Goal: Task Accomplishment & Management: Manage account settings

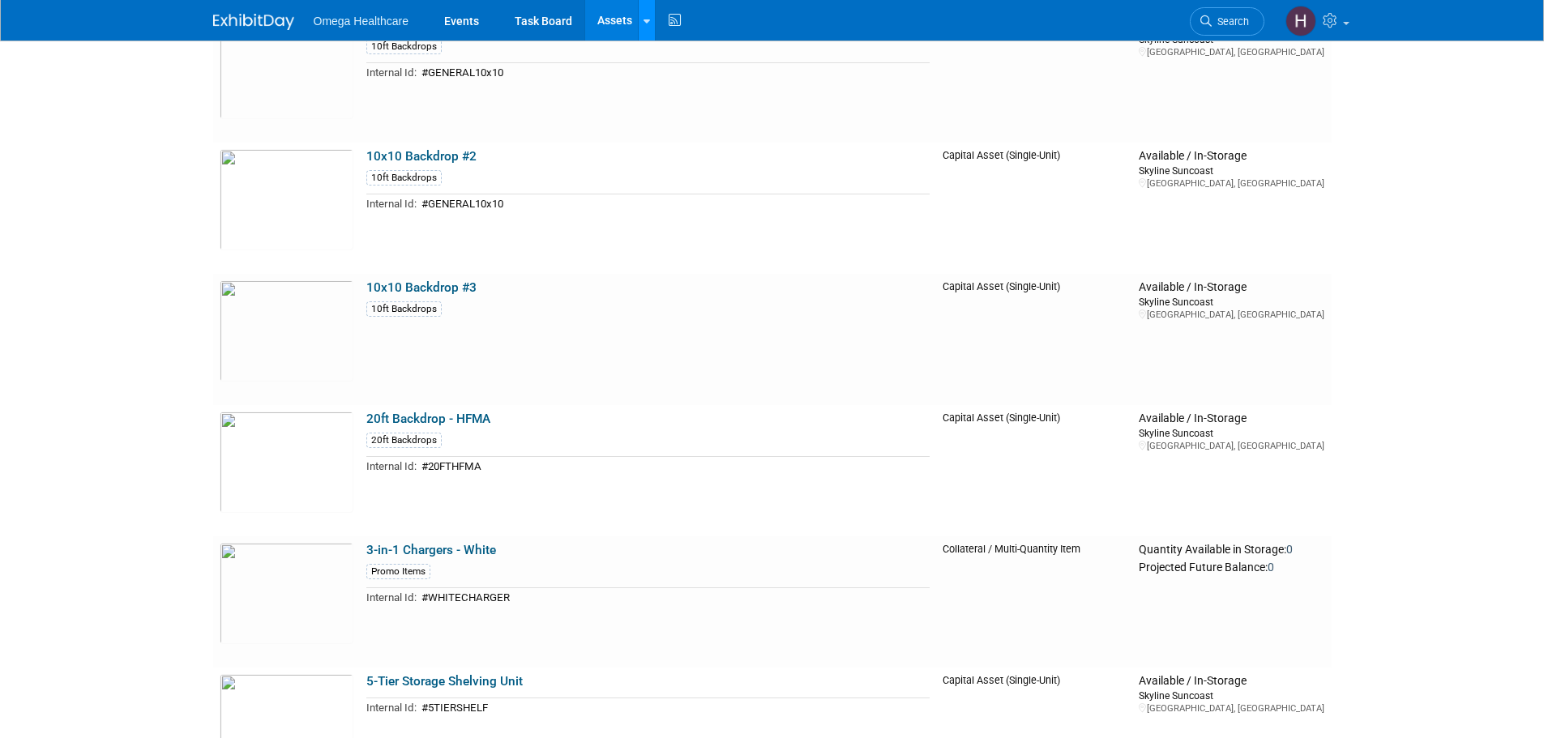
scroll to position [162, 0]
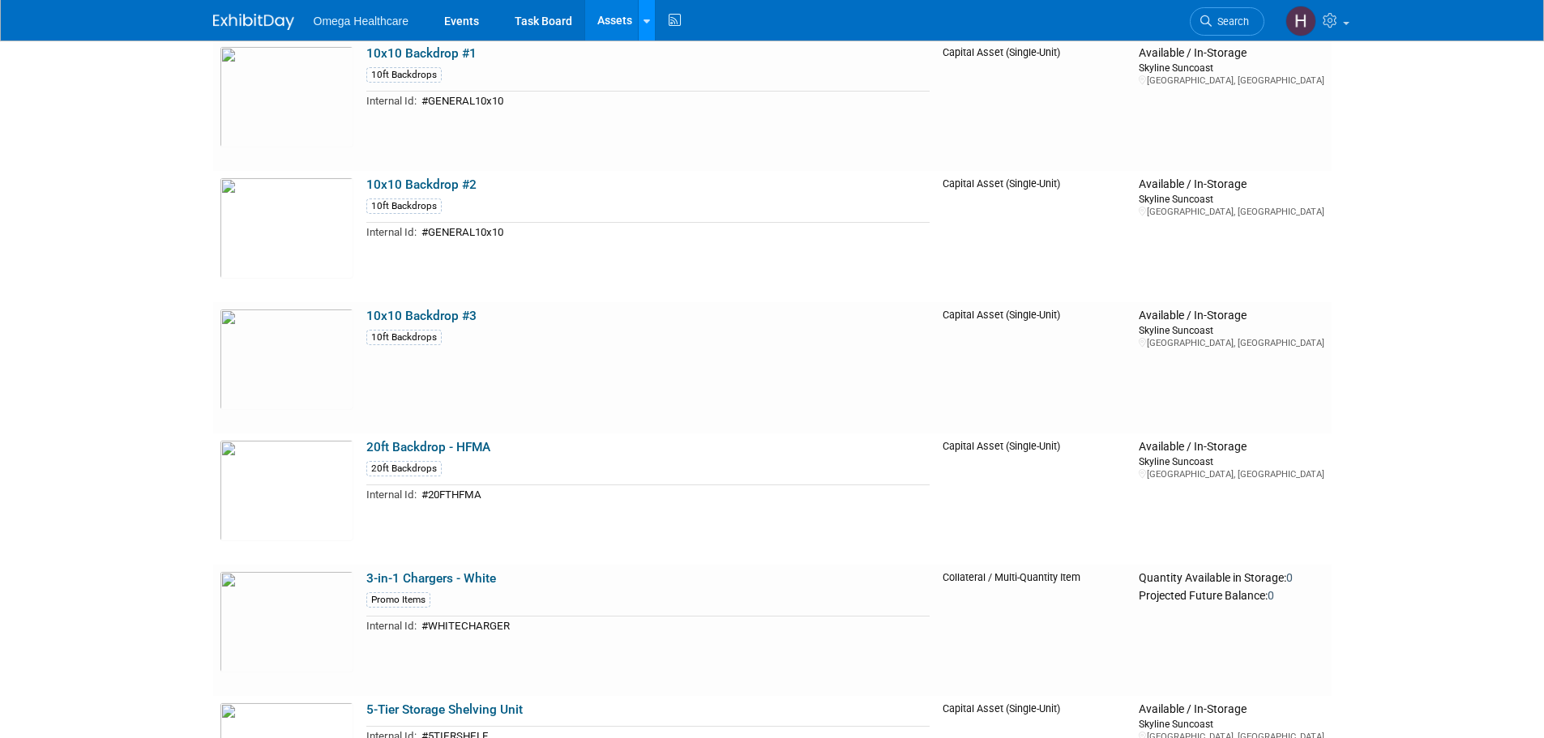
click at [651, 37] on link at bounding box center [646, 20] width 17 height 41
click at [436, 17] on link "Events" at bounding box center [461, 20] width 59 height 41
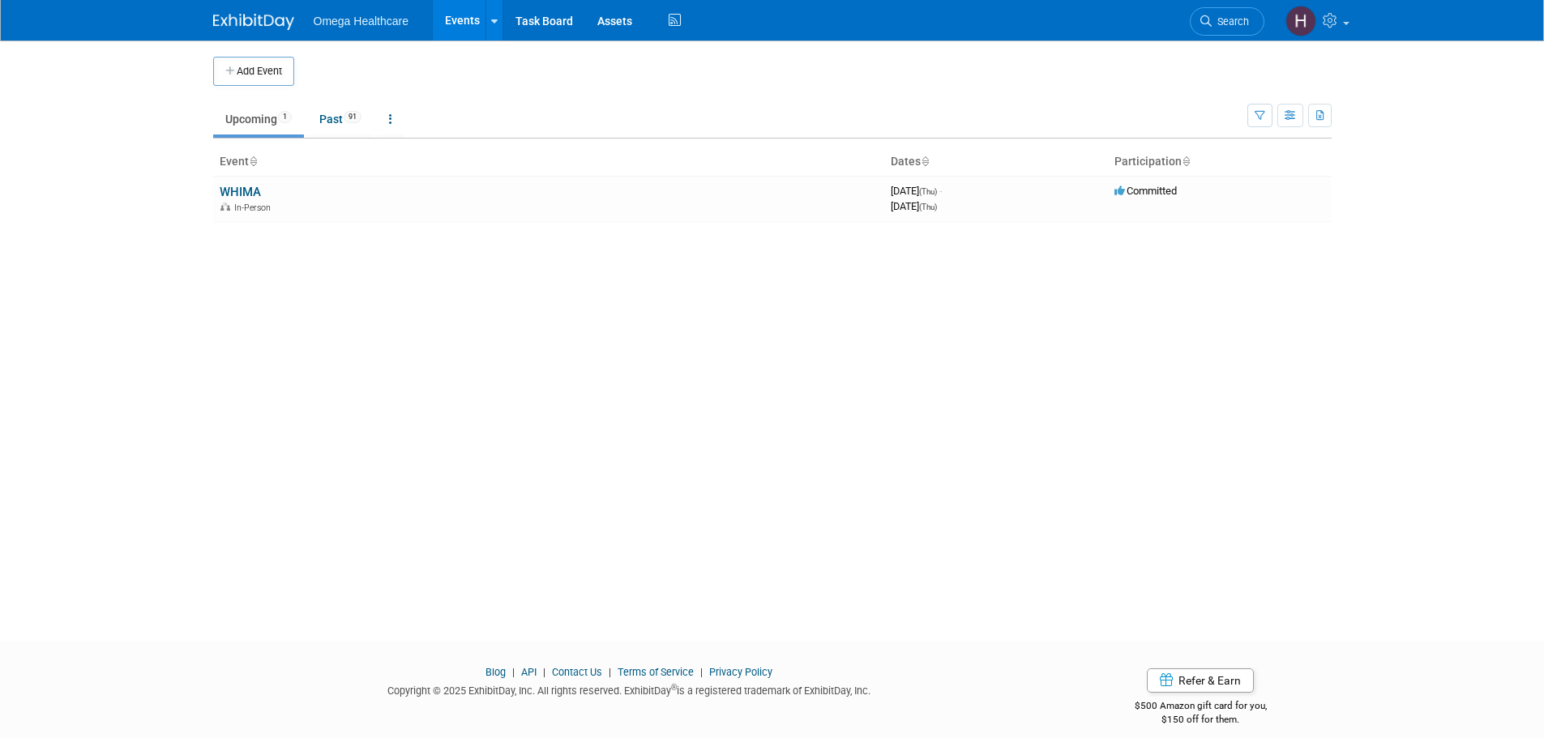
click at [258, 36] on div "Omega Healthcare Events Add Event Bulk Upload Events Shareable Event Boards Rec…" at bounding box center [772, 20] width 1119 height 41
click at [259, 63] on button "Add Event" at bounding box center [253, 71] width 81 height 29
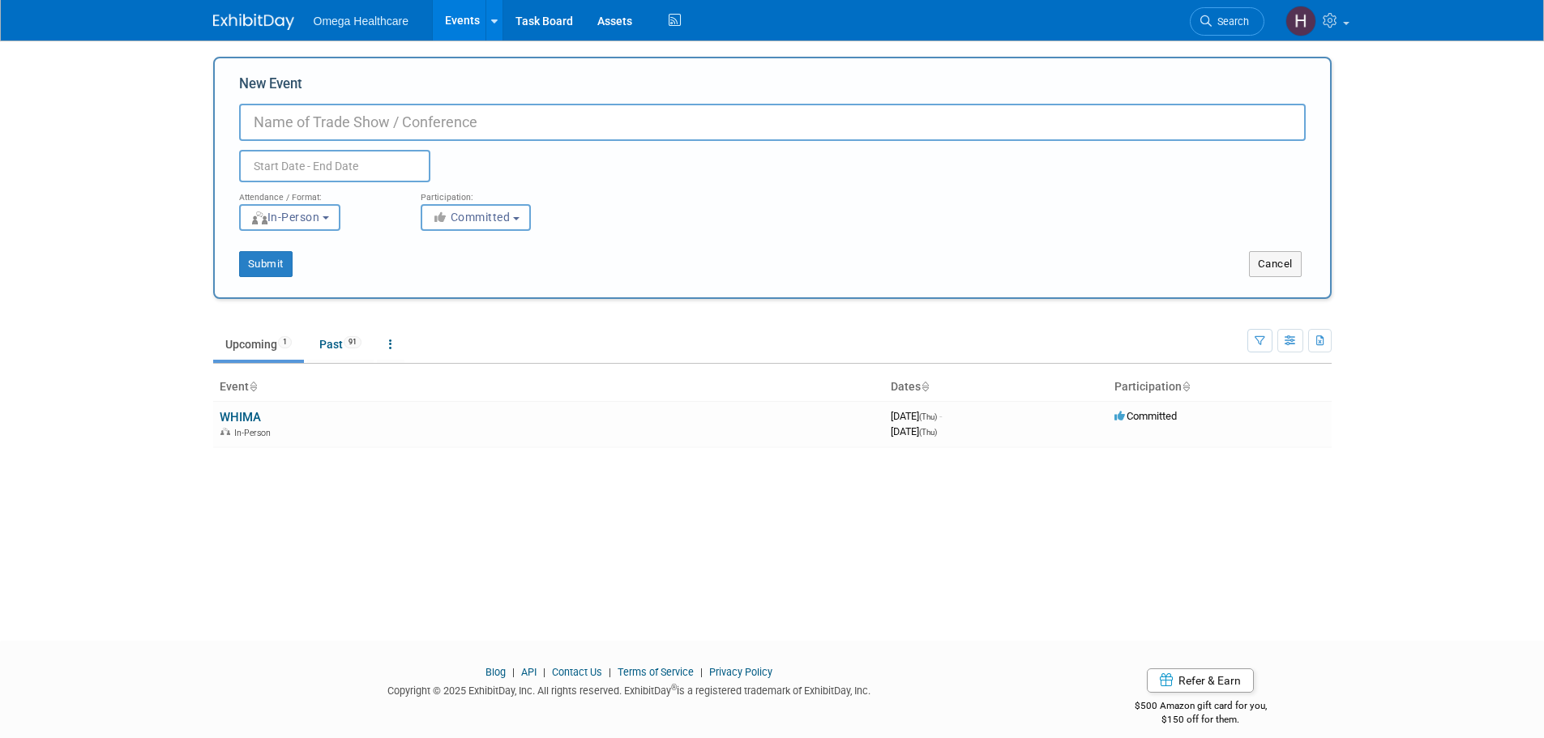
click at [363, 119] on input "New Event" at bounding box center [772, 122] width 1067 height 37
type input "a"
type input "AHIMA 2025"
click at [374, 176] on input "text" at bounding box center [334, 166] width 191 height 32
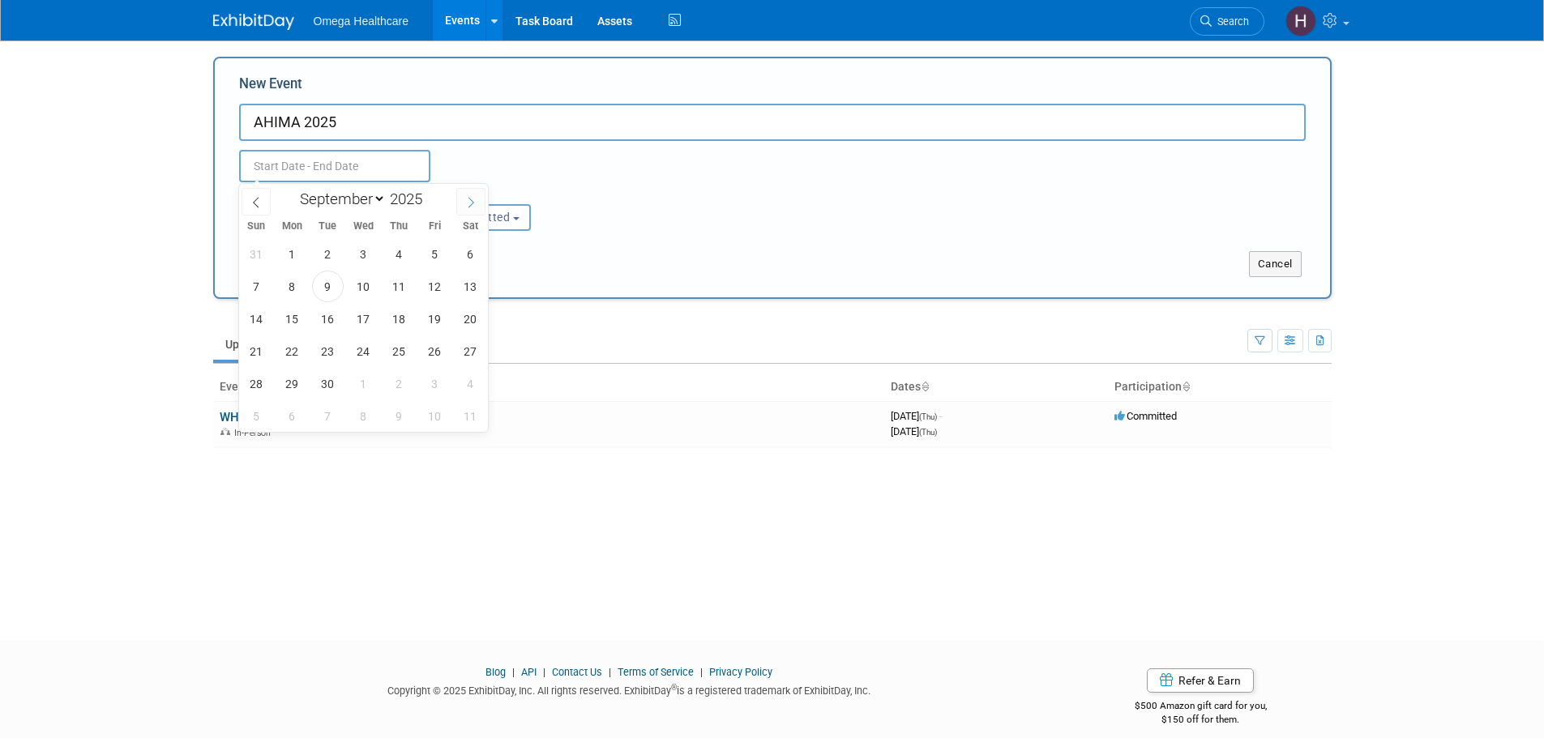
click at [475, 204] on icon at bounding box center [470, 202] width 11 height 11
select select "9"
click at [255, 320] on span "12" at bounding box center [257, 319] width 32 height 32
click at [339, 324] on span "14" at bounding box center [328, 319] width 32 height 32
type input "Oct 12, 2025 to Oct 14, 2025"
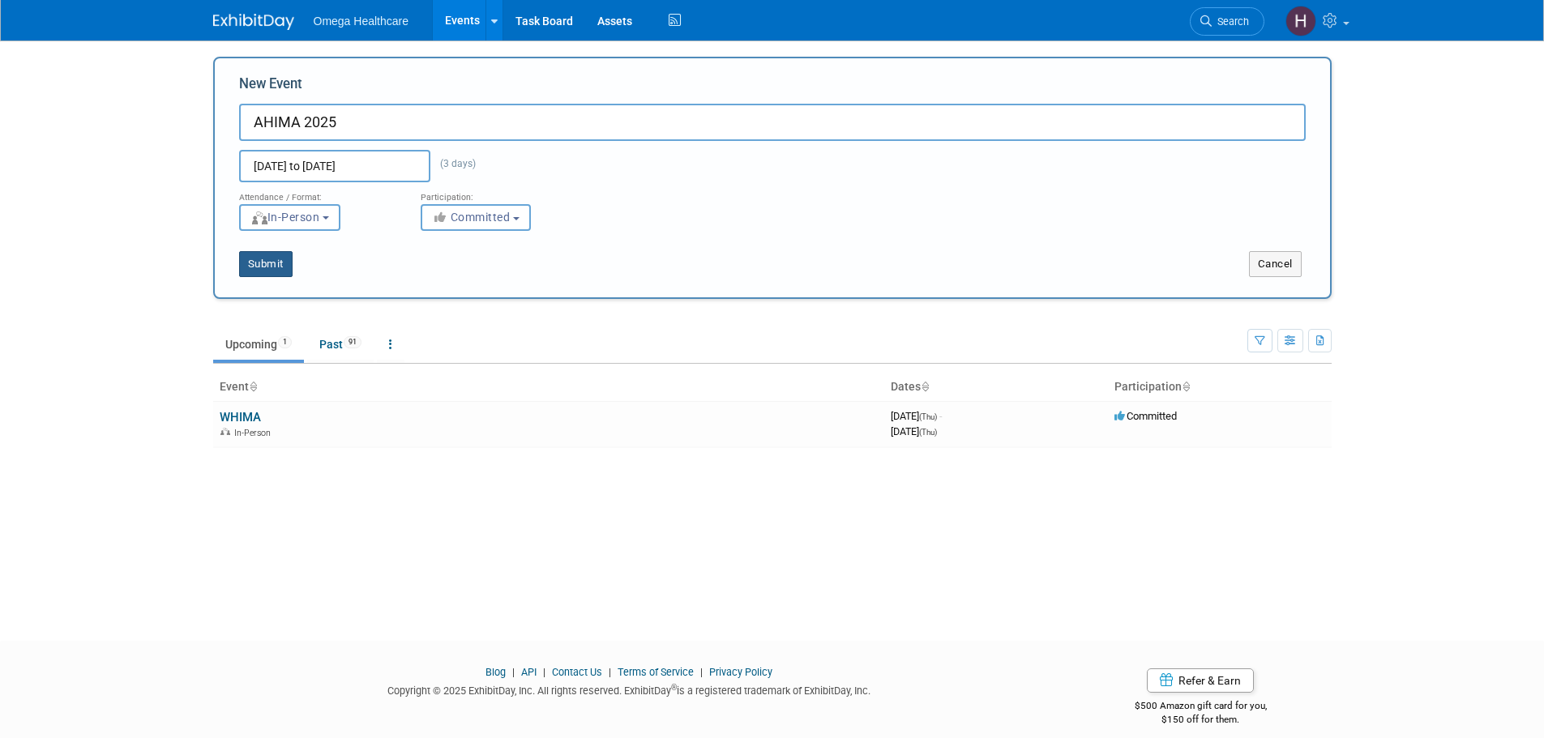
click at [281, 272] on button "Submit" at bounding box center [265, 264] width 53 height 26
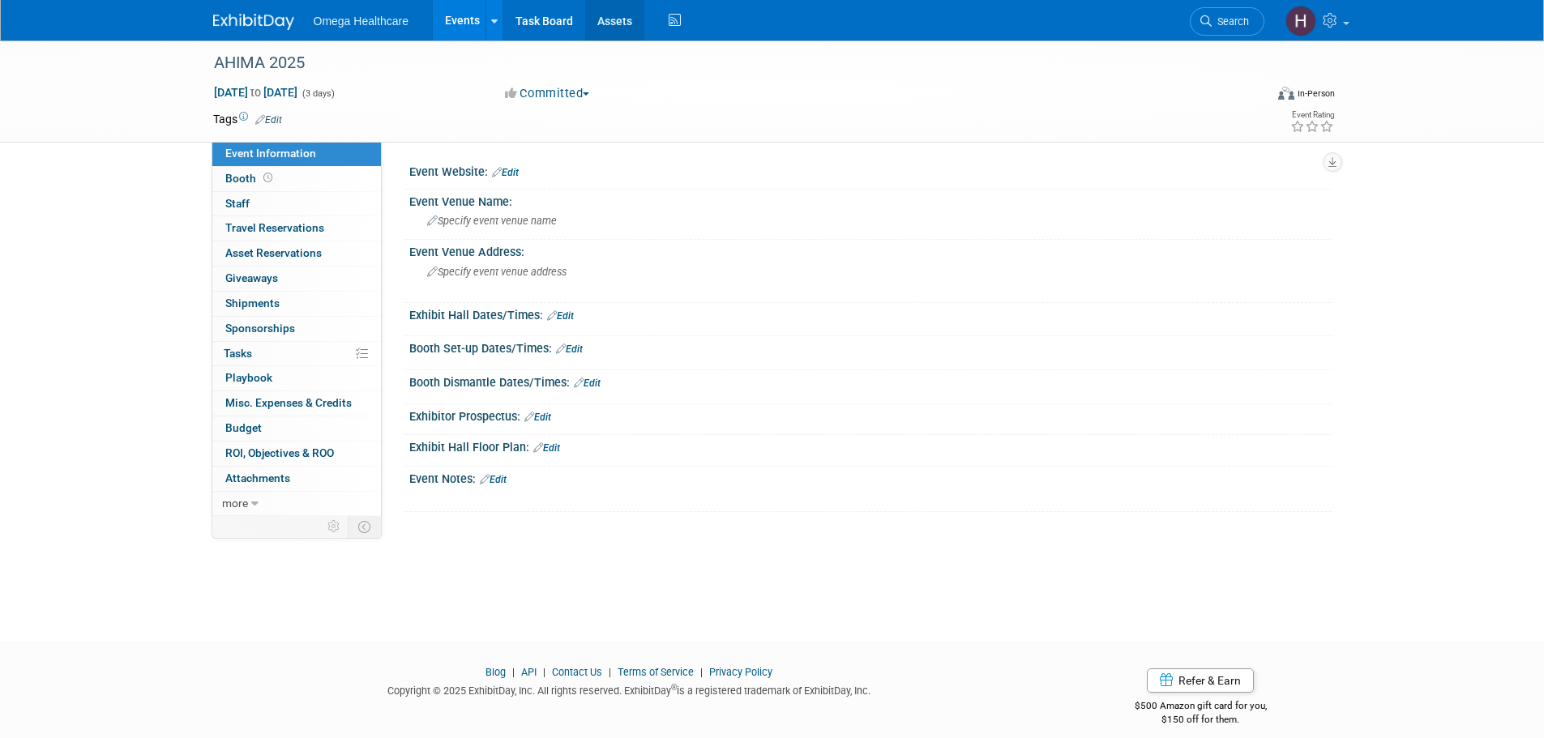
click at [628, 20] on link "Assets" at bounding box center [614, 20] width 59 height 41
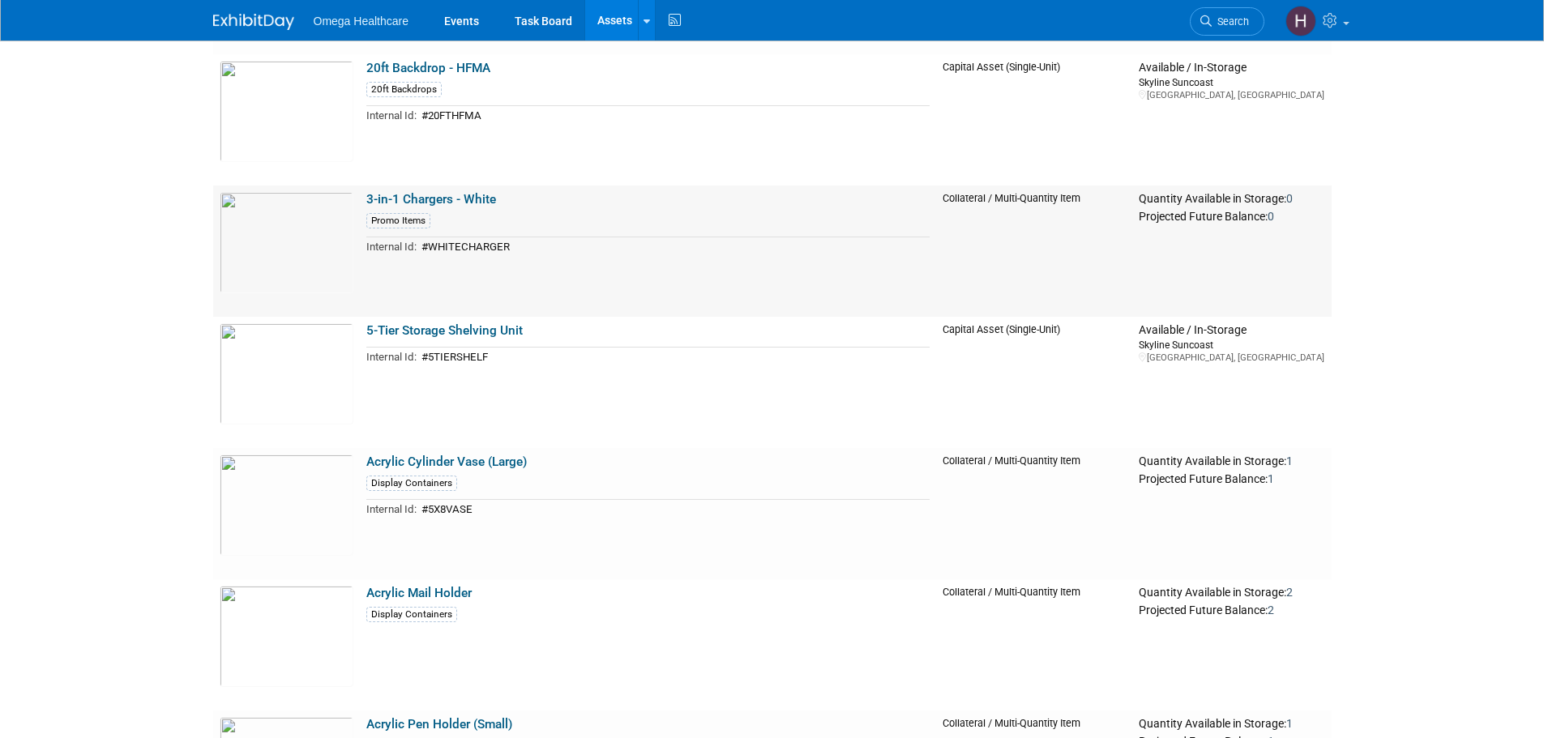
scroll to position [567, 0]
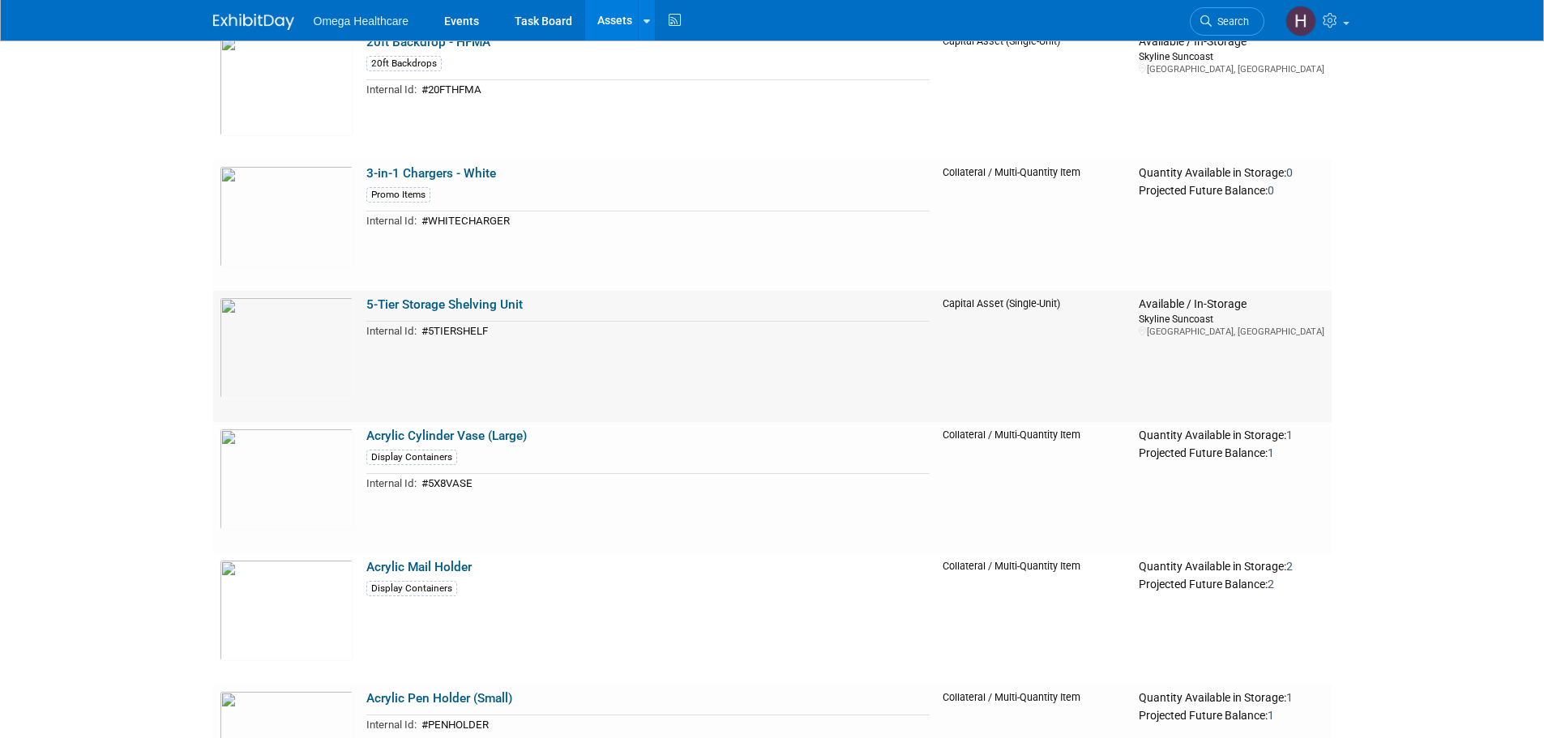
click at [477, 300] on link "5-Tier Storage Shelving Unit" at bounding box center [444, 304] width 156 height 15
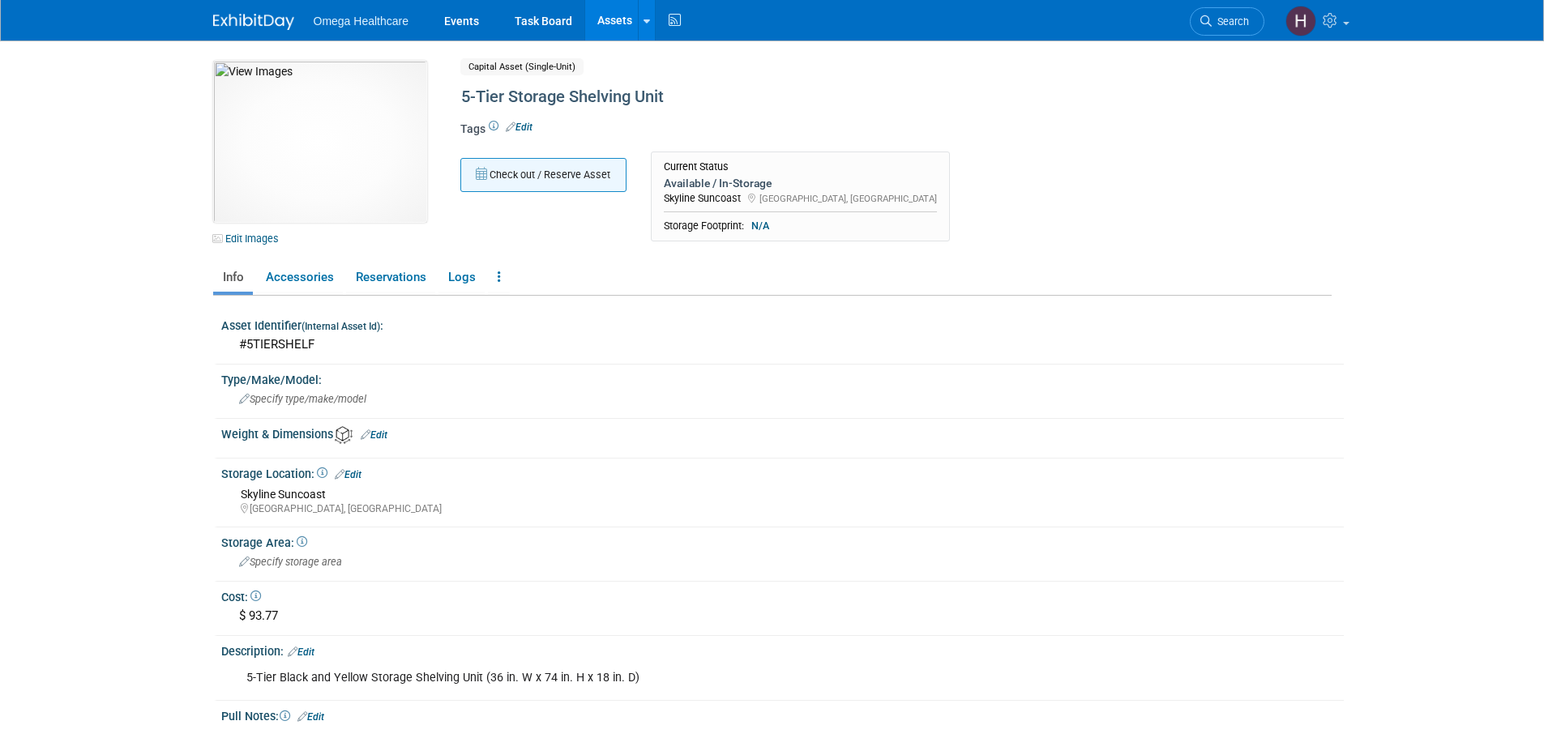
click at [547, 182] on button "Check out / Reserve Asset" at bounding box center [543, 175] width 166 height 34
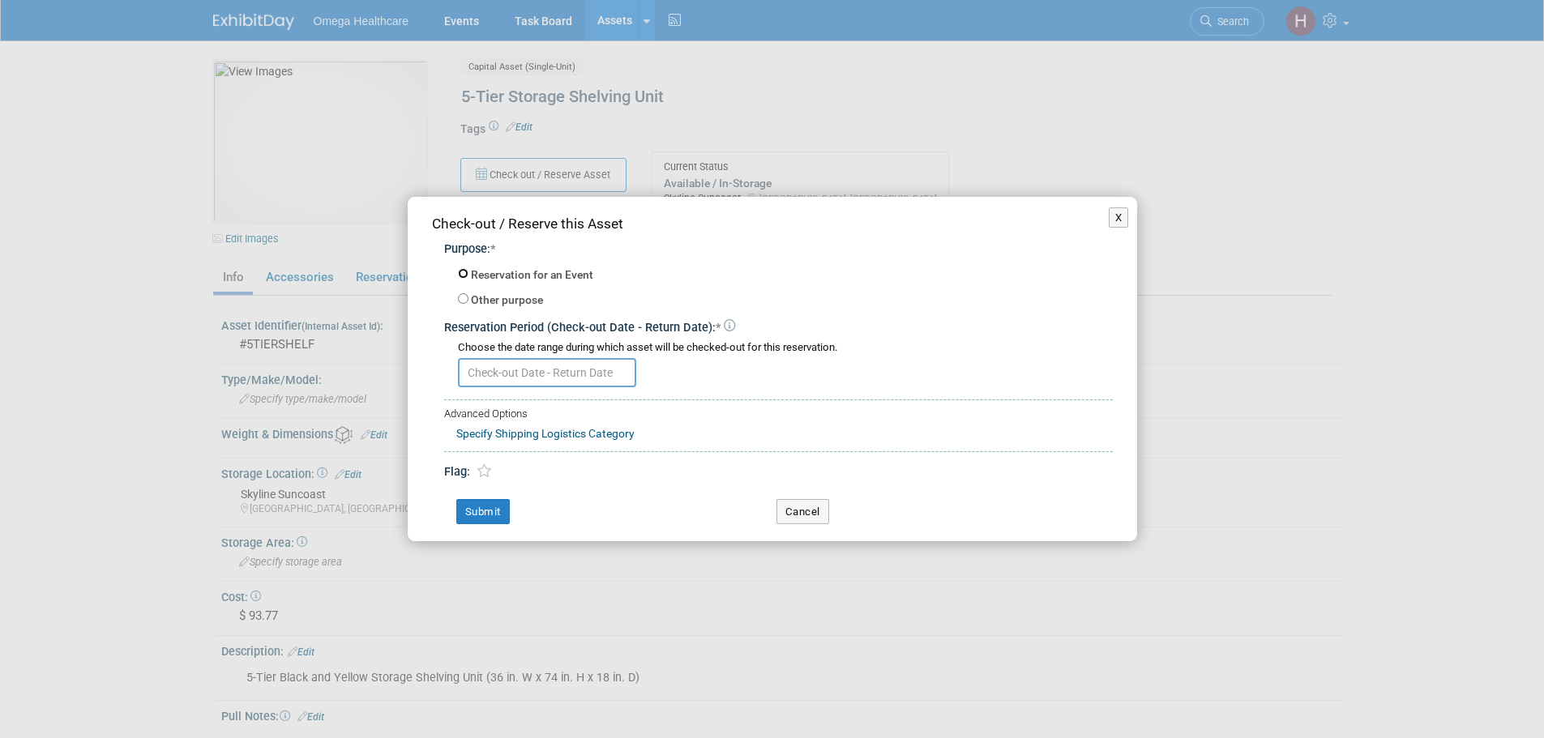
click at [463, 274] on input "Reservation for an Event" at bounding box center [463, 273] width 11 height 11
radio input "true"
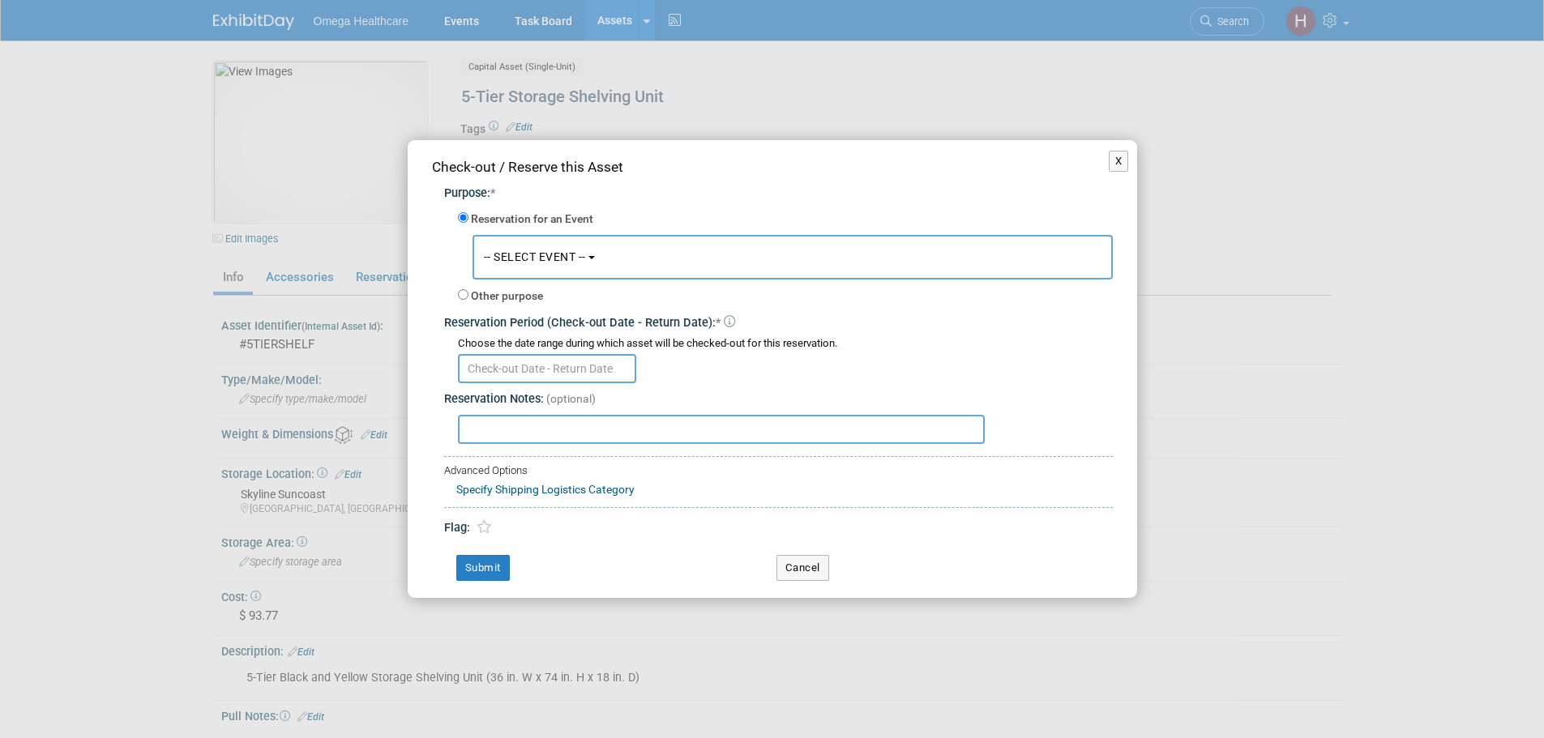
click at [539, 267] on button "-- SELECT EVENT --" at bounding box center [793, 257] width 640 height 45
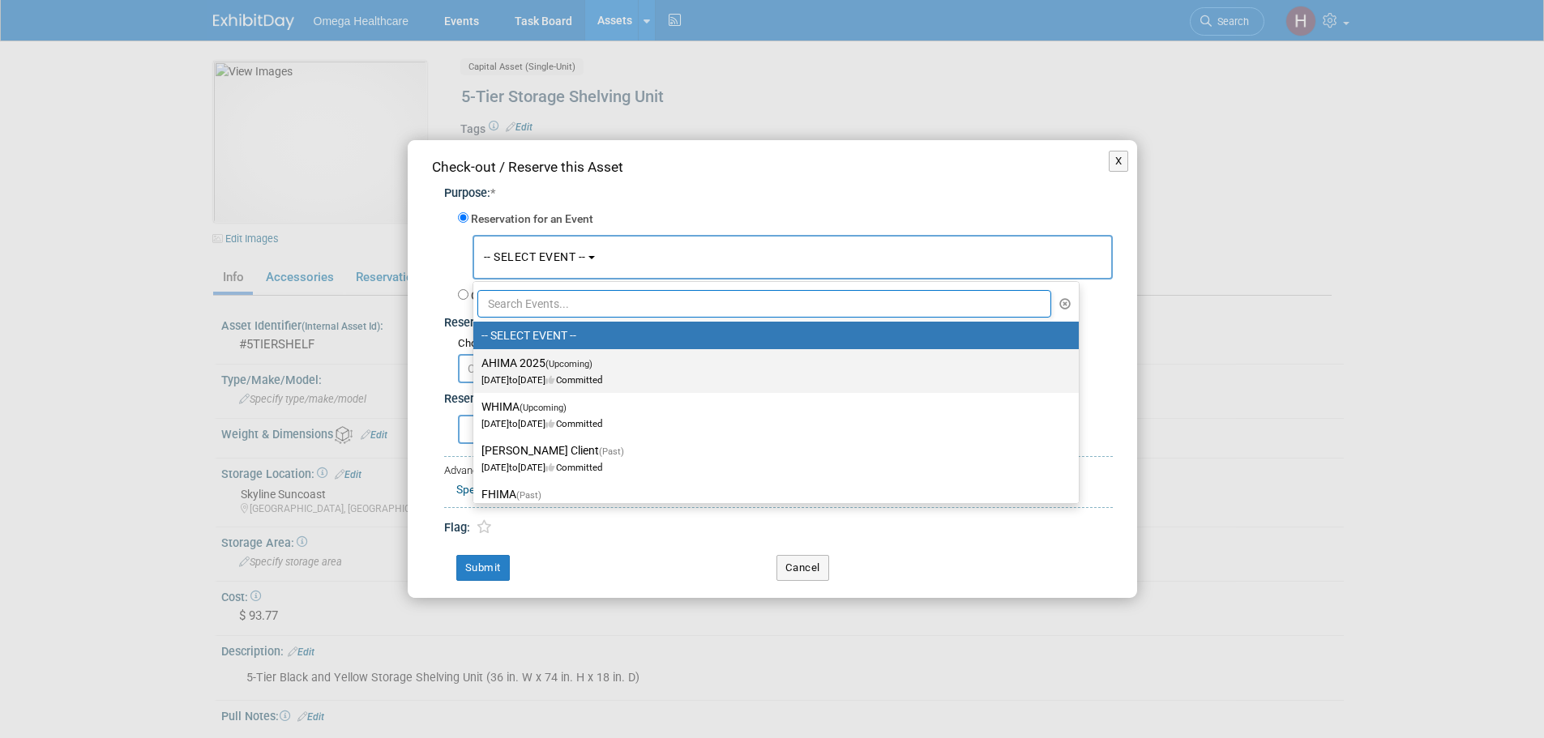
click at [556, 356] on label "AHIMA 2025 (Upcoming) [DATE] to [DATE] Committed" at bounding box center [771, 371] width 581 height 37
click at [476, 358] on input "AHIMA 2025 (Upcoming) Oct 12, 2025 to Oct 14, 2025 Committed" at bounding box center [470, 363] width 11 height 11
select select "11151282"
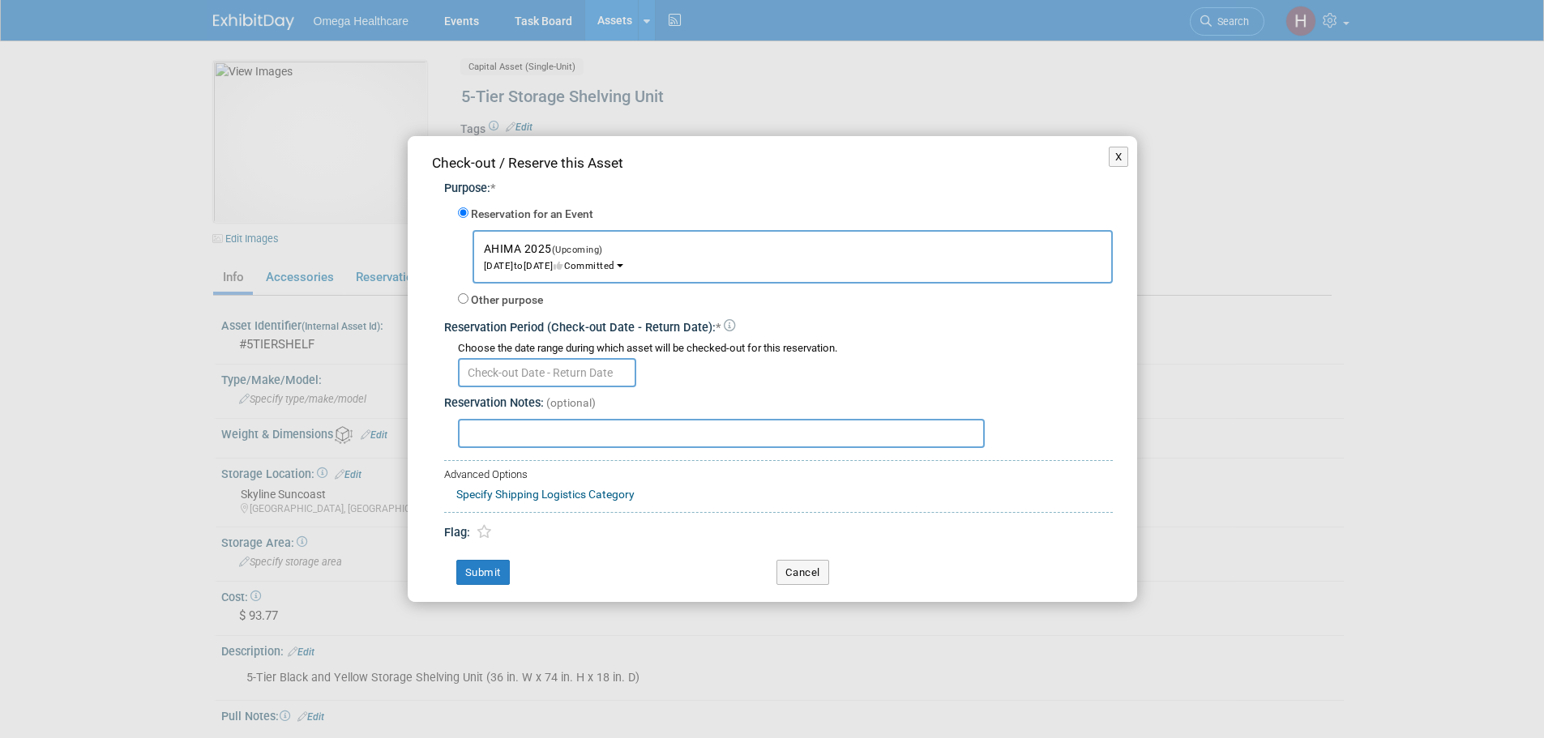
click at [536, 377] on input "text" at bounding box center [547, 372] width 178 height 29
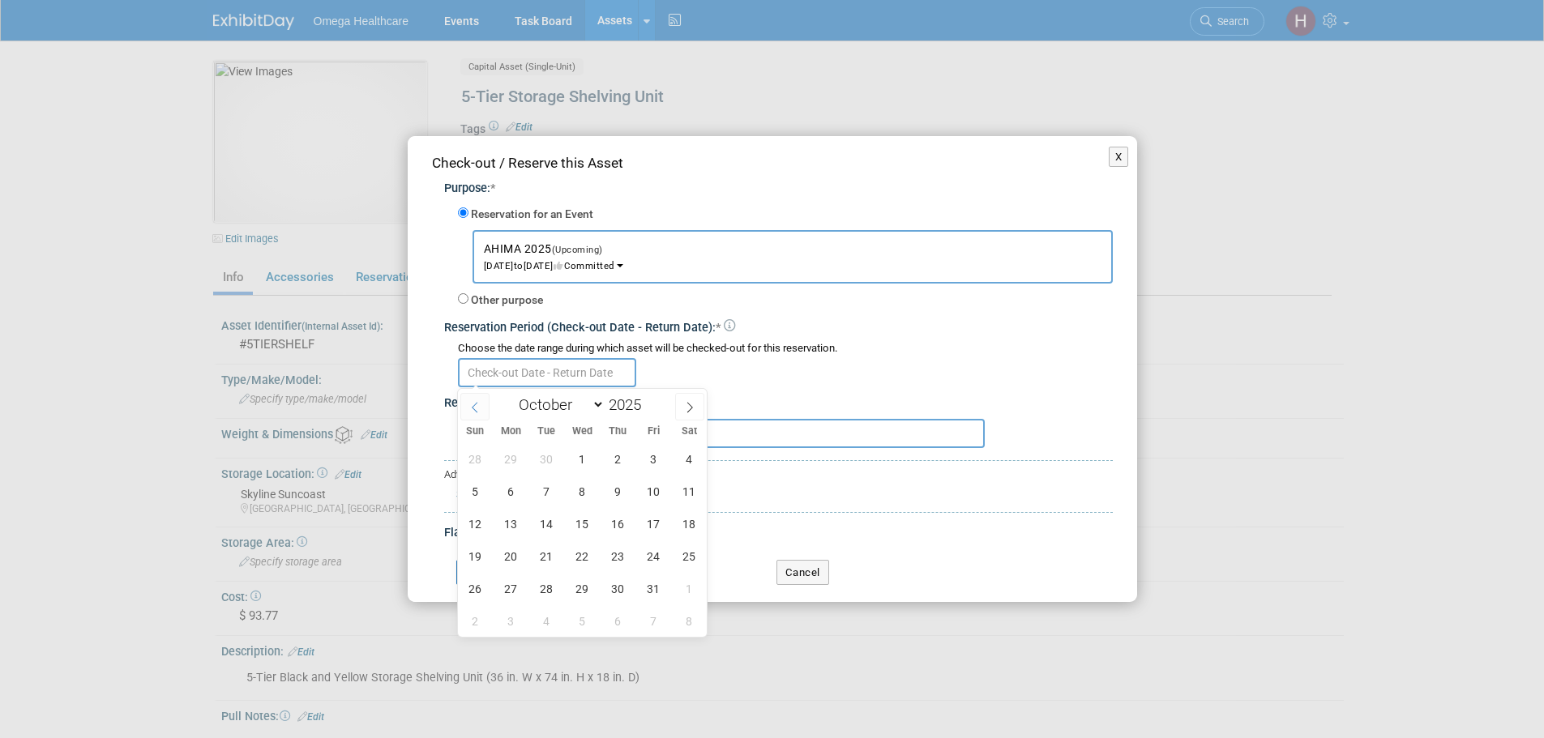
click at [477, 402] on icon at bounding box center [474, 407] width 11 height 11
select select "8"
click at [556, 488] on span "9" at bounding box center [547, 492] width 32 height 32
type input "[DATE]"
click at [686, 402] on icon at bounding box center [689, 407] width 11 height 11
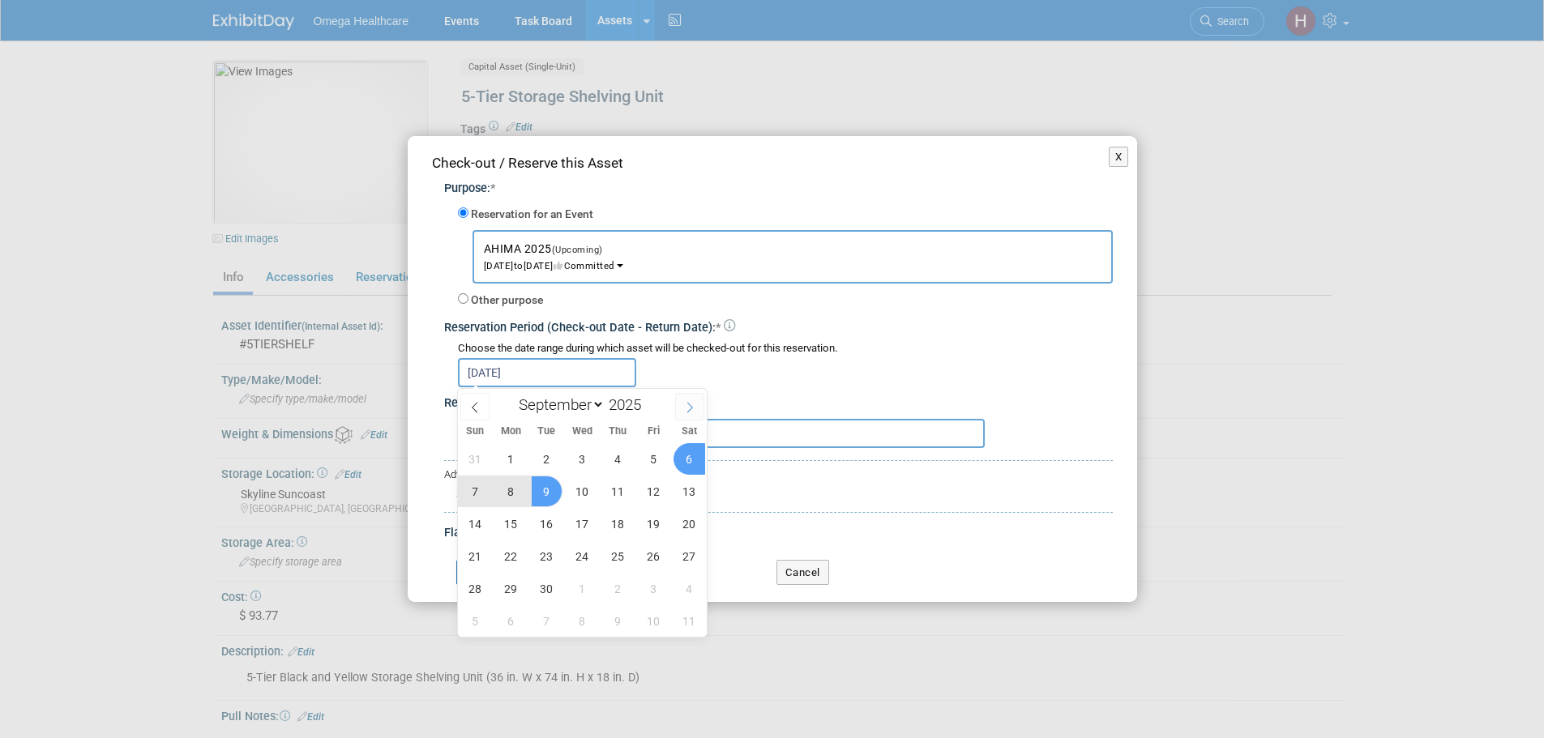
select select "9"
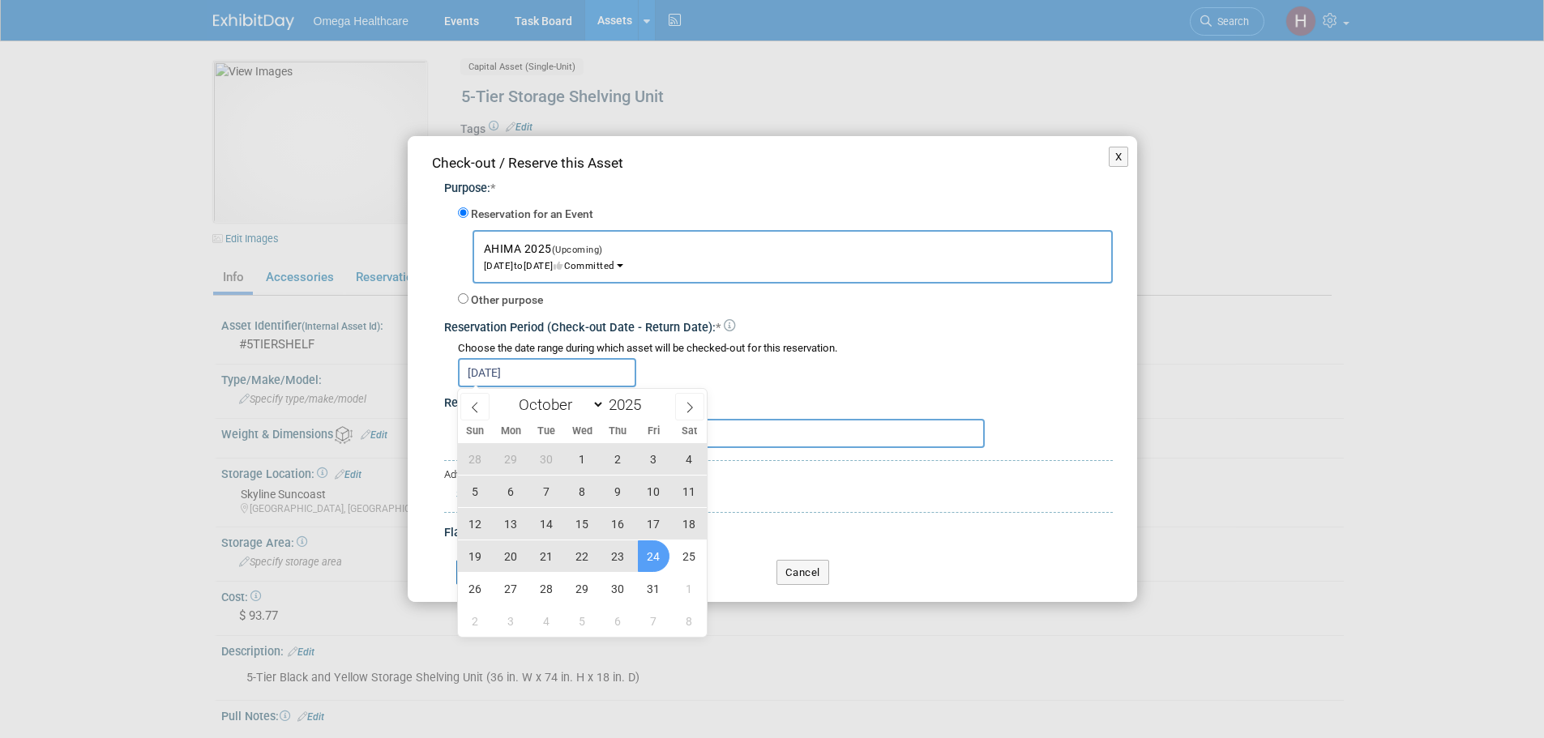
click at [649, 555] on span "24" at bounding box center [654, 557] width 32 height 32
type input "[DATE] to [DATE]"
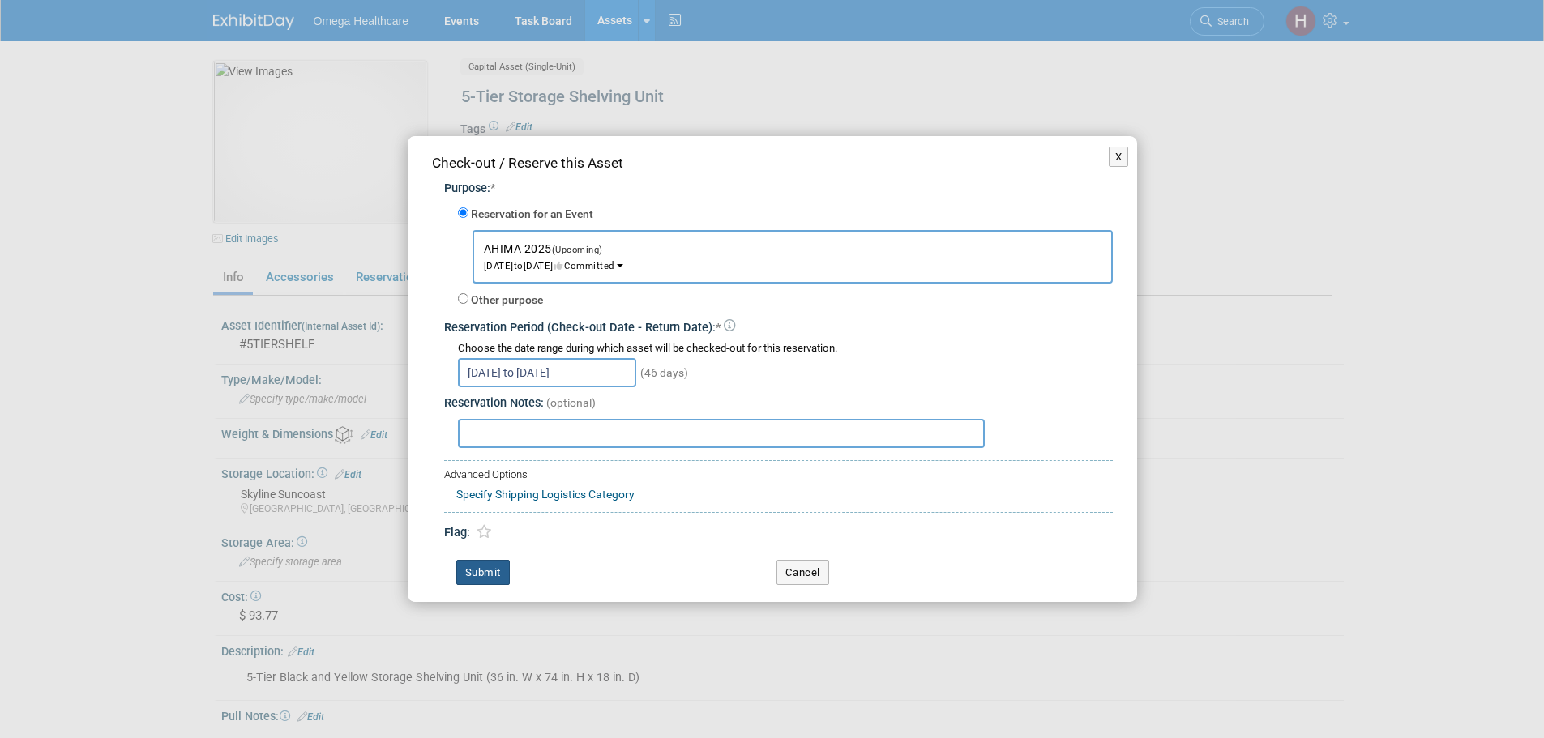
click at [506, 569] on button "Submit" at bounding box center [482, 573] width 53 height 26
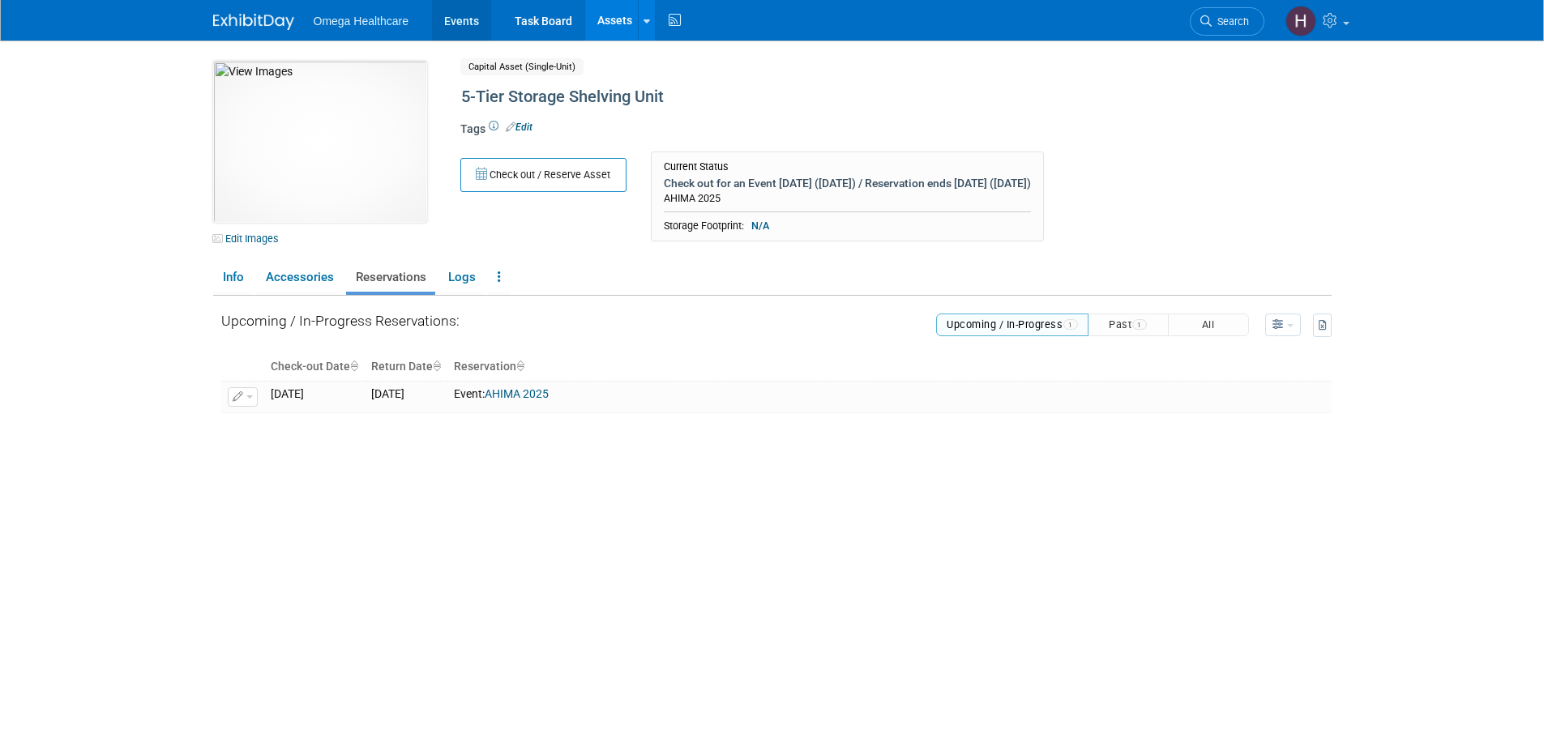
click at [472, 30] on link "Events" at bounding box center [461, 20] width 59 height 41
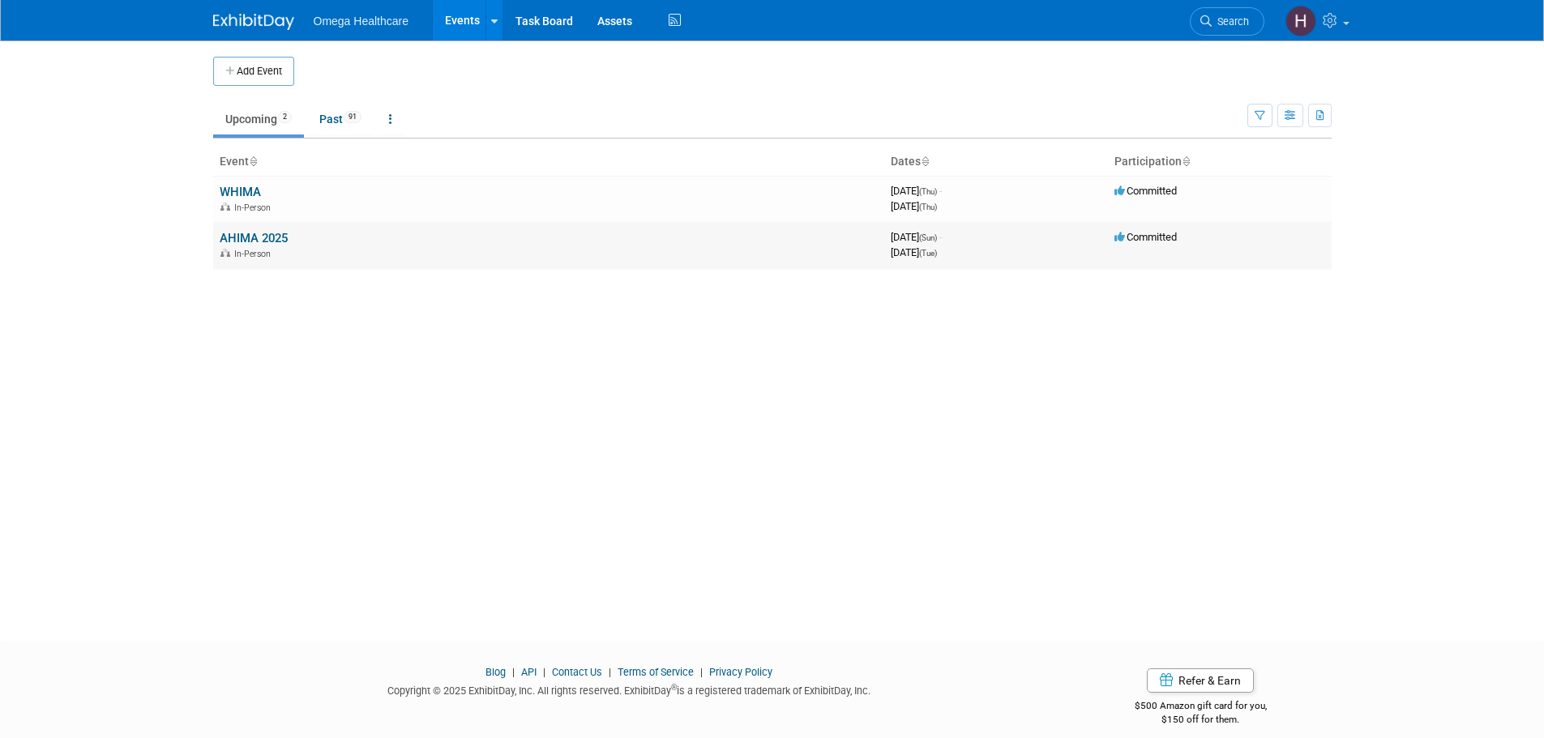
click at [255, 233] on link "AHIMA 2025" at bounding box center [254, 238] width 68 height 15
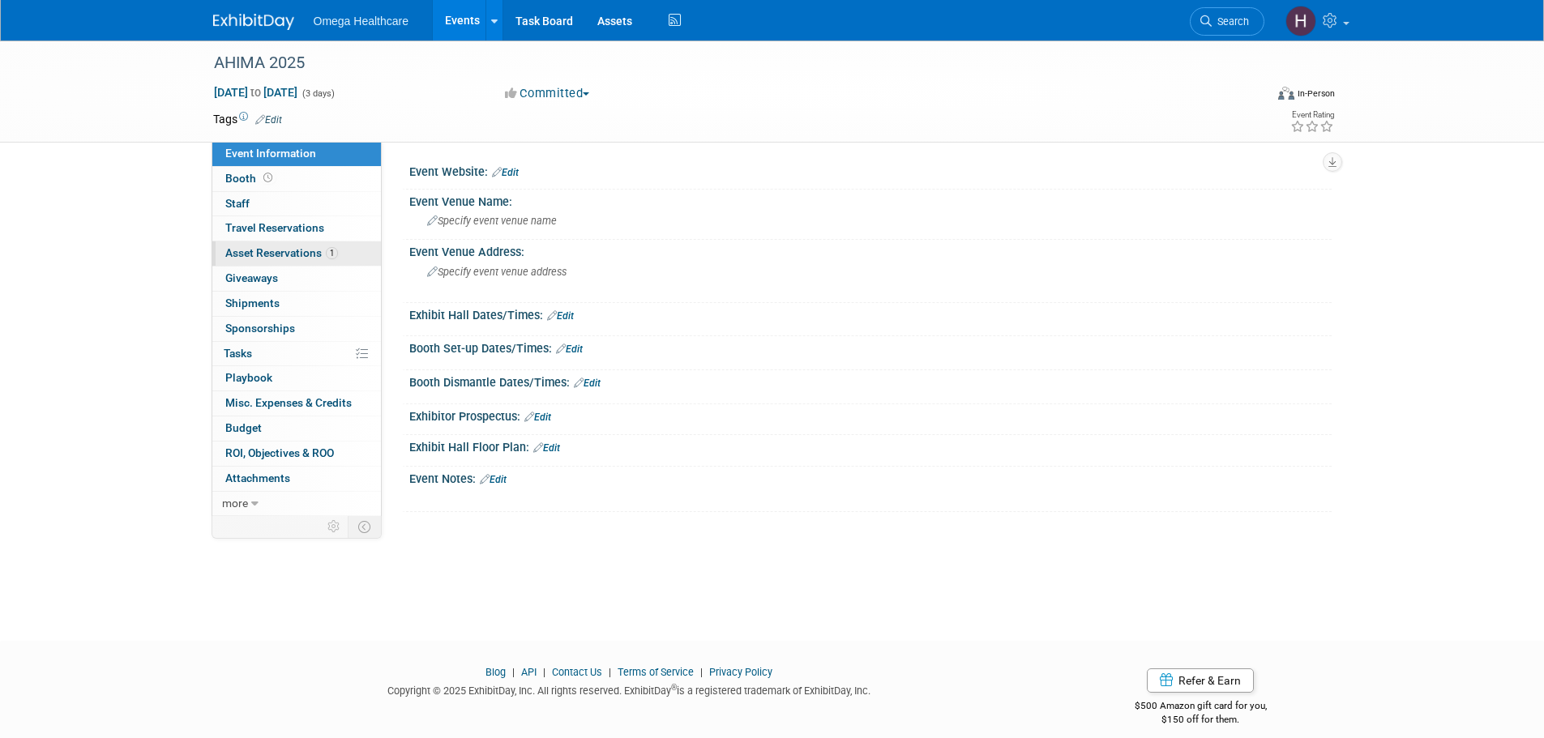
click at [352, 255] on link "1 Asset Reservations 1" at bounding box center [296, 254] width 169 height 24
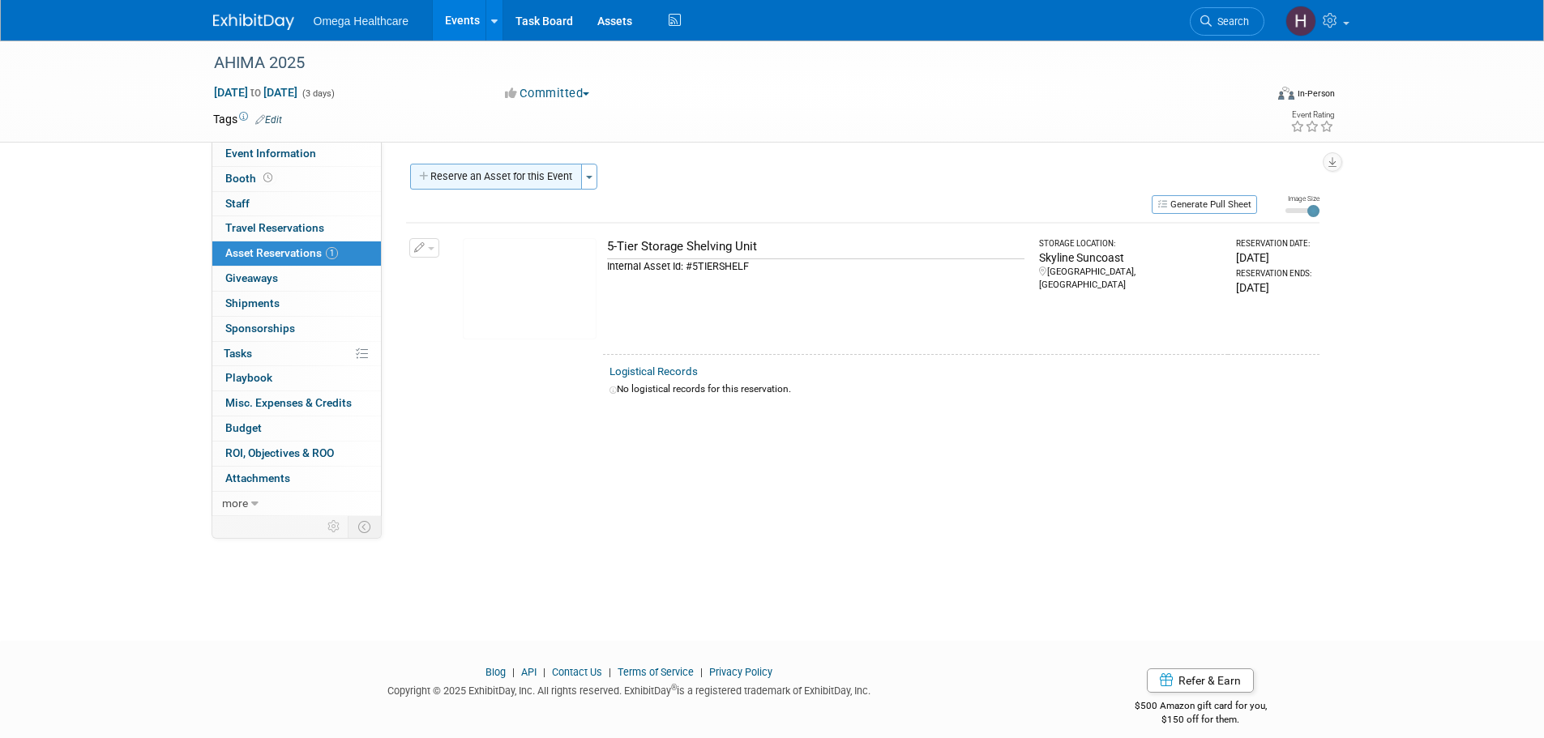
click at [534, 182] on button "Reserve an Asset for this Event" at bounding box center [496, 177] width 172 height 26
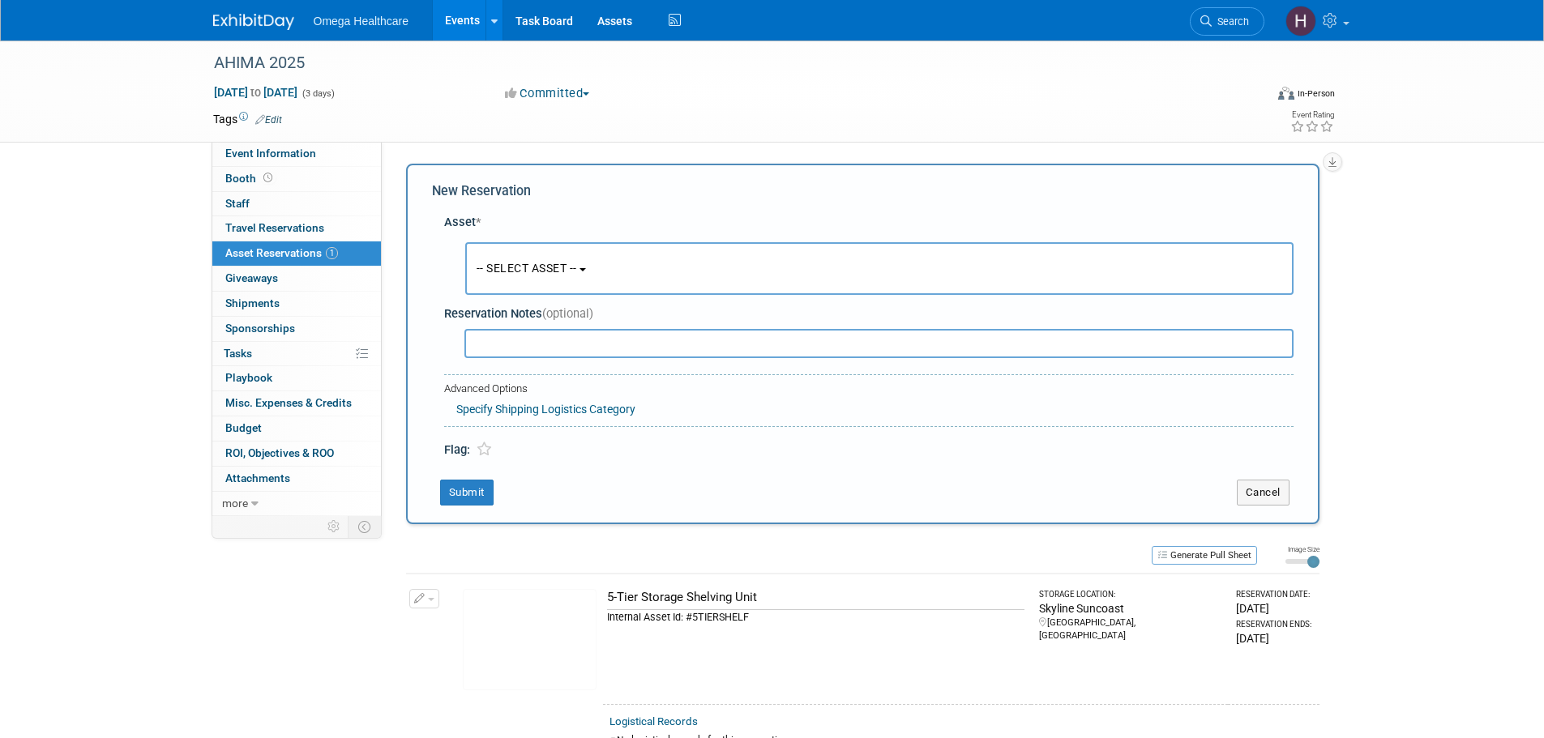
scroll to position [15, 0]
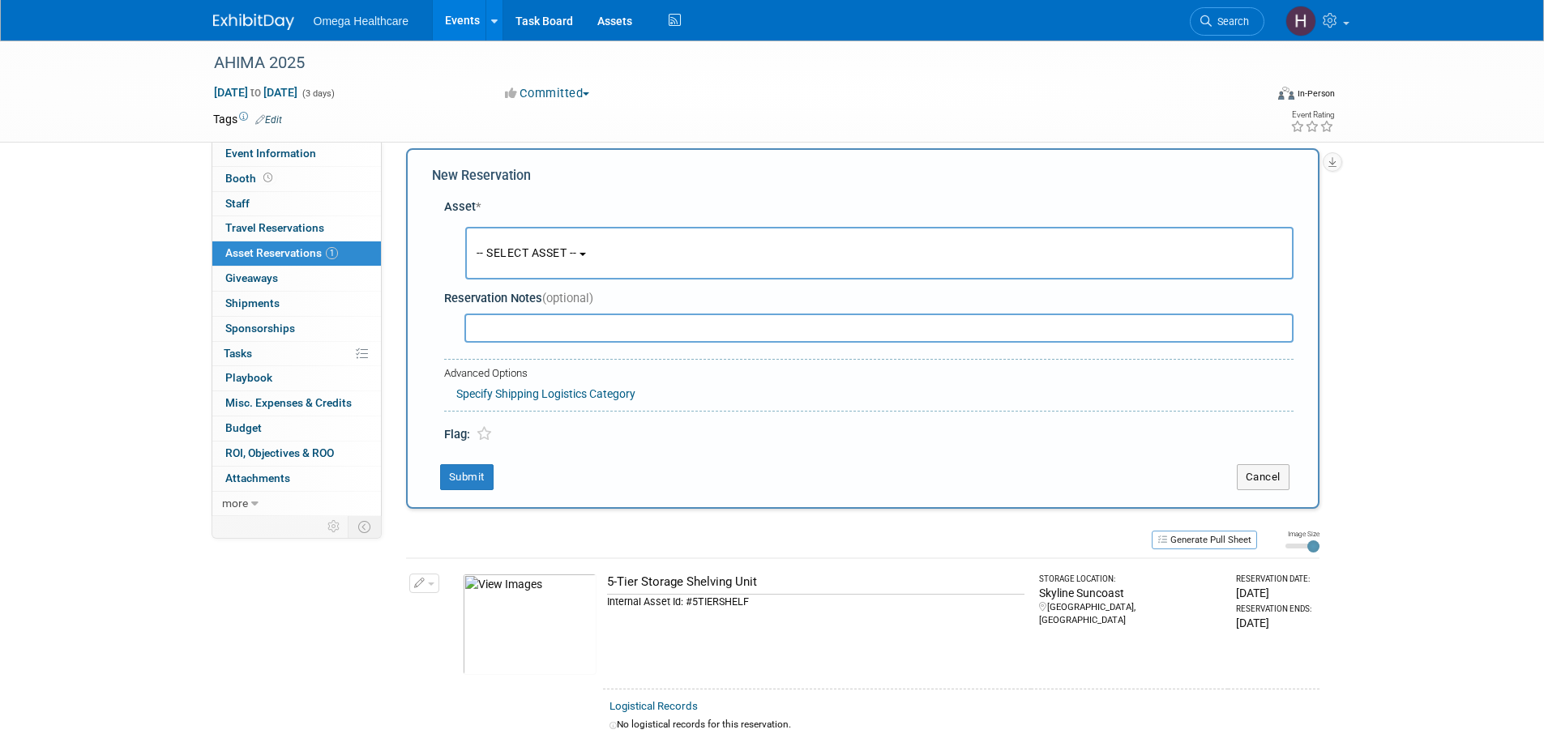
click at [541, 267] on button "-- SELECT ASSET --" at bounding box center [879, 253] width 828 height 53
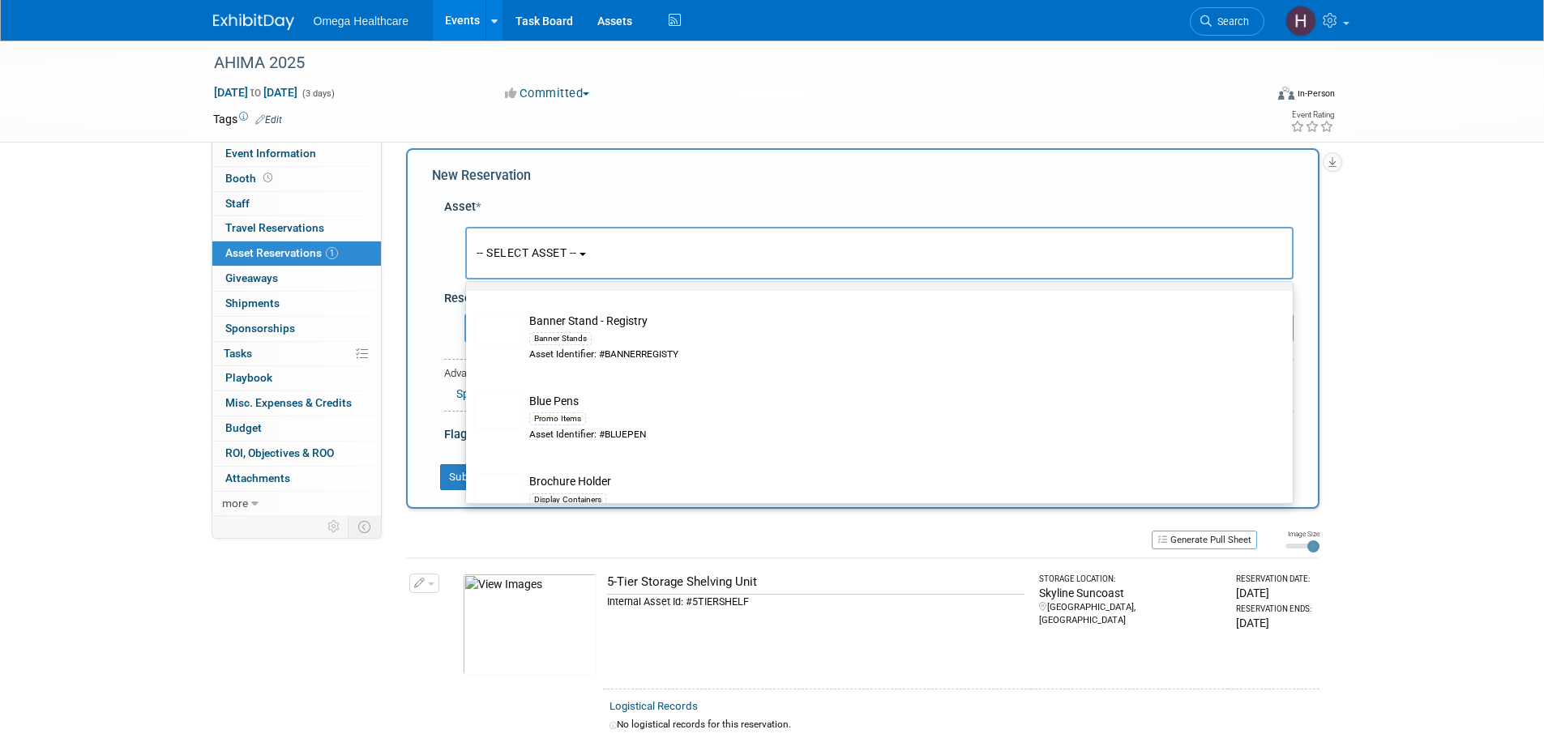
scroll to position [1054, 0]
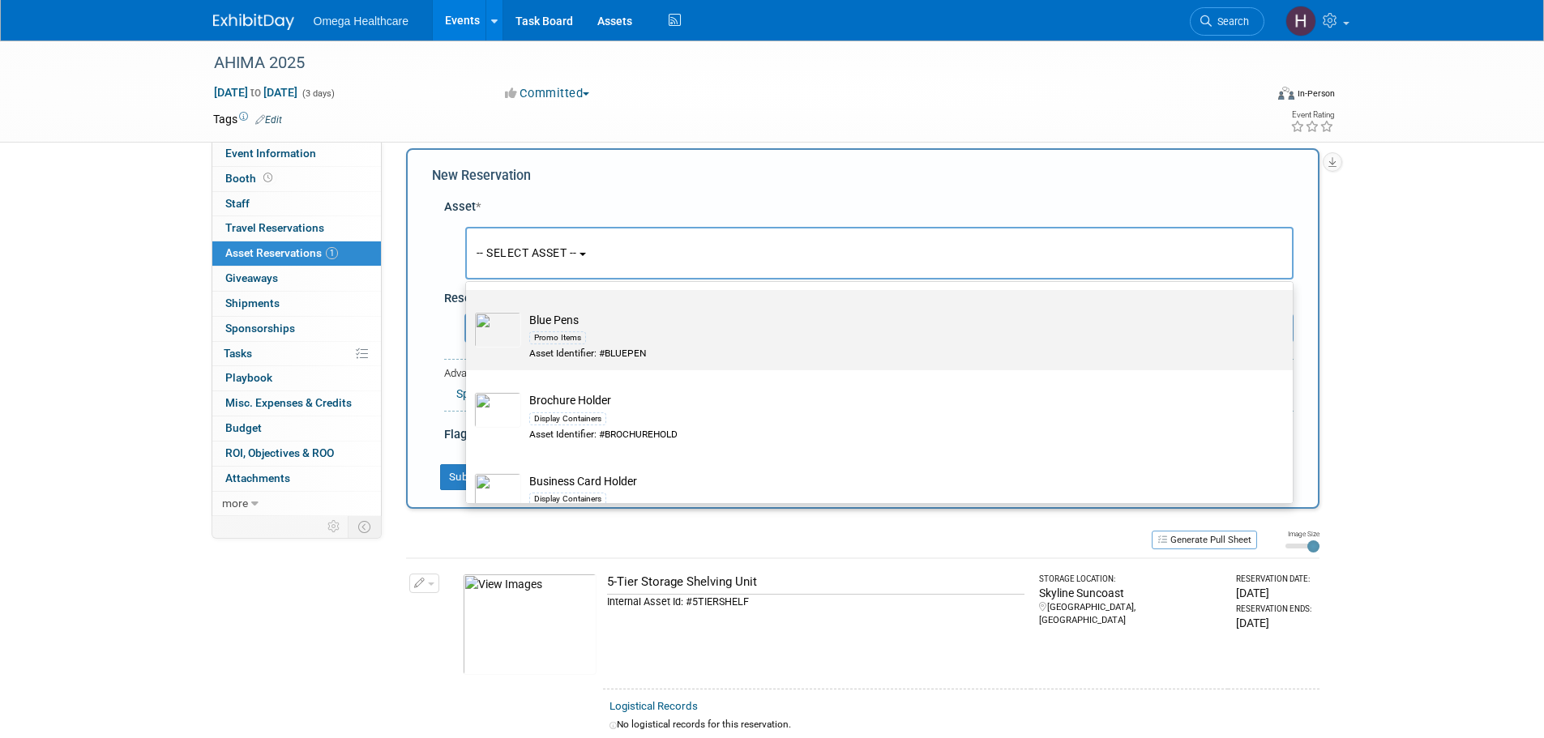
click at [640, 329] on td "Blue Pens Promo Items Asset Identifier: #BLUEPEN" at bounding box center [890, 336] width 739 height 49
click at [468, 310] on input "Blue Pens Promo Items Asset Identifier: #BLUEPEN" at bounding box center [463, 304] width 11 height 11
select select "10714892"
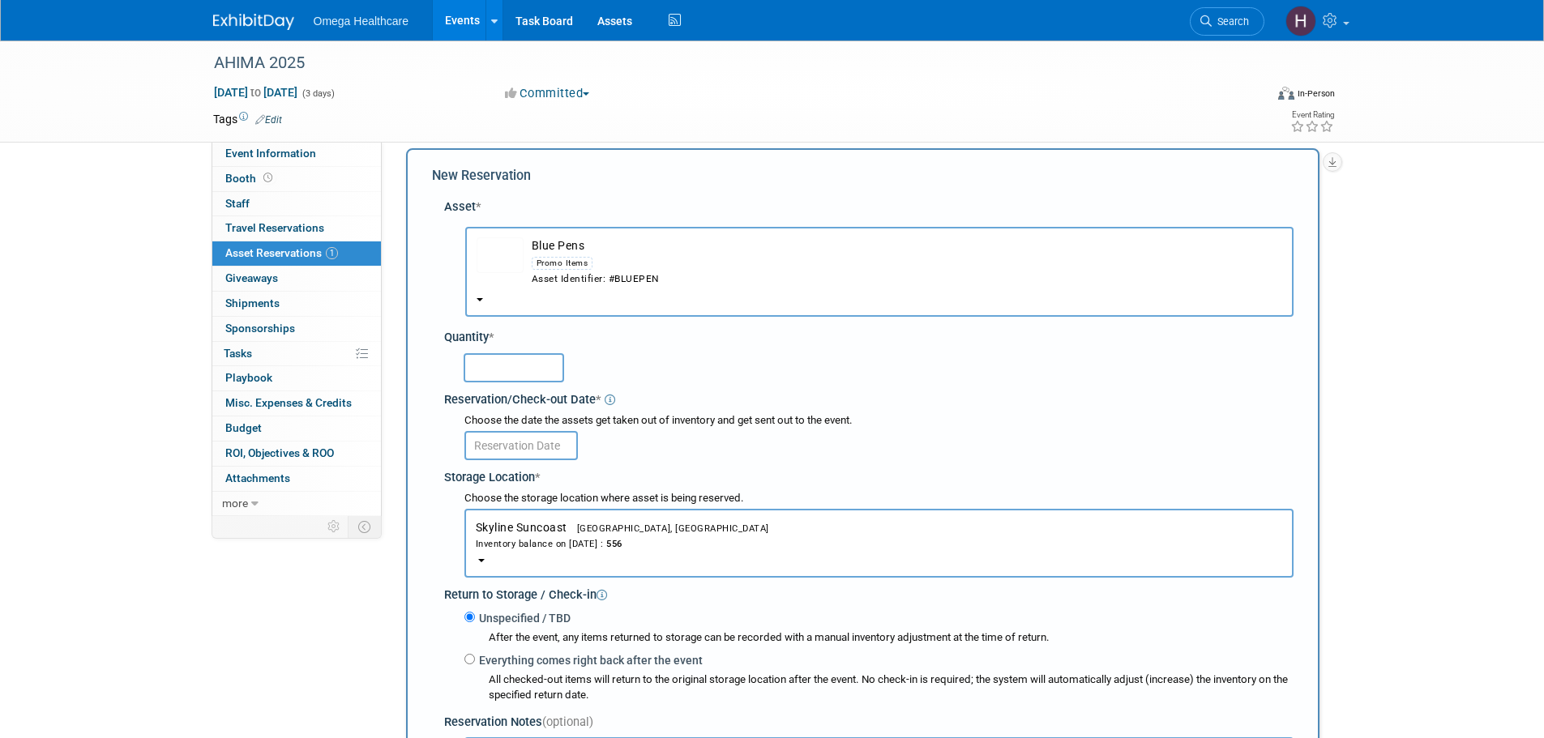
click at [535, 367] on input "text" at bounding box center [514, 367] width 101 height 29
type input "100"
click at [588, 365] on div "100" at bounding box center [879, 367] width 830 height 32
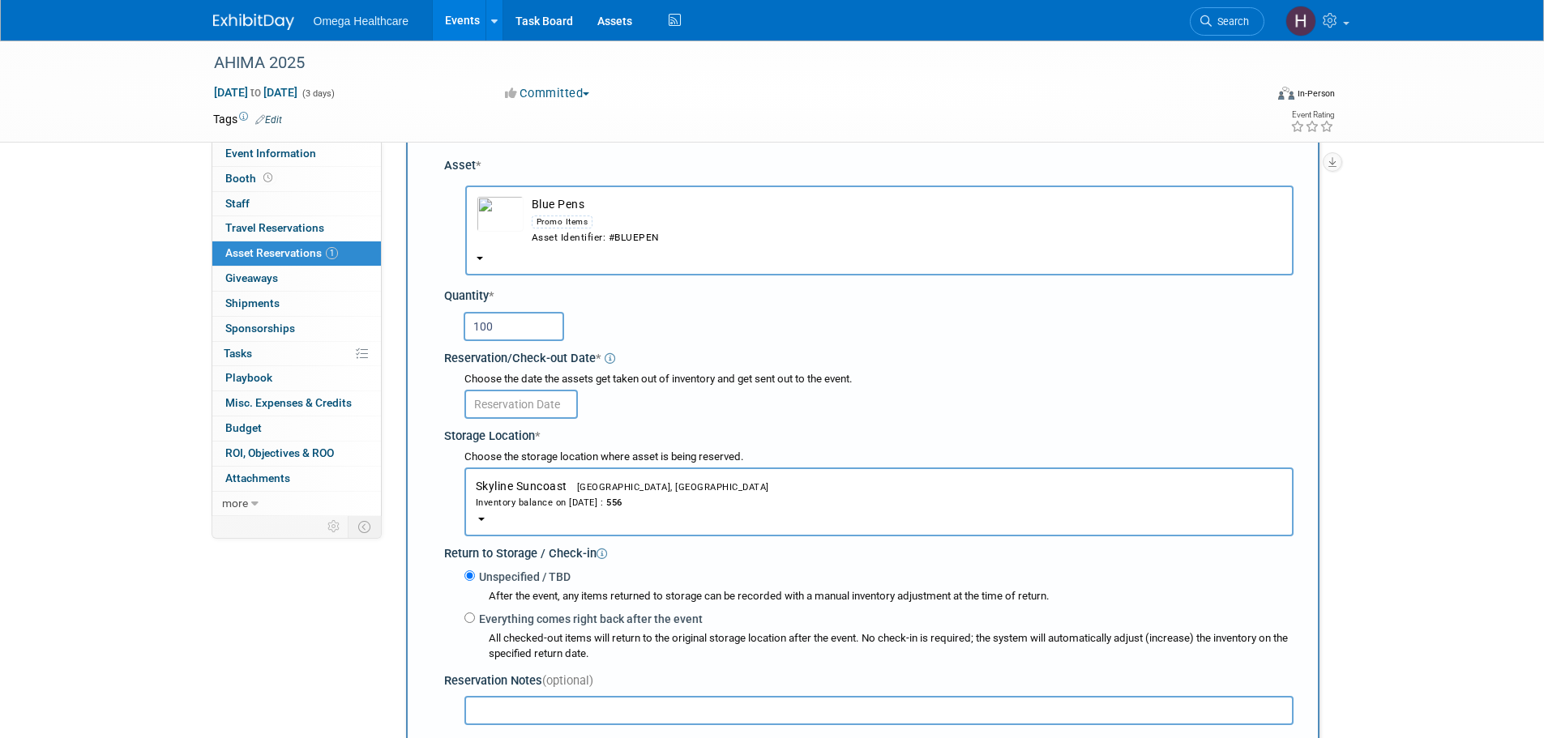
scroll to position [96, 0]
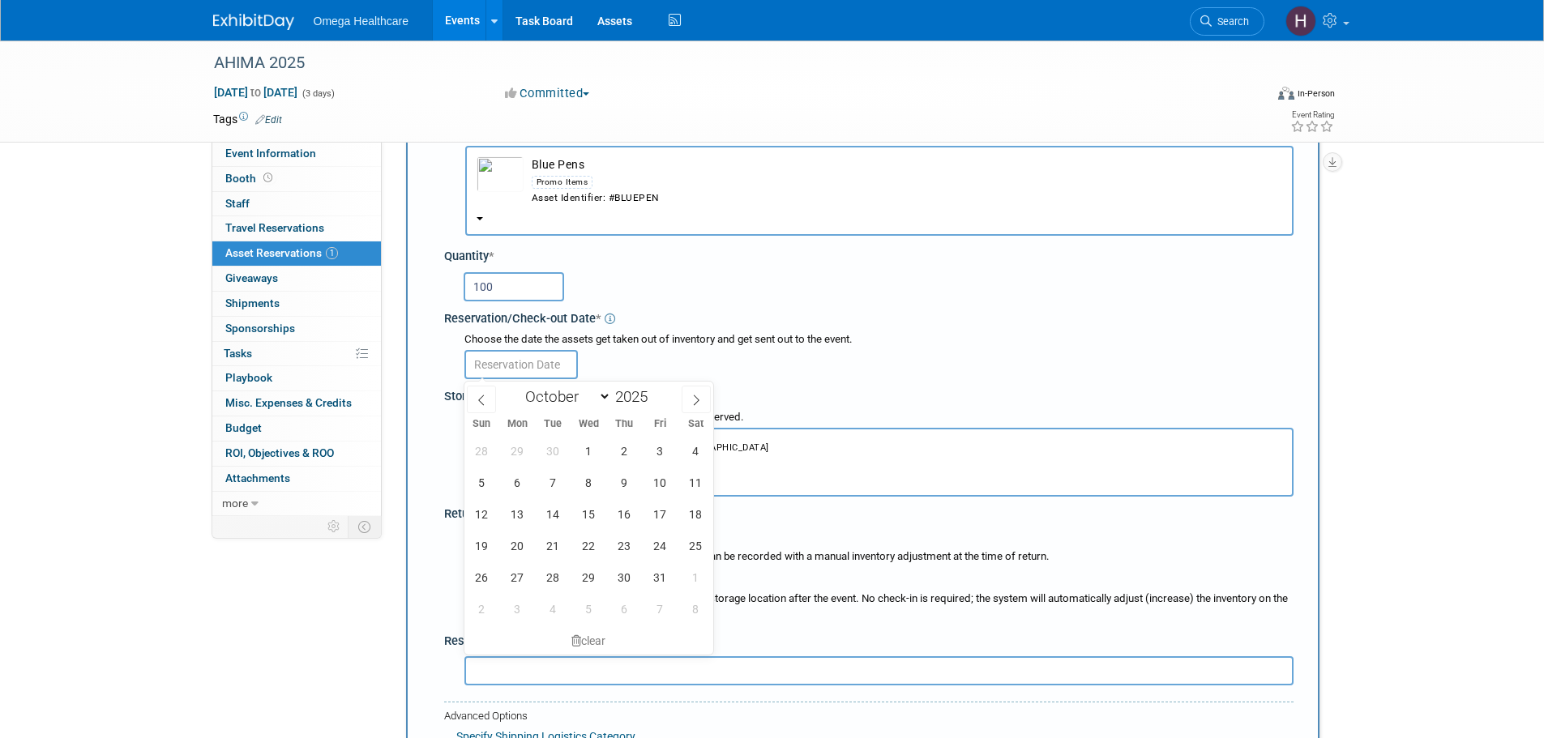
click at [560, 363] on input "text" at bounding box center [520, 364] width 113 height 29
click at [483, 405] on span at bounding box center [481, 400] width 29 height 28
select select "8"
click at [554, 486] on span "9" at bounding box center [553, 483] width 32 height 32
type input "Sep 9, 2025"
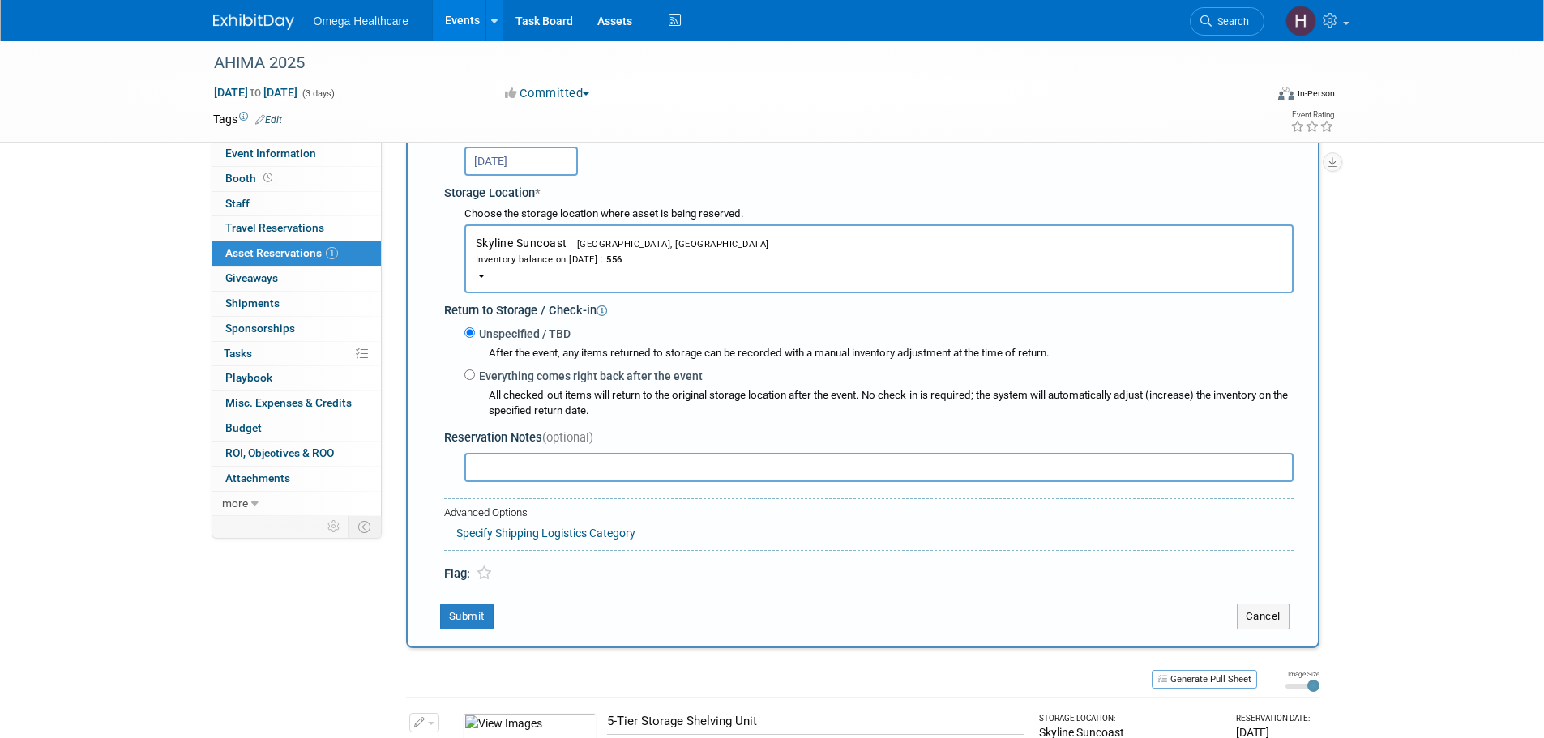
scroll to position [340, 0]
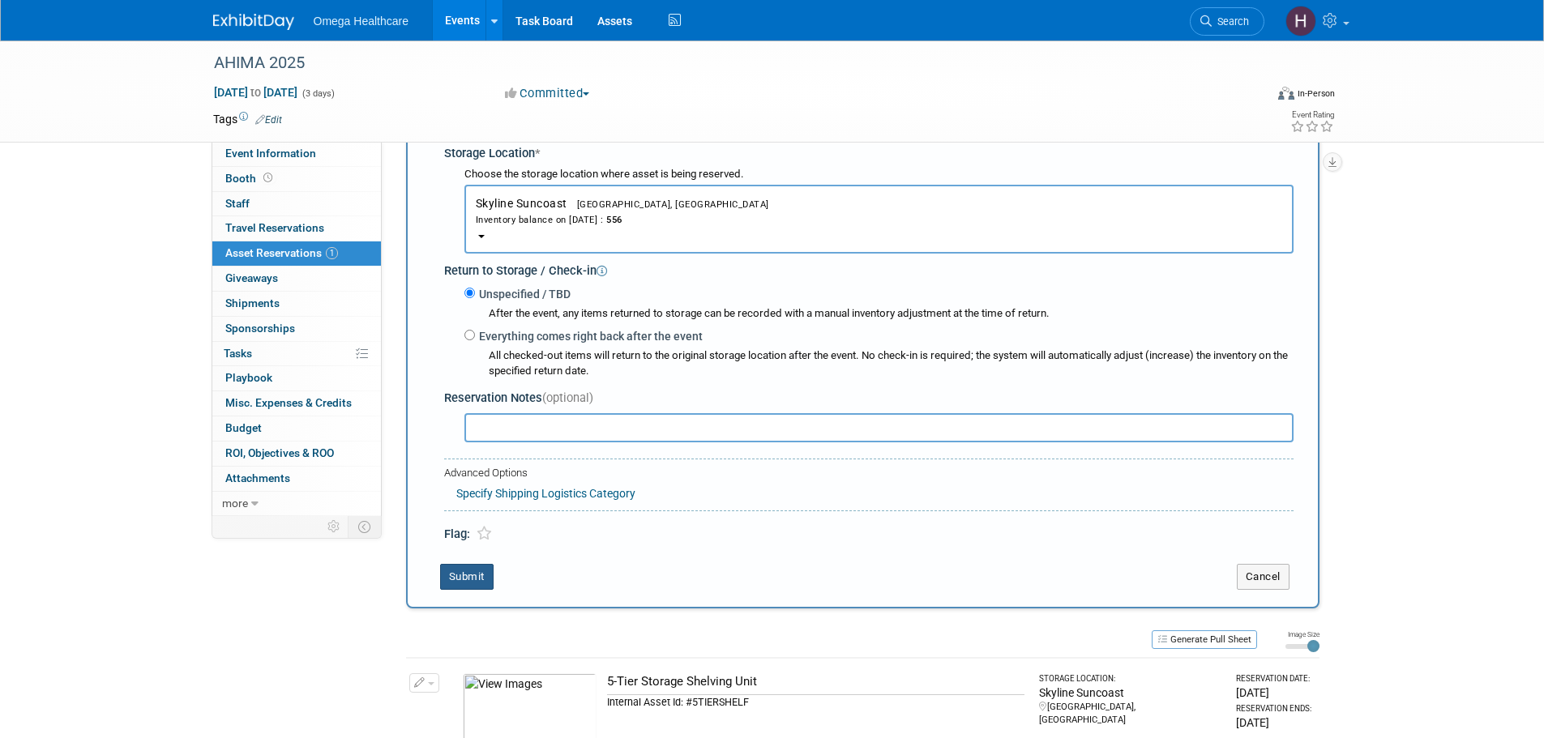
click at [480, 584] on button "Submit" at bounding box center [466, 577] width 53 height 26
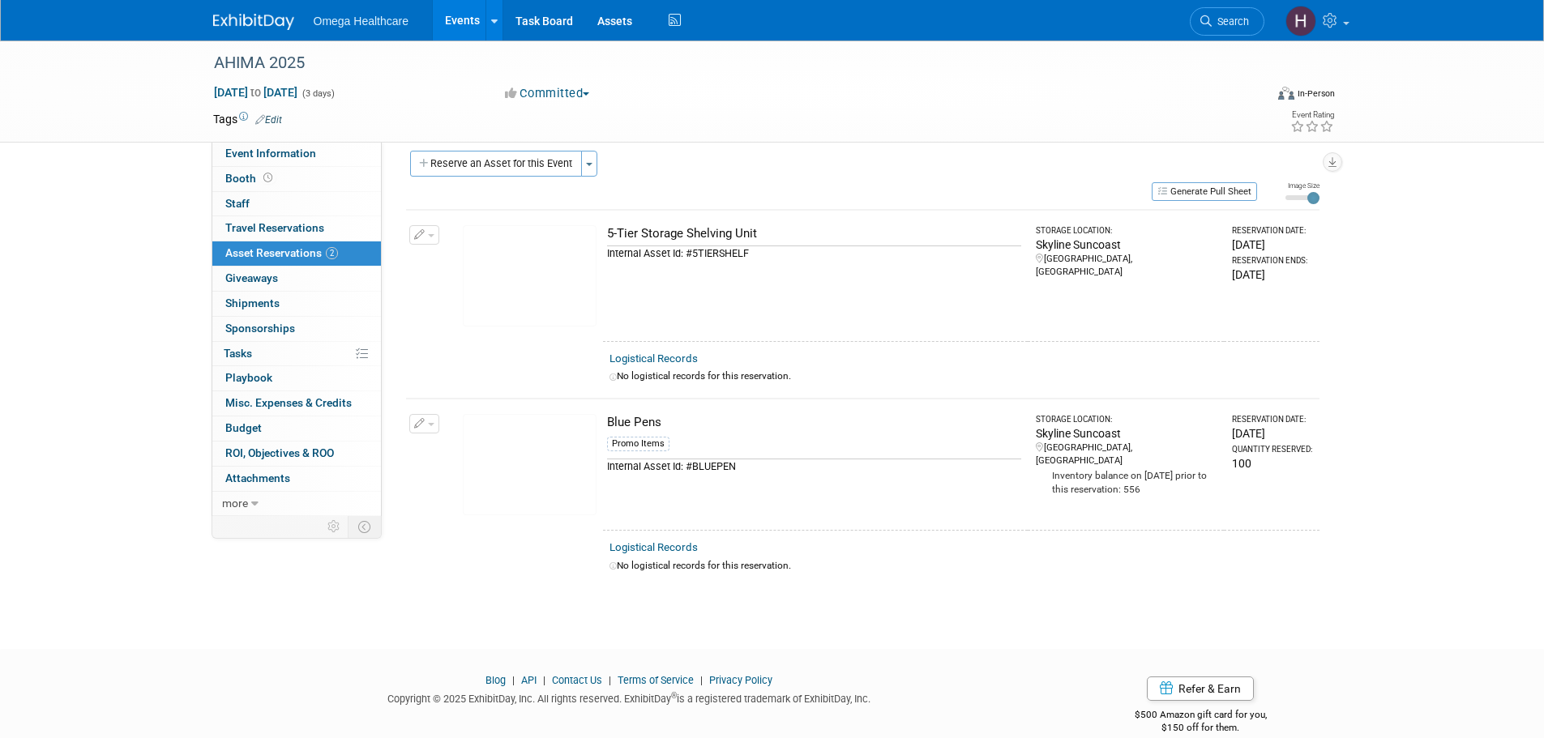
scroll to position [0, 0]
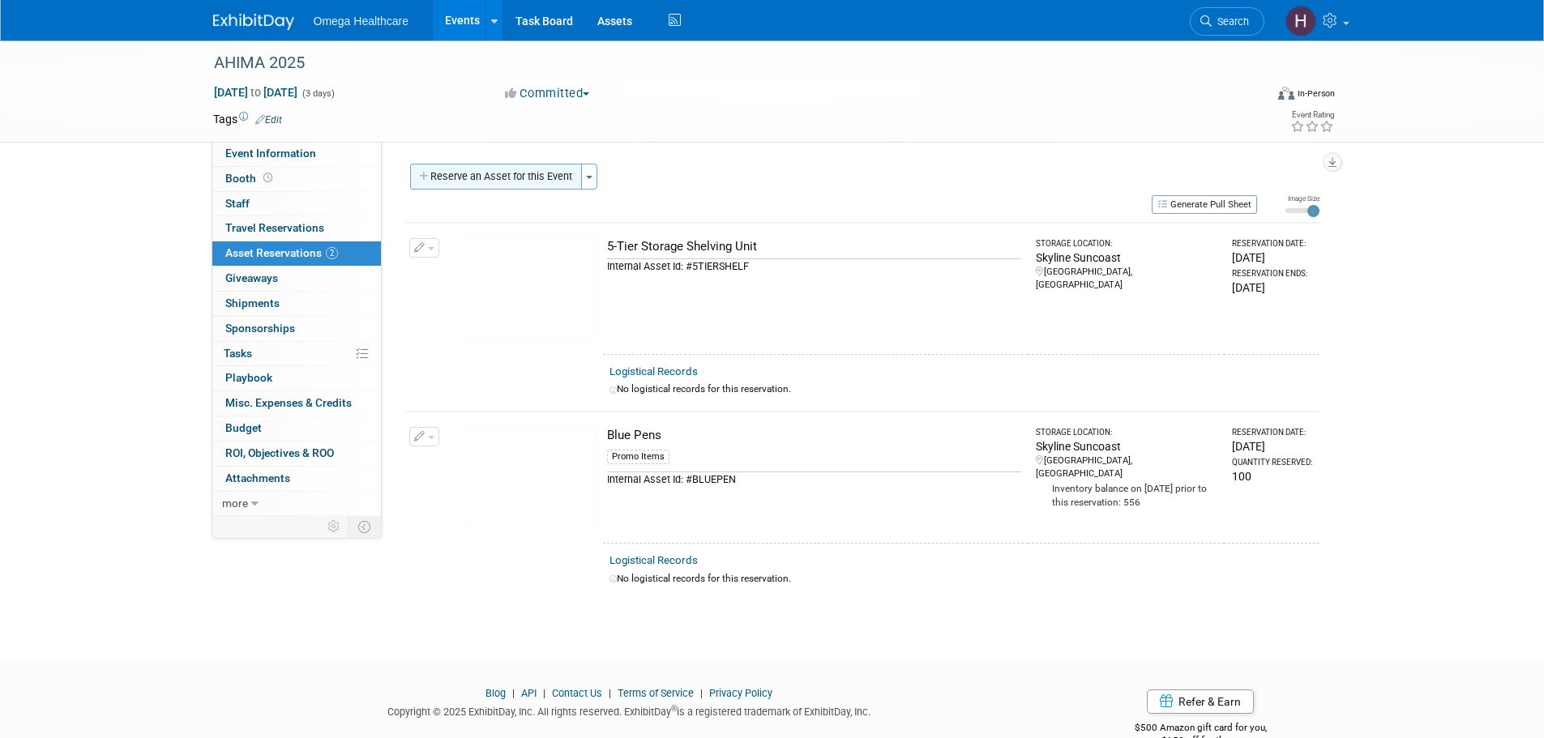
click at [558, 174] on button "Reserve an Asset for this Event" at bounding box center [496, 177] width 172 height 26
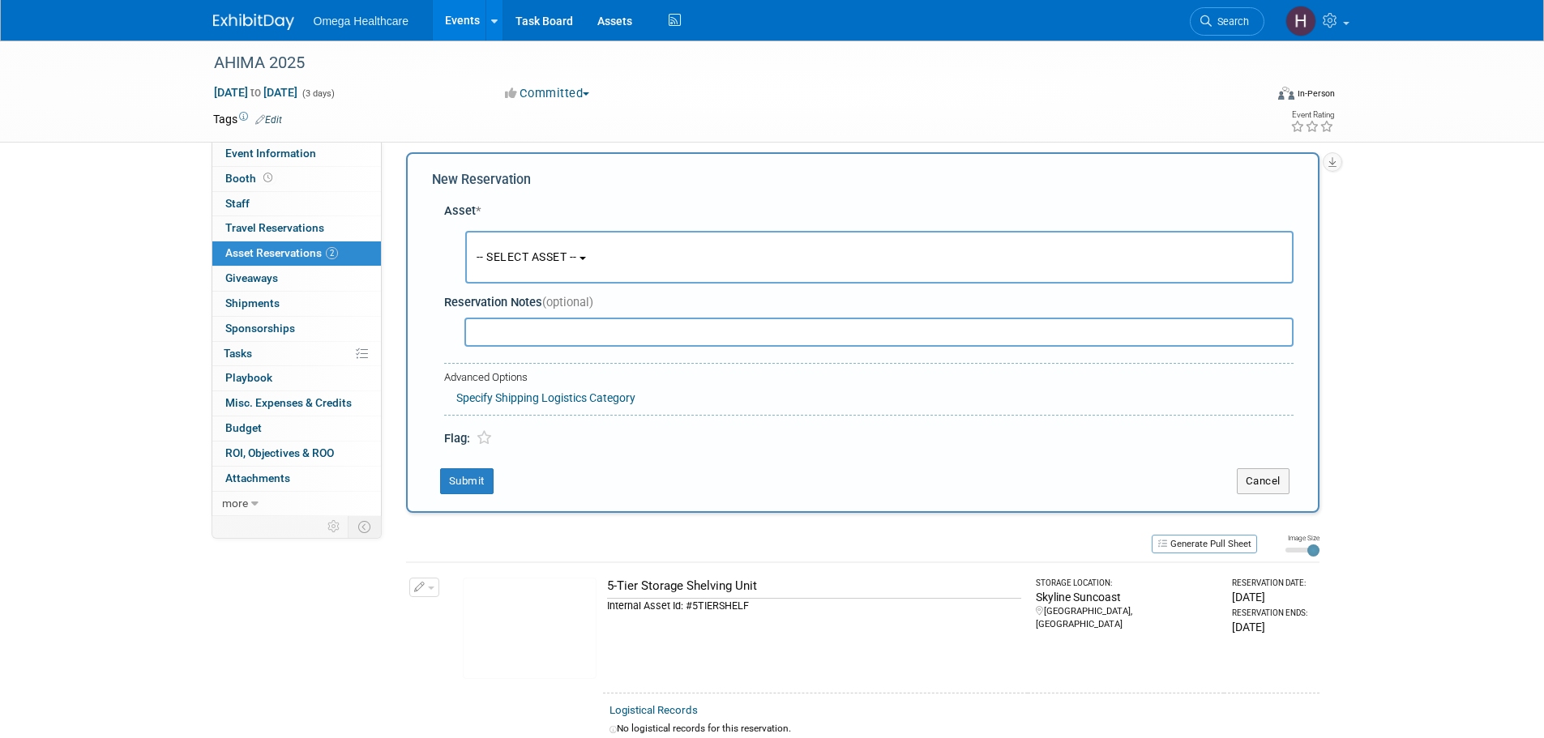
scroll to position [15, 0]
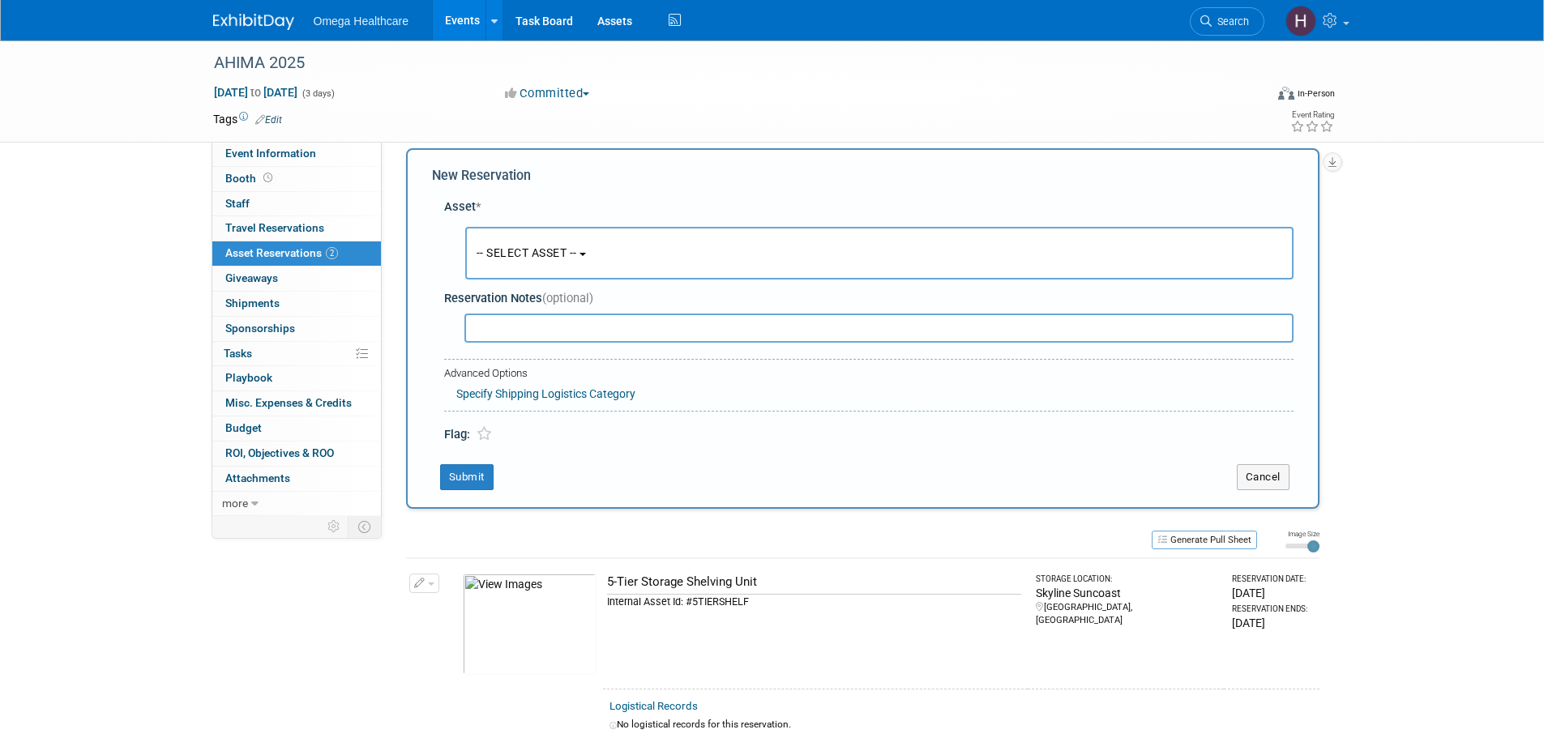
click at [522, 249] on span "-- SELECT ASSET --" at bounding box center [527, 252] width 101 height 13
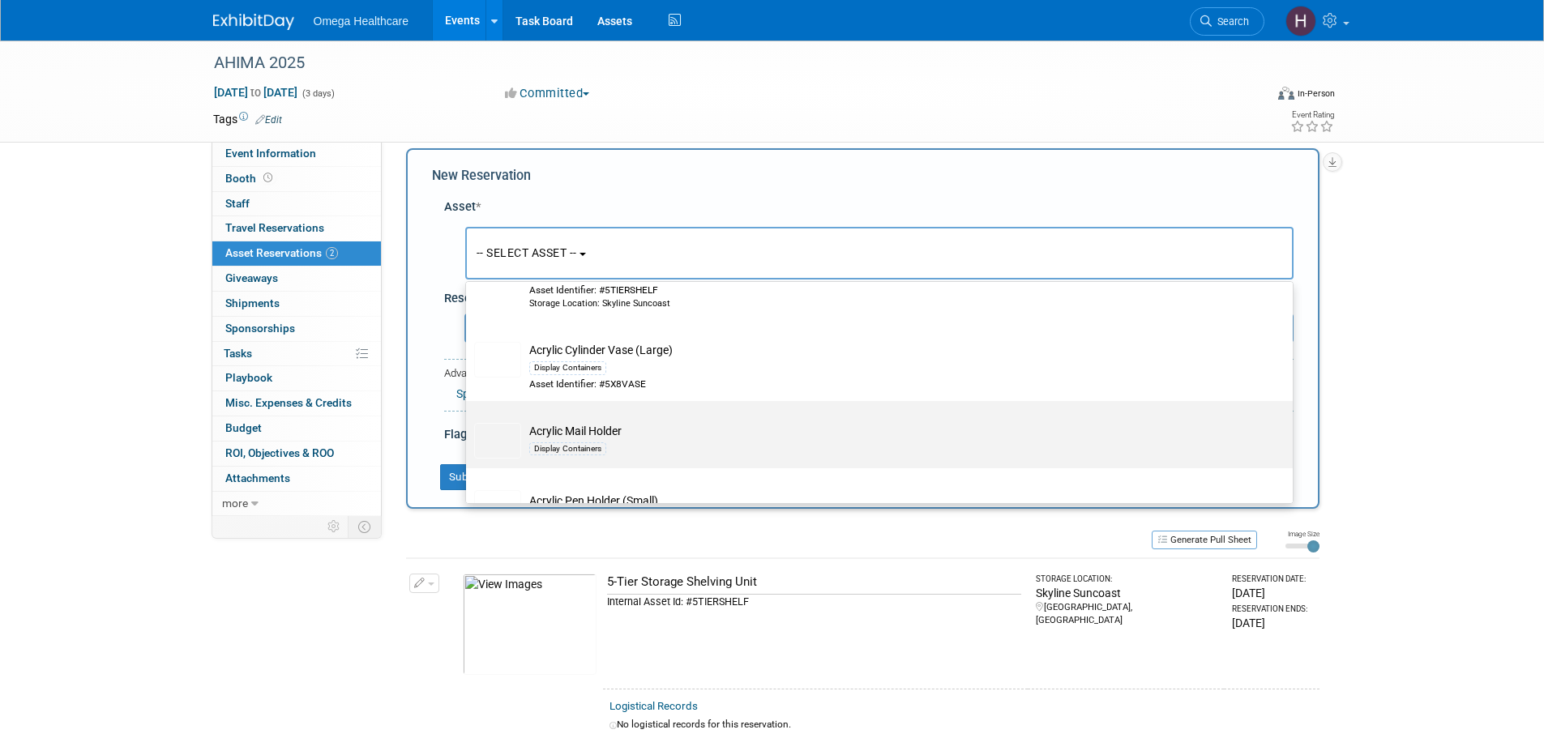
scroll to position [567, 0]
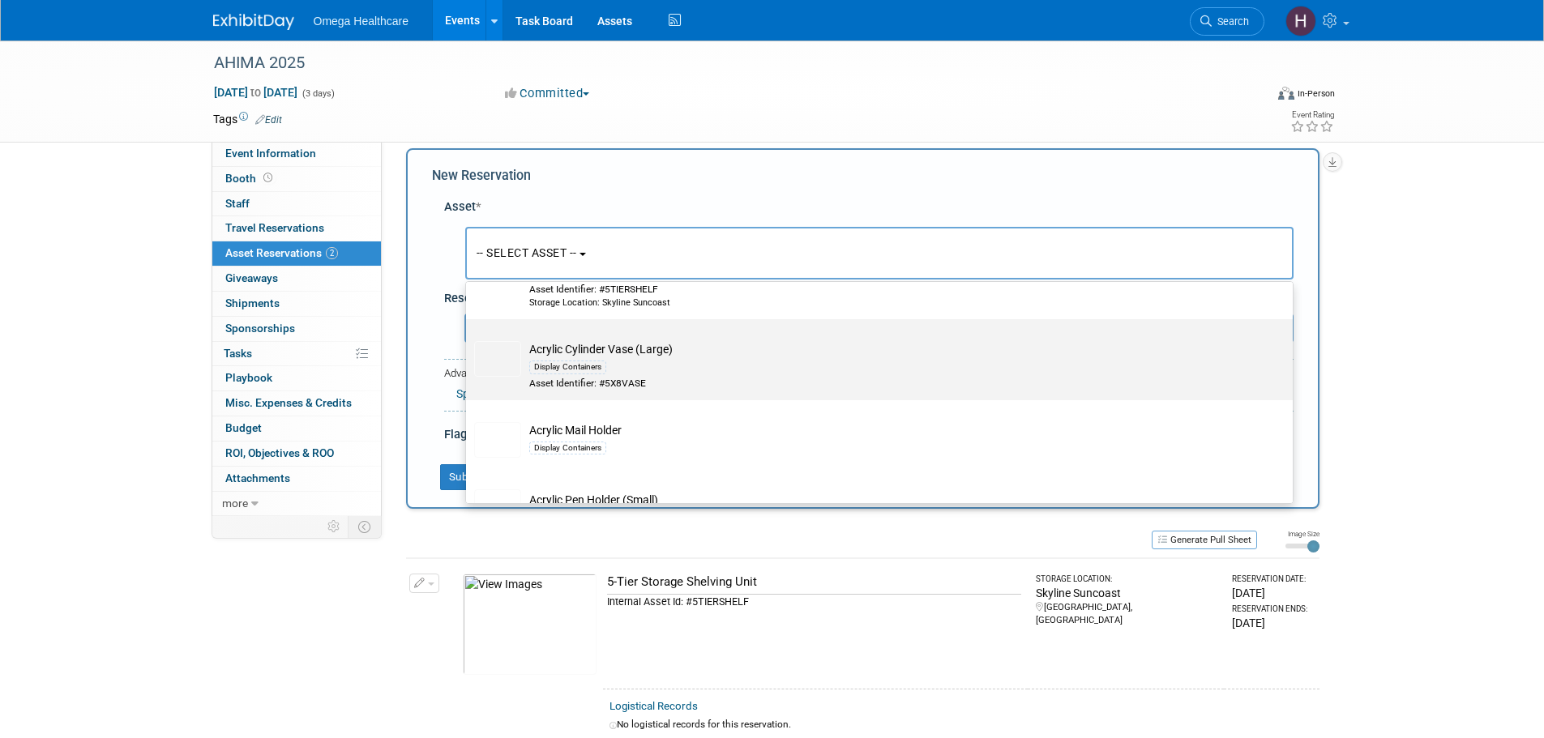
click at [670, 359] on td "Acrylic Cylinder Vase (Large) Display Containers Asset Identifier: #5X8VASE" at bounding box center [890, 365] width 739 height 49
click at [468, 339] on input "Acrylic Cylinder Vase (Large) Display Containers Asset Identifier: #5X8VASE" at bounding box center [463, 333] width 11 height 11
select select "10714883"
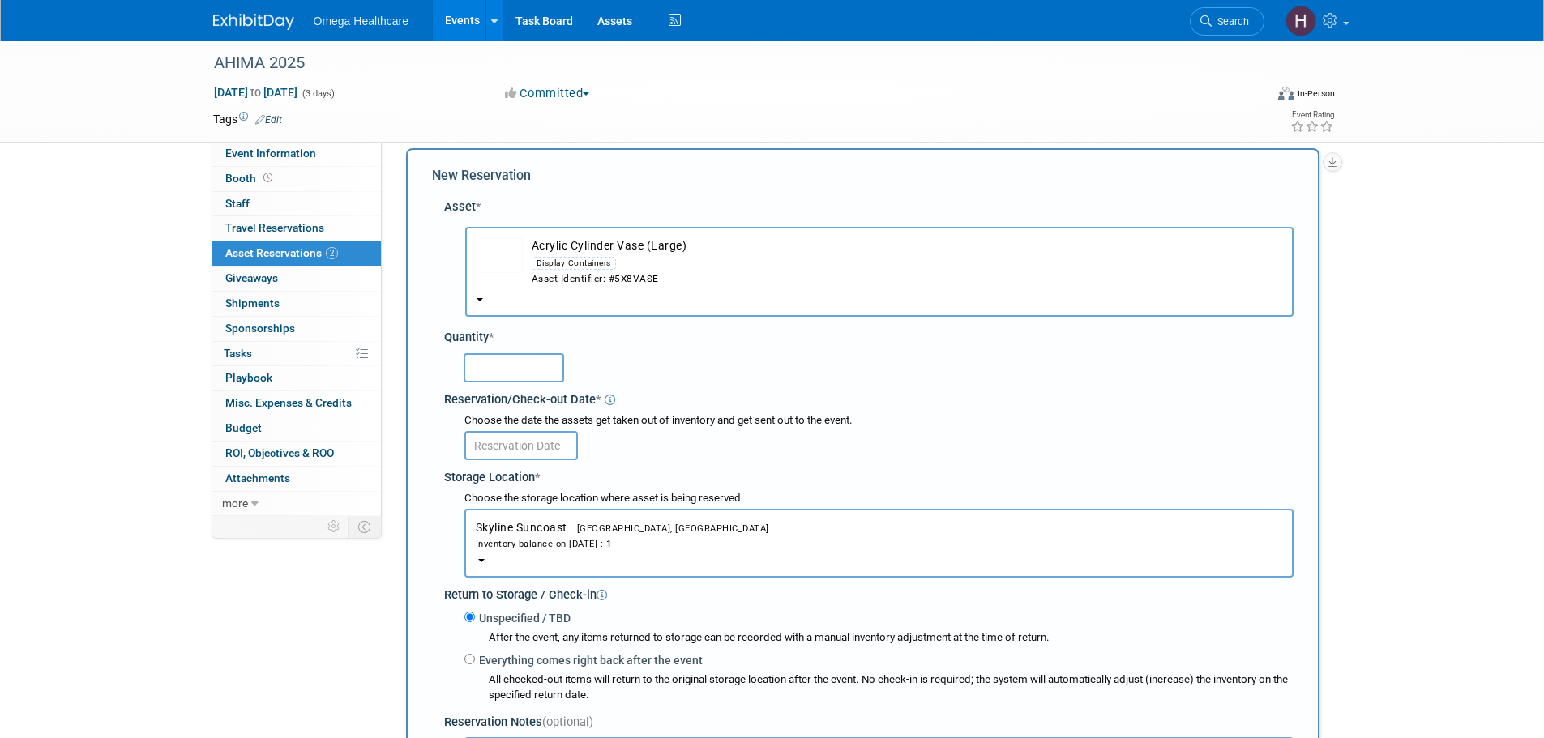
click at [538, 372] on input "text" at bounding box center [514, 367] width 101 height 29
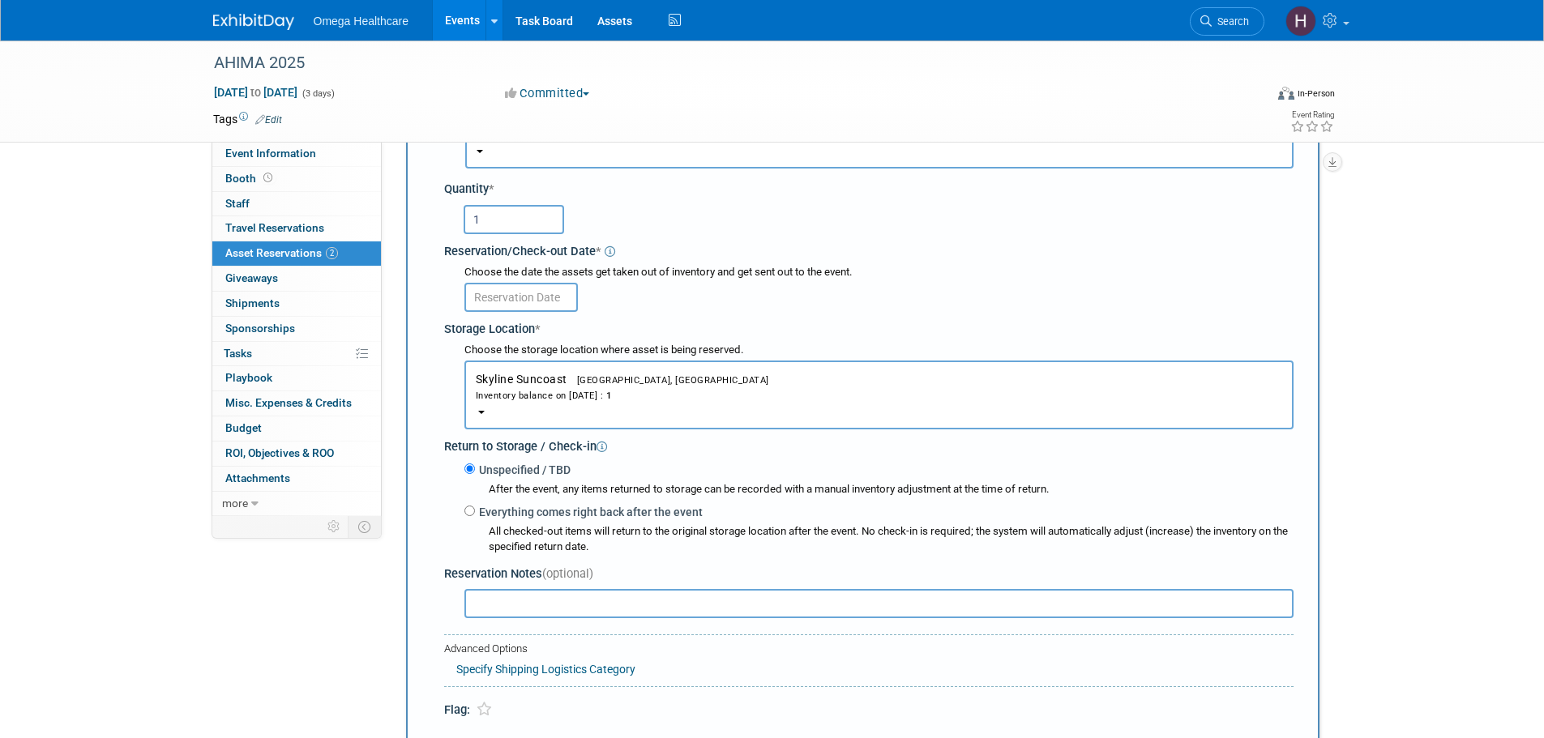
scroll to position [178, 0]
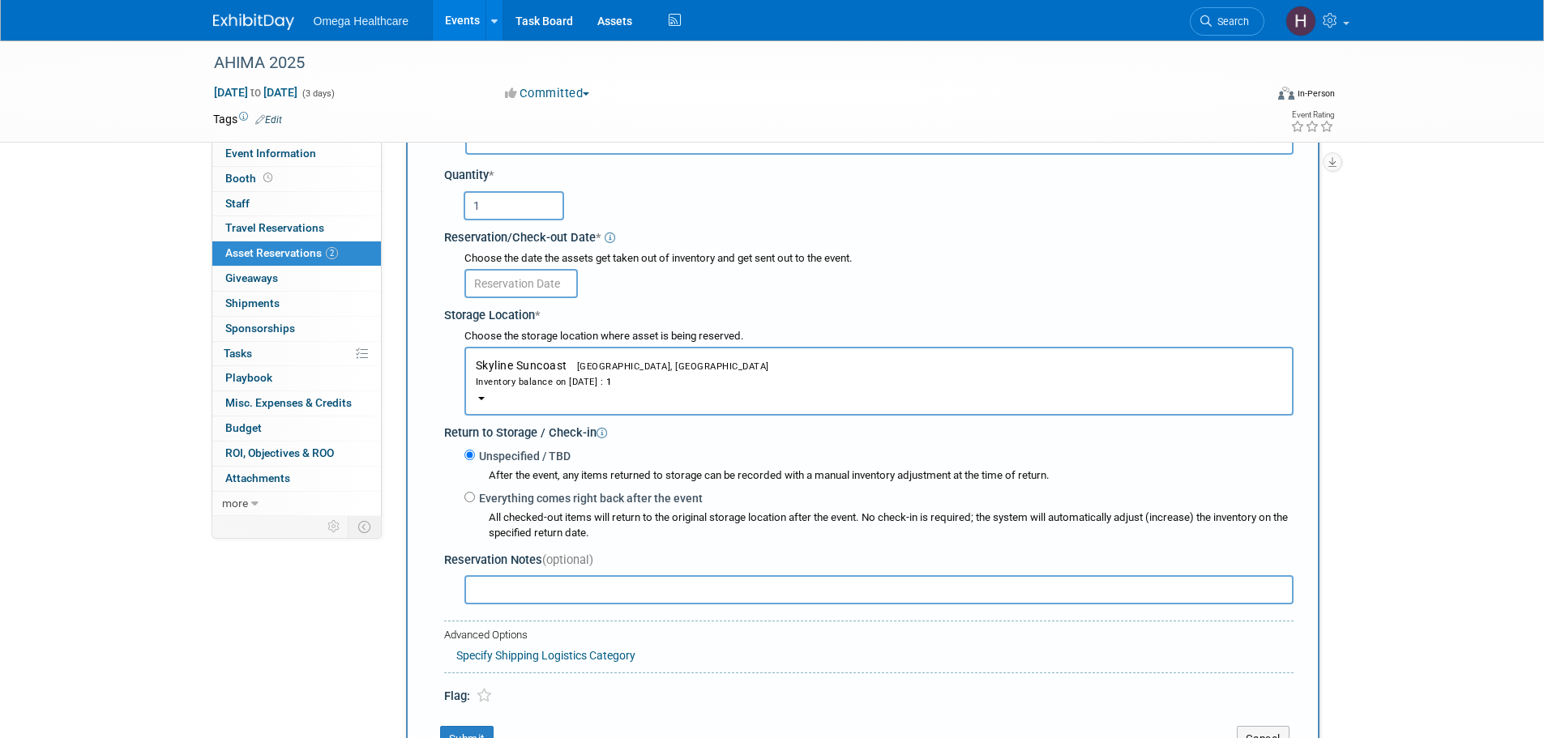
type input "1"
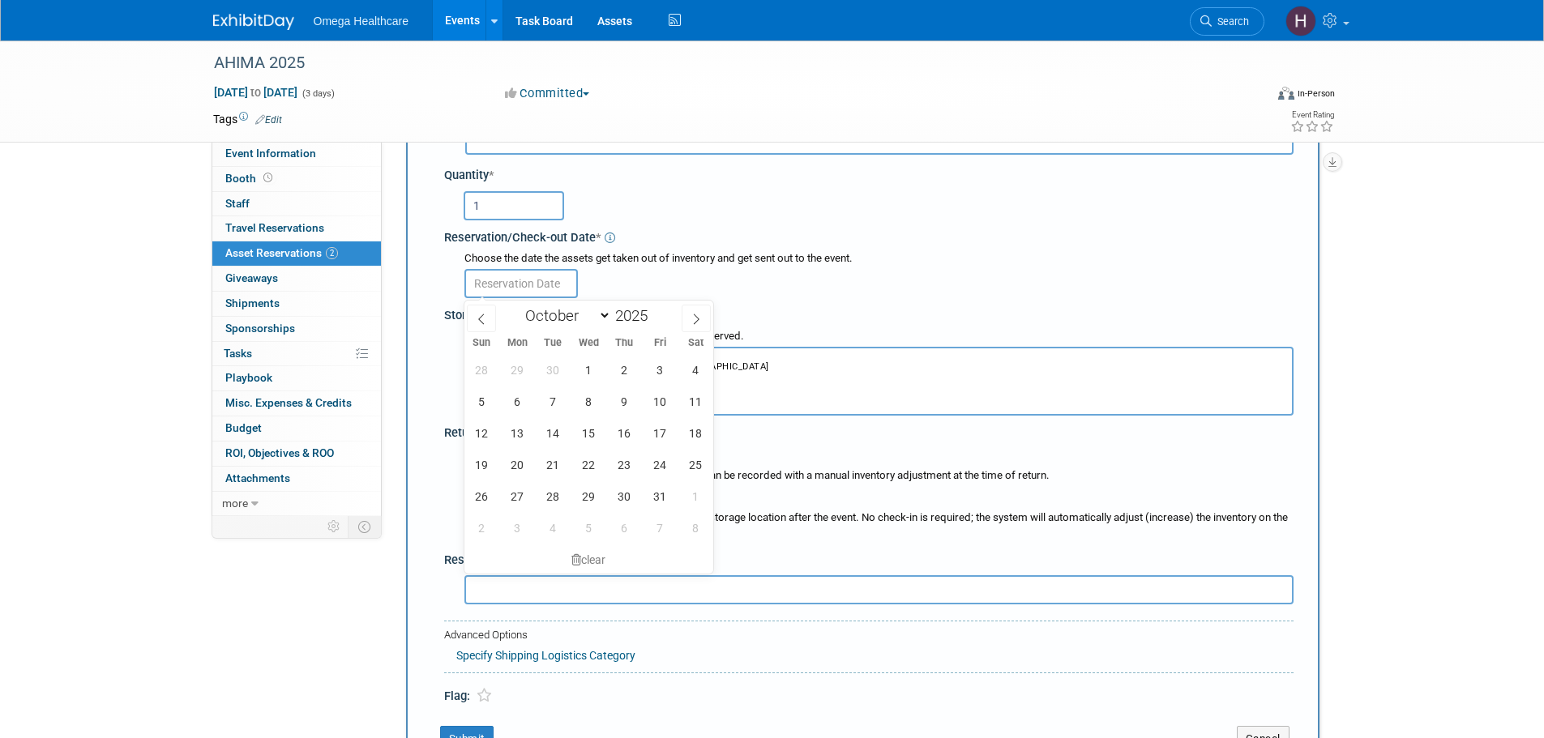
click at [523, 279] on input "text" at bounding box center [520, 283] width 113 height 29
click at [487, 314] on span at bounding box center [481, 319] width 29 height 28
select select "8"
click at [548, 396] on span "9" at bounding box center [553, 402] width 32 height 32
type input "[DATE]"
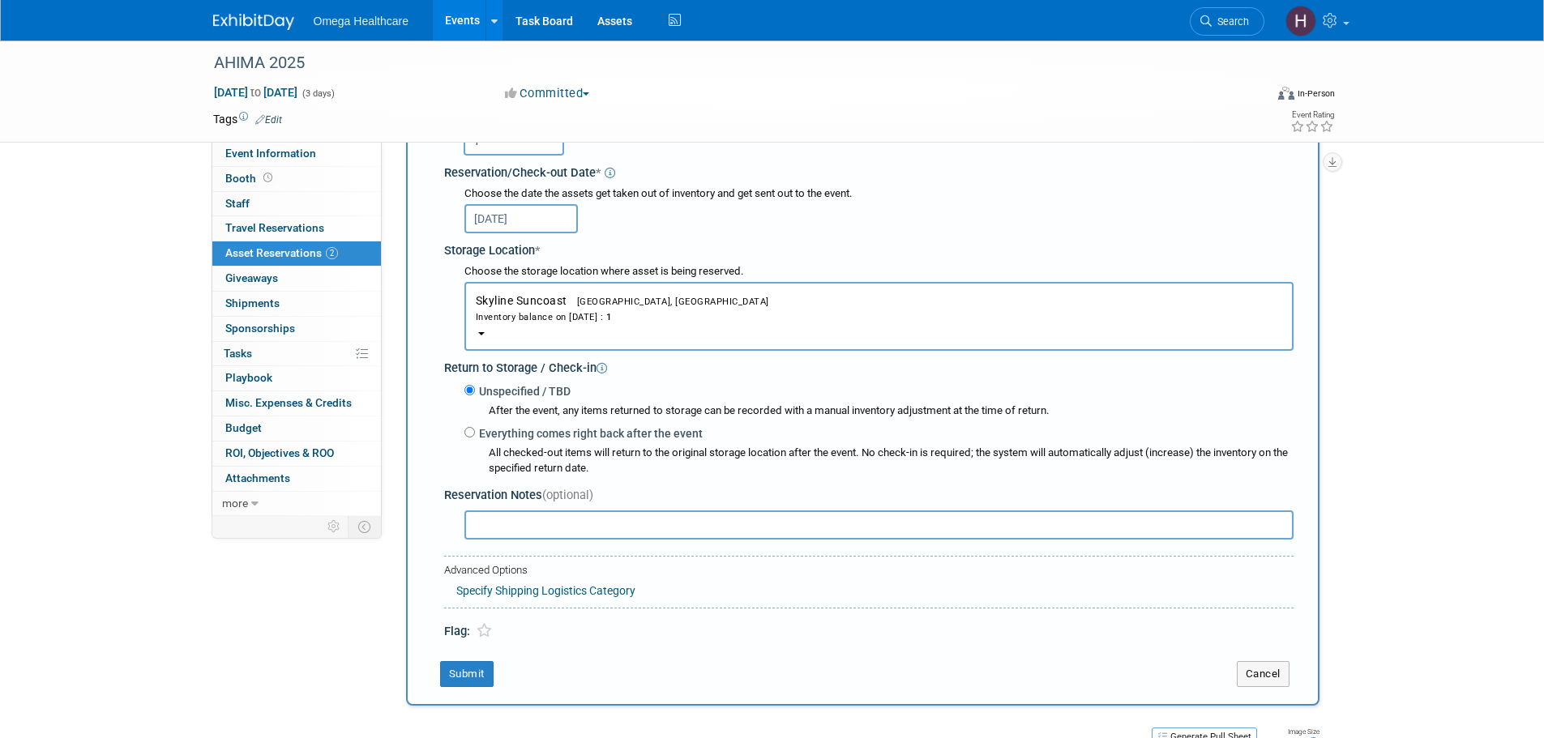
scroll to position [340, 0]
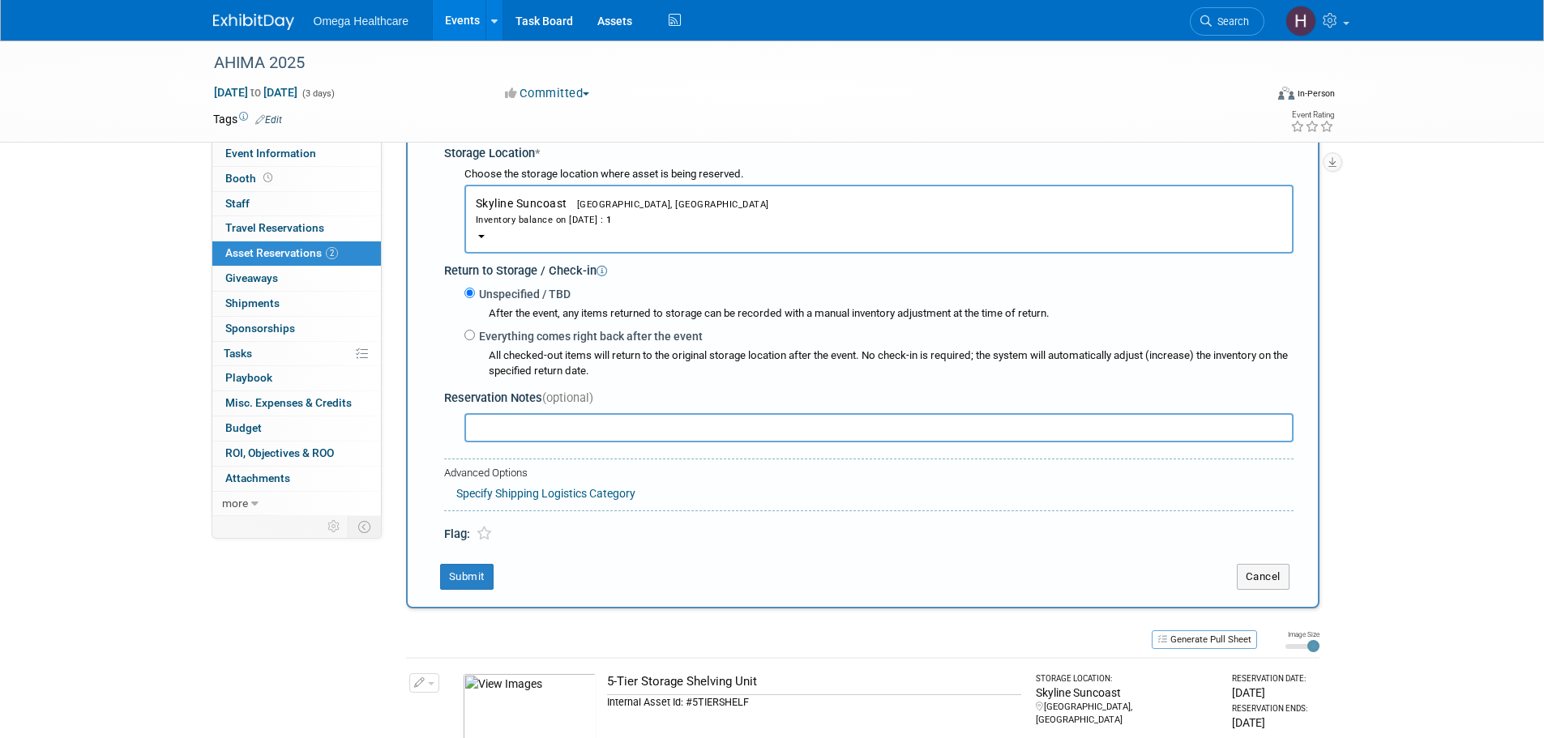
click at [481, 341] on label "Everything comes right back after the event" at bounding box center [589, 336] width 228 height 16
click at [475, 340] on input "Everything comes right back after the event" at bounding box center [469, 335] width 11 height 11
radio input "true"
select select "9"
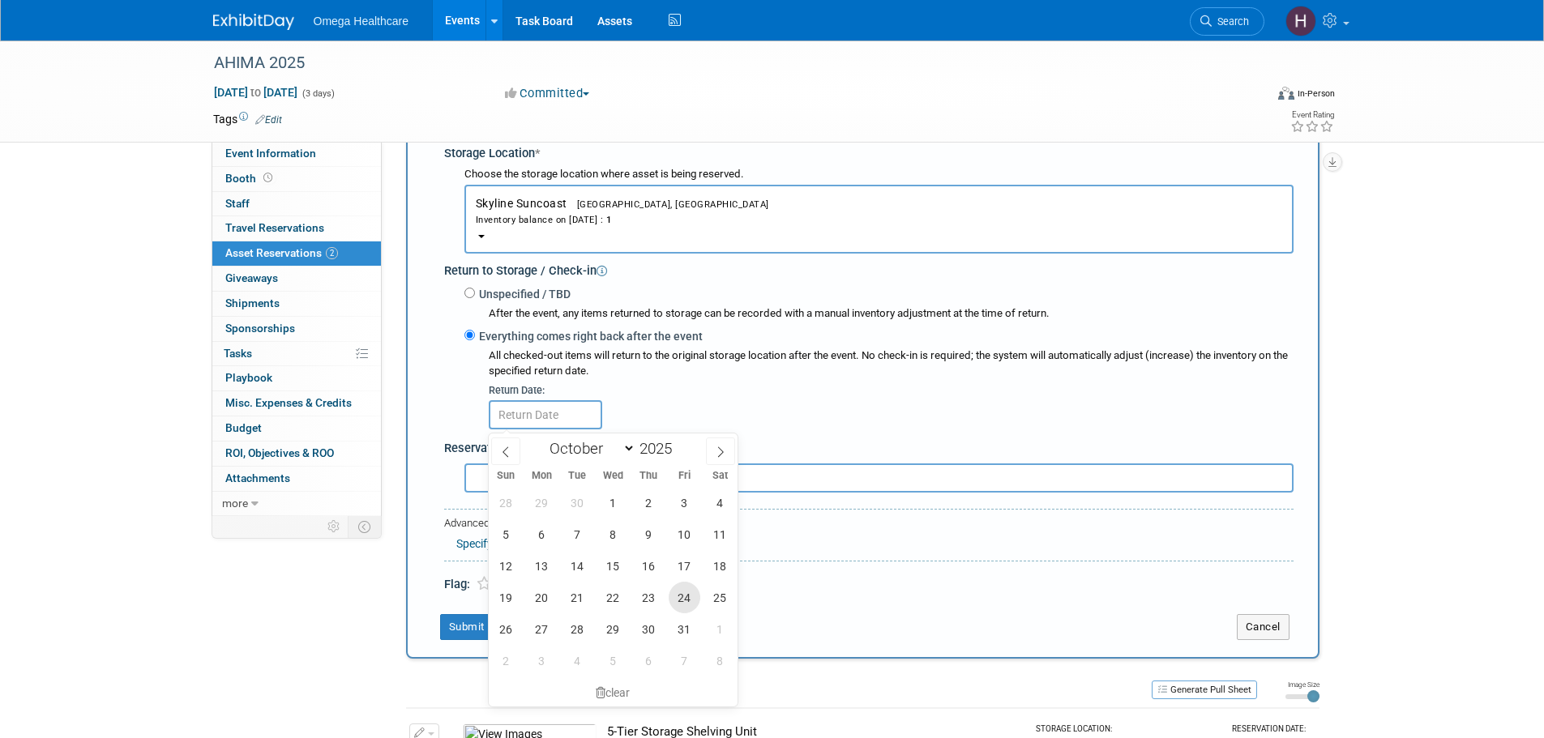
click at [686, 588] on span "24" at bounding box center [685, 598] width 32 height 32
type input "Oct 24, 2025"
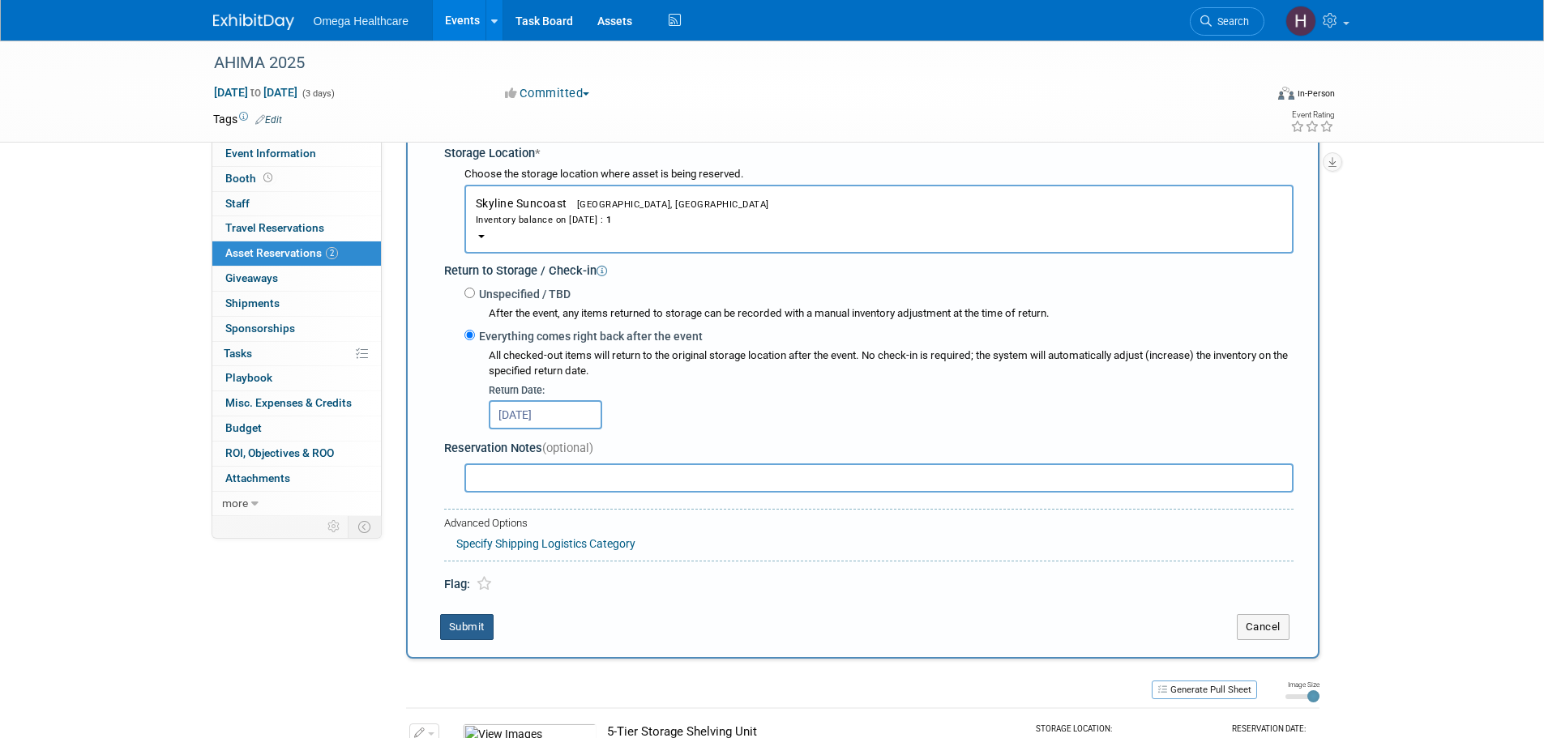
click at [481, 628] on button "Submit" at bounding box center [466, 627] width 53 height 26
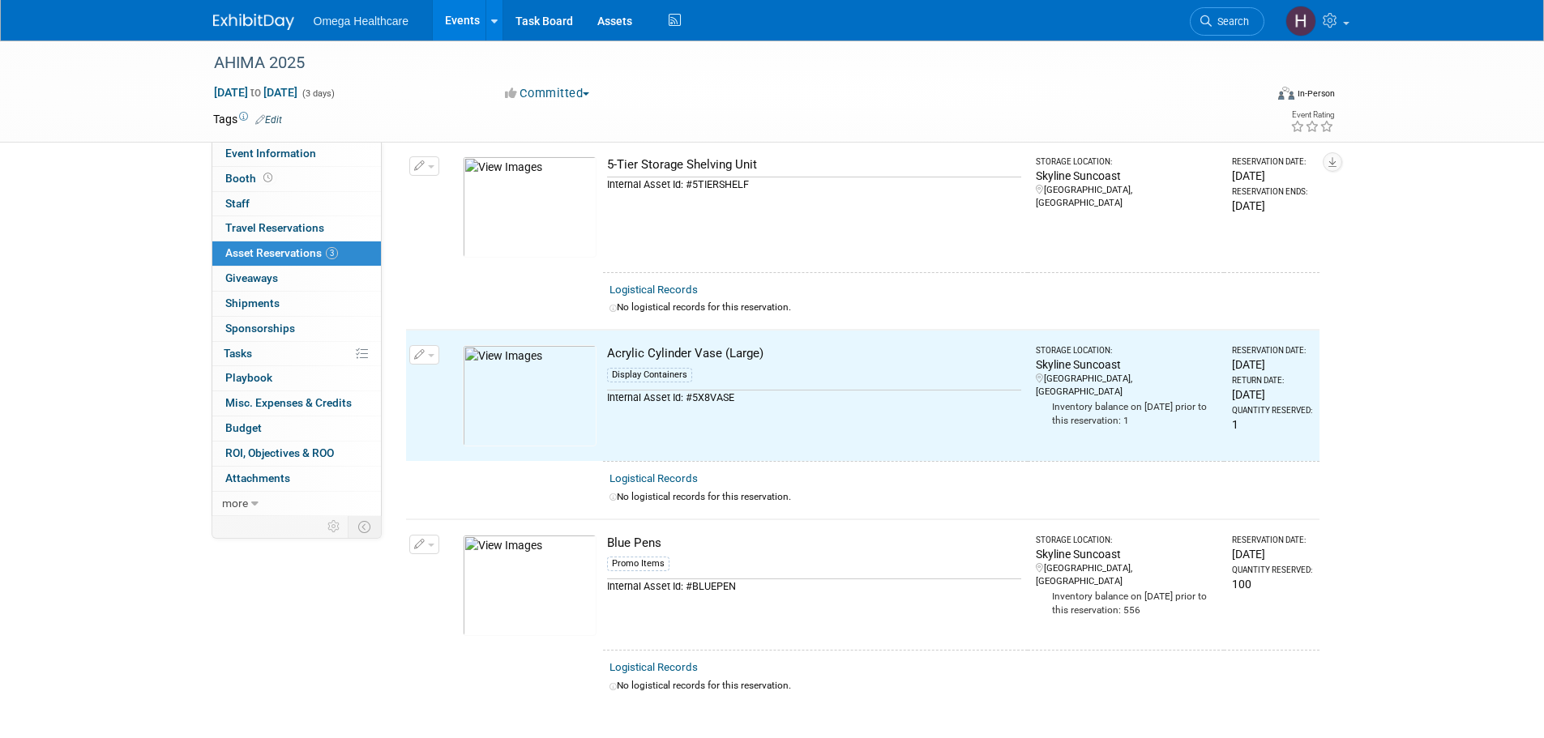
scroll to position [0, 0]
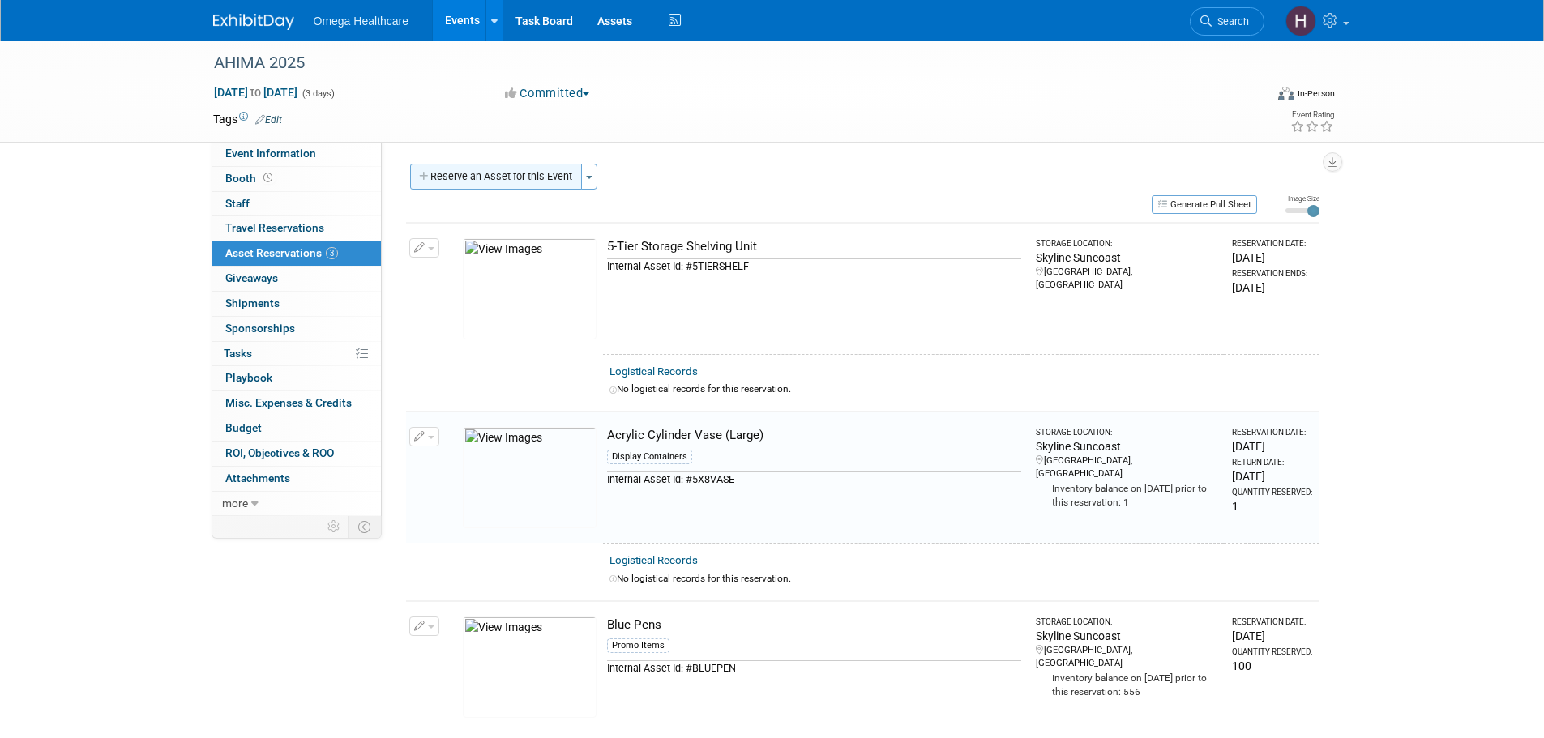
click at [555, 180] on button "Reserve an Asset for this Event" at bounding box center [496, 177] width 172 height 26
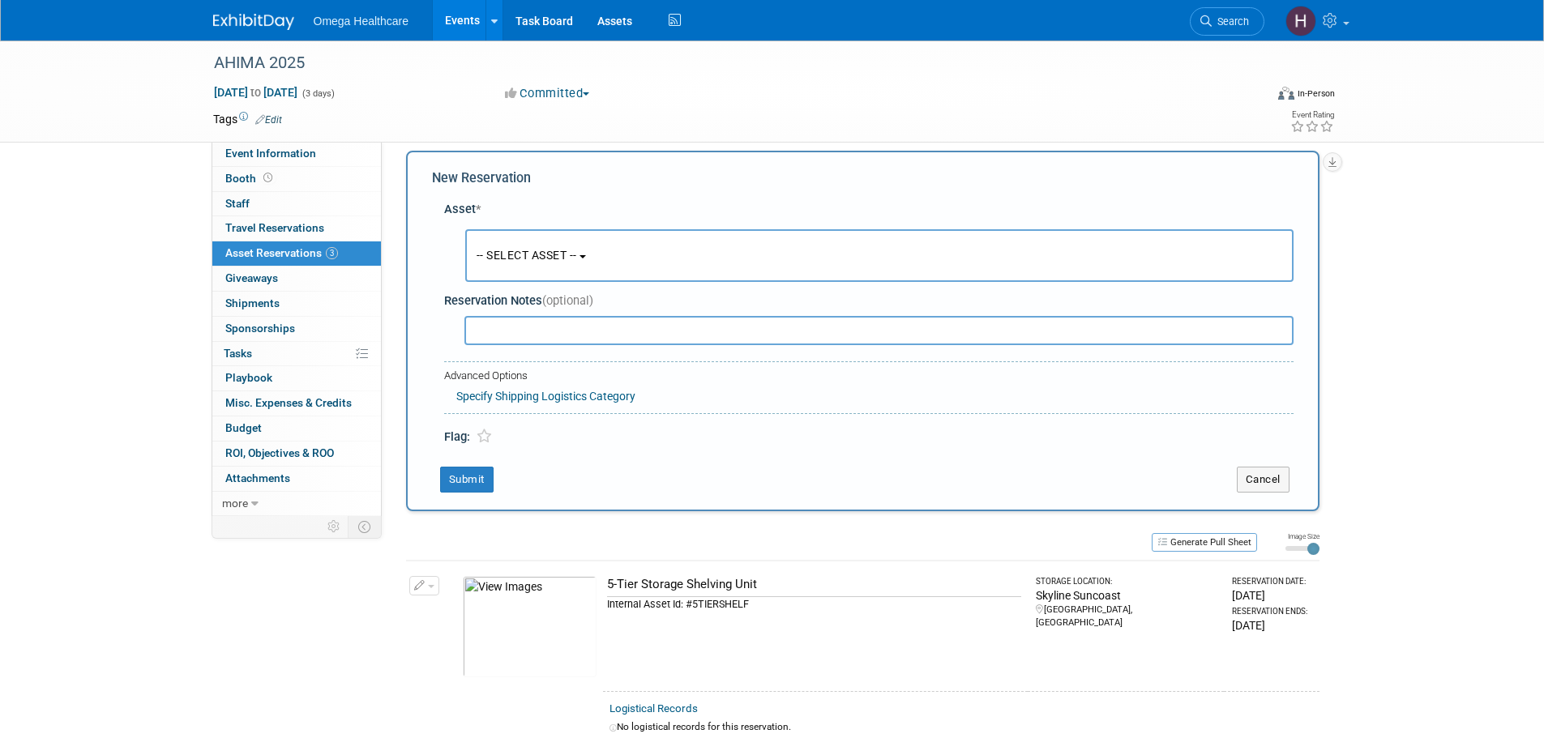
scroll to position [15, 0]
click at [539, 255] on span "-- SELECT ASSET --" at bounding box center [527, 252] width 101 height 13
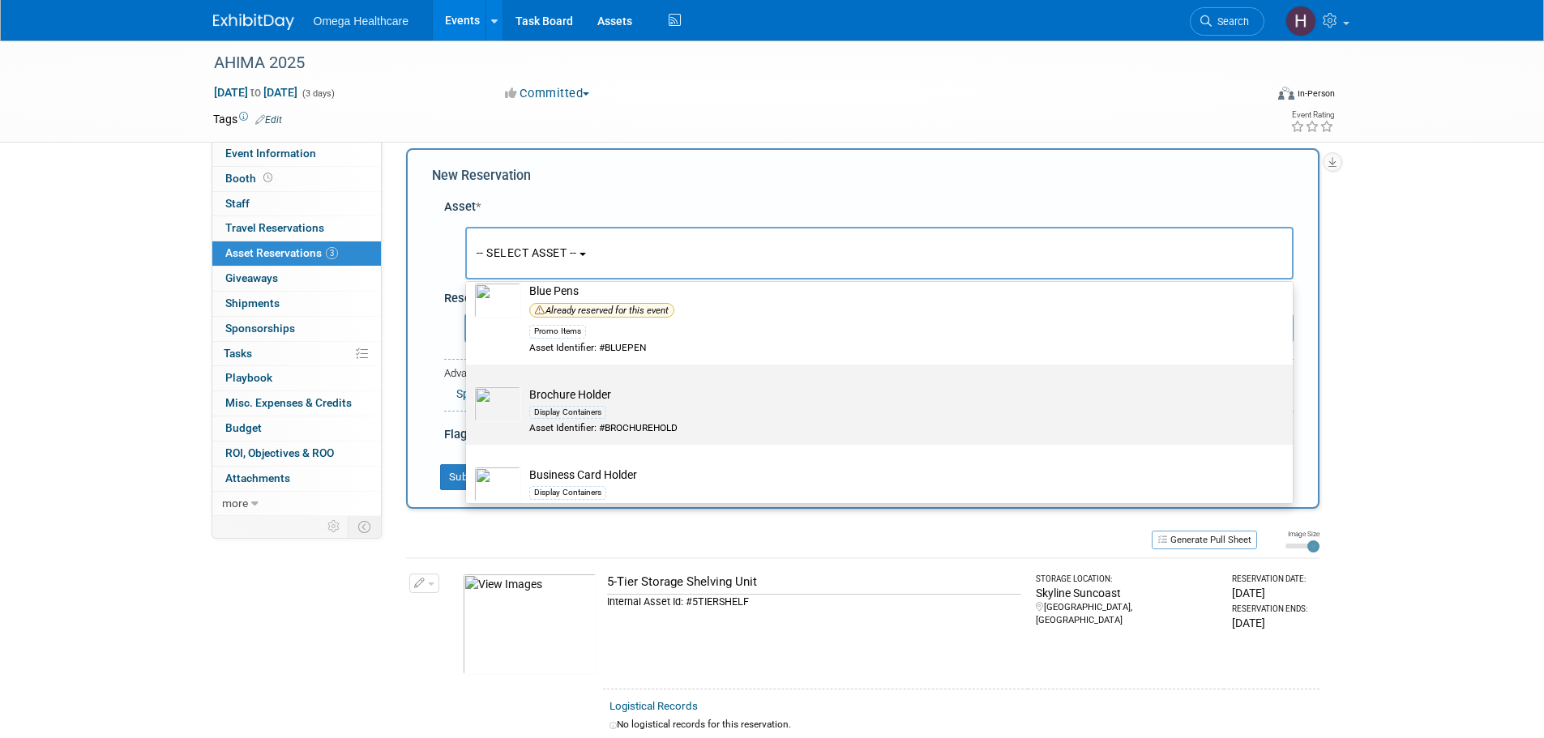
scroll to position [1135, 0]
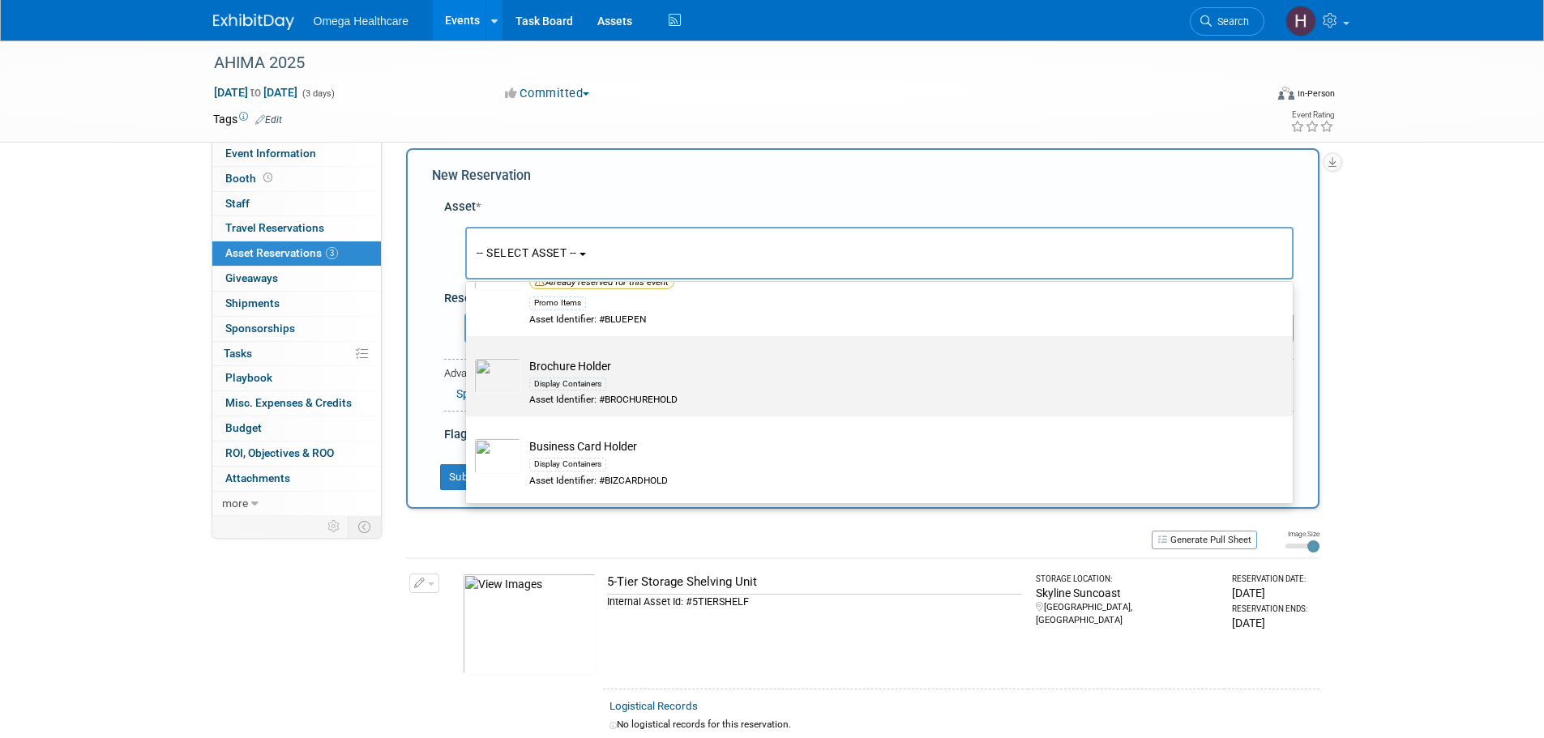
click at [659, 379] on td "Brochure Holder Display Containers Asset Identifier: #BROCHUREHOLD" at bounding box center [890, 382] width 739 height 49
click at [468, 356] on input "Brochure Holder Display Containers Asset Identifier: #BROCHUREHOLD" at bounding box center [463, 350] width 11 height 11
select select "10714886"
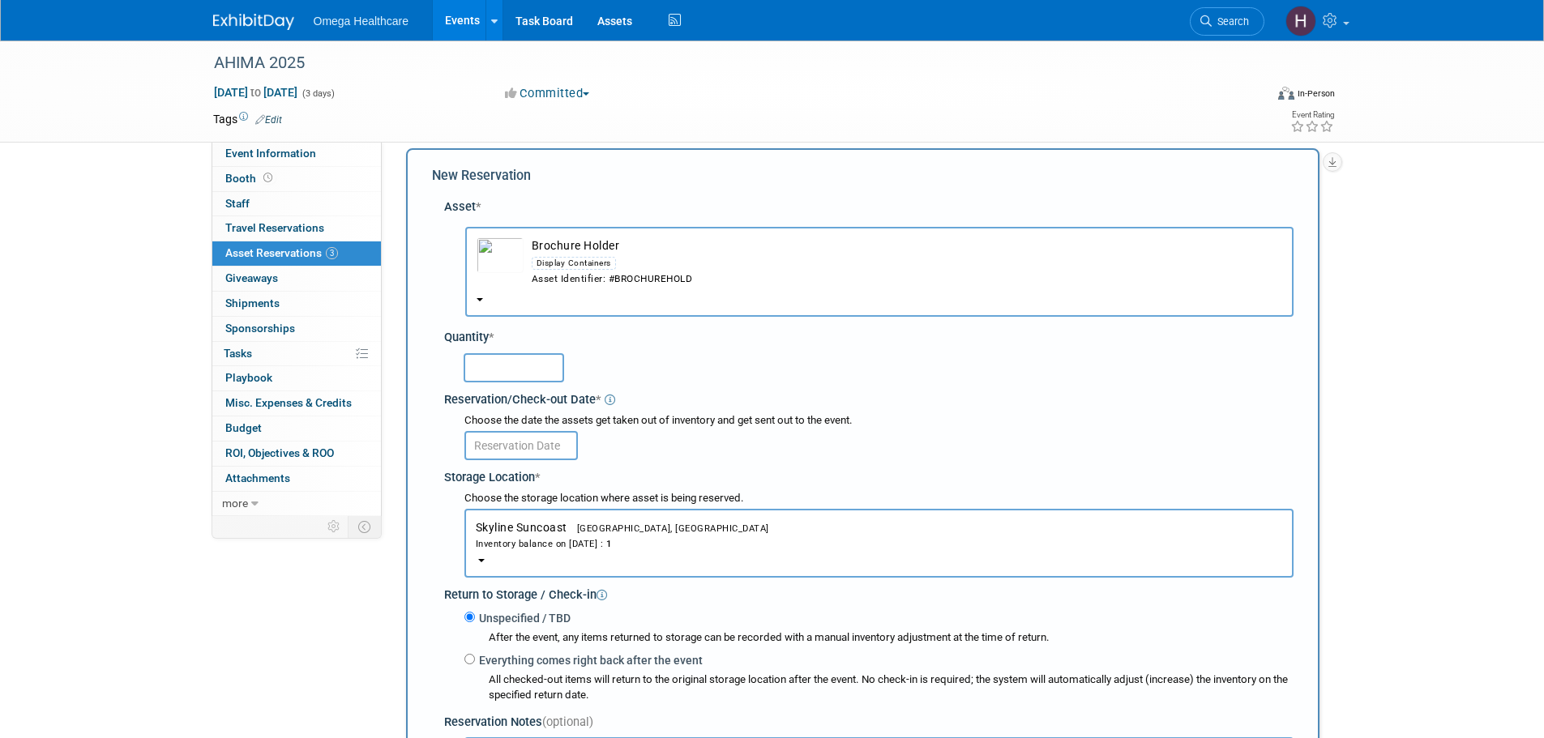
click at [563, 364] on input "text" at bounding box center [514, 367] width 101 height 29
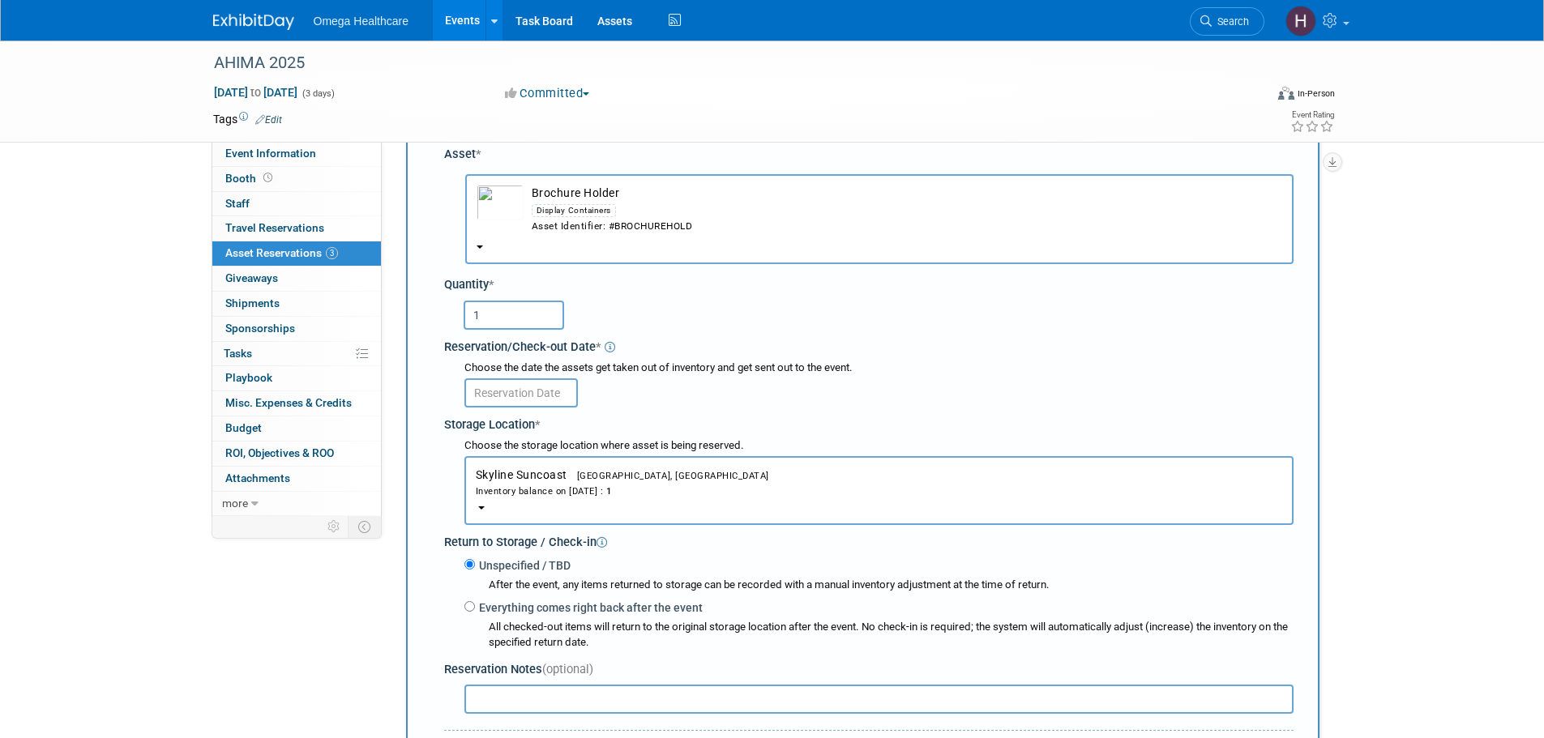
scroll to position [96, 0]
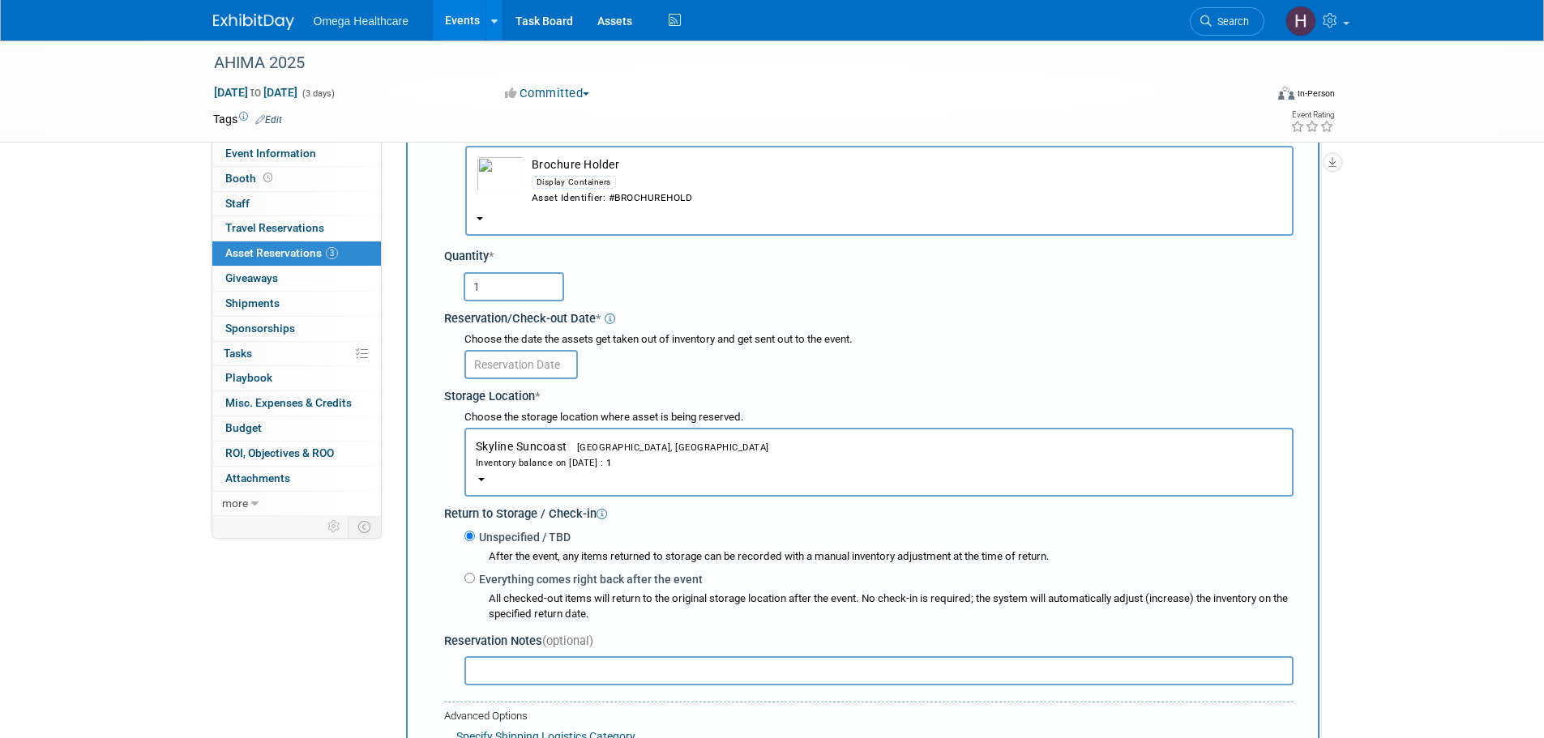
type input "1"
click at [550, 370] on input "text" at bounding box center [520, 364] width 113 height 29
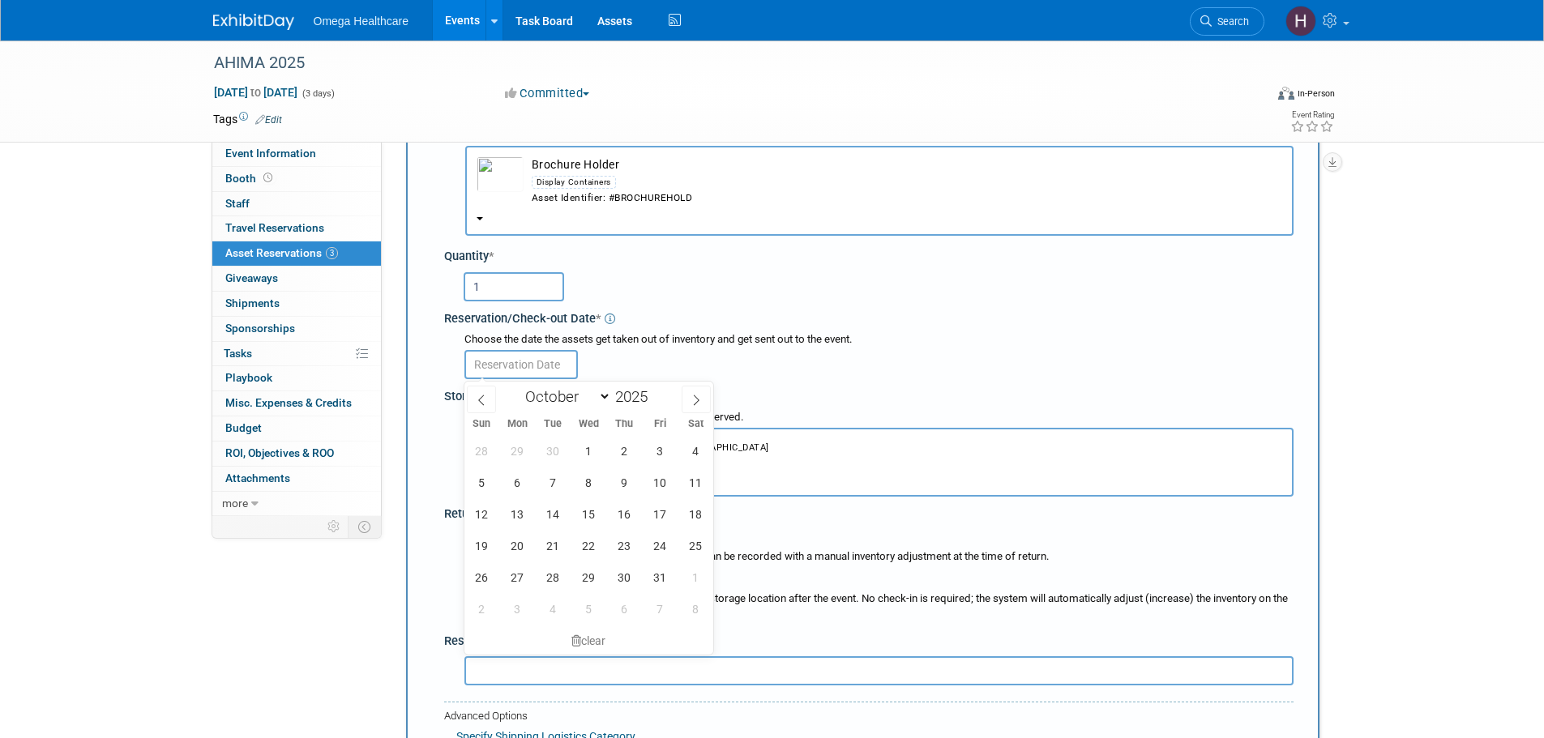
drag, startPoint x: 486, startPoint y: 390, endPoint x: 503, endPoint y: 420, distance: 34.5
click at [486, 391] on span at bounding box center [481, 400] width 29 height 28
select select "8"
click at [557, 485] on span "9" at bounding box center [553, 483] width 32 height 32
type input "[DATE]"
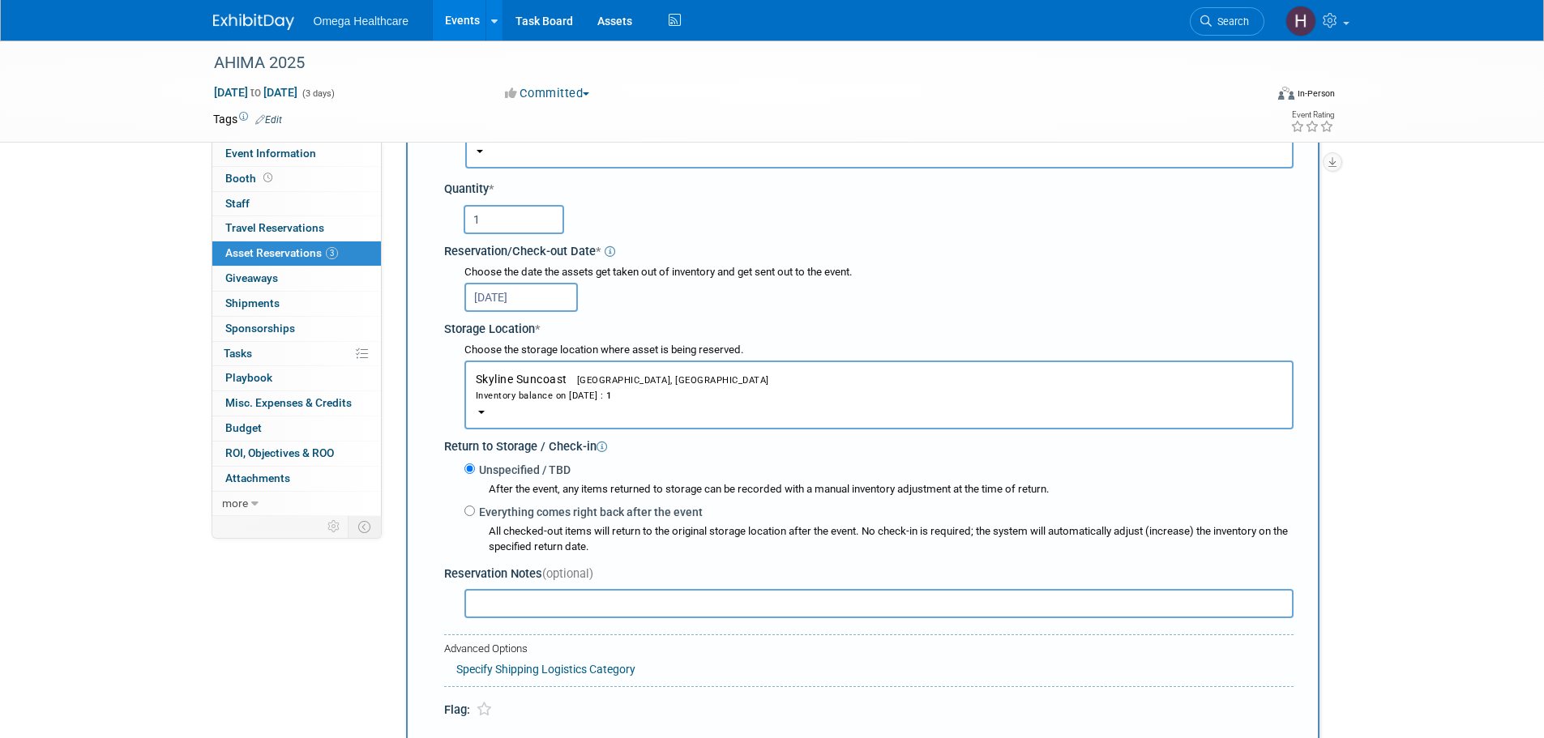
scroll to position [259, 0]
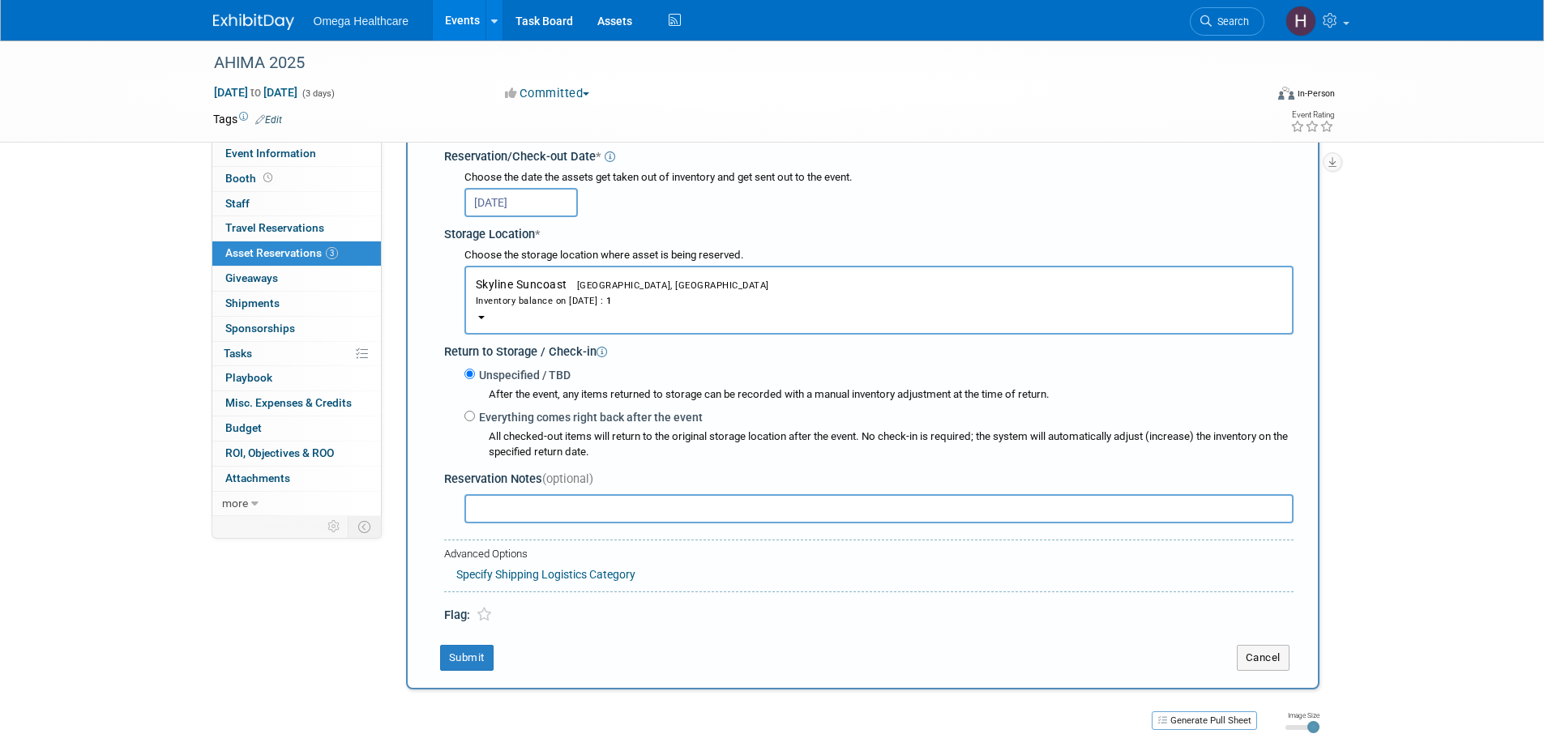
click at [506, 430] on div "All checked-out items will return to the original storage location after the ev…" at bounding box center [878, 443] width 829 height 35
click at [509, 417] on label "Everything comes right back after the event" at bounding box center [589, 417] width 228 height 16
click at [475, 417] on input "Everything comes right back after the event" at bounding box center [469, 416] width 11 height 11
radio input "true"
select select "9"
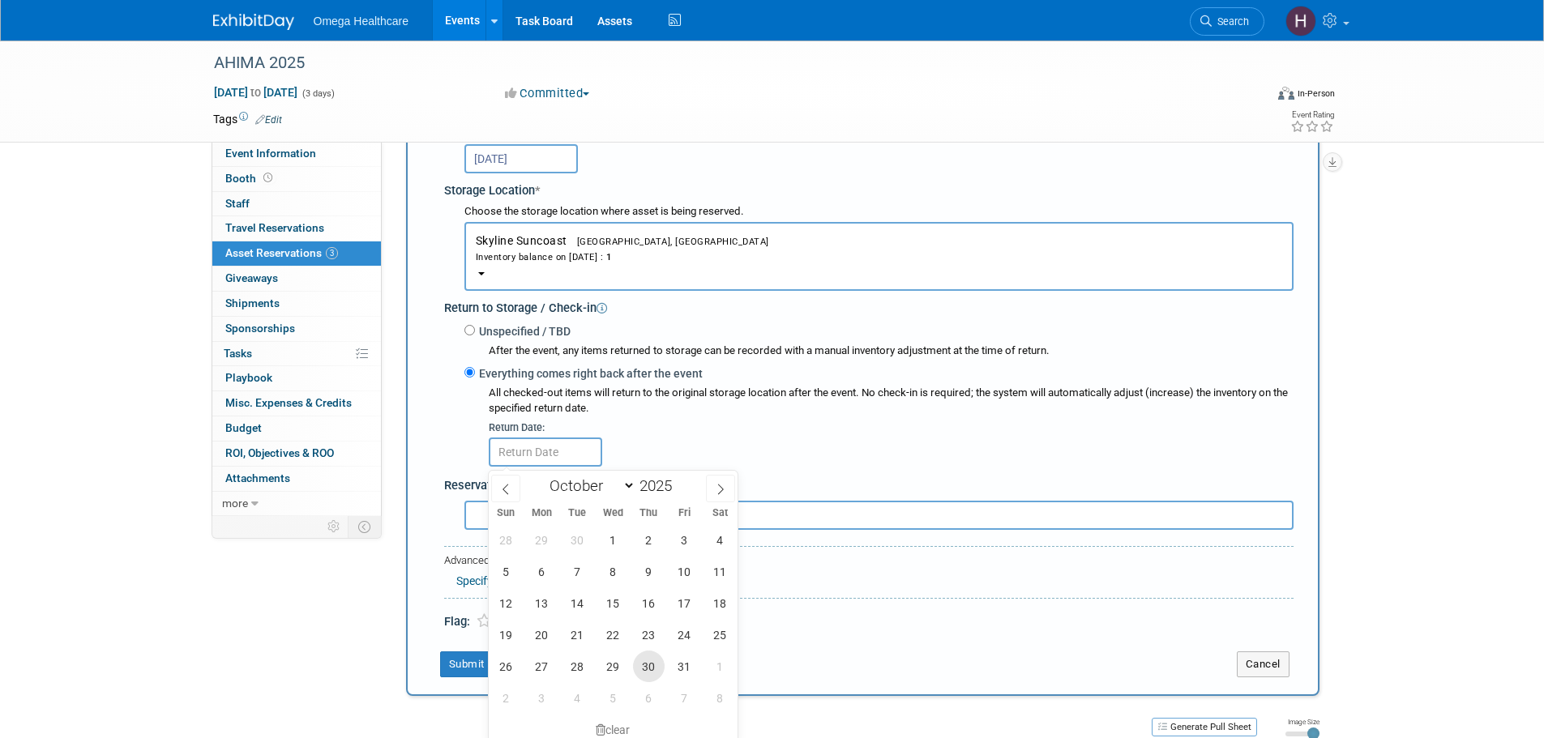
scroll to position [340, 0]
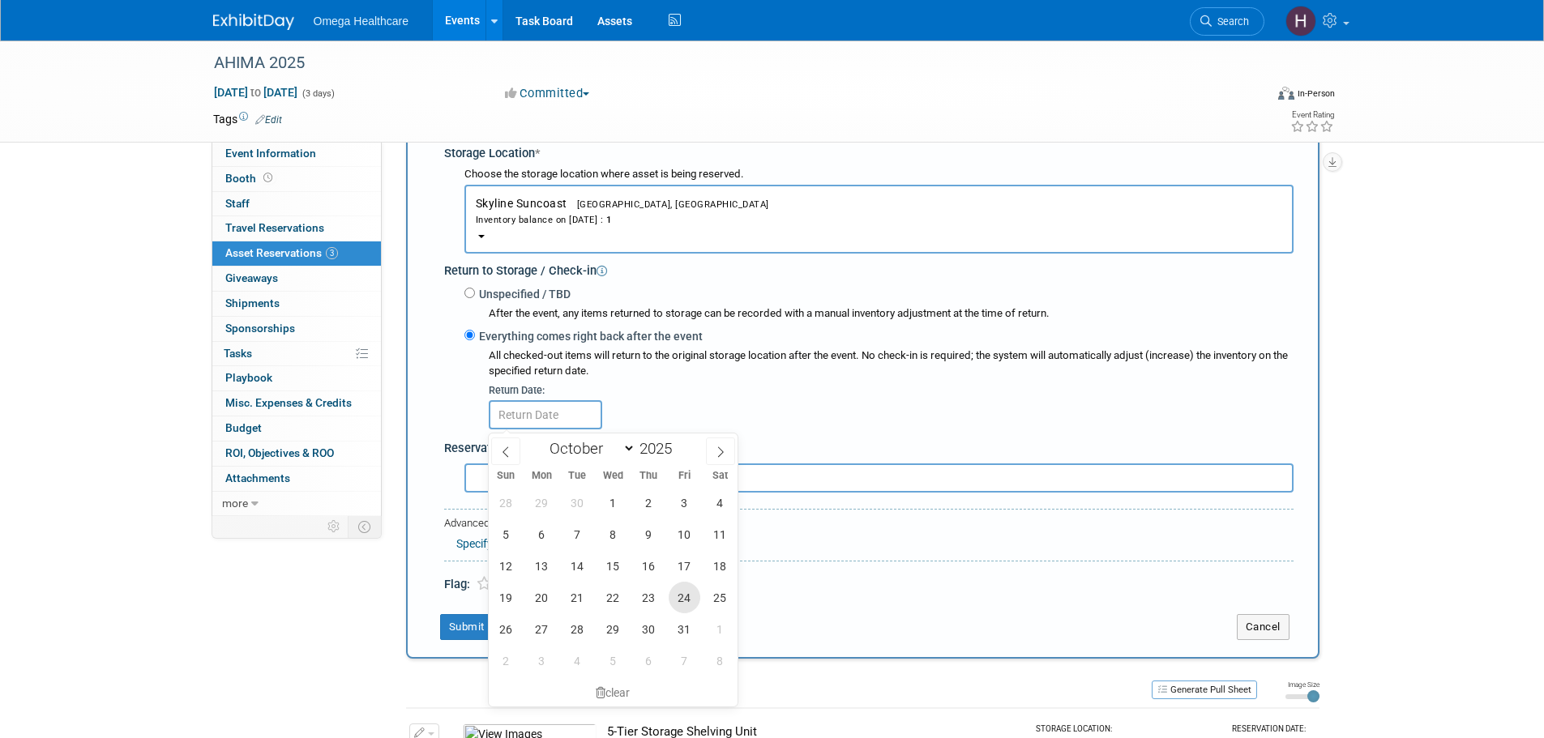
click at [683, 590] on span "24" at bounding box center [685, 598] width 32 height 32
type input "Oct 24, 2025"
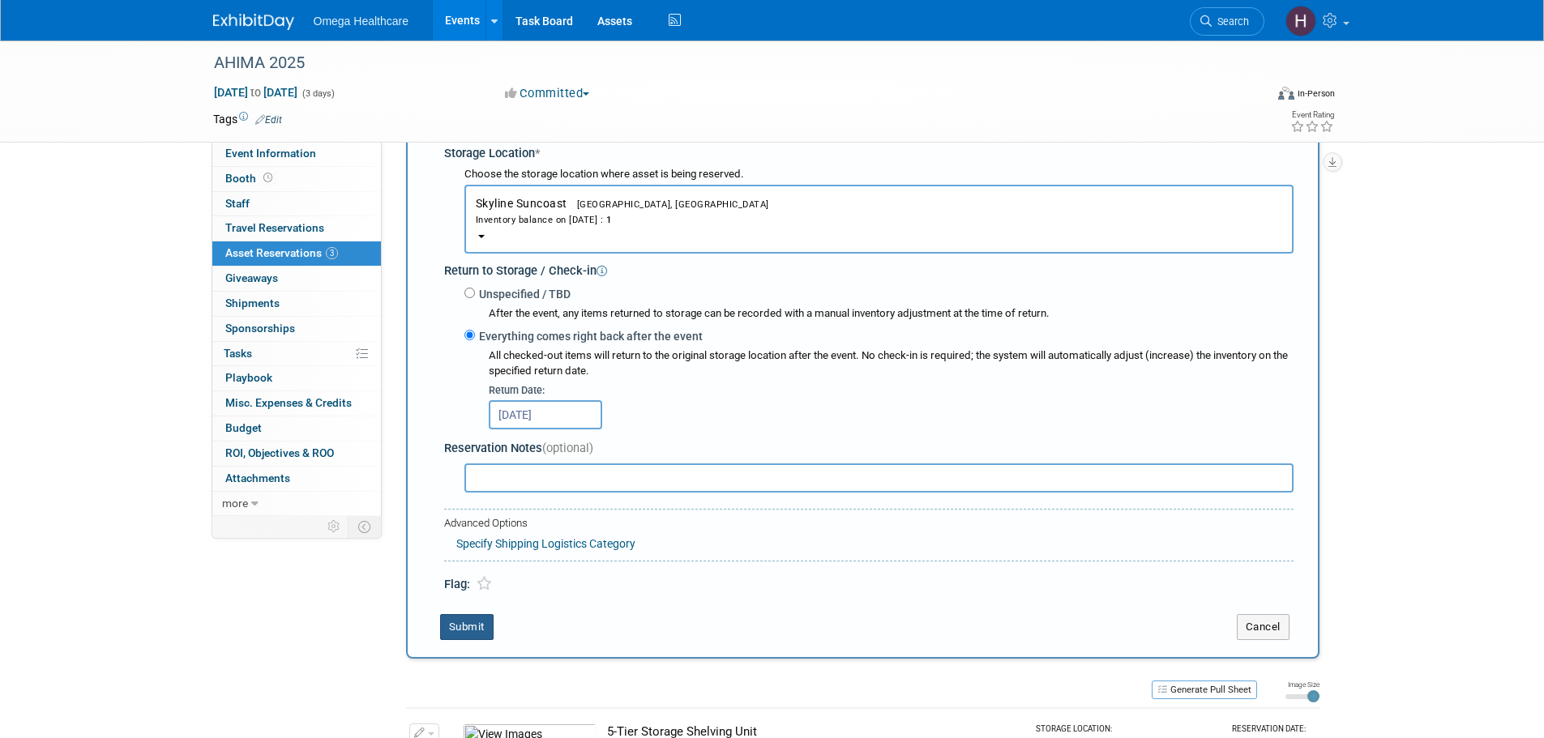
click at [481, 620] on button "Submit" at bounding box center [466, 627] width 53 height 26
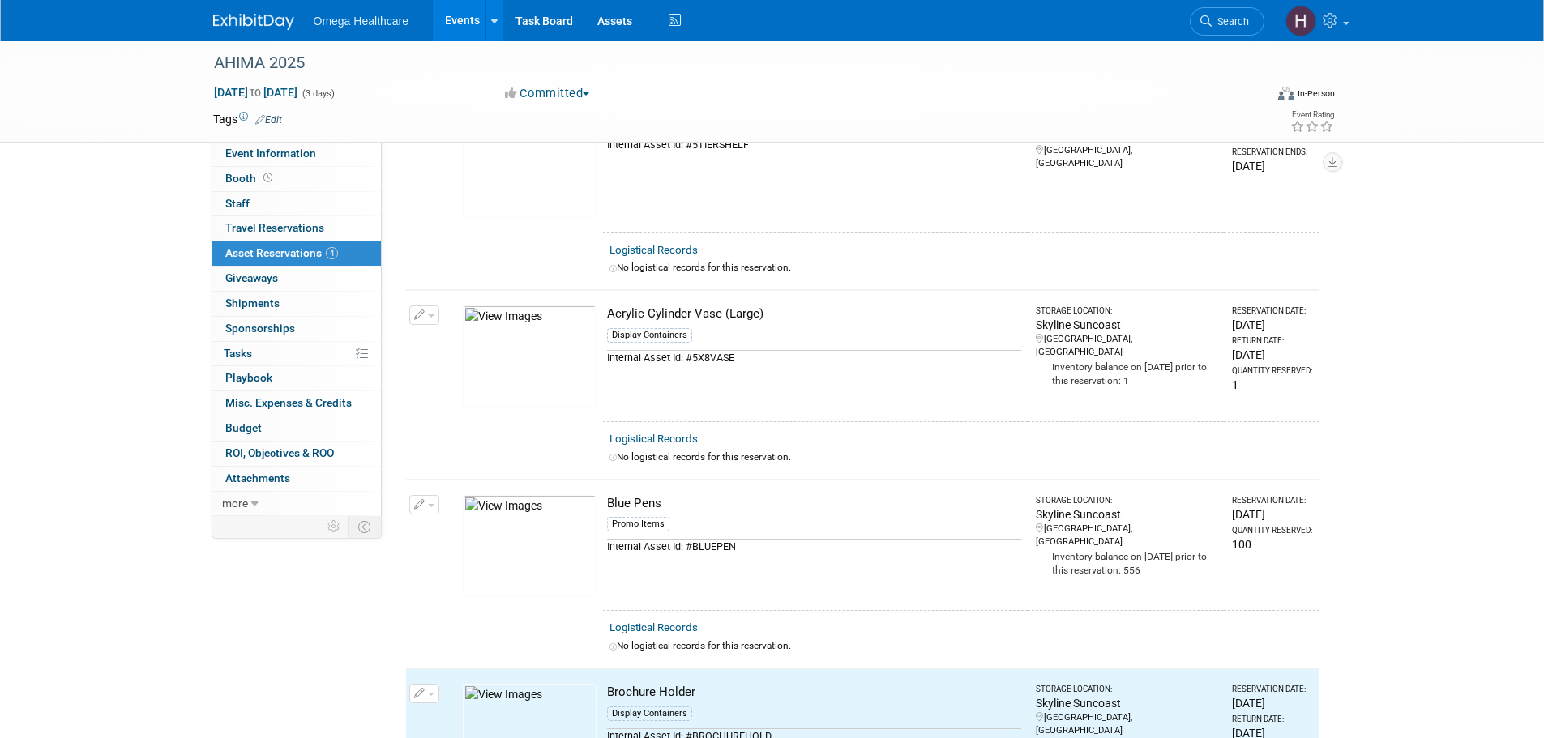
scroll to position [0, 0]
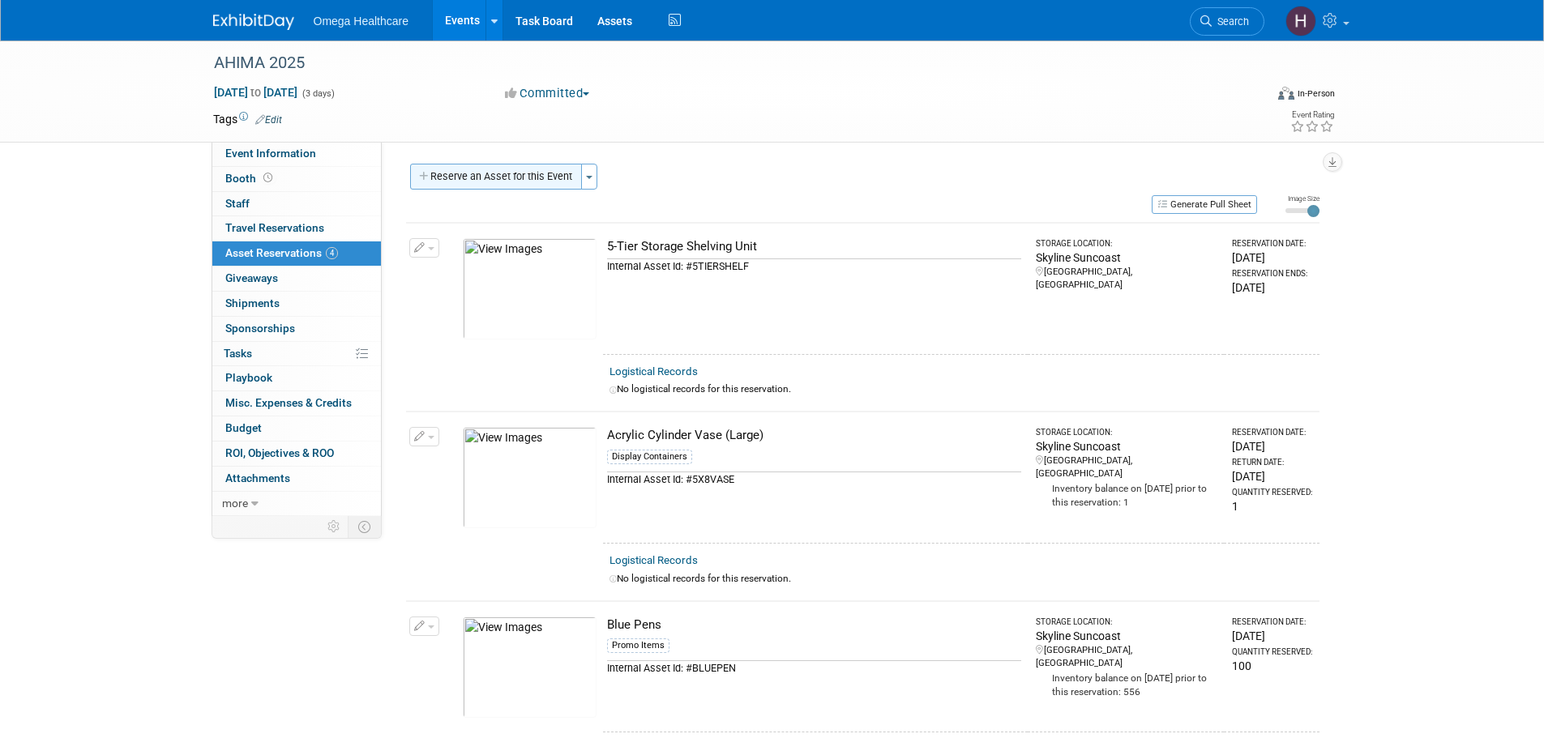
click at [533, 185] on button "Reserve an Asset for this Event" at bounding box center [496, 177] width 172 height 26
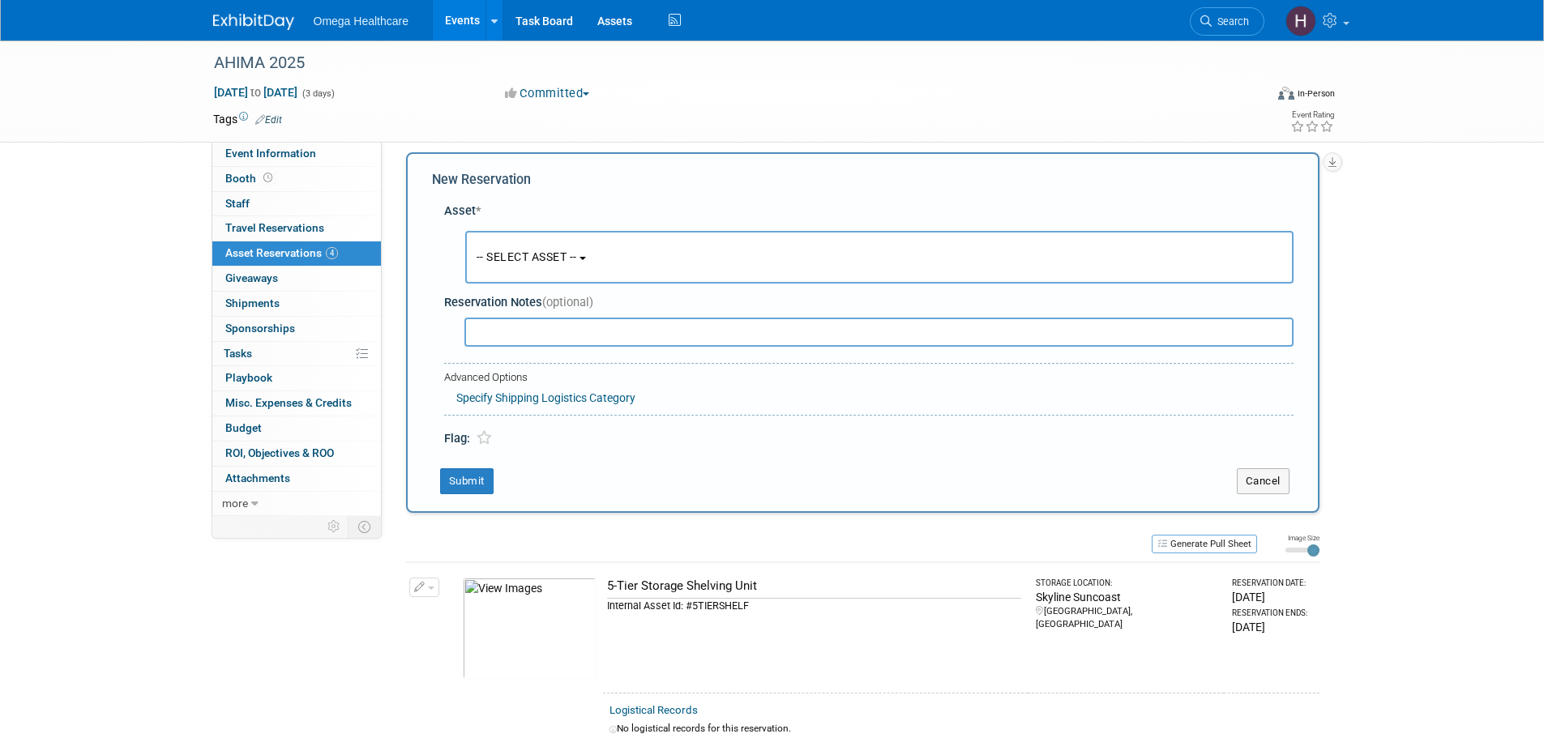
scroll to position [15, 0]
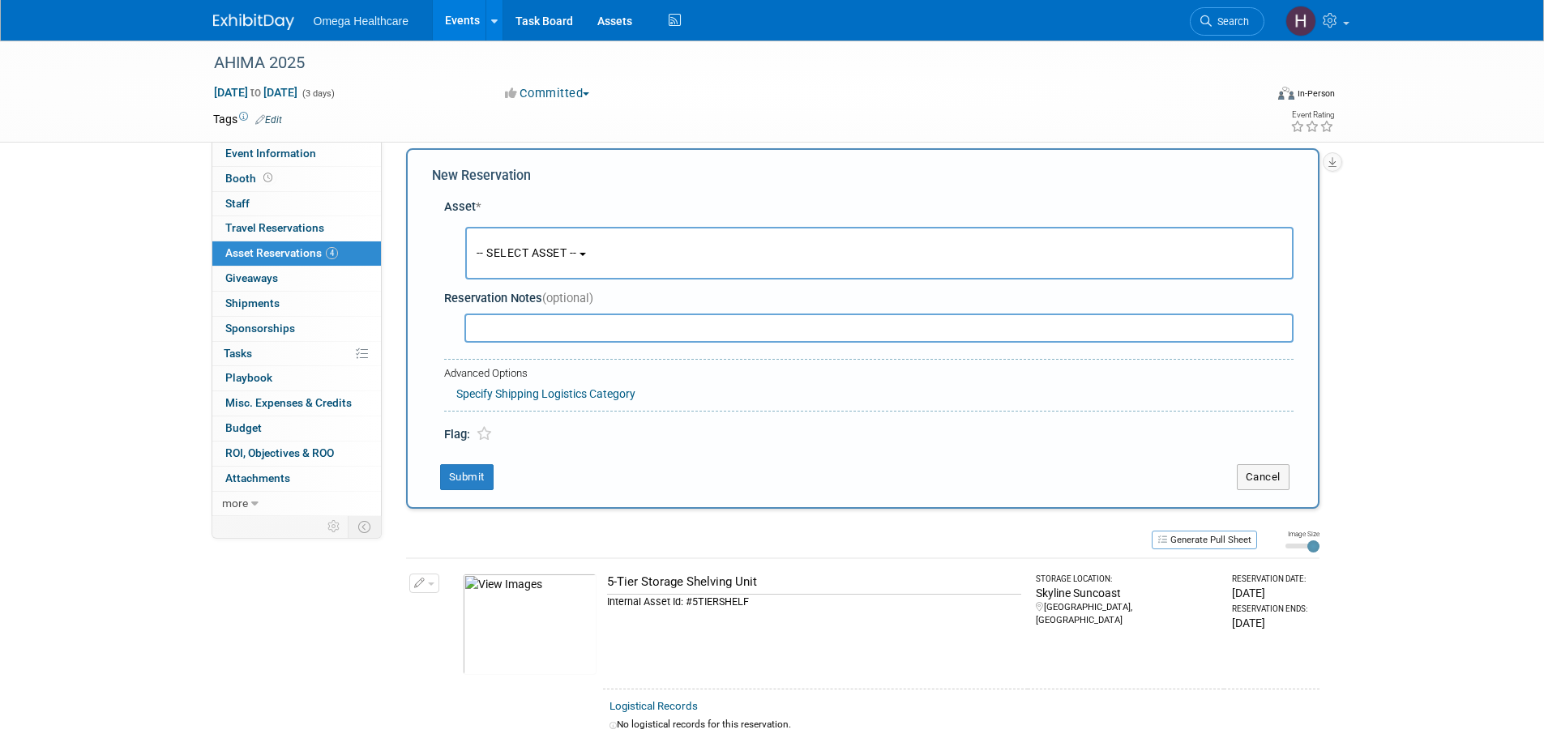
click at [528, 272] on button "-- SELECT ASSET --" at bounding box center [879, 253] width 828 height 53
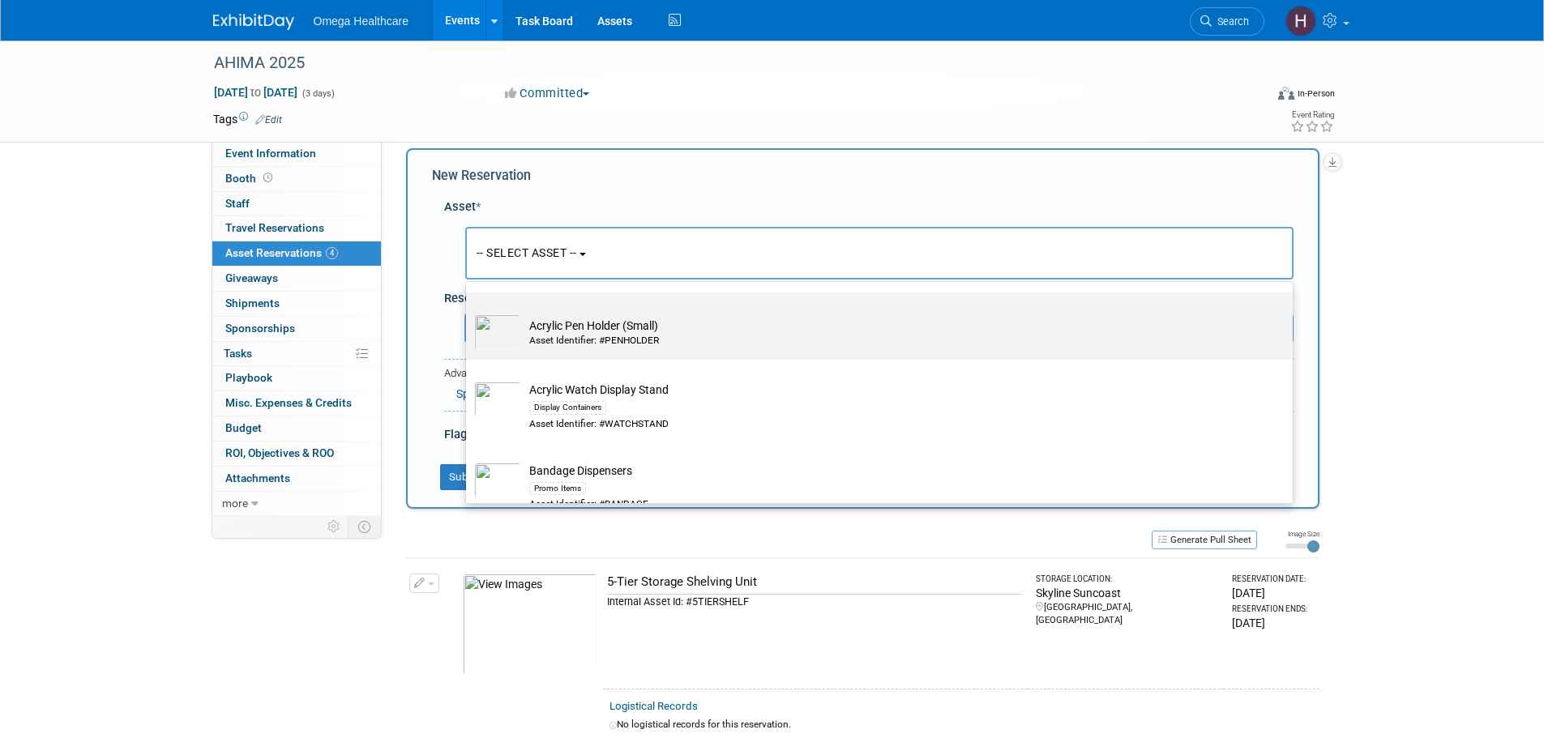
scroll to position [729, 0]
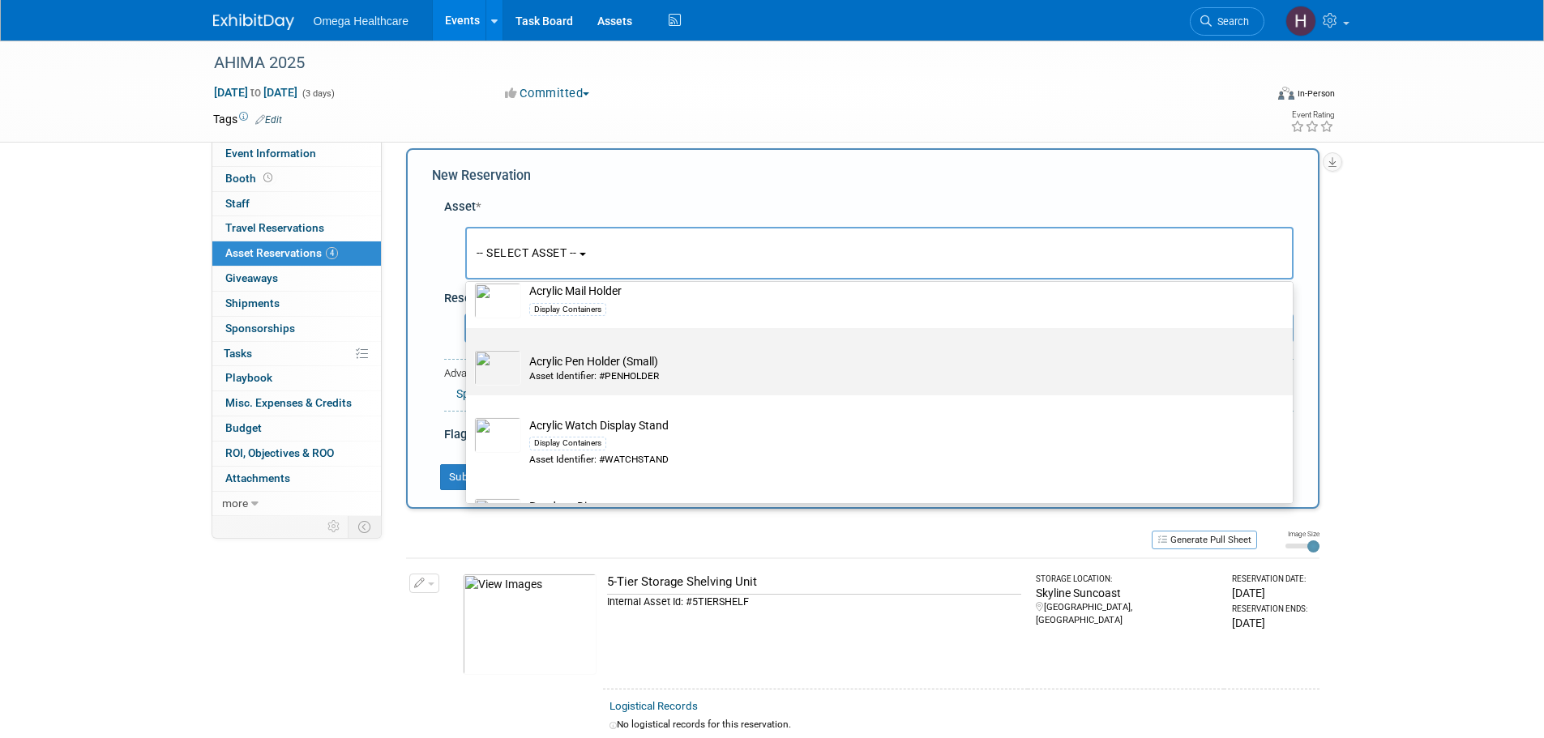
click at [660, 370] on td "Acrylic Pen Holder (Small) Asset Identifier: #PENHOLDER" at bounding box center [890, 368] width 739 height 36
click at [468, 348] on input "Acrylic Pen Holder (Small) Asset Identifier: #PENHOLDER" at bounding box center [463, 342] width 11 height 11
select select "10720116"
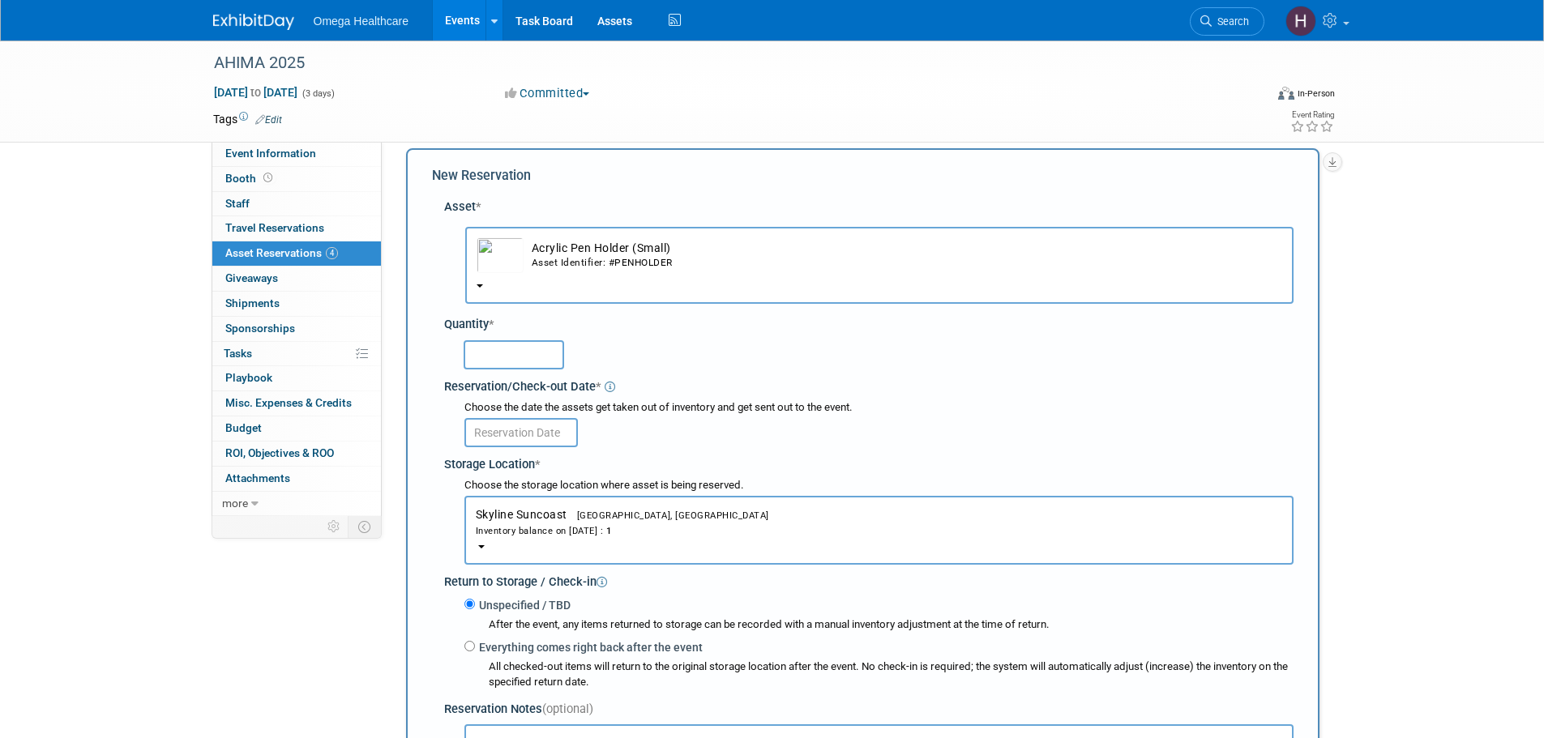
click at [575, 371] on div at bounding box center [872, 355] width 844 height 38
click at [565, 361] on div at bounding box center [879, 354] width 830 height 32
click at [556, 356] on input "text" at bounding box center [514, 354] width 101 height 29
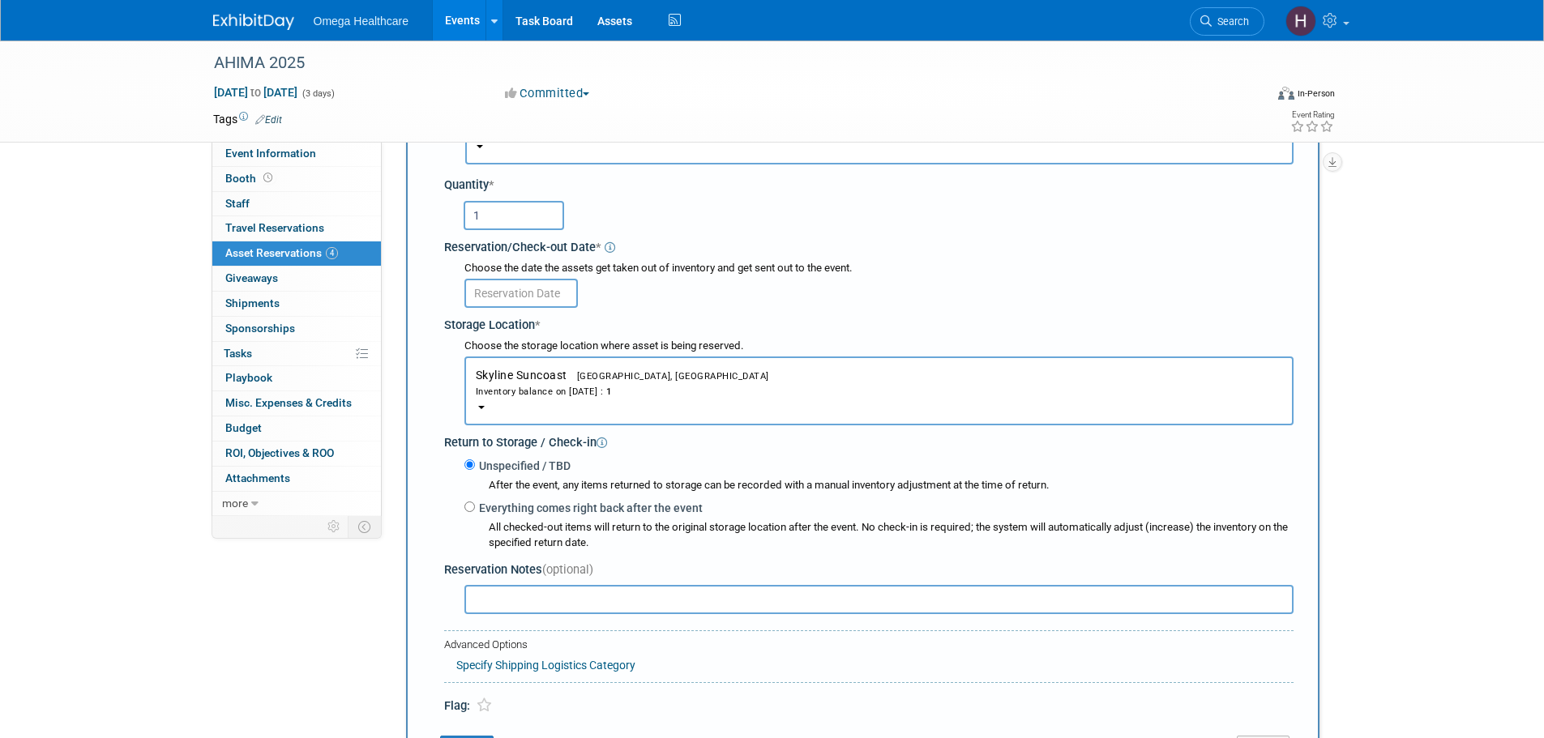
scroll to position [178, 0]
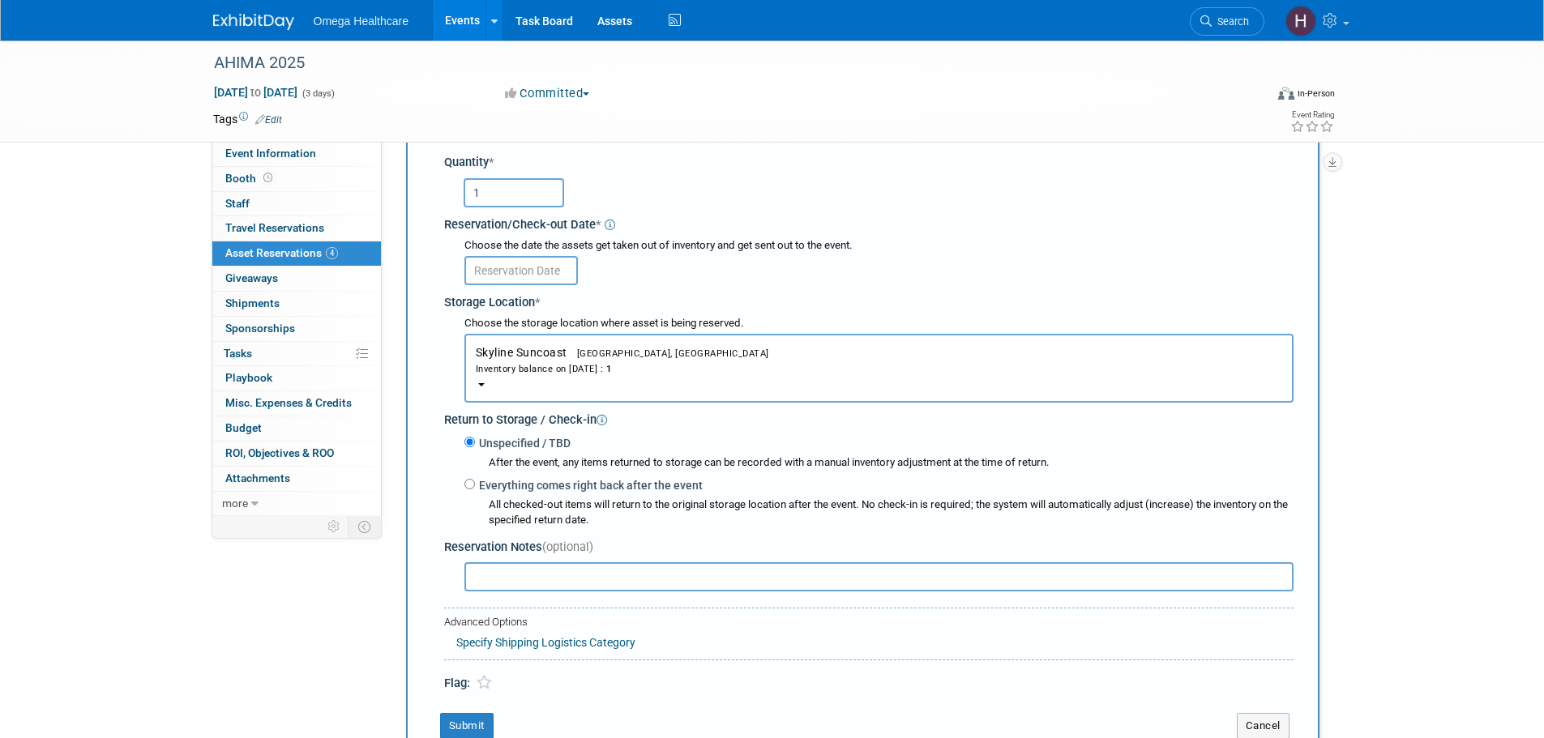
type input "1"
click at [518, 282] on input "text" at bounding box center [520, 270] width 113 height 29
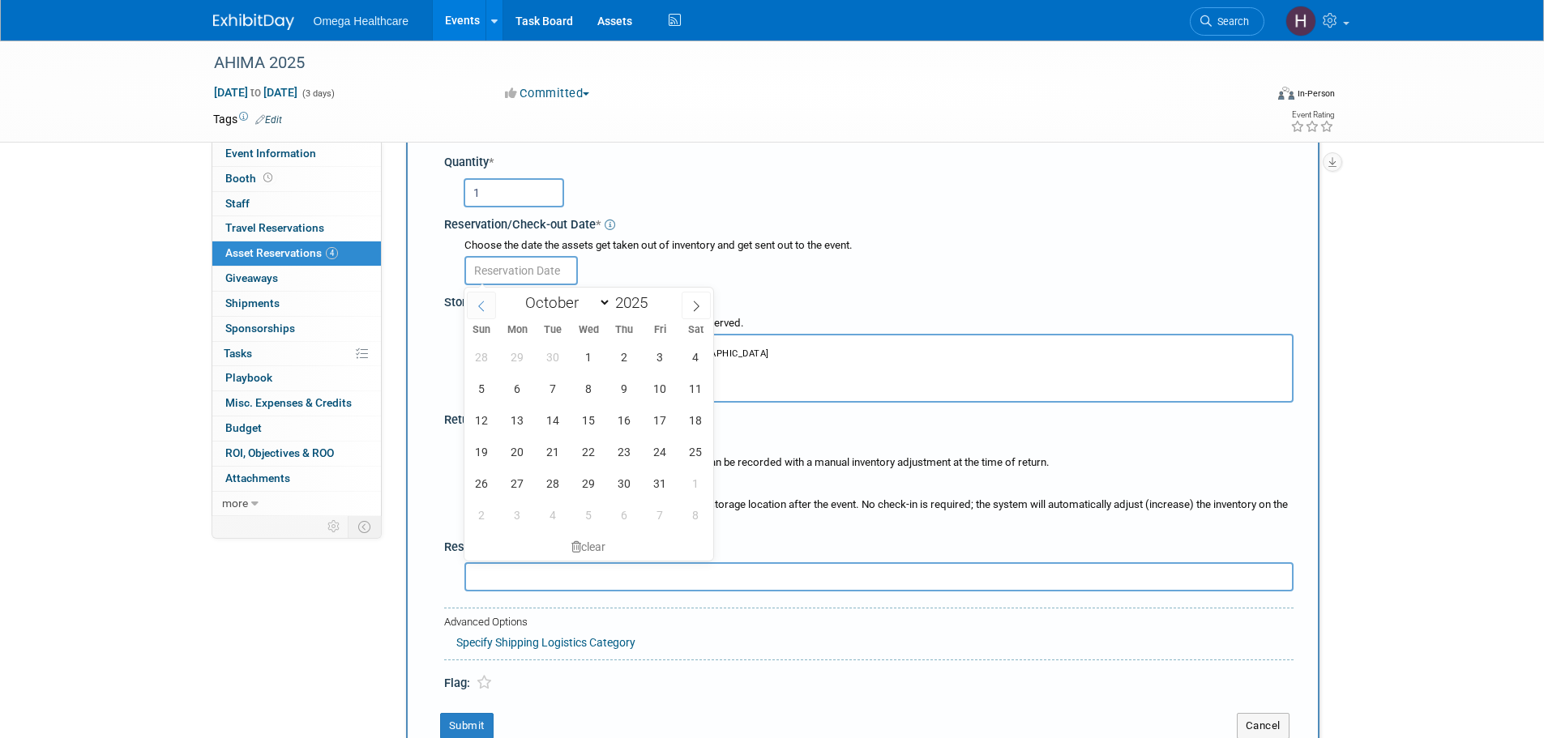
click at [486, 306] on icon at bounding box center [481, 306] width 11 height 11
select select "8"
click at [563, 394] on span "9" at bounding box center [553, 389] width 32 height 32
type input "[DATE]"
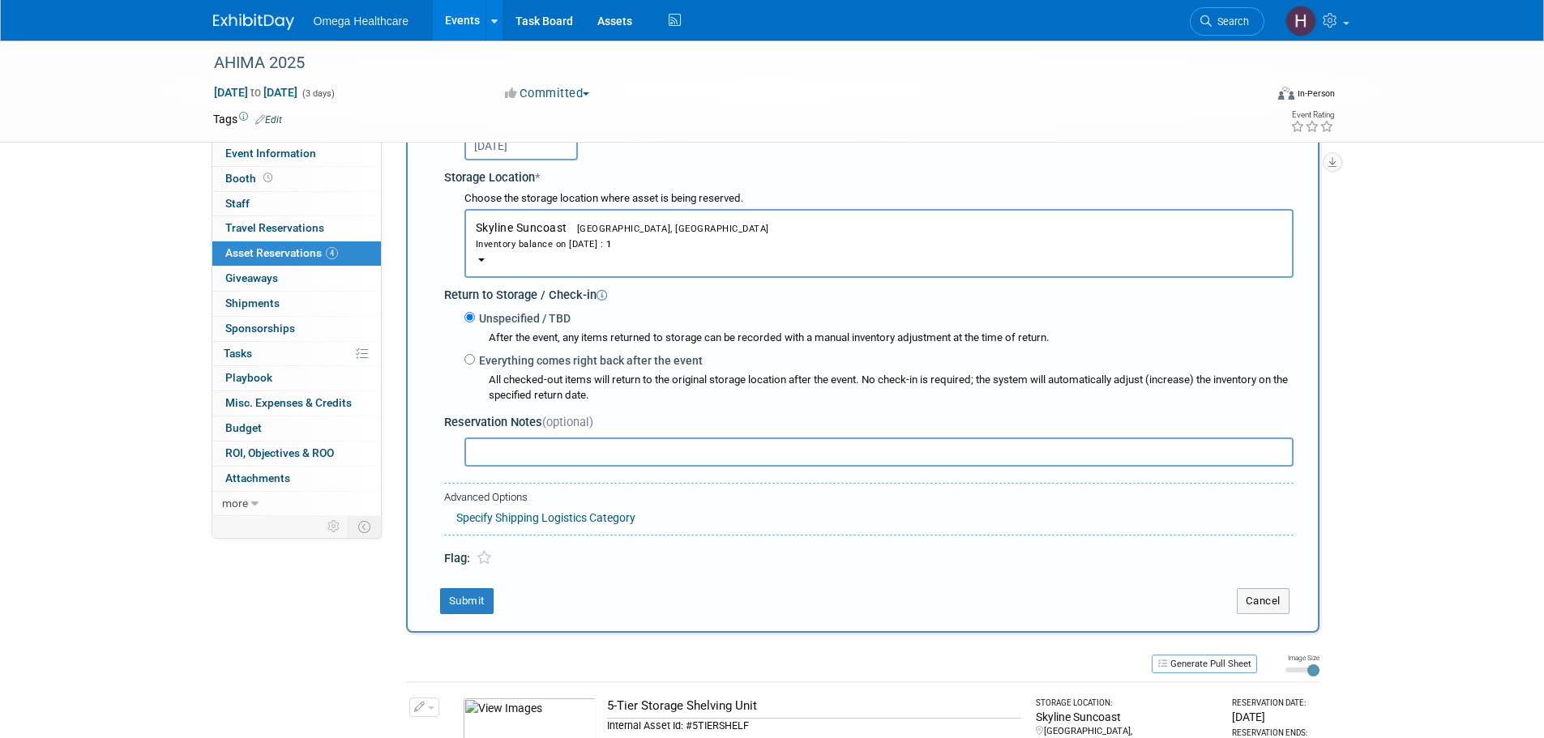
scroll to position [340, 0]
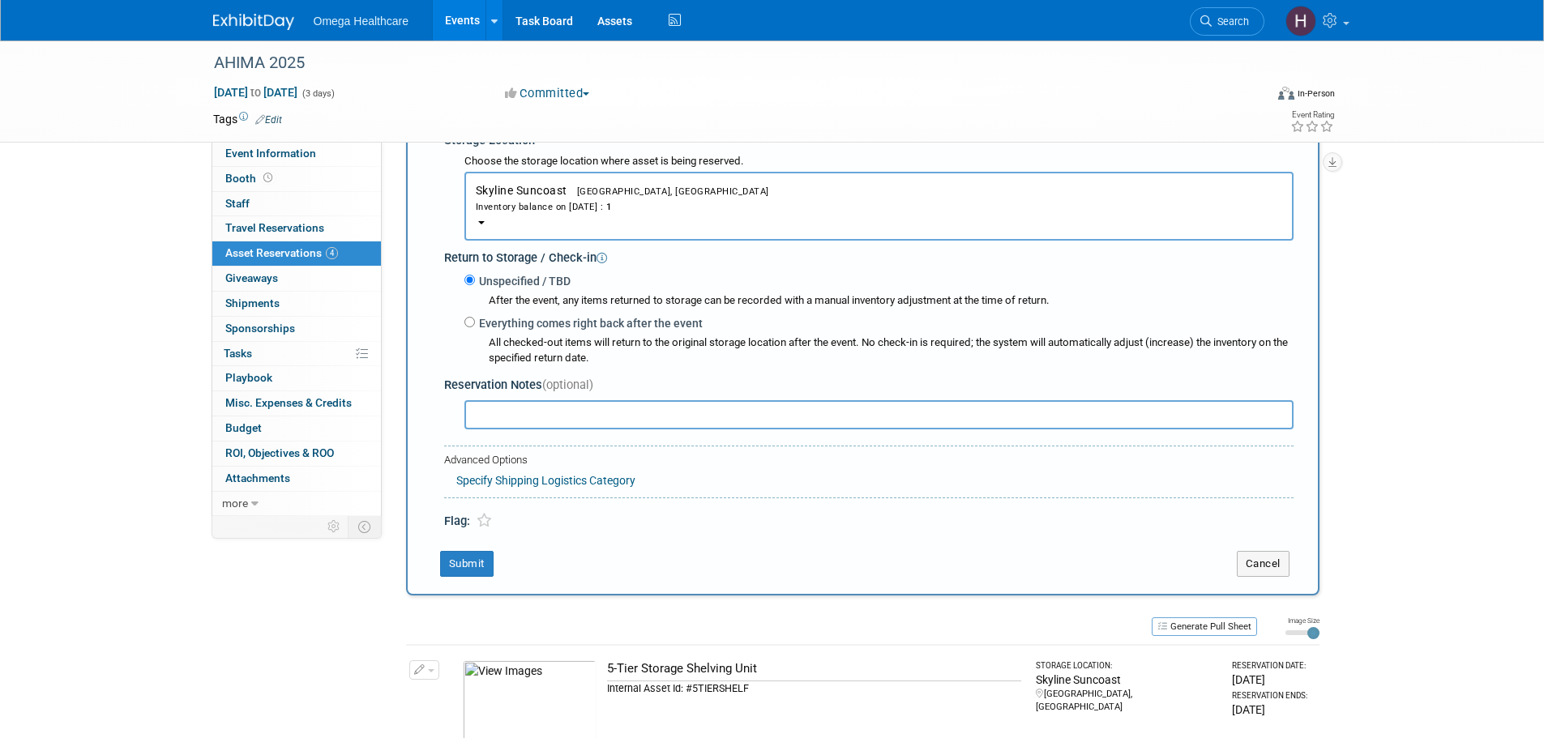
click at [490, 330] on label "Everything comes right back after the event" at bounding box center [589, 323] width 228 height 16
click at [475, 327] on input "Everything comes right back after the event" at bounding box center [469, 322] width 11 height 11
radio input "true"
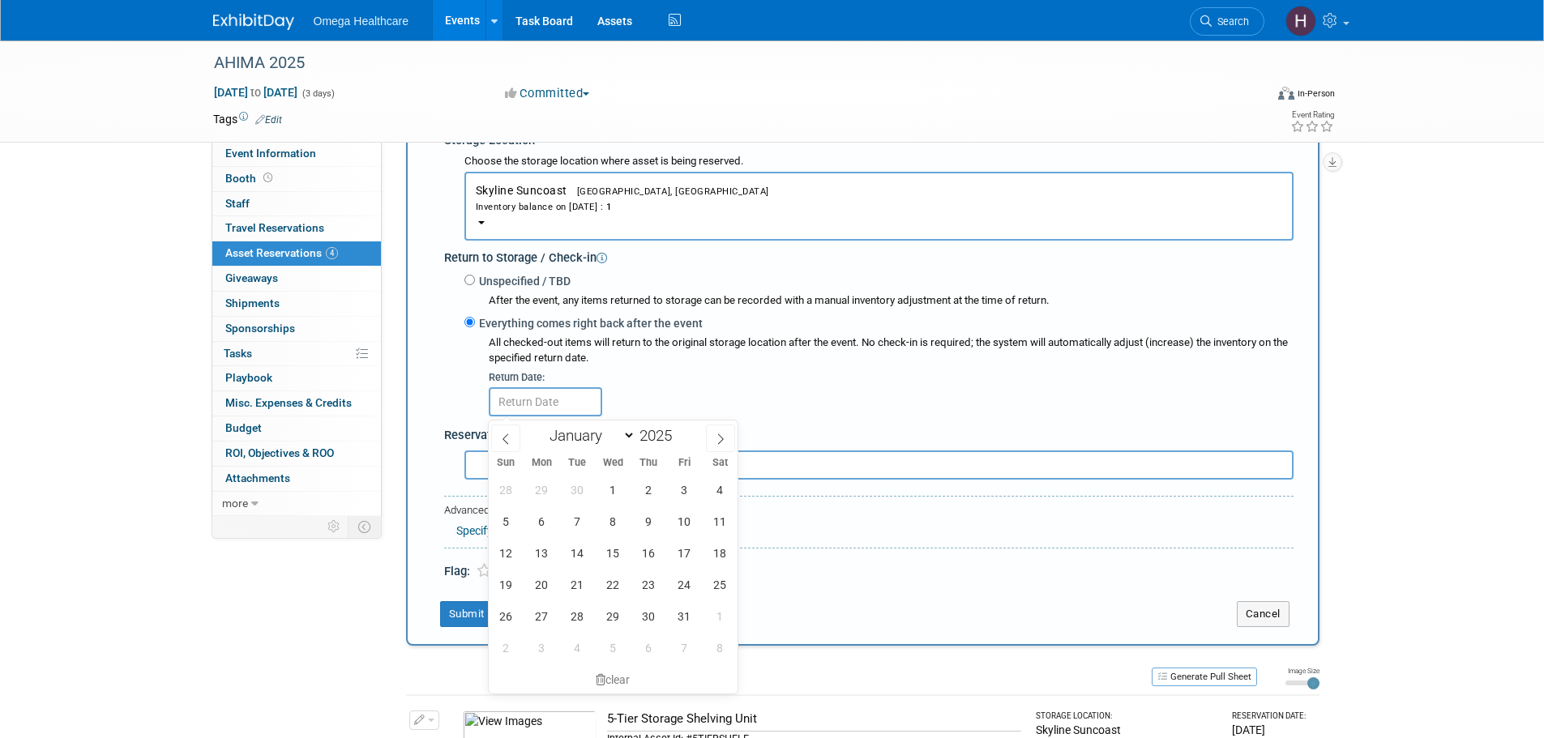
select select "9"
click at [677, 582] on span "24" at bounding box center [685, 585] width 32 height 32
type input "Oct 24, 2025"
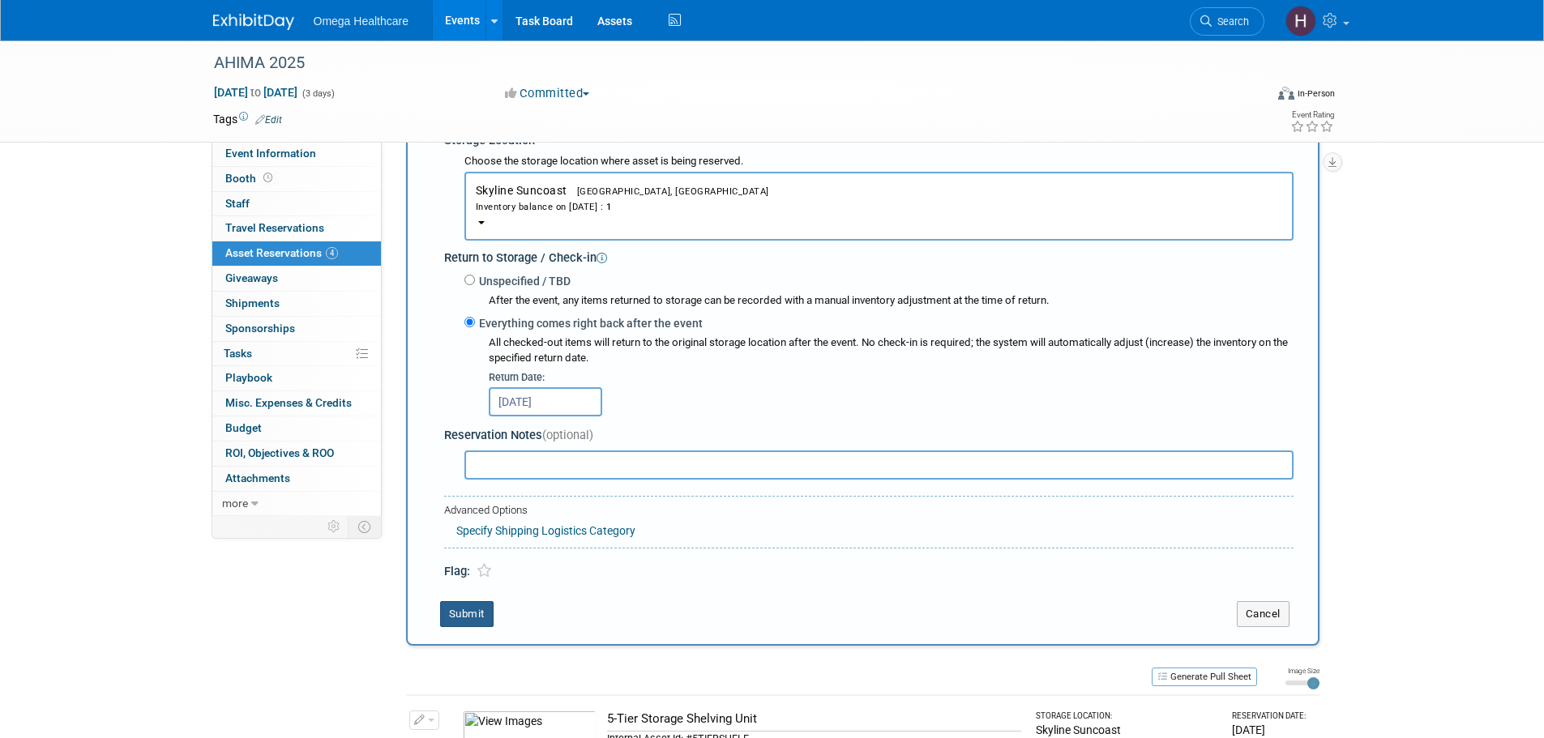
click at [467, 606] on button "Submit" at bounding box center [466, 614] width 53 height 26
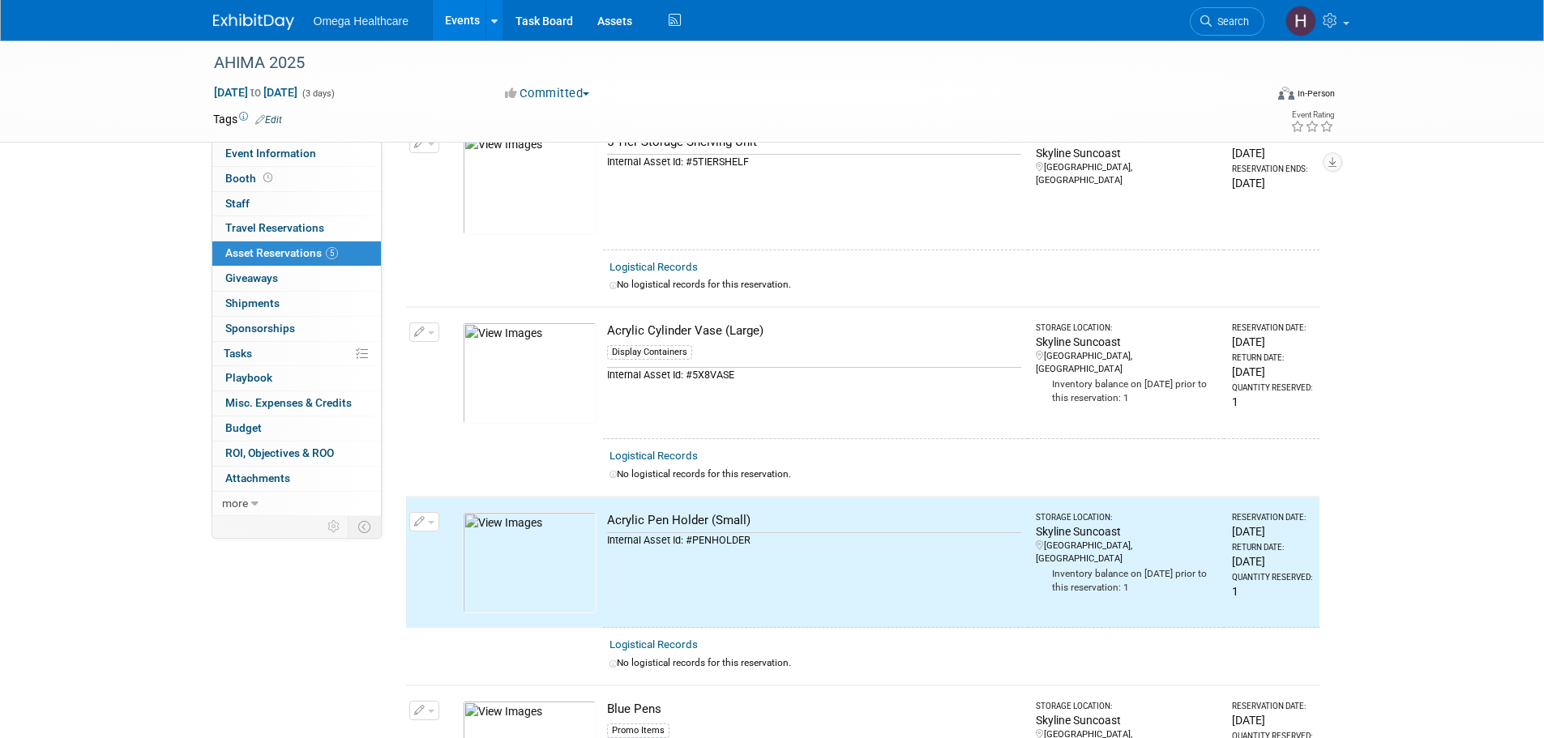
scroll to position [0, 0]
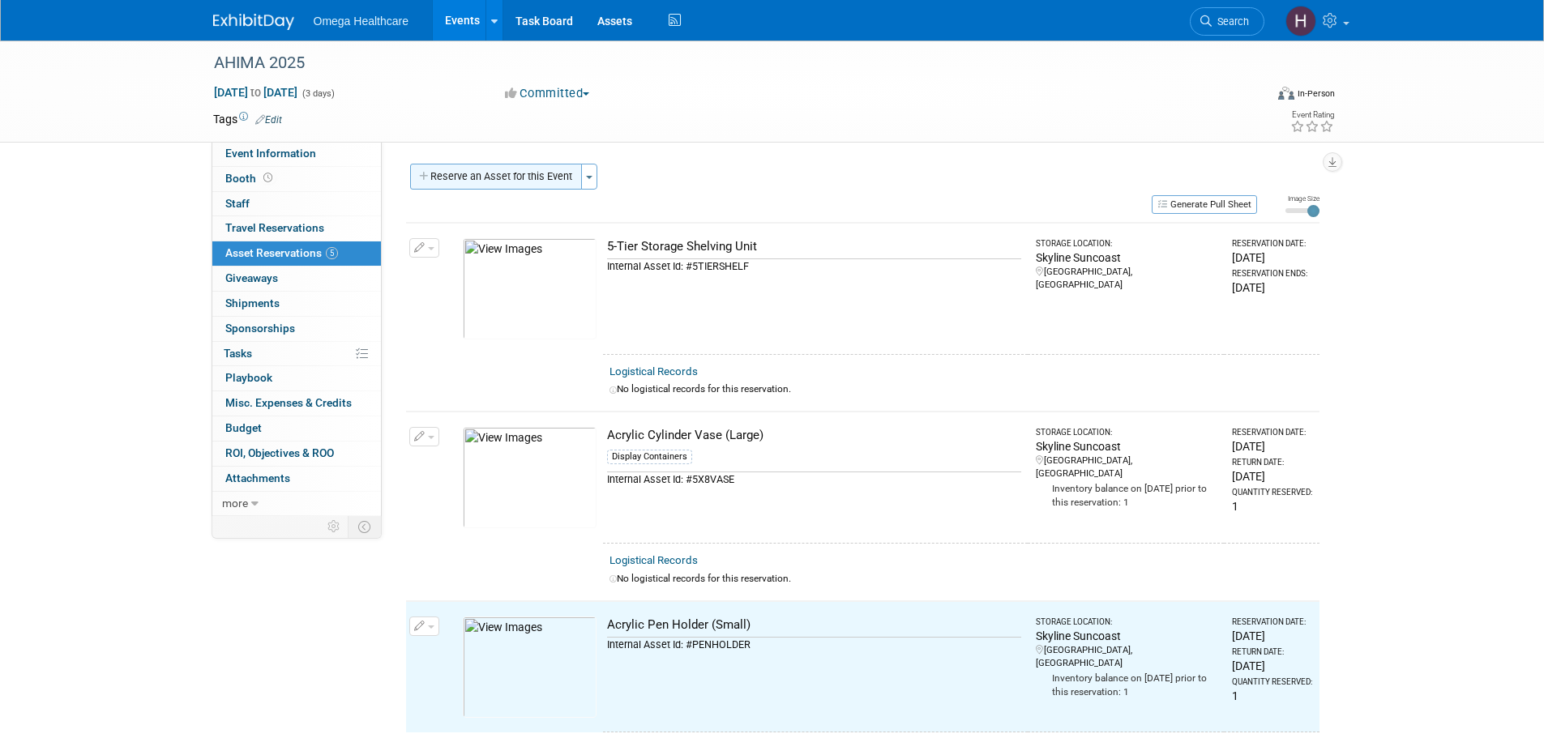
click at [534, 167] on button "Reserve an Asset for this Event" at bounding box center [496, 177] width 172 height 26
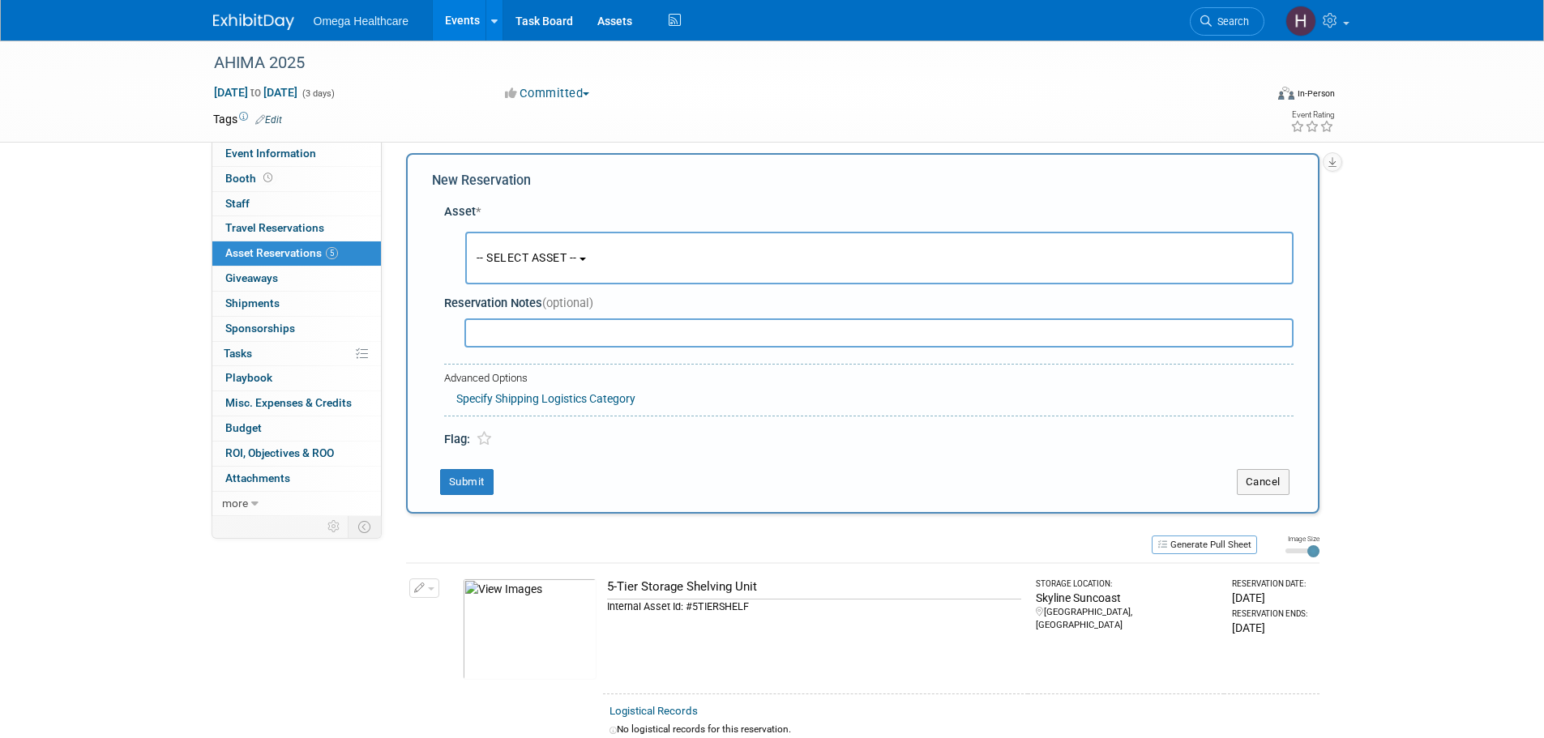
scroll to position [15, 0]
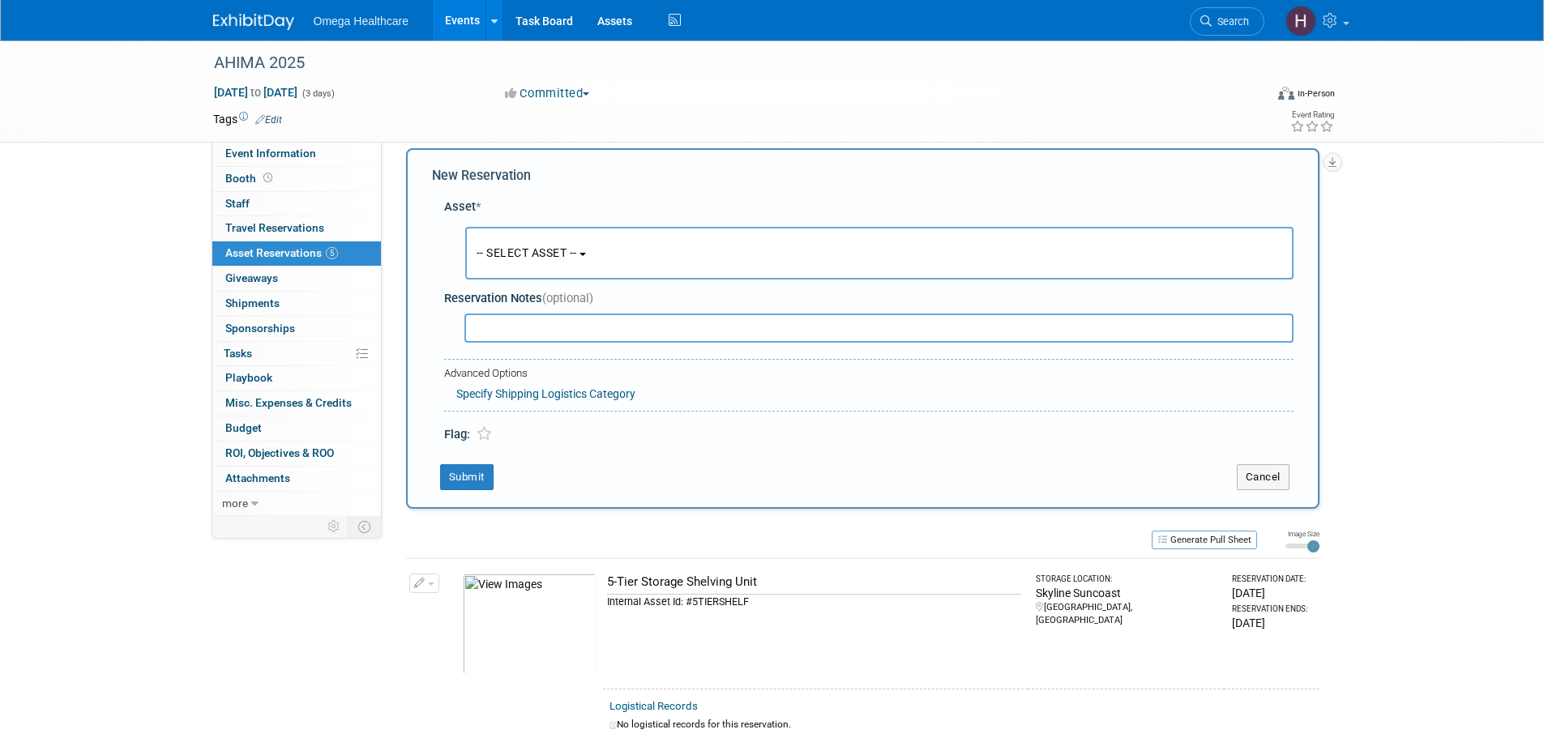
click at [537, 266] on button "-- SELECT ASSET --" at bounding box center [879, 253] width 828 height 53
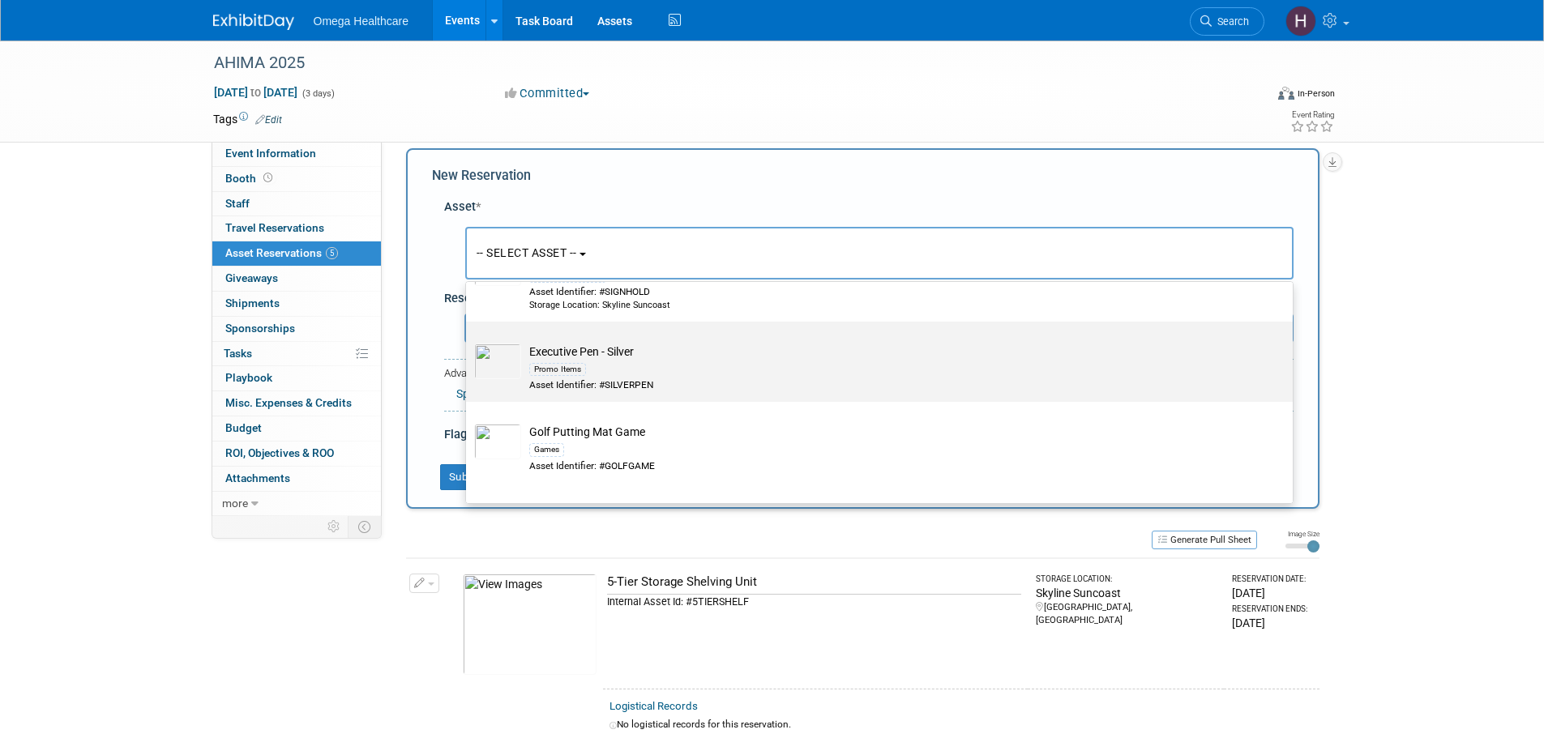
scroll to position [1621, 0]
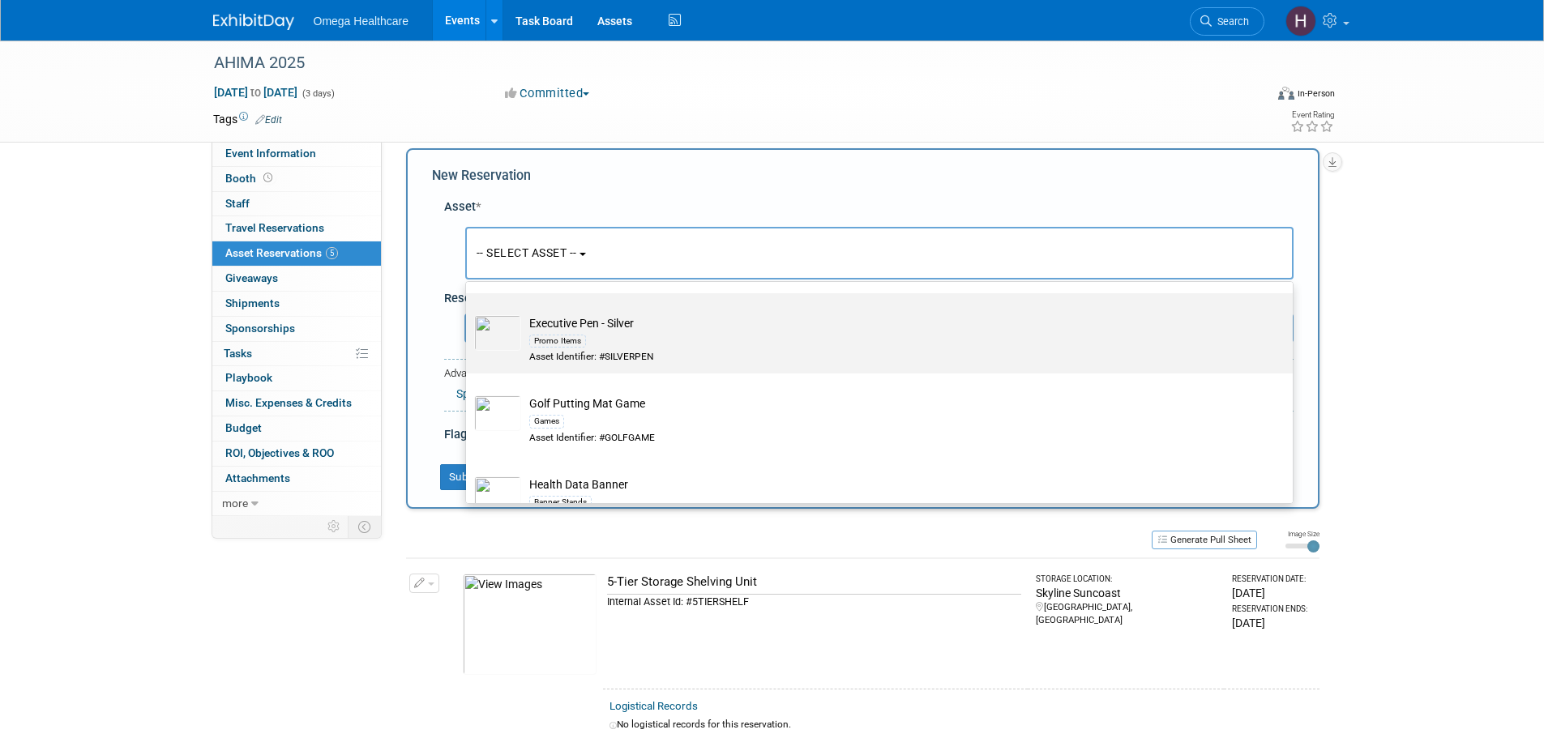
click at [657, 332] on td "Executive Pen - Silver Promo Items Asset Identifier: #SILVERPEN" at bounding box center [890, 339] width 739 height 49
click at [468, 313] on input "Executive Pen - Silver Promo Items Asset Identifier: #SILVERPEN" at bounding box center [463, 307] width 11 height 11
select select "10720113"
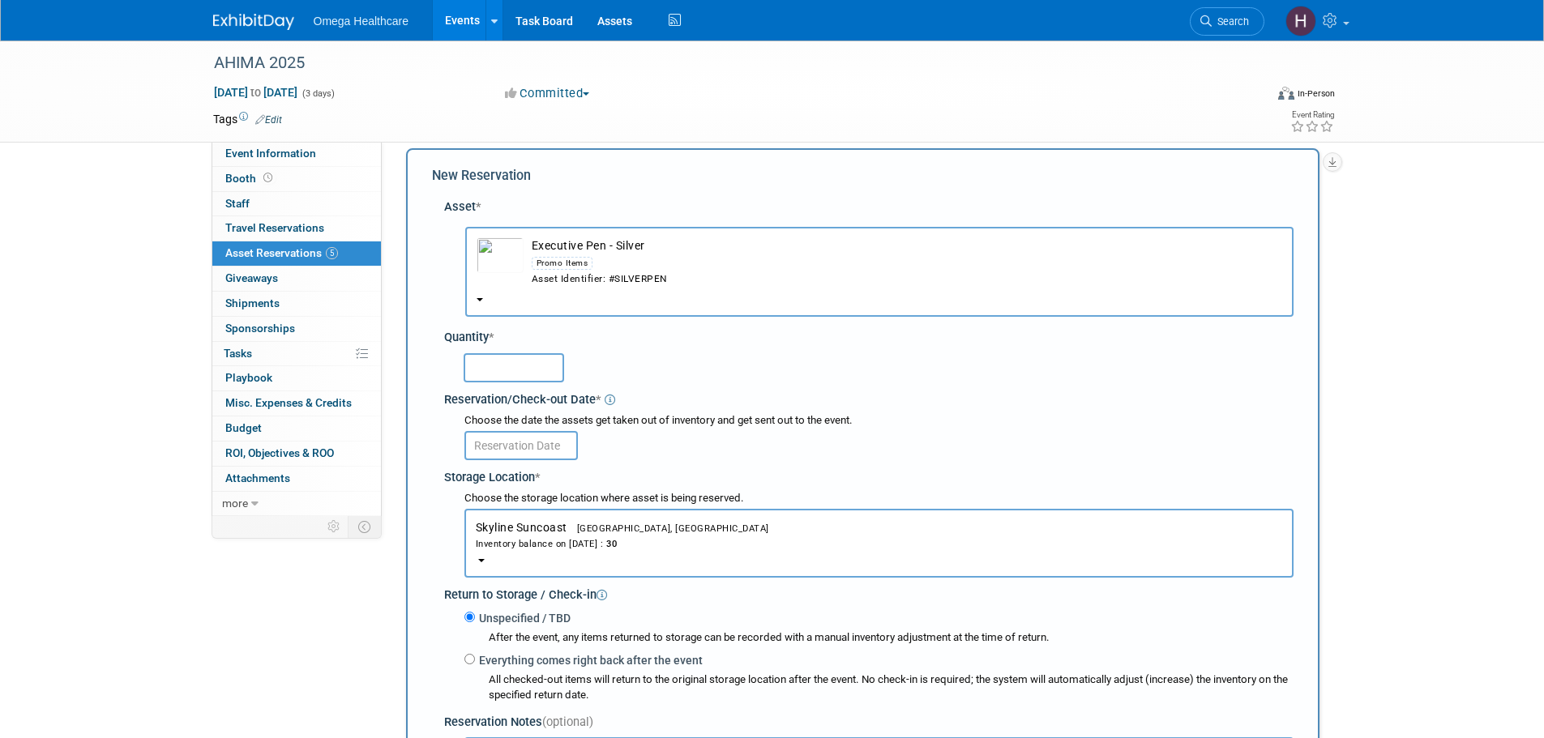
click at [521, 370] on input "text" at bounding box center [514, 367] width 101 height 29
type input "30"
click at [507, 433] on input "text" at bounding box center [520, 445] width 113 height 29
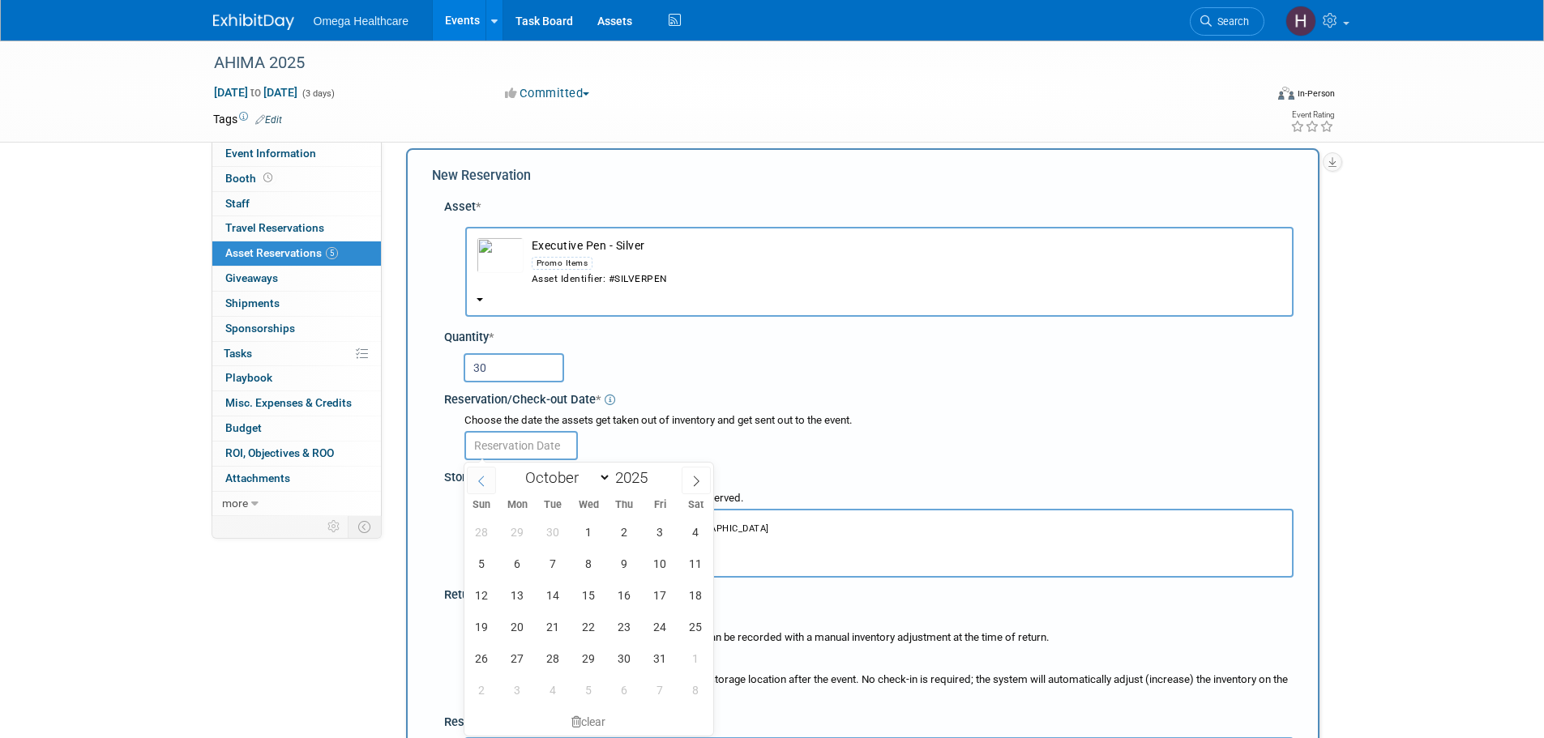
click at [489, 478] on span at bounding box center [481, 481] width 29 height 28
select select "8"
click at [548, 559] on span "9" at bounding box center [553, 564] width 32 height 32
type input "[DATE]"
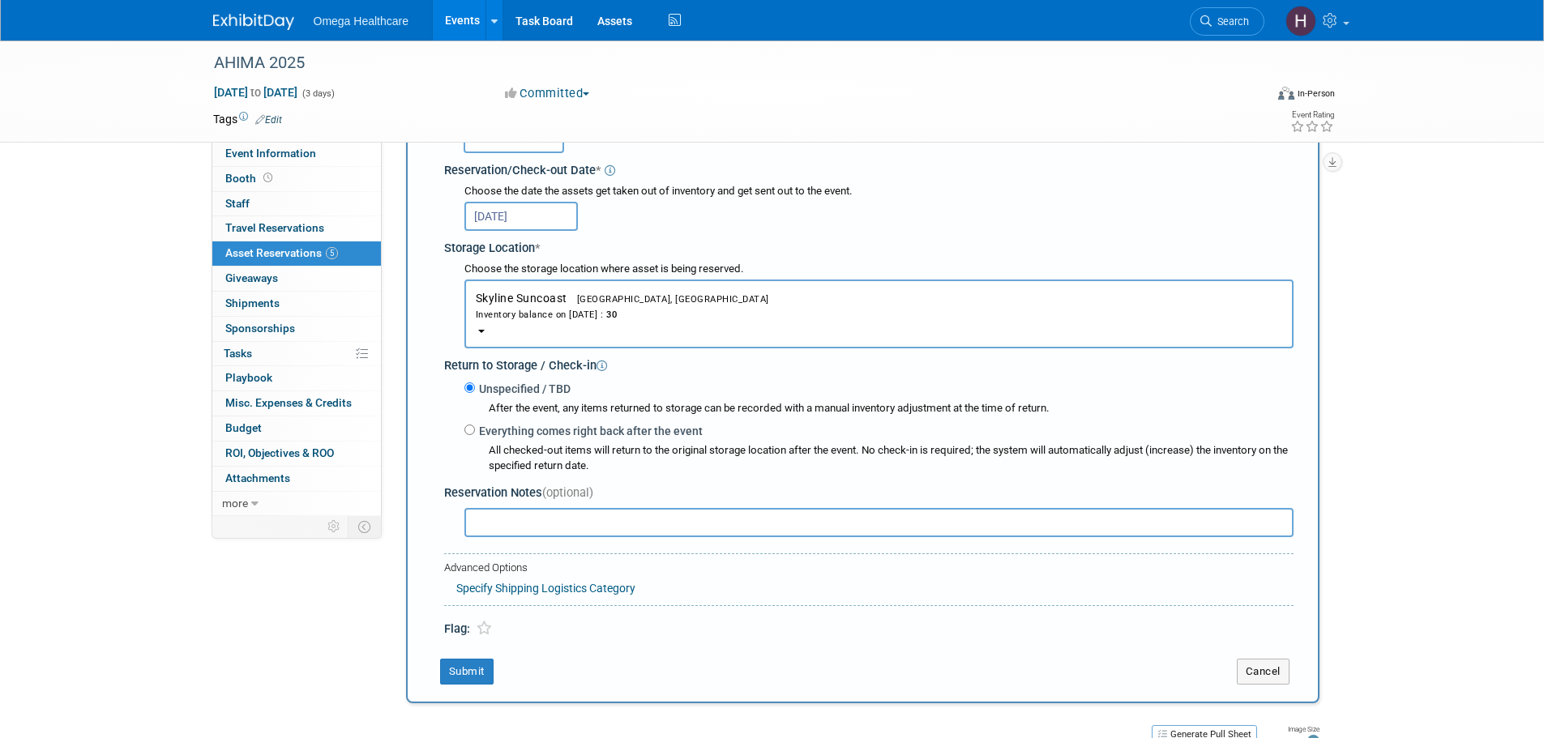
scroll to position [259, 0]
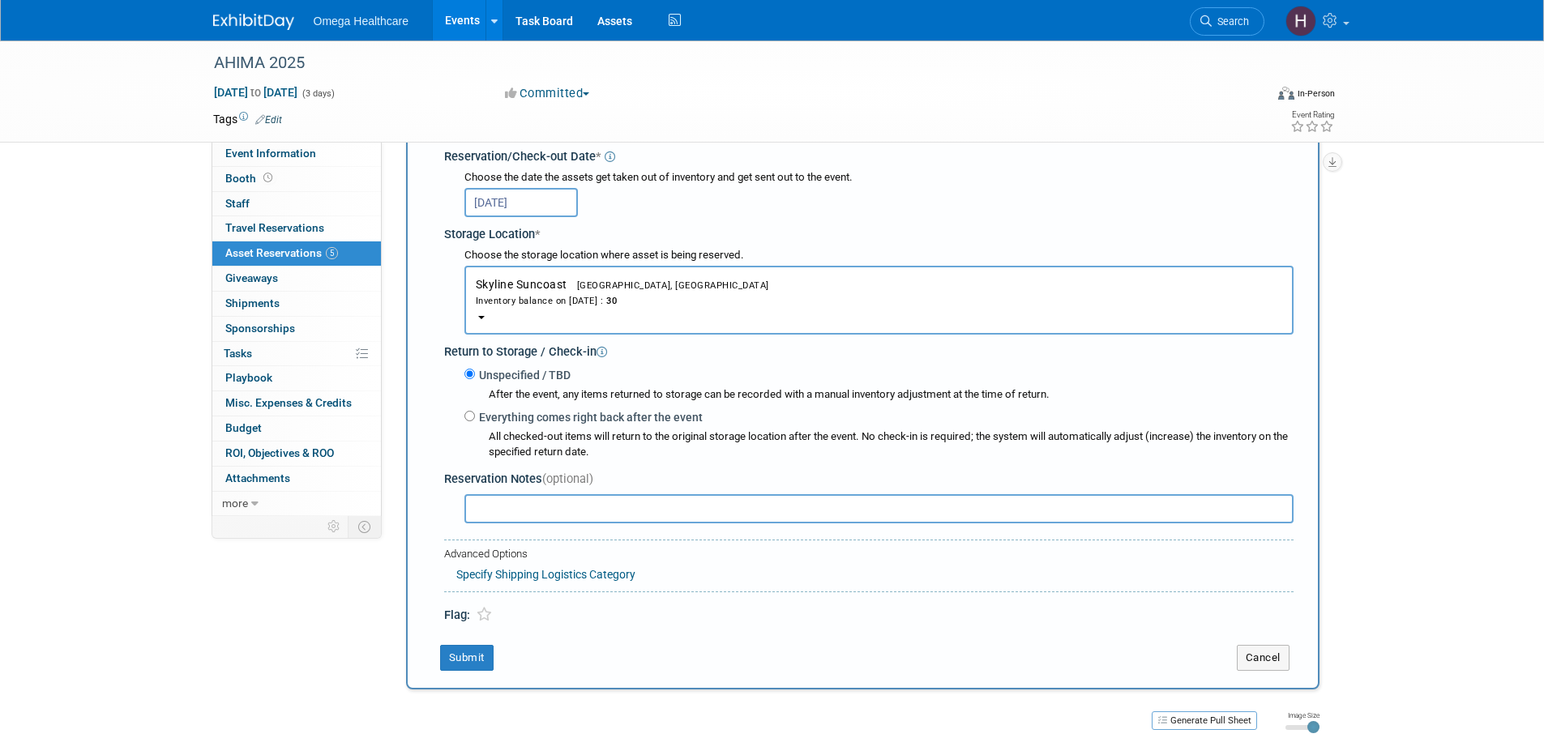
click at [552, 515] on input "text" at bounding box center [878, 508] width 829 height 29
drag, startPoint x: 691, startPoint y: 509, endPoint x: 550, endPoint y: 506, distance: 140.3
click at [550, 506] on input "PLEASE SEND WHATEVER IS REMAINING" at bounding box center [878, 508] width 829 height 29
drag, startPoint x: 729, startPoint y: 508, endPoint x: 524, endPoint y: 498, distance: 206.1
click at [524, 498] on input "PLEASE SEND HOWEVER MANY OF THESE REMAIN" at bounding box center [878, 508] width 829 height 29
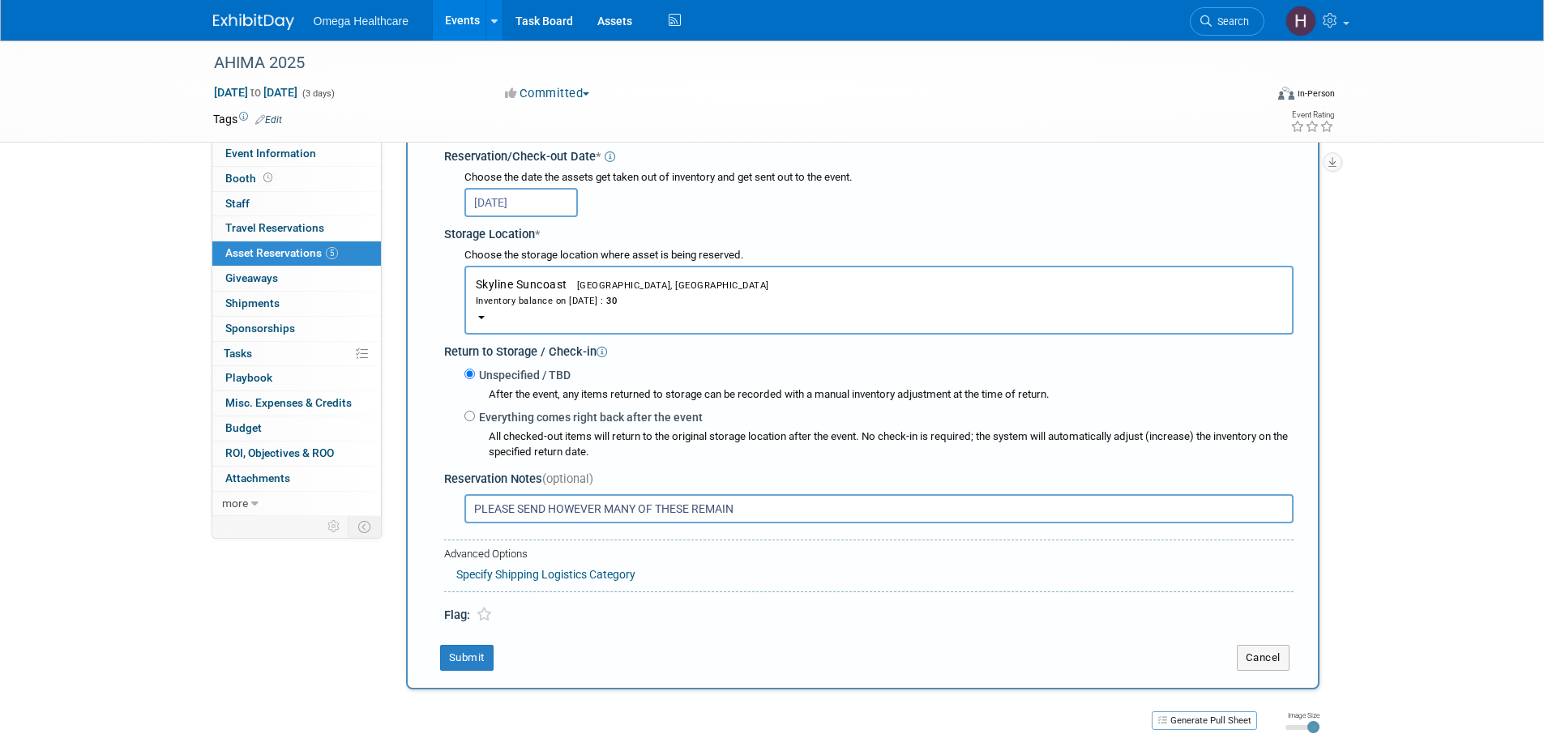
click at [754, 520] on input "PLEASE SEND HOWEVER MANY OF THESE REMAIN" at bounding box center [878, 508] width 829 height 29
drag, startPoint x: 737, startPoint y: 507, endPoint x: 553, endPoint y: 514, distance: 184.1
click at [553, 514] on input "PLEASE SEND HOWEVER MANY OF THESE REMAIN" at bounding box center [878, 508] width 829 height 29
type input "PLEASE SEND WHATEVER IS LEFT OF THESE!"
click at [471, 664] on button "Submit" at bounding box center [466, 658] width 53 height 26
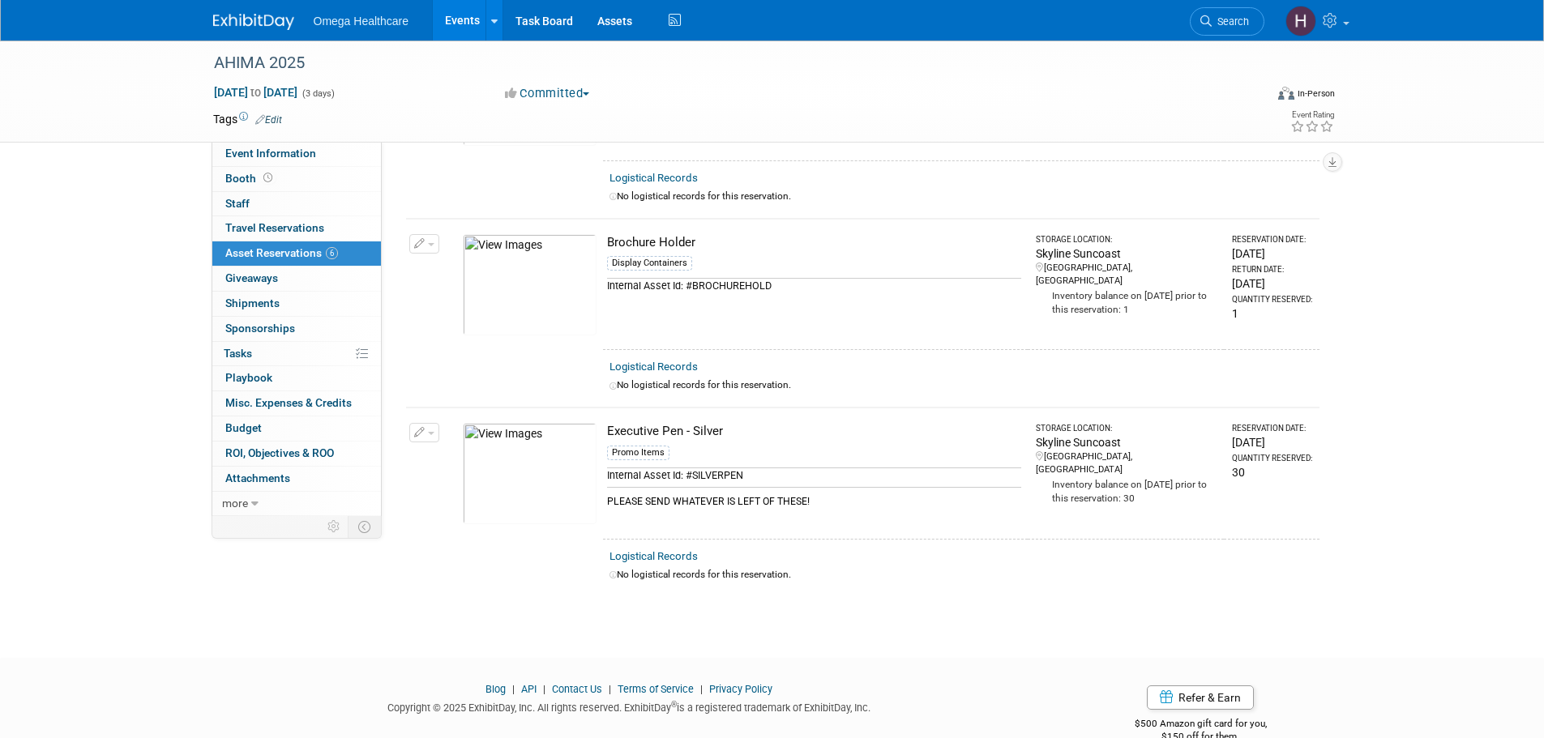
scroll to position [789, 0]
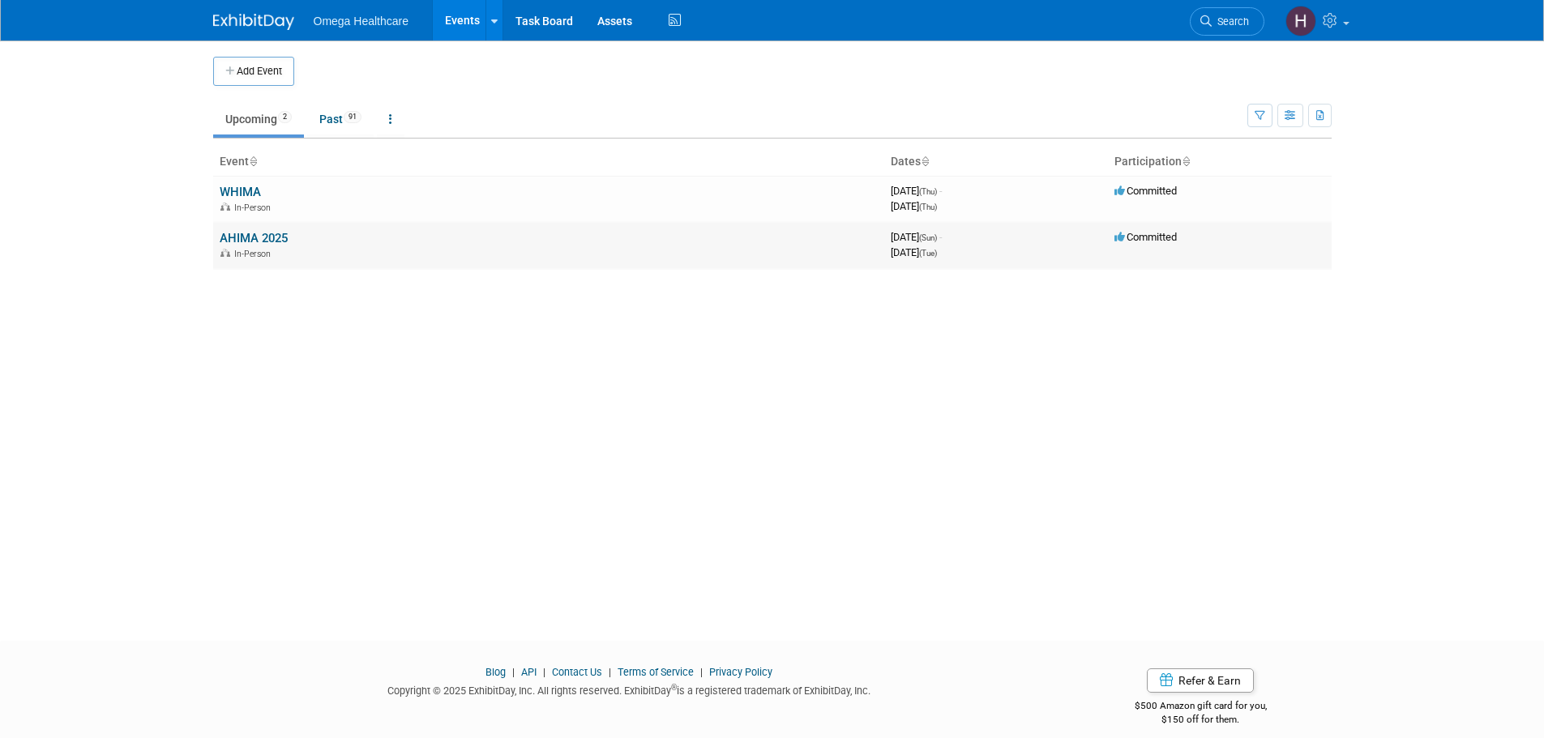
click at [268, 240] on link "AHIMA 2025" at bounding box center [254, 238] width 68 height 15
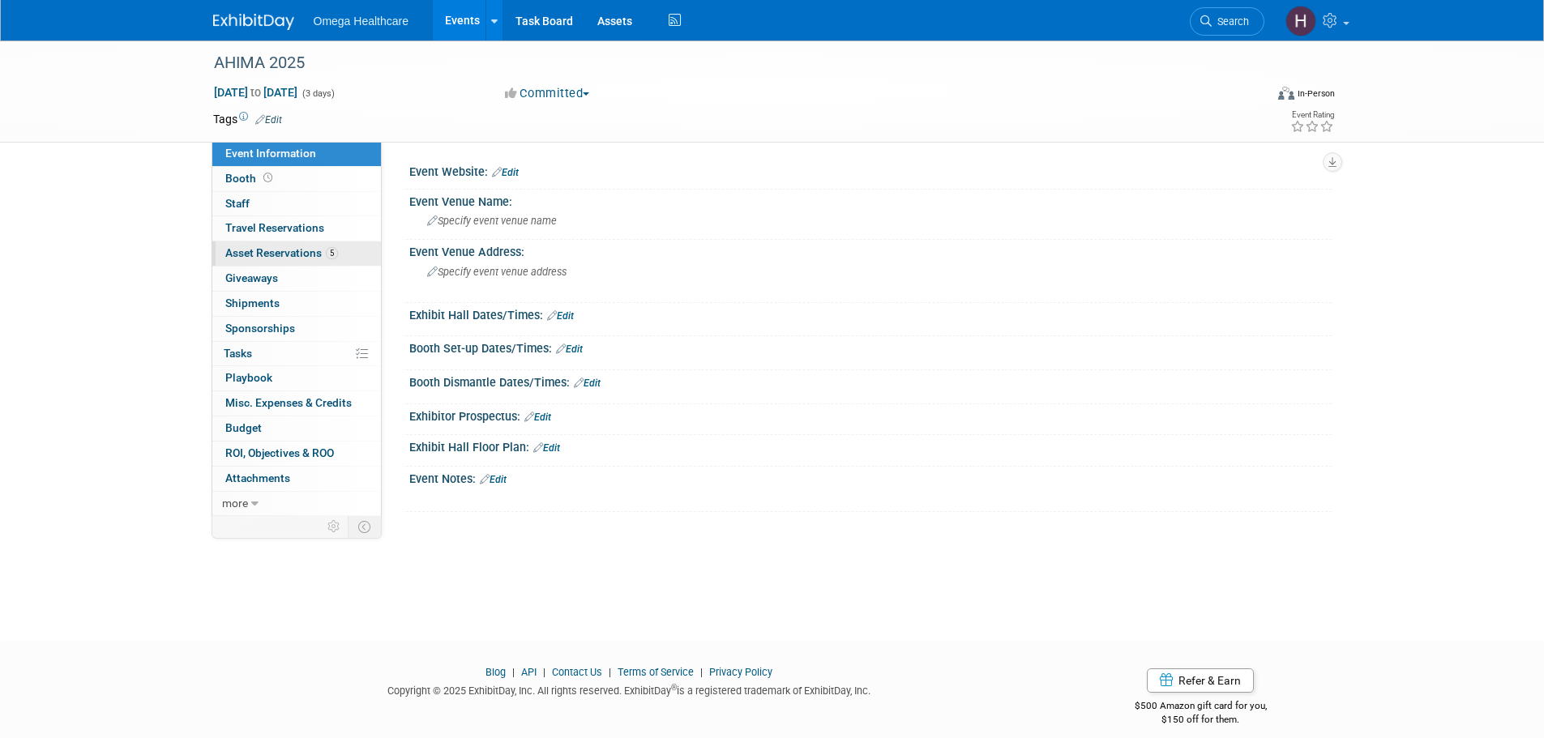
click at [343, 255] on link "5 Asset Reservations 5" at bounding box center [296, 254] width 169 height 24
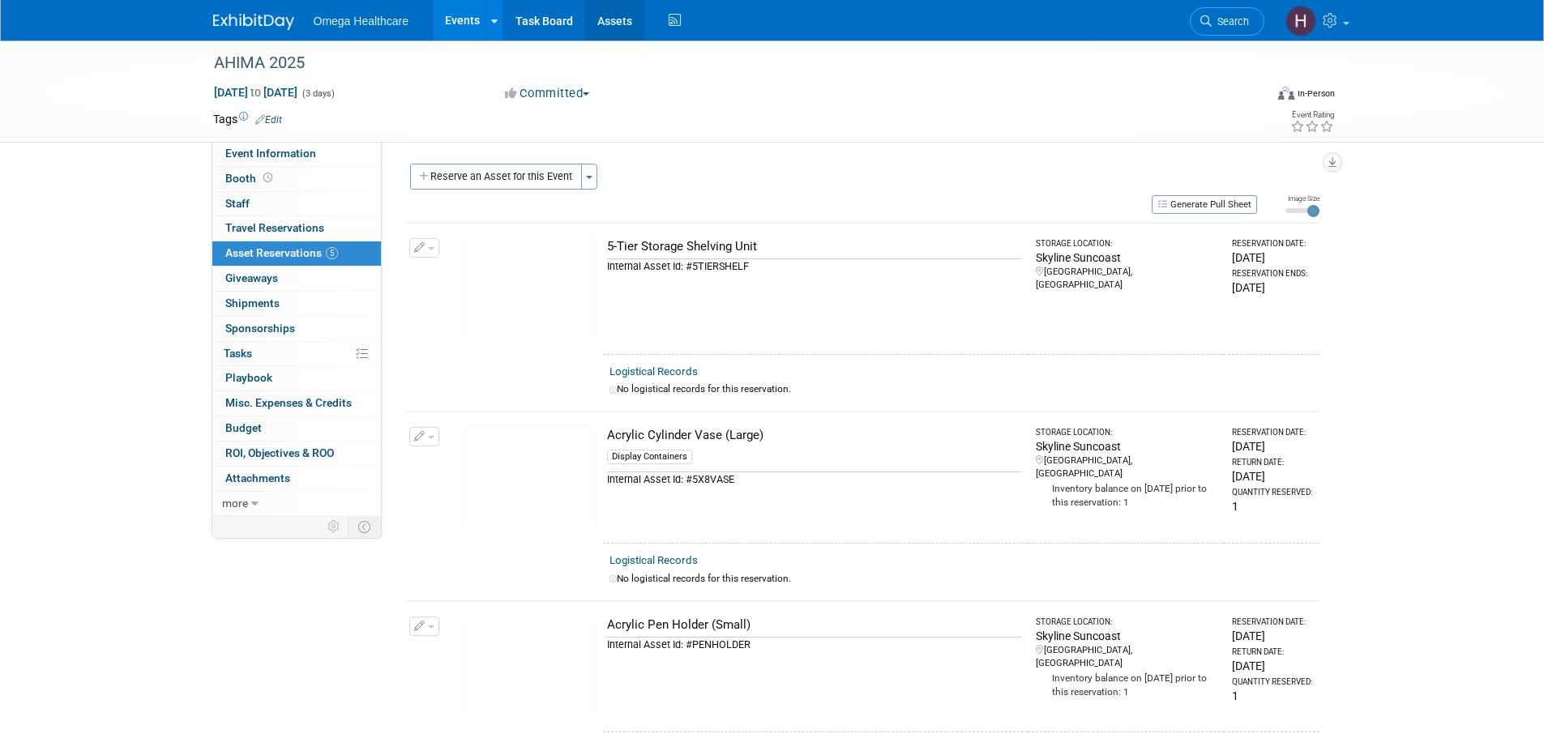
click at [607, 34] on link "Assets" at bounding box center [614, 20] width 59 height 41
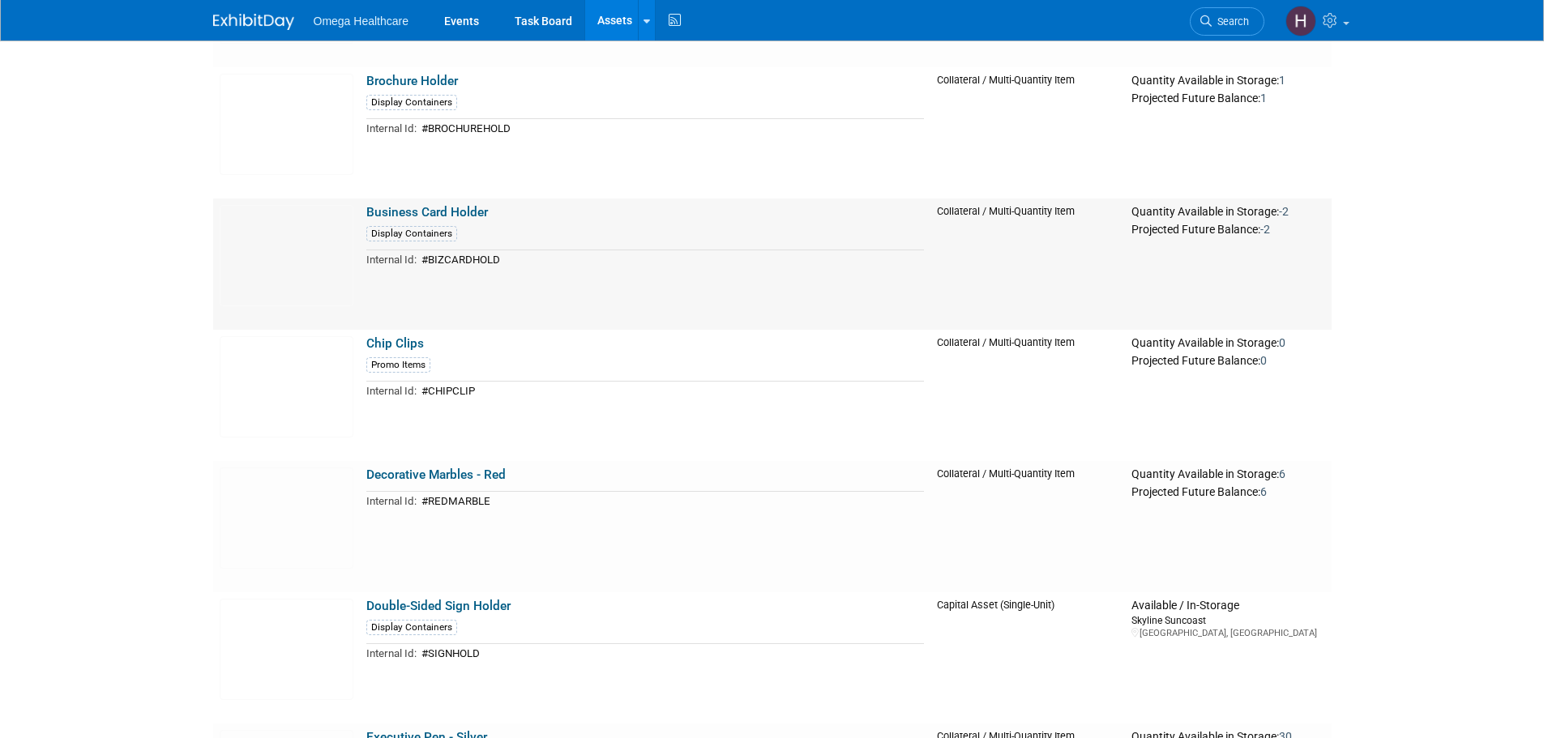
scroll to position [1864, 0]
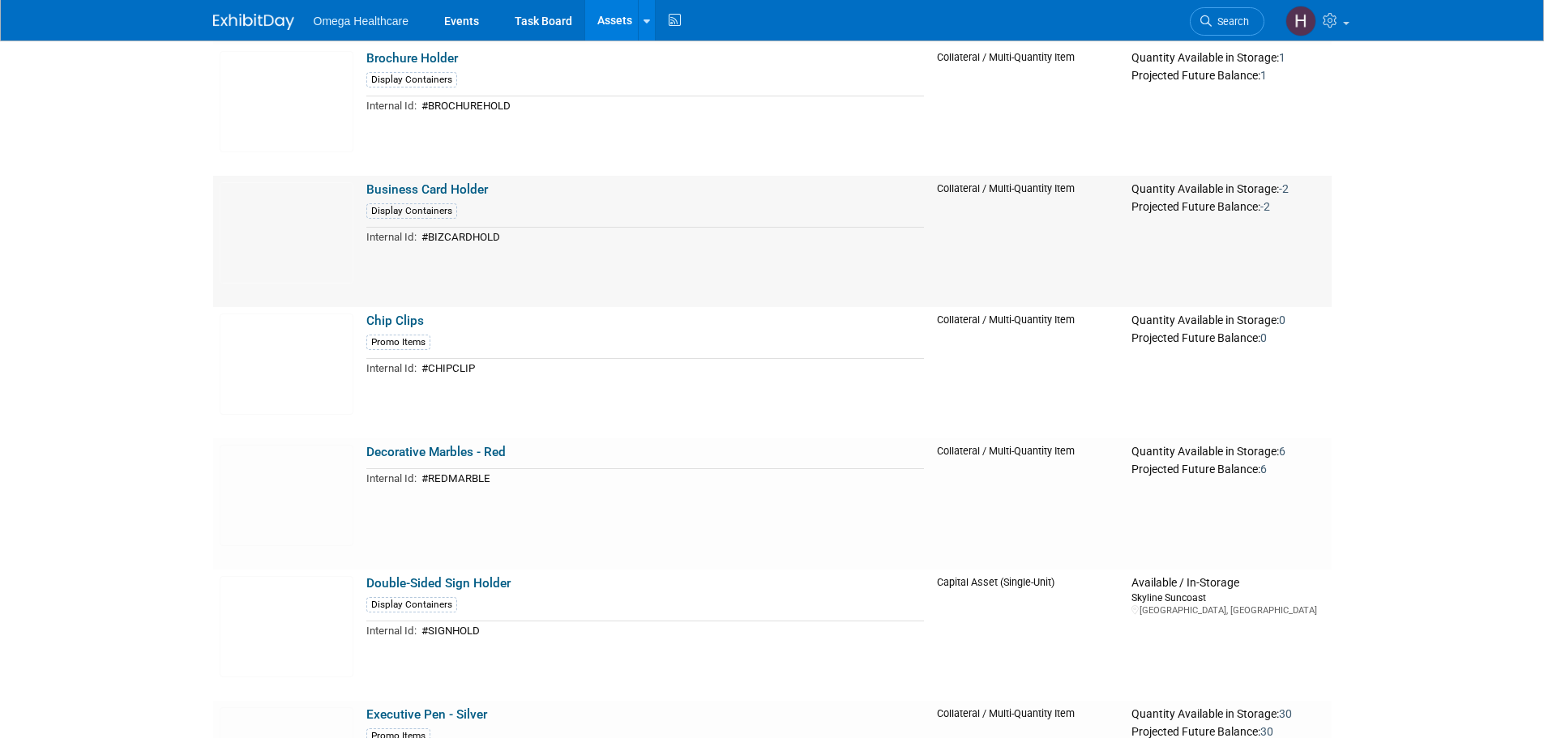
click at [458, 190] on link "Business Card Holder" at bounding box center [427, 189] width 122 height 15
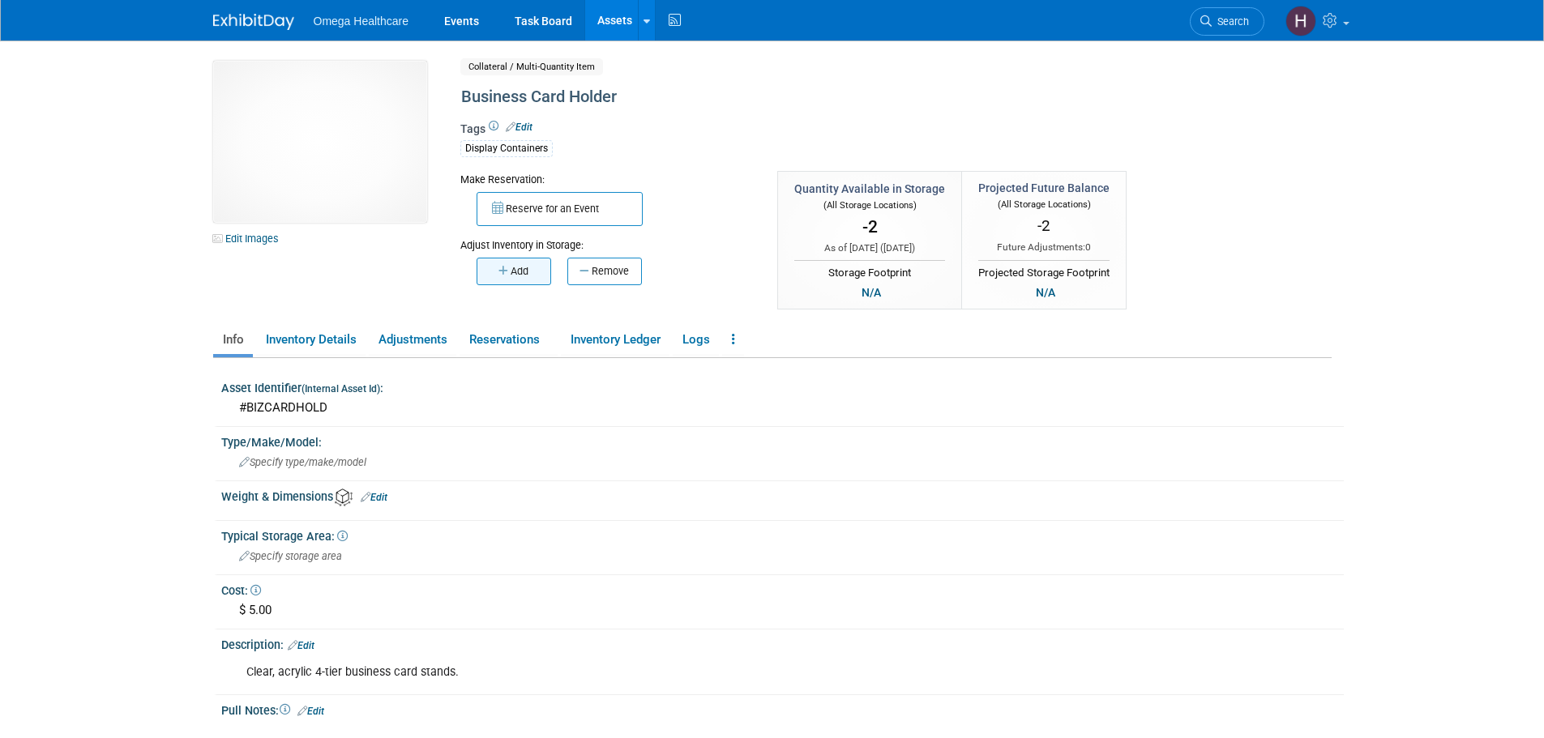
click at [527, 273] on button "Add" at bounding box center [514, 272] width 75 height 28
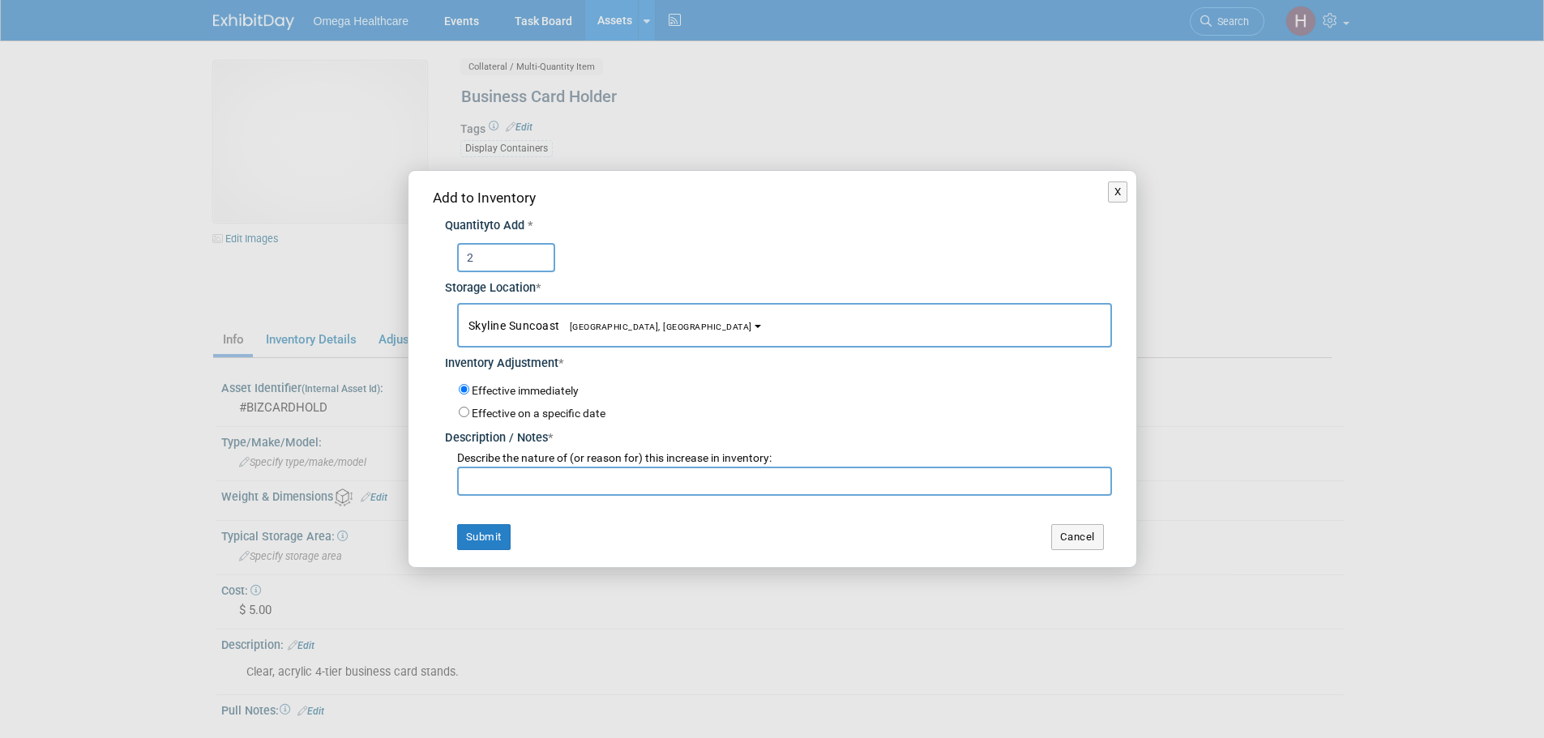
type input "2"
click at [490, 481] on input "text" at bounding box center [784, 481] width 655 height 29
type input "returned from events"
click at [487, 252] on input "2" at bounding box center [506, 257] width 98 height 29
type input "1"
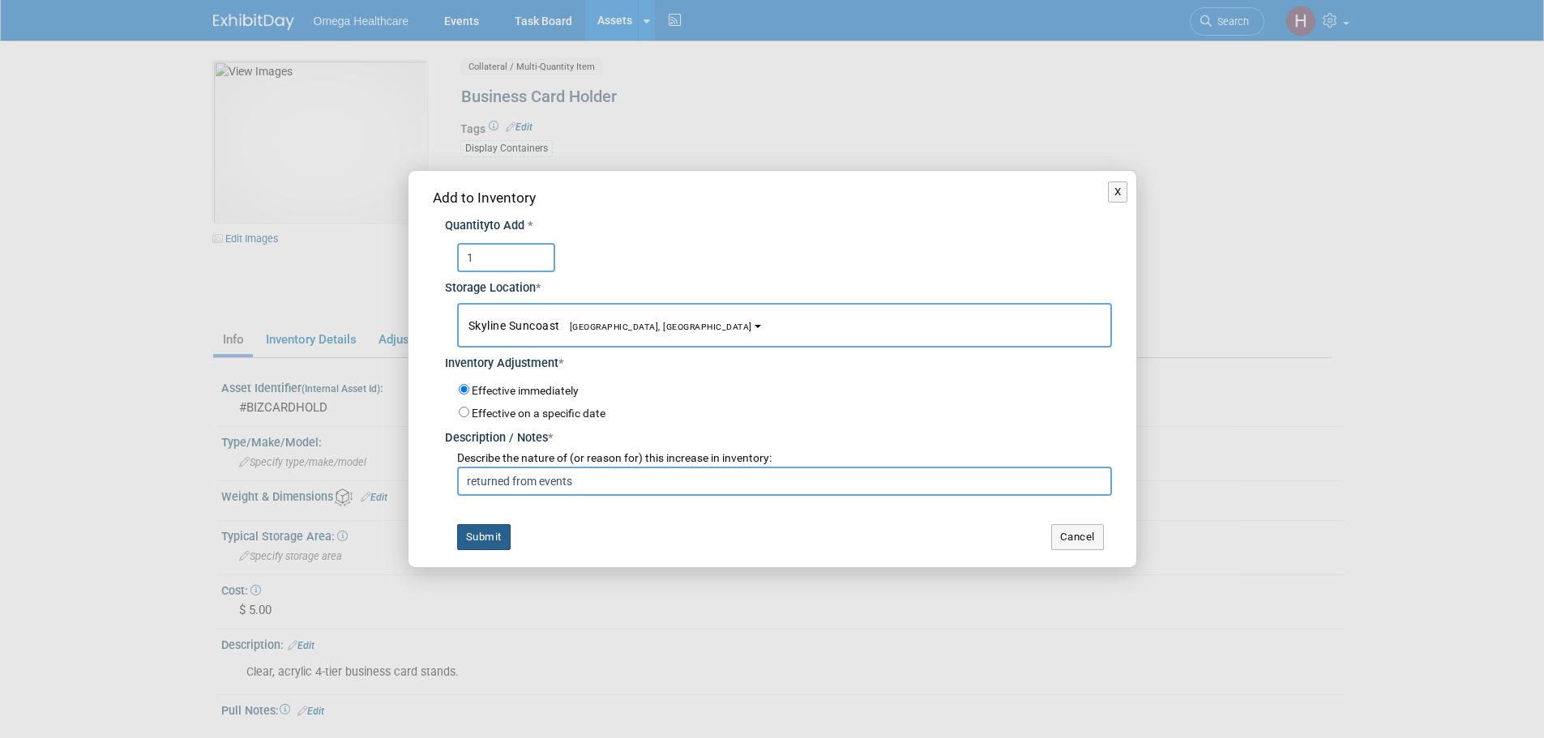
click at [494, 536] on button "Submit" at bounding box center [483, 537] width 53 height 26
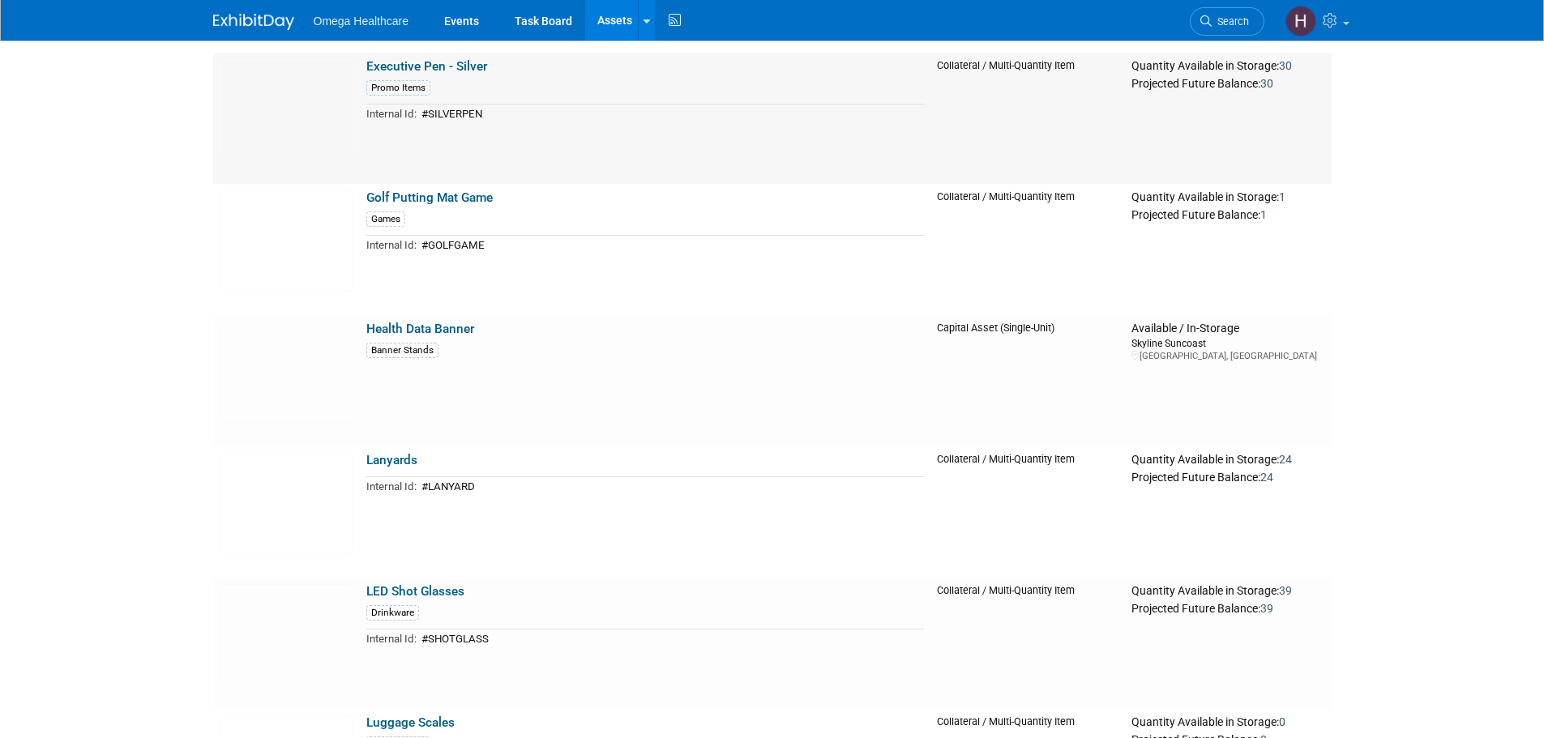
scroll to position [2269, 0]
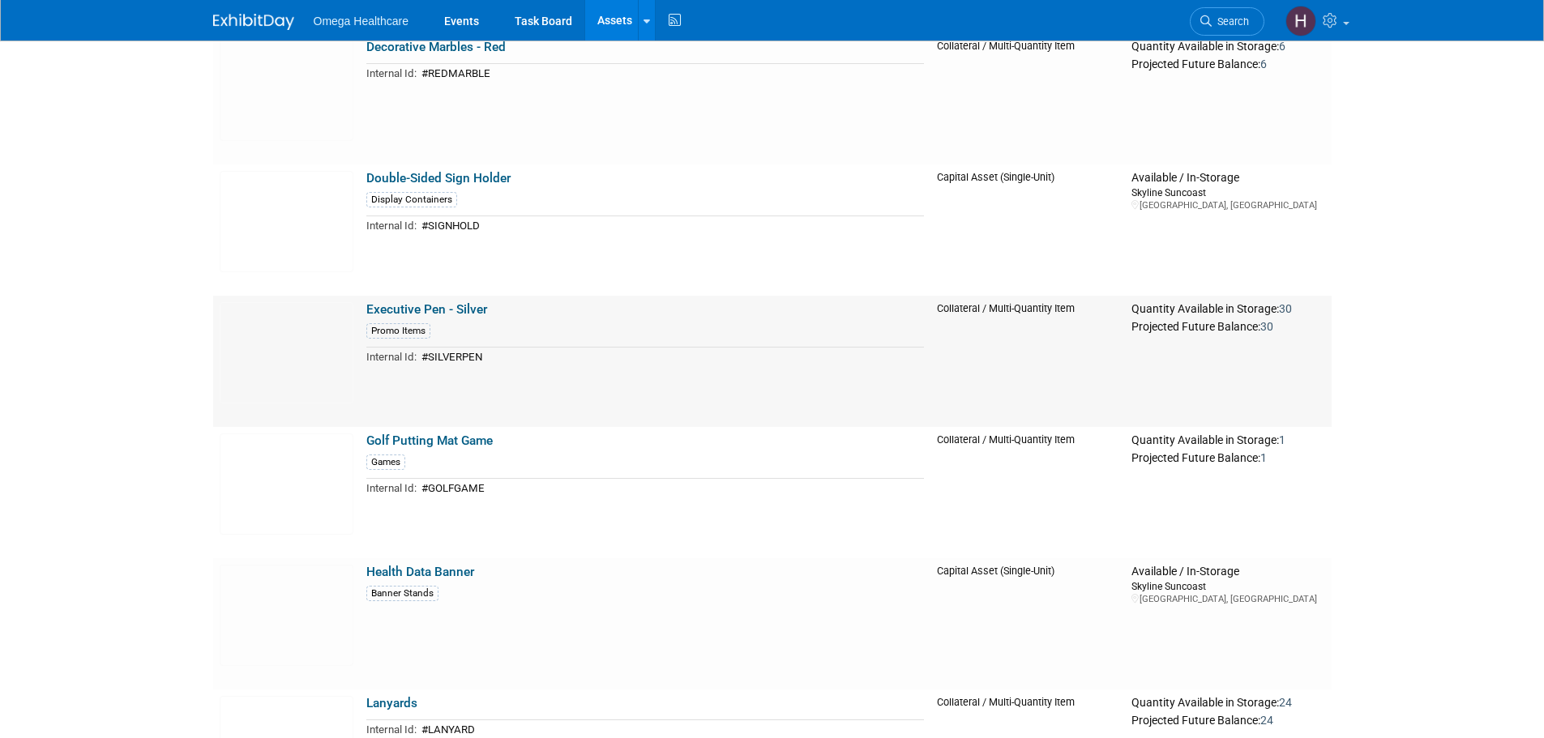
click at [467, 310] on link "Executive Pen - Silver" at bounding box center [426, 309] width 121 height 15
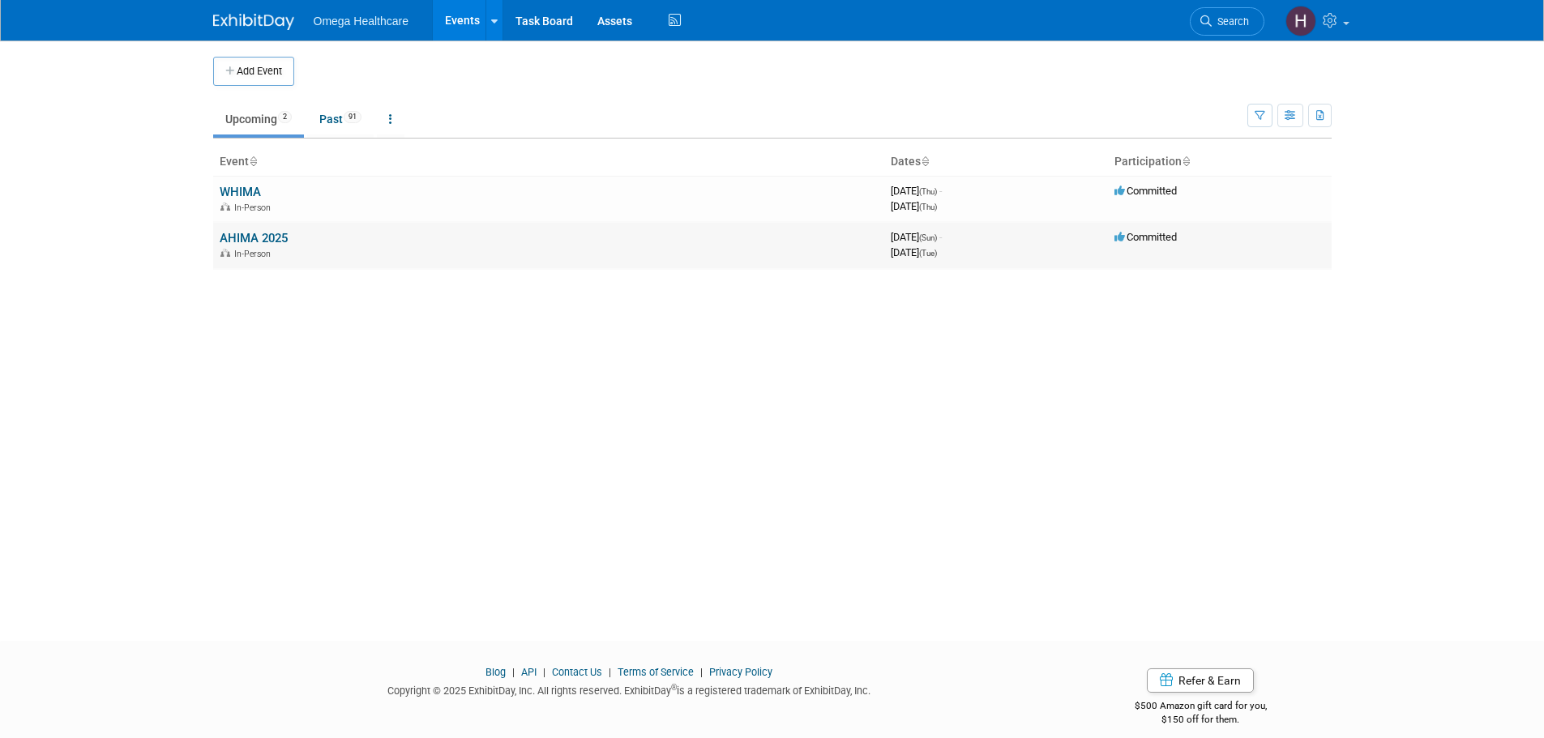
click at [266, 238] on link "AHIMA 2025" at bounding box center [254, 238] width 68 height 15
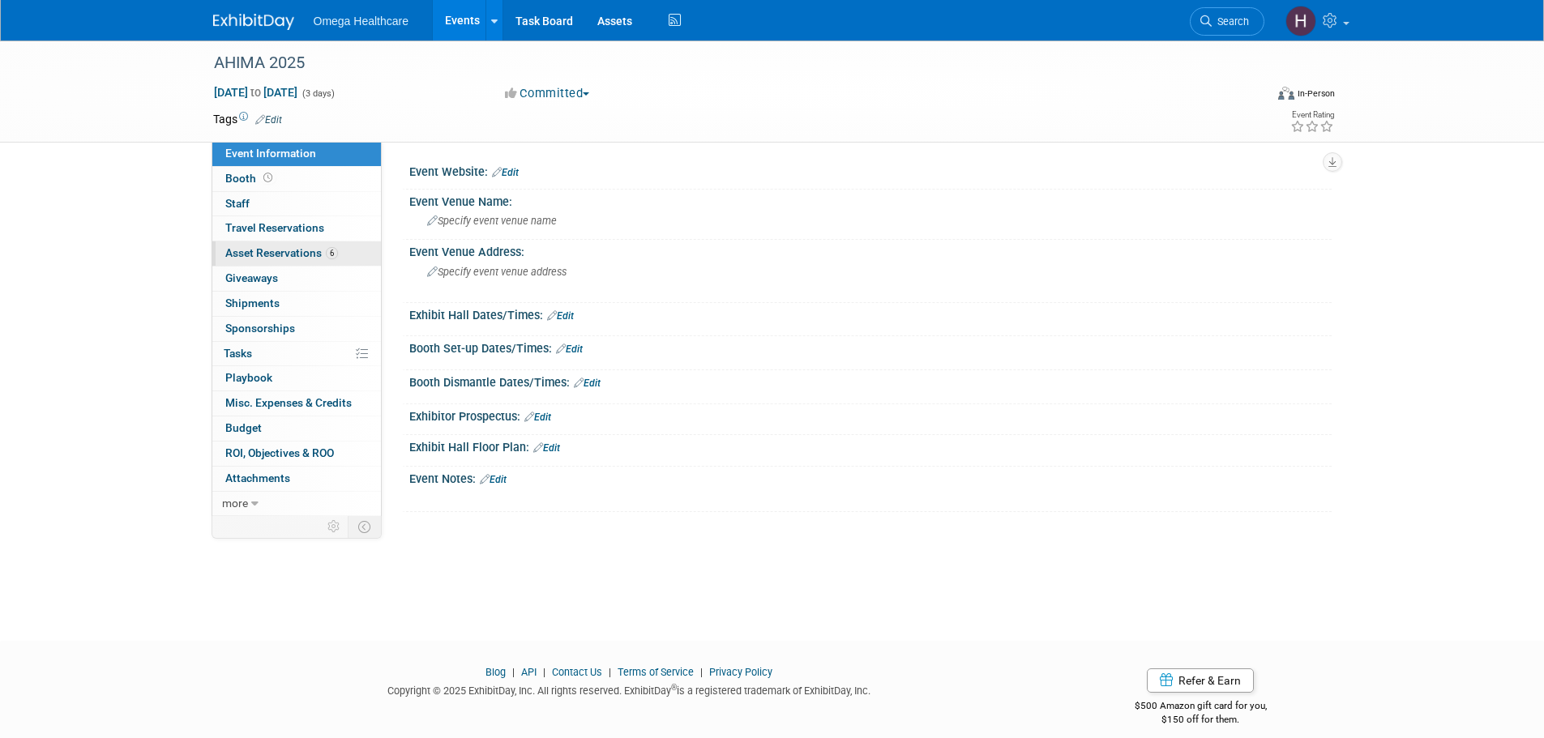
click at [335, 259] on span "Asset Reservations 6" at bounding box center [281, 252] width 113 height 13
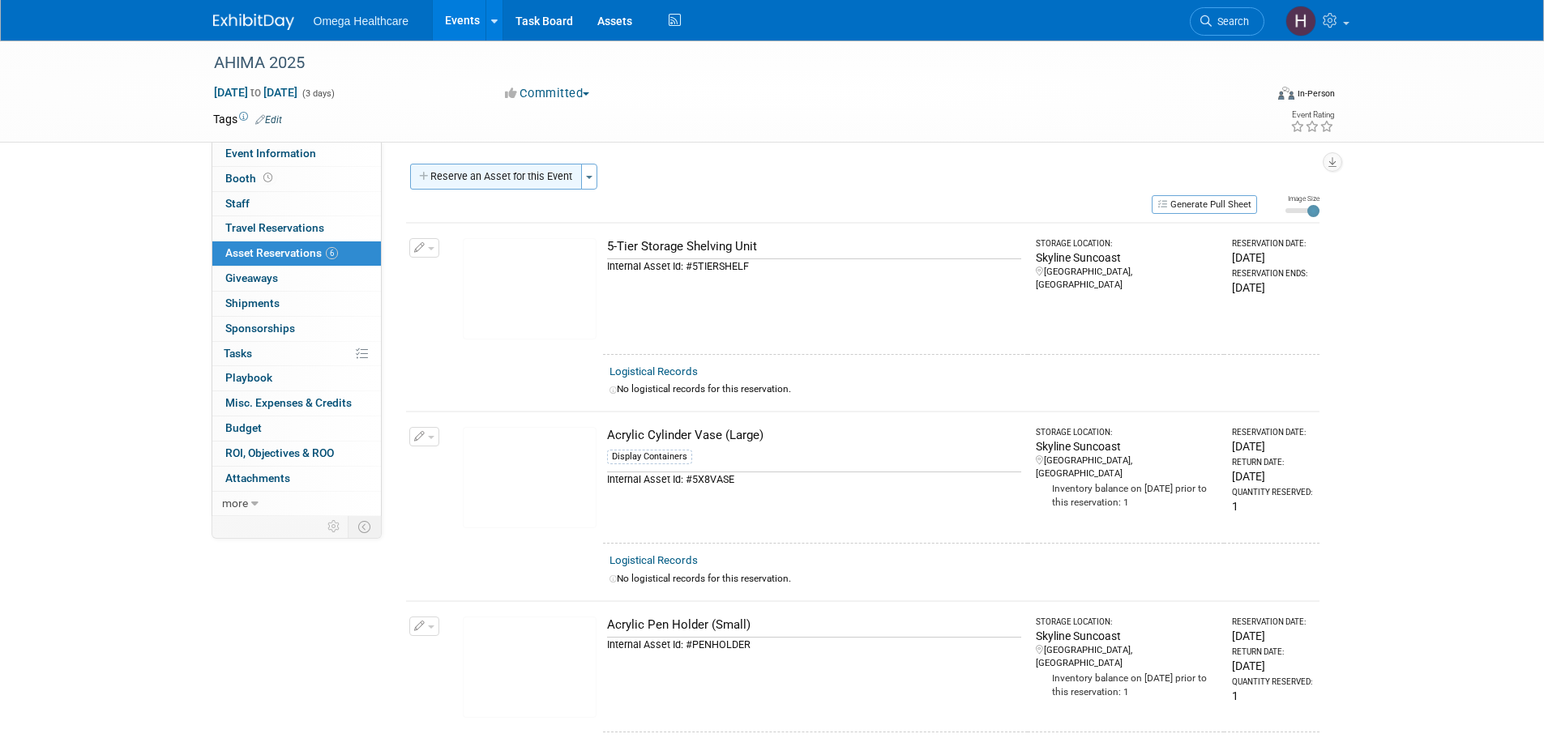
click at [486, 183] on button "Reserve an Asset for this Event" at bounding box center [496, 177] width 172 height 26
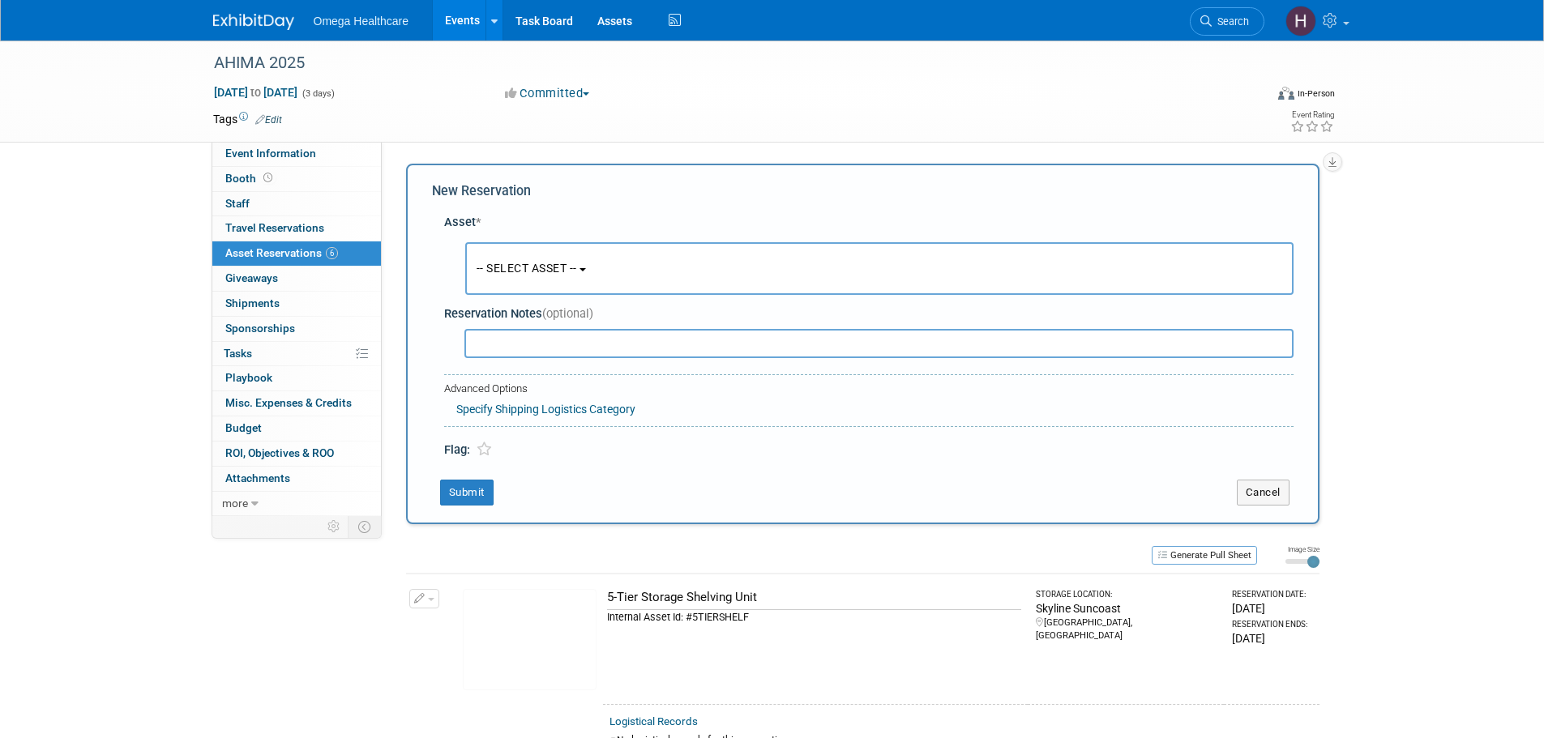
scroll to position [15, 0]
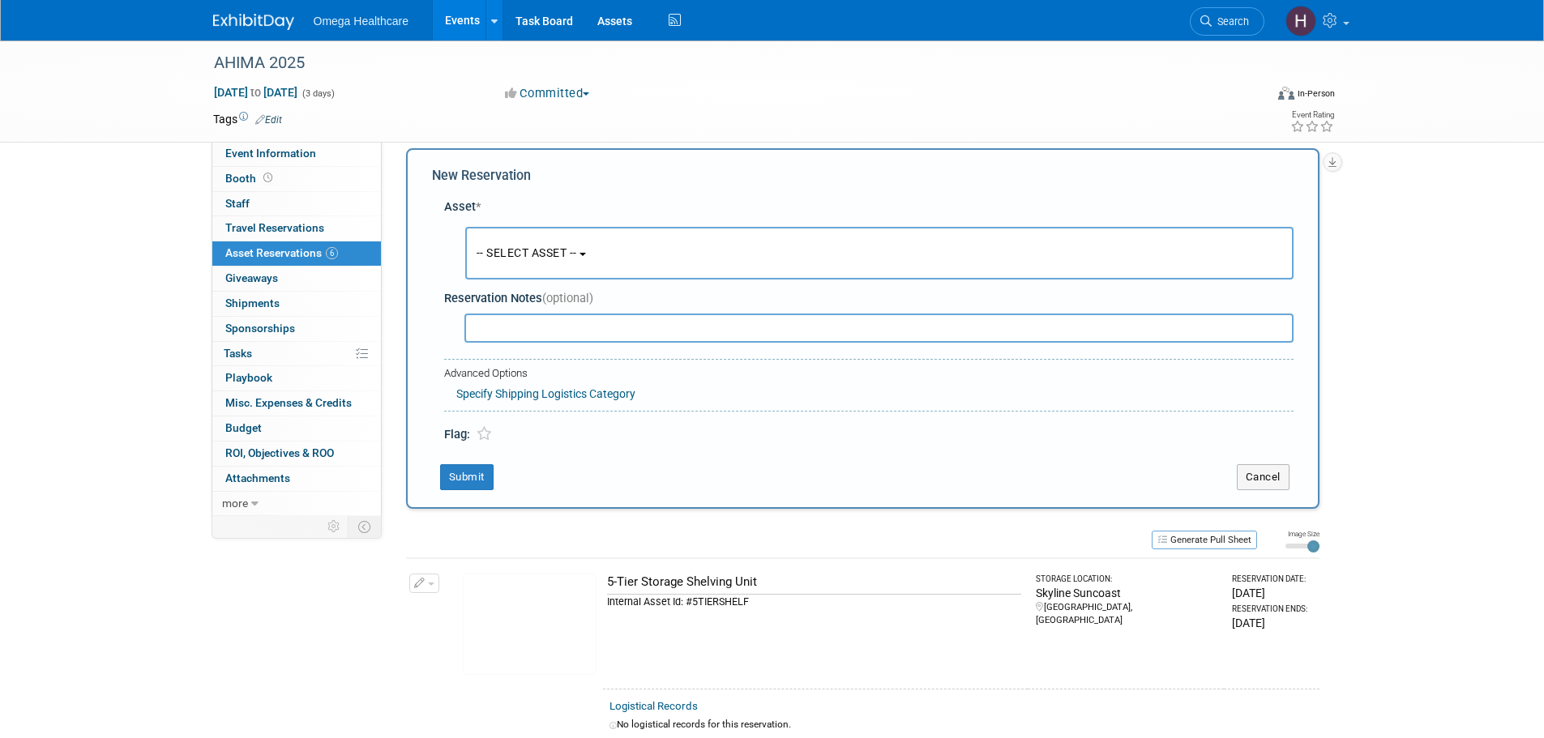
click at [551, 269] on button "-- SELECT ASSET --" at bounding box center [879, 253] width 828 height 53
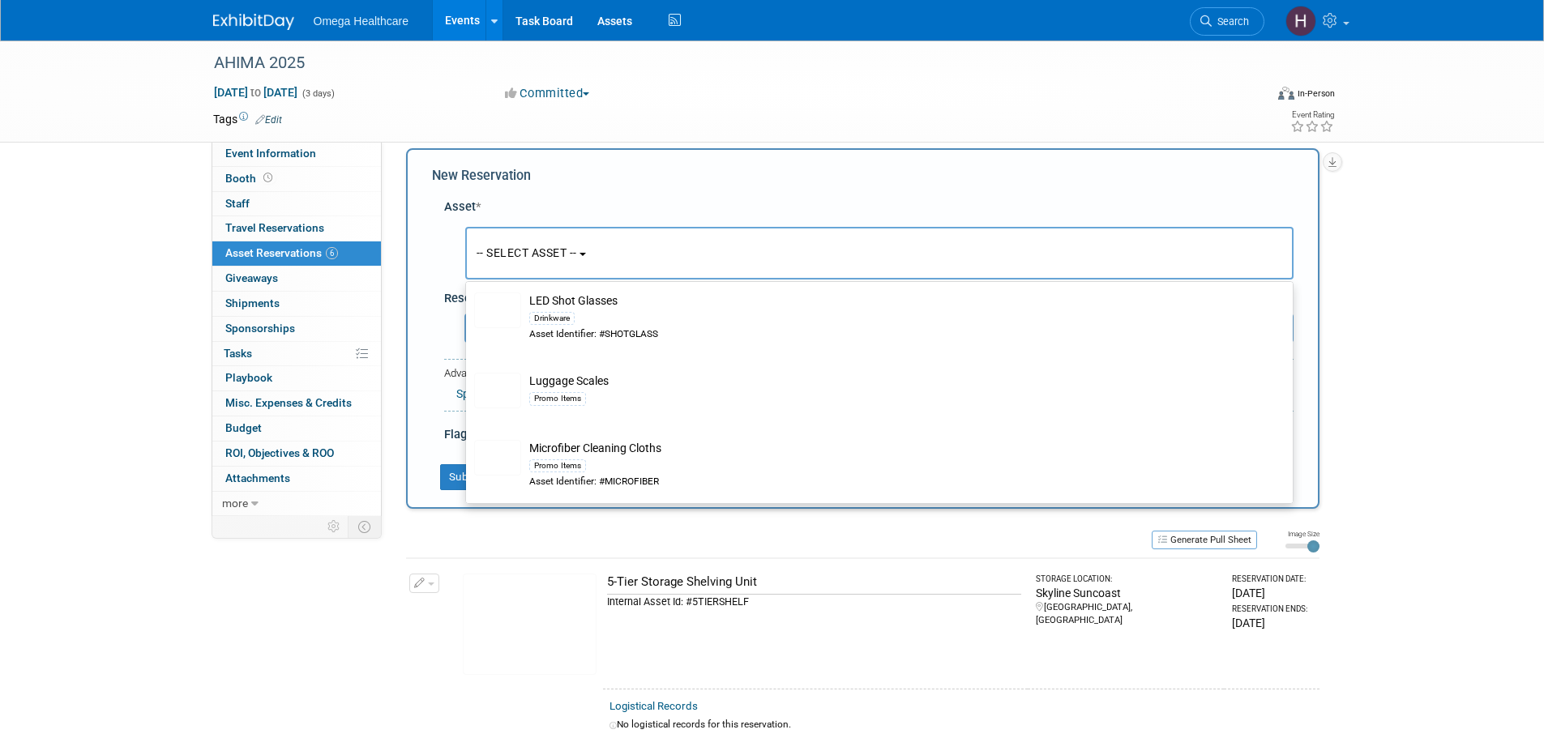
scroll to position [1864, 0]
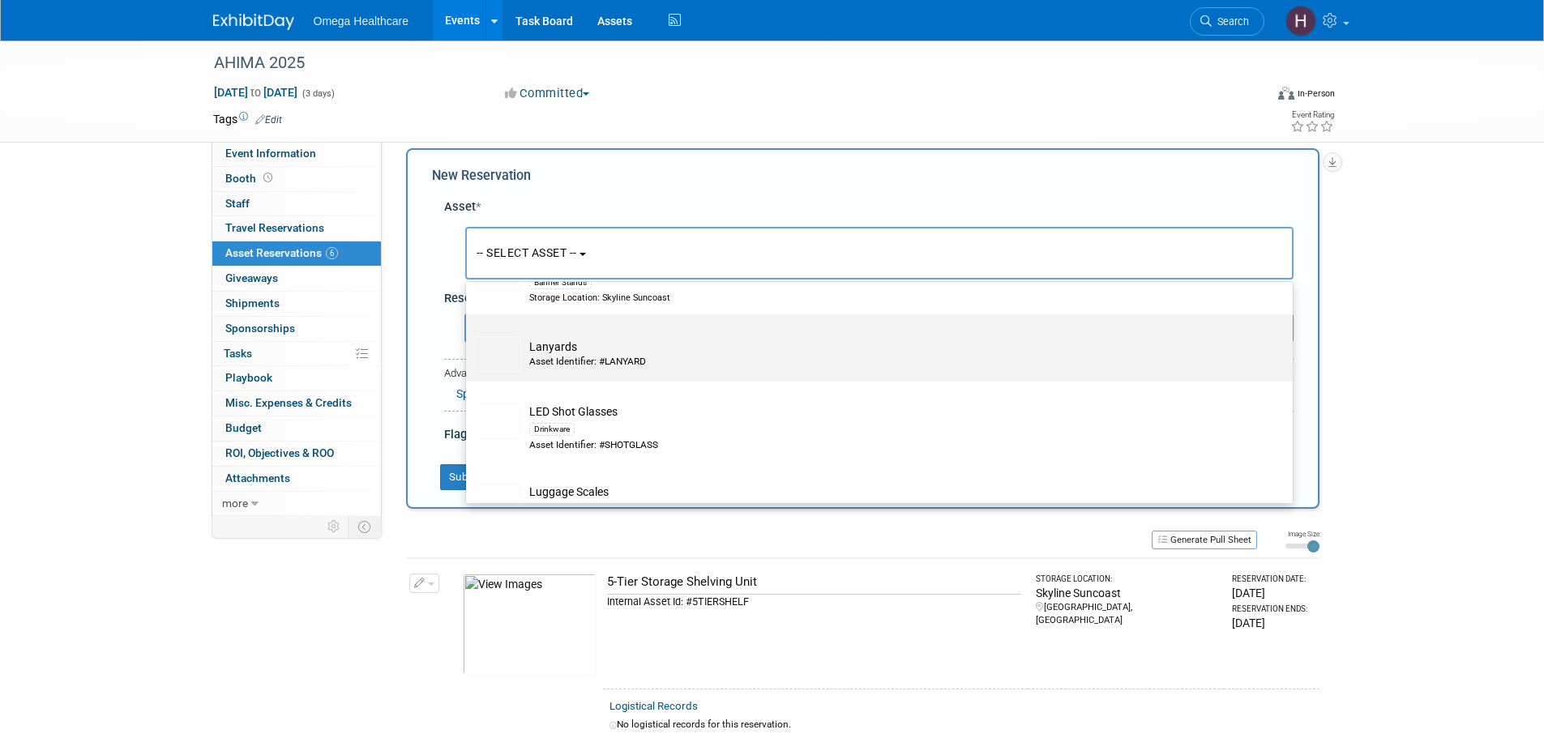
click at [600, 357] on td "Lanyards Asset Identifier: #LANYARD" at bounding box center [890, 354] width 739 height 36
click at [468, 334] on input "Lanyards Asset Identifier: #LANYARD" at bounding box center [463, 328] width 11 height 11
select select "10714899"
select select "9"
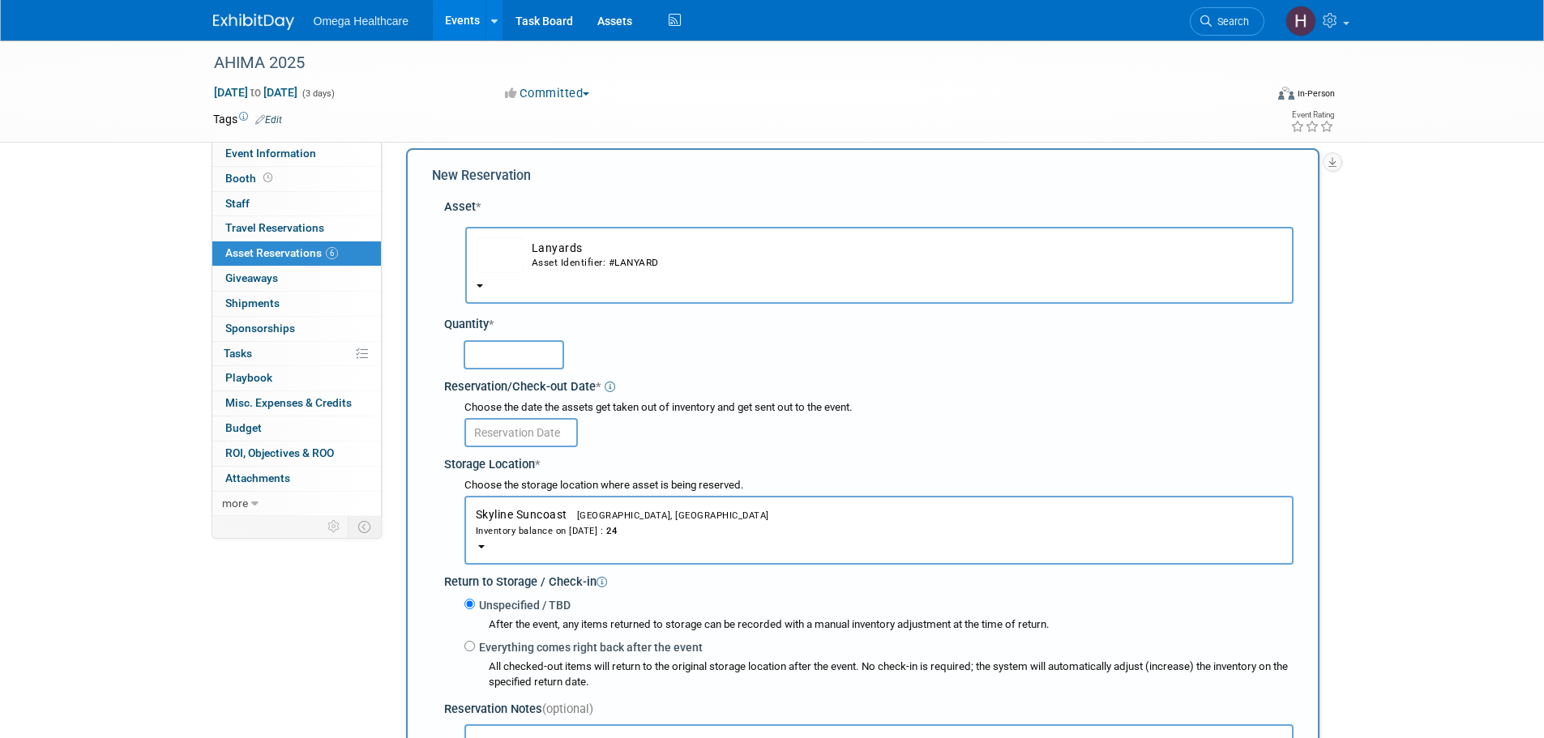
click at [532, 349] on input "text" at bounding box center [514, 354] width 101 height 29
type input "10"
click at [542, 430] on input "text" at bounding box center [520, 432] width 113 height 29
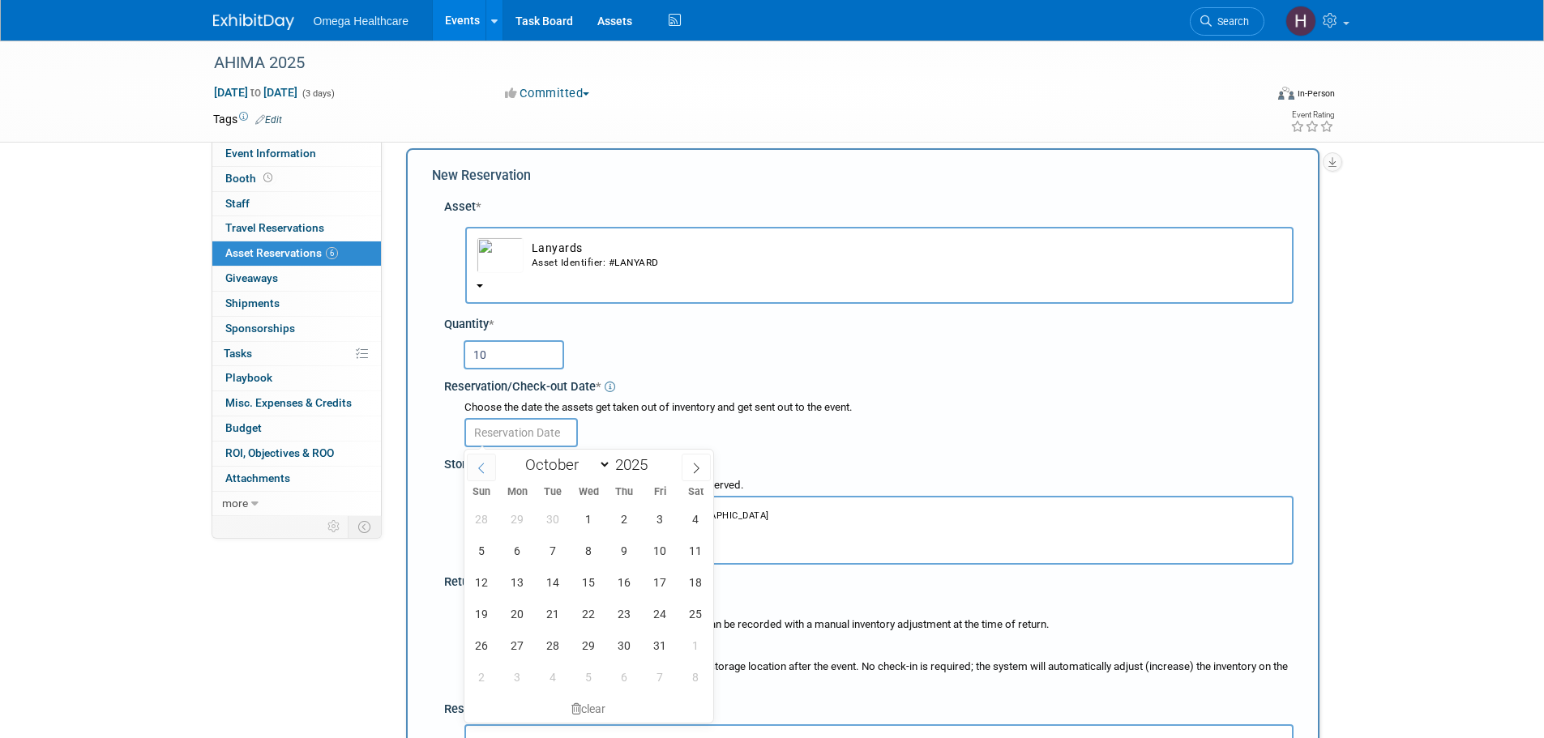
click at [489, 464] on span at bounding box center [481, 468] width 29 height 28
select select "8"
click at [554, 556] on span "9" at bounding box center [553, 551] width 32 height 32
type input "[DATE]"
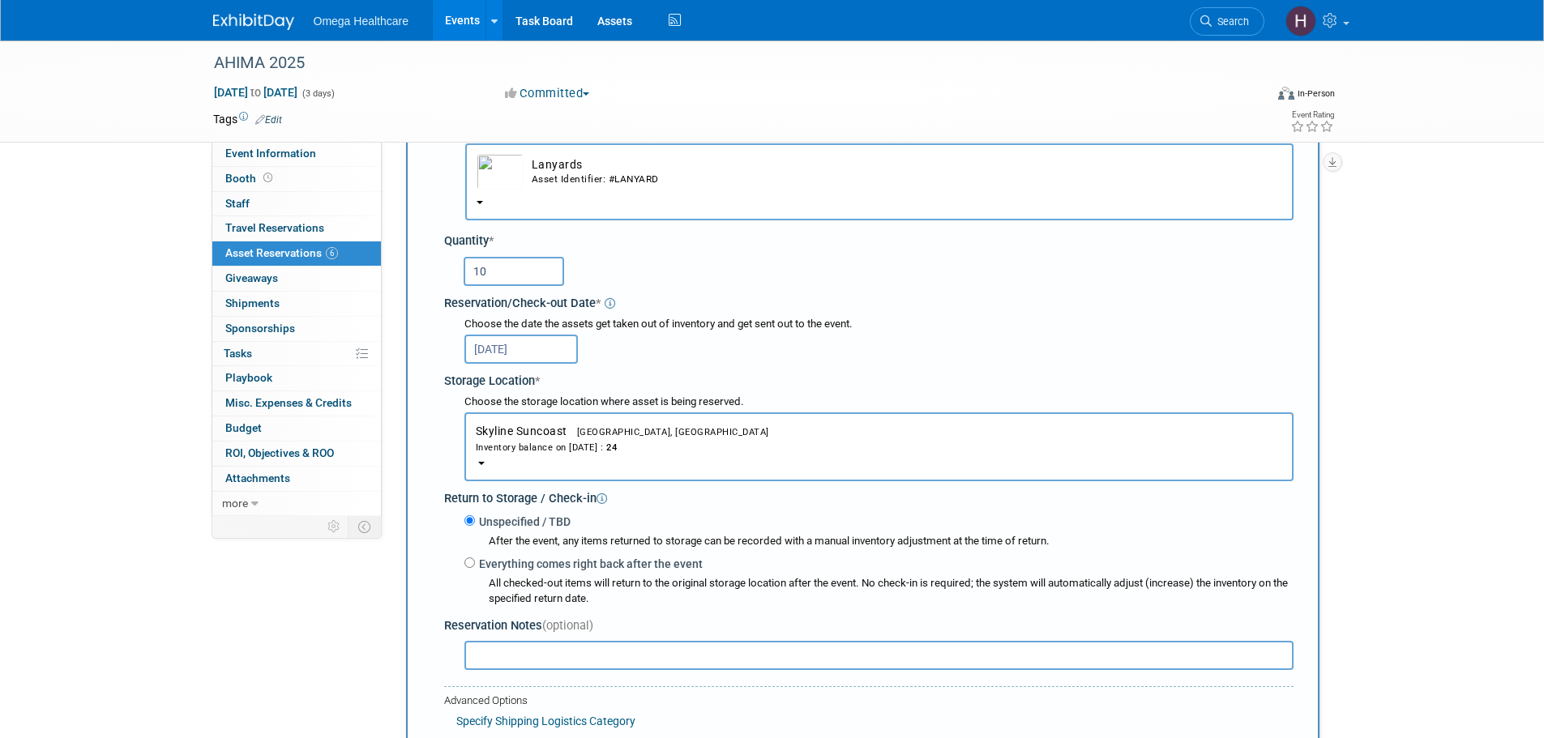
scroll to position [96, 0]
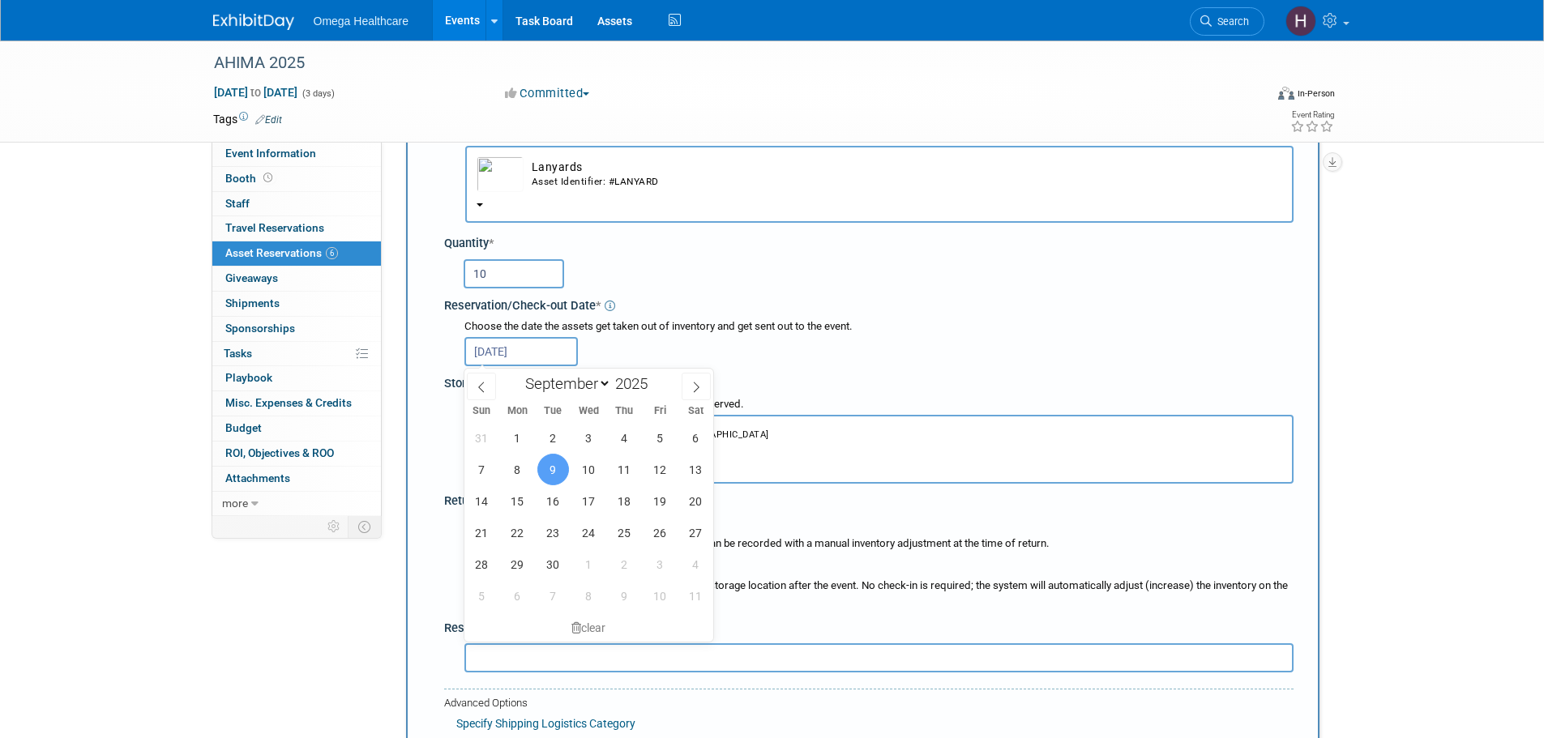
click at [548, 469] on span "9" at bounding box center [553, 470] width 32 height 32
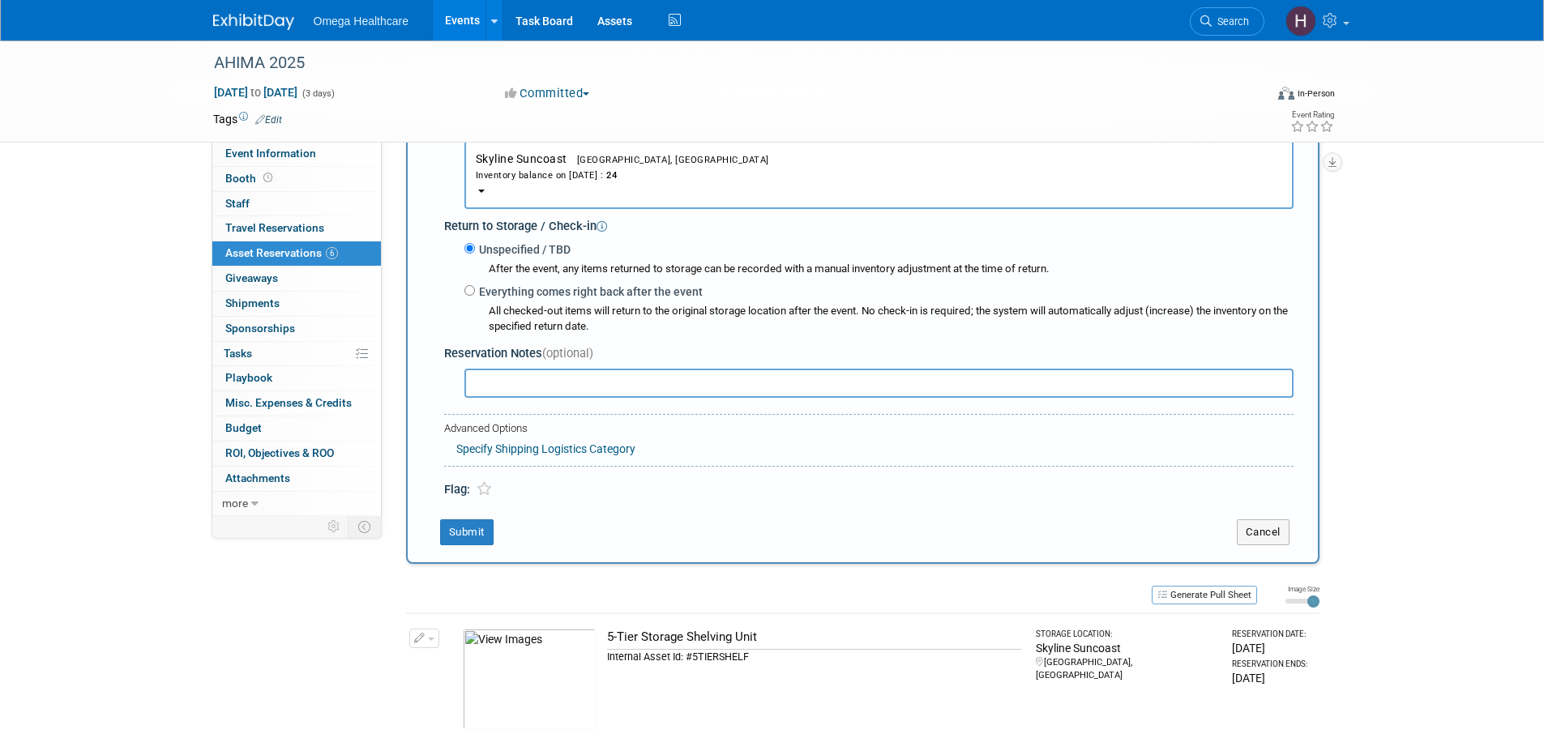
scroll to position [421, 0]
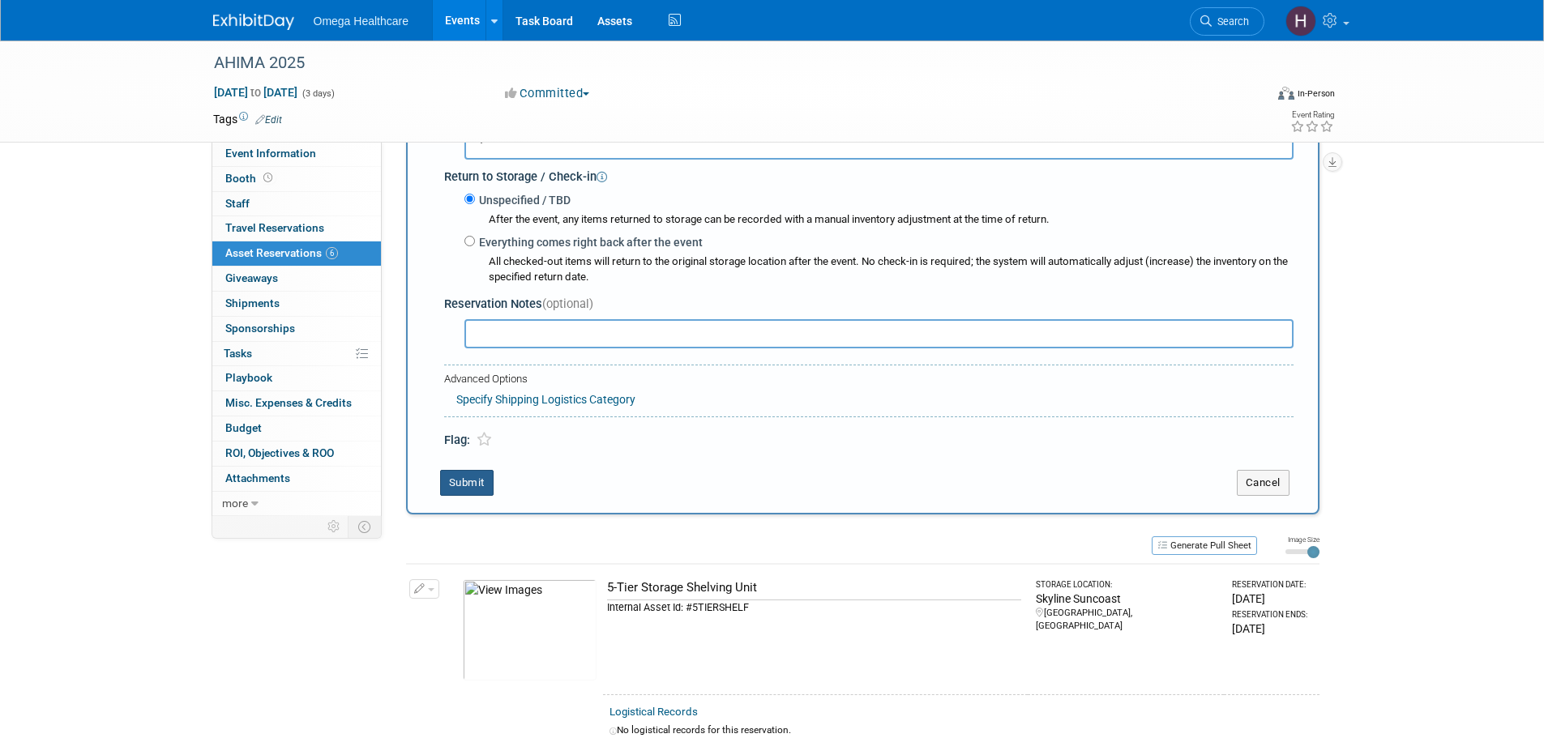
click at [460, 486] on button "Submit" at bounding box center [466, 483] width 53 height 26
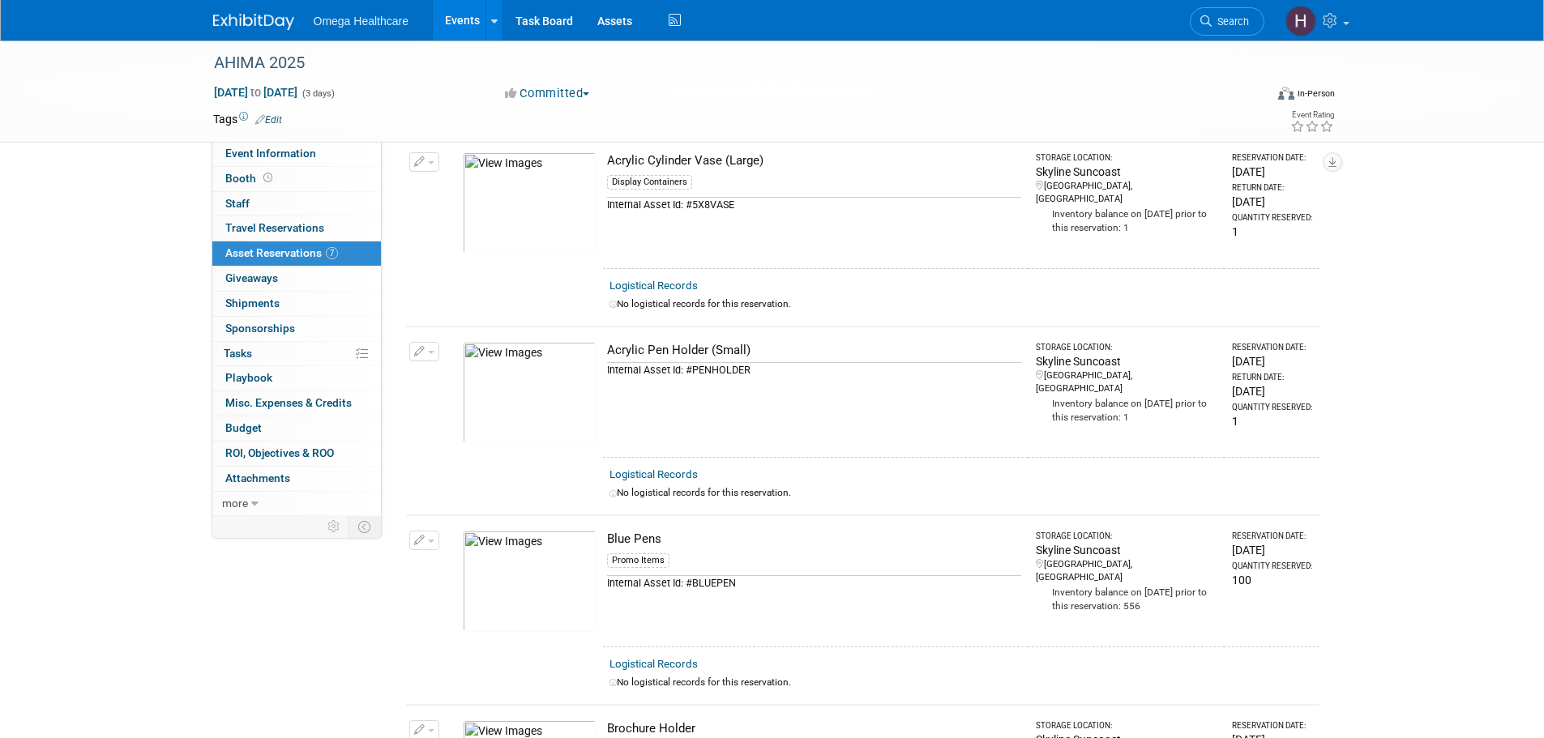
scroll to position [0, 0]
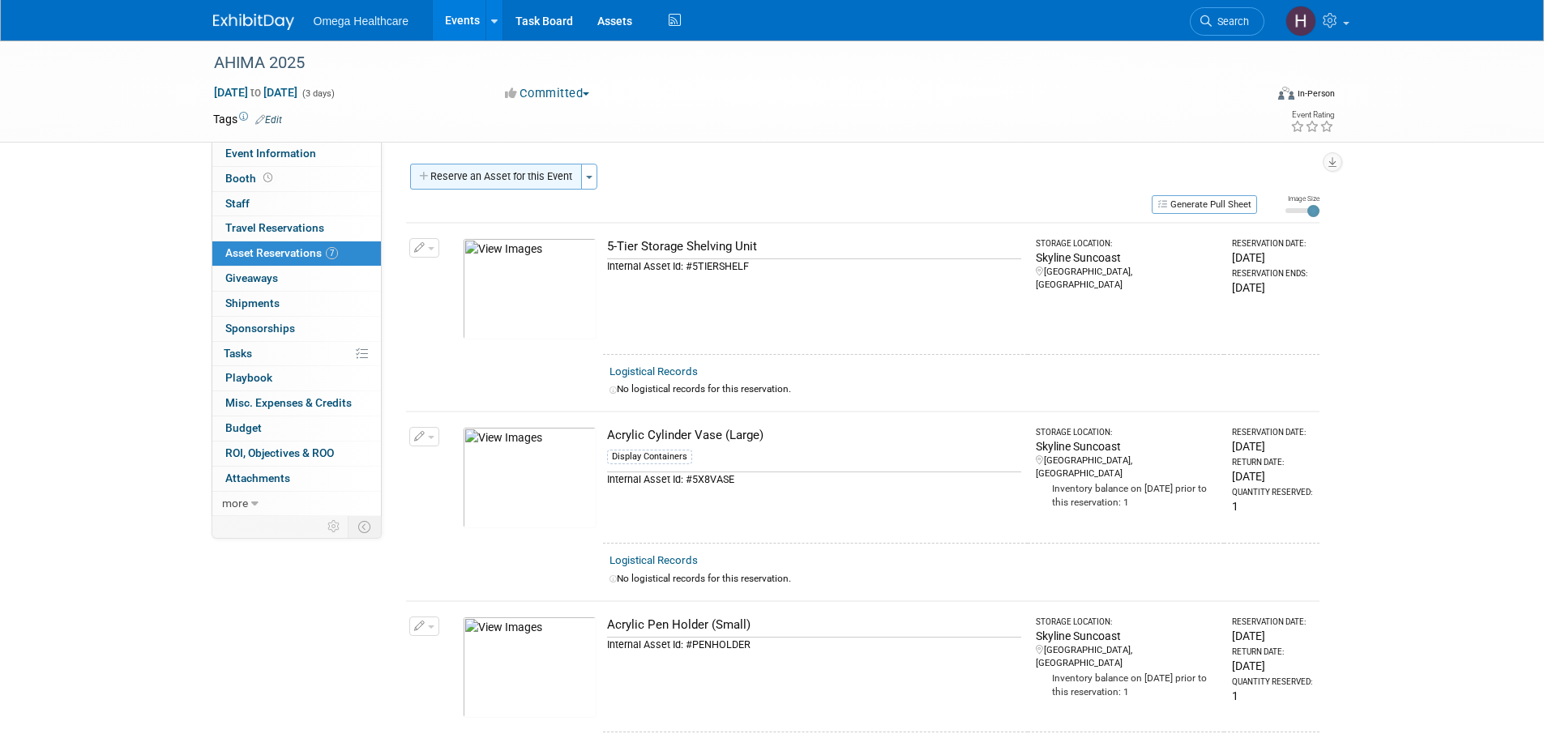
click at [523, 178] on button "Reserve an Asset for this Event" at bounding box center [496, 177] width 172 height 26
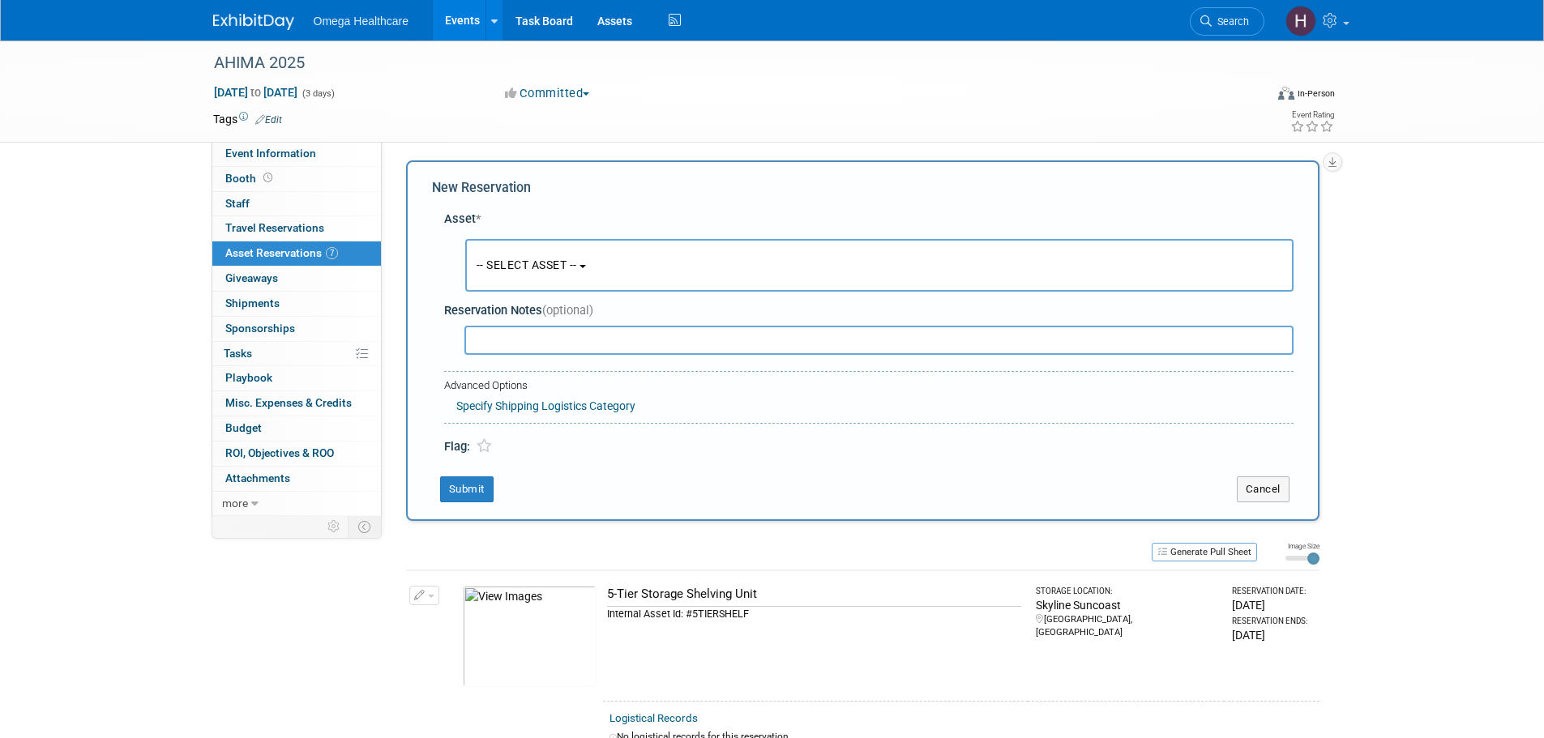
scroll to position [15, 0]
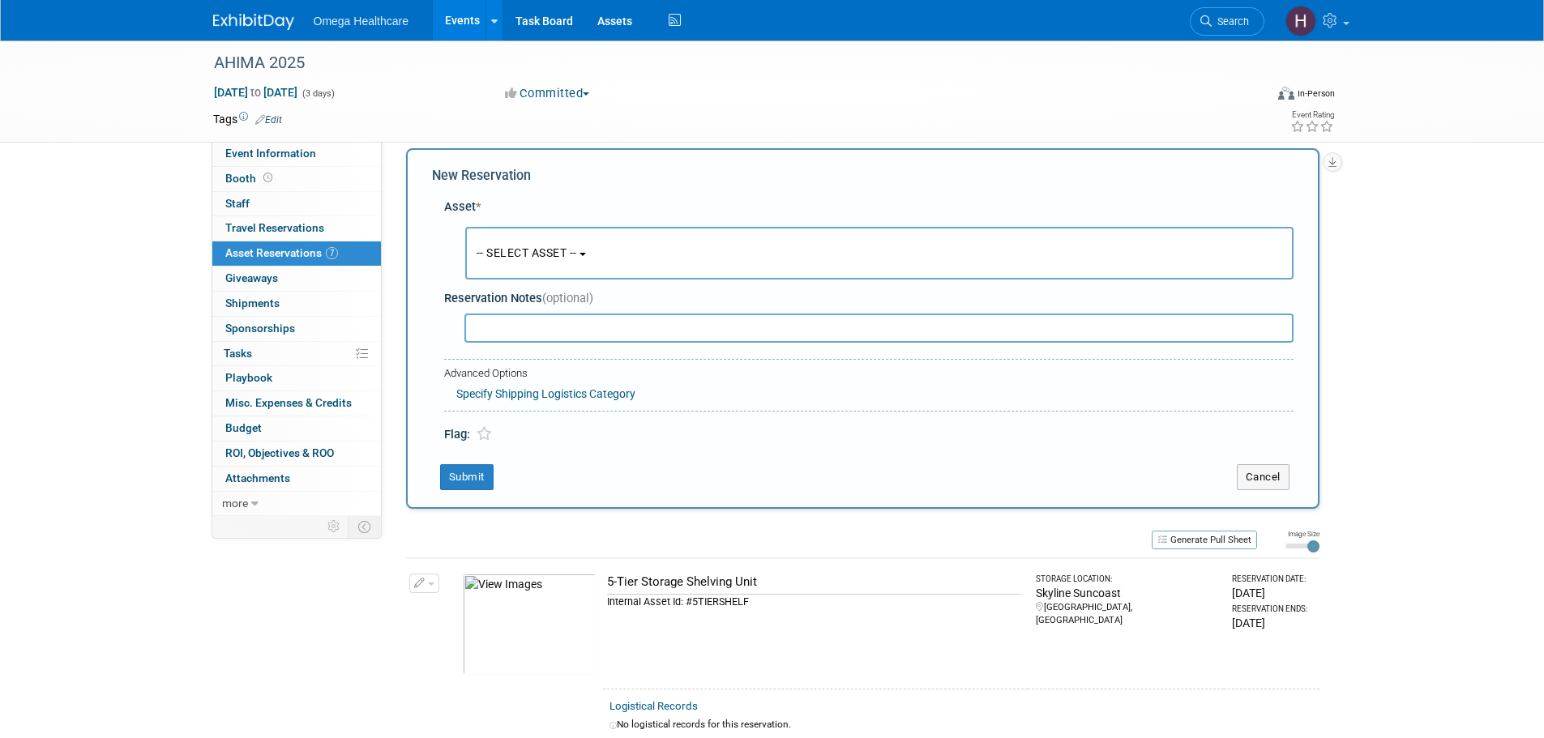
click at [558, 258] on span "-- SELECT ASSET --" at bounding box center [527, 252] width 101 height 13
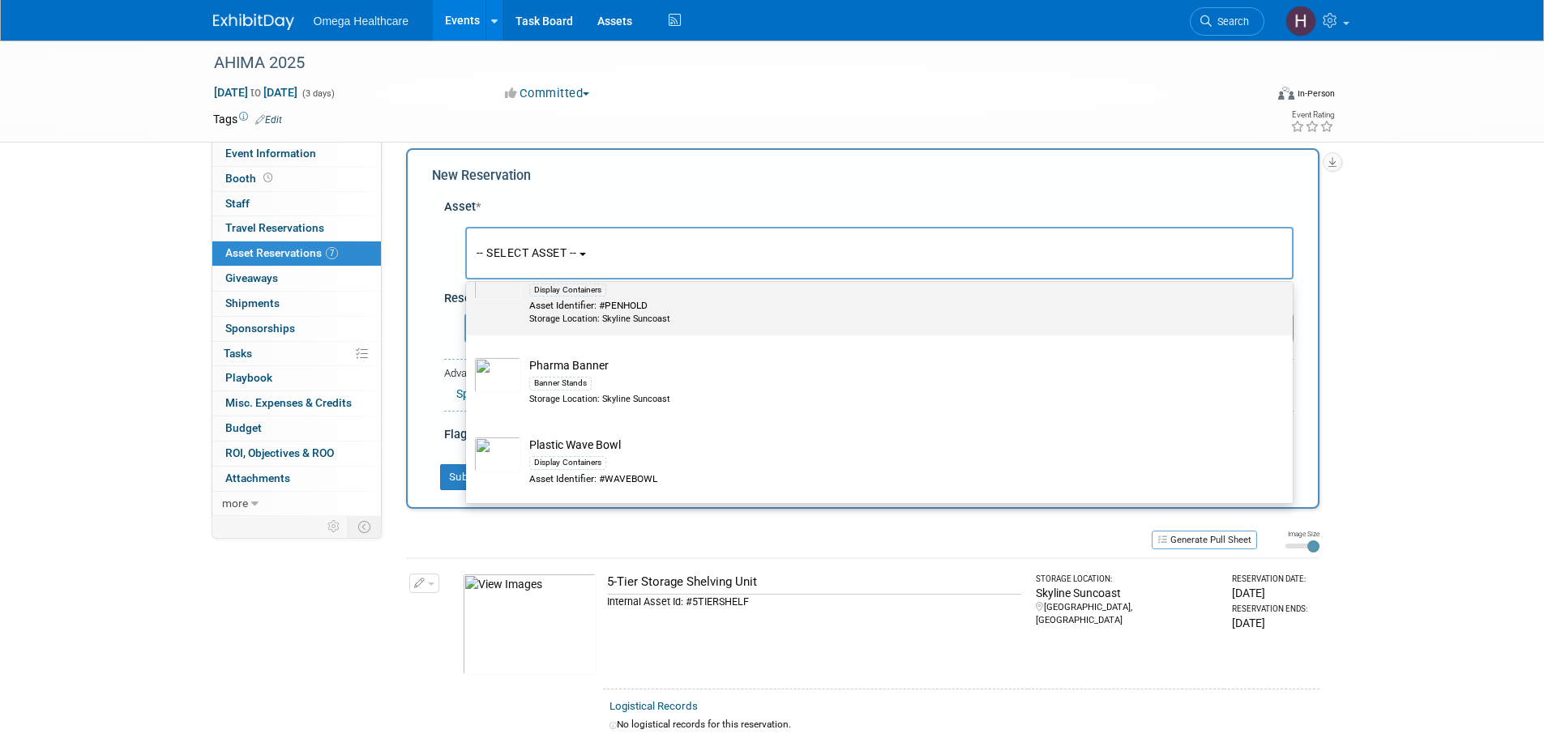
scroll to position [2513, 0]
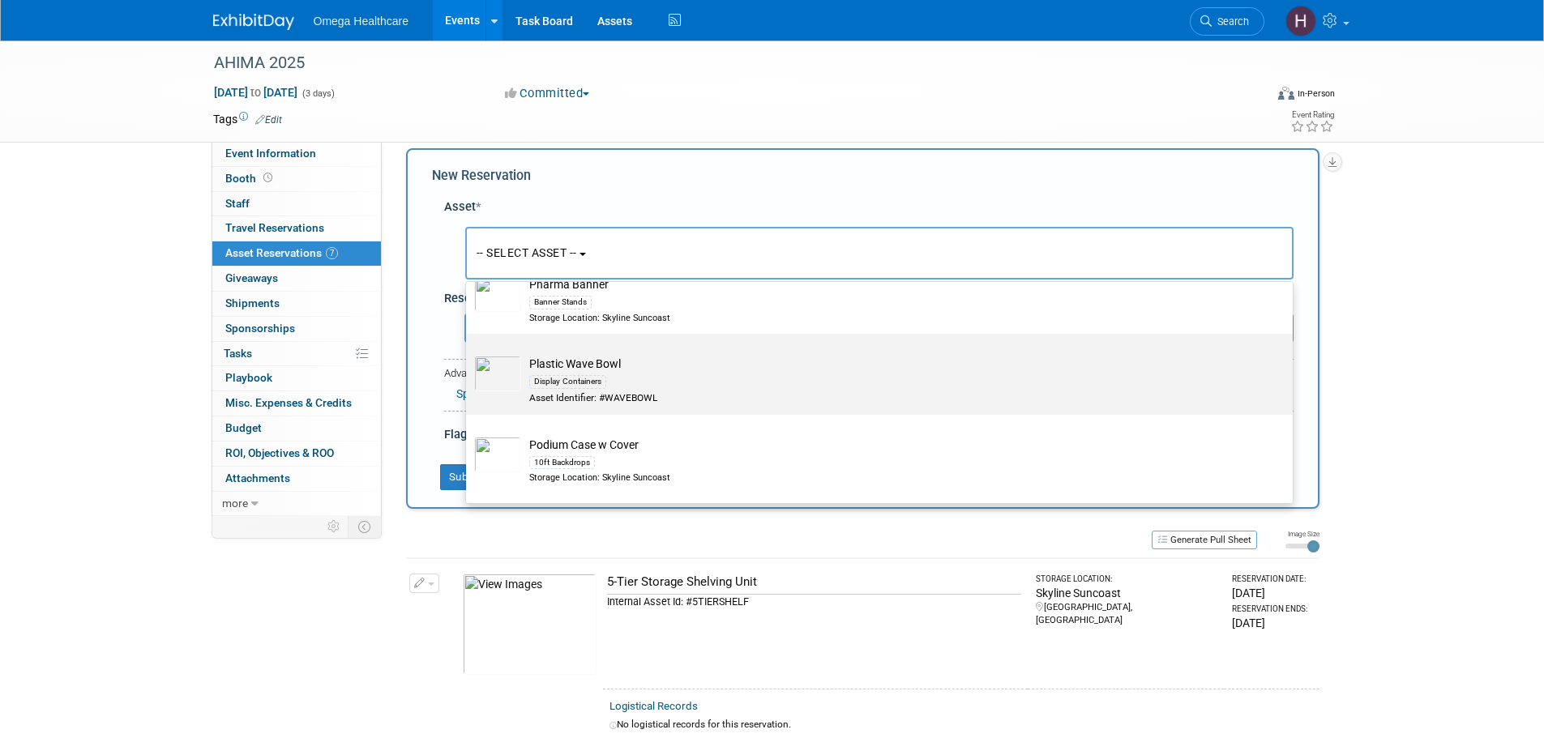
click at [679, 379] on td "Plastic Wave Bowl Display Containers Asset Identifier: #WAVEBOWL" at bounding box center [890, 380] width 739 height 49
click at [468, 353] on input "Plastic Wave Bowl Display Containers Asset Identifier: #WAVEBOWL" at bounding box center [463, 348] width 11 height 11
select select "10714884"
select select "9"
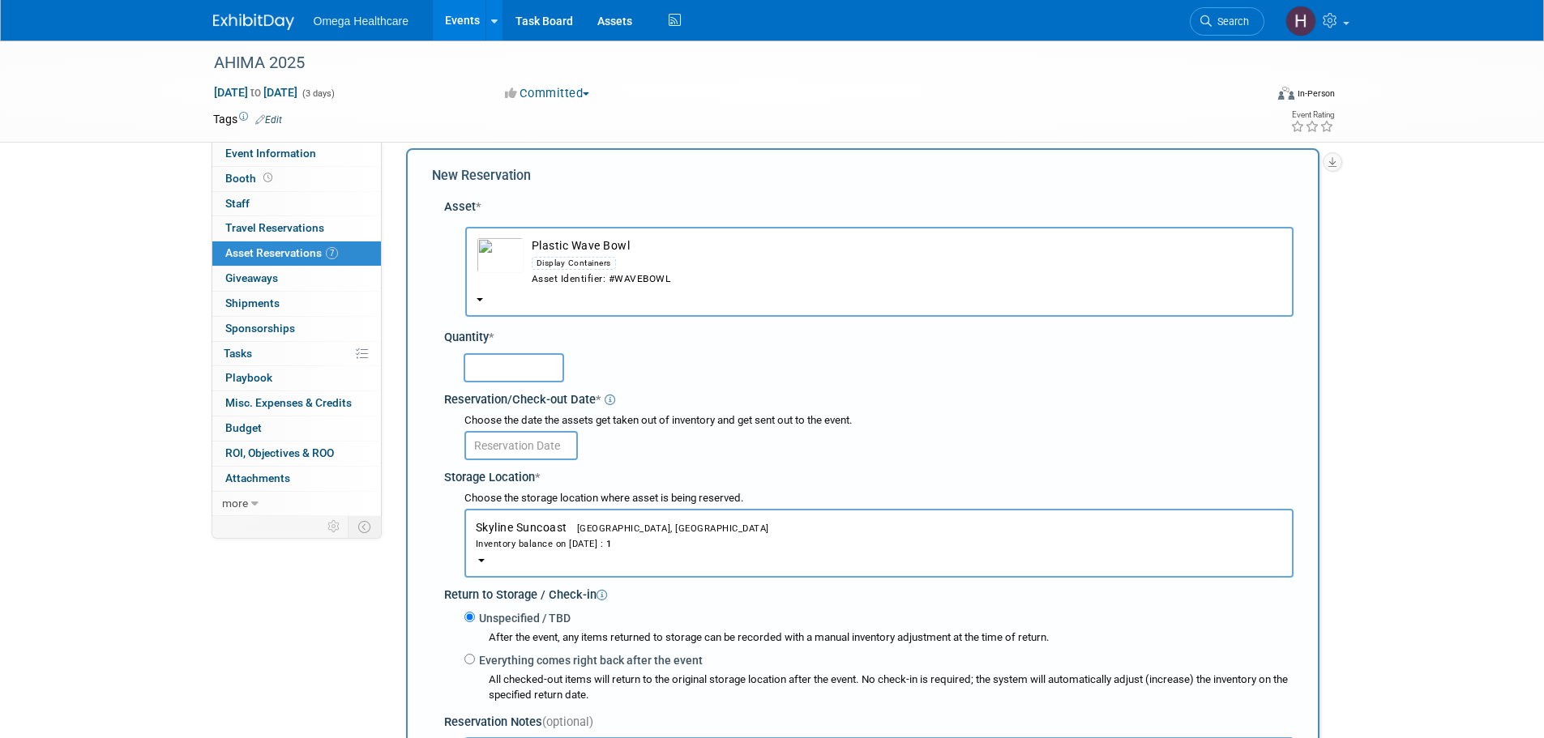
click at [524, 357] on input "text" at bounding box center [514, 367] width 101 height 29
type input "1"
click at [562, 450] on input "text" at bounding box center [520, 445] width 113 height 29
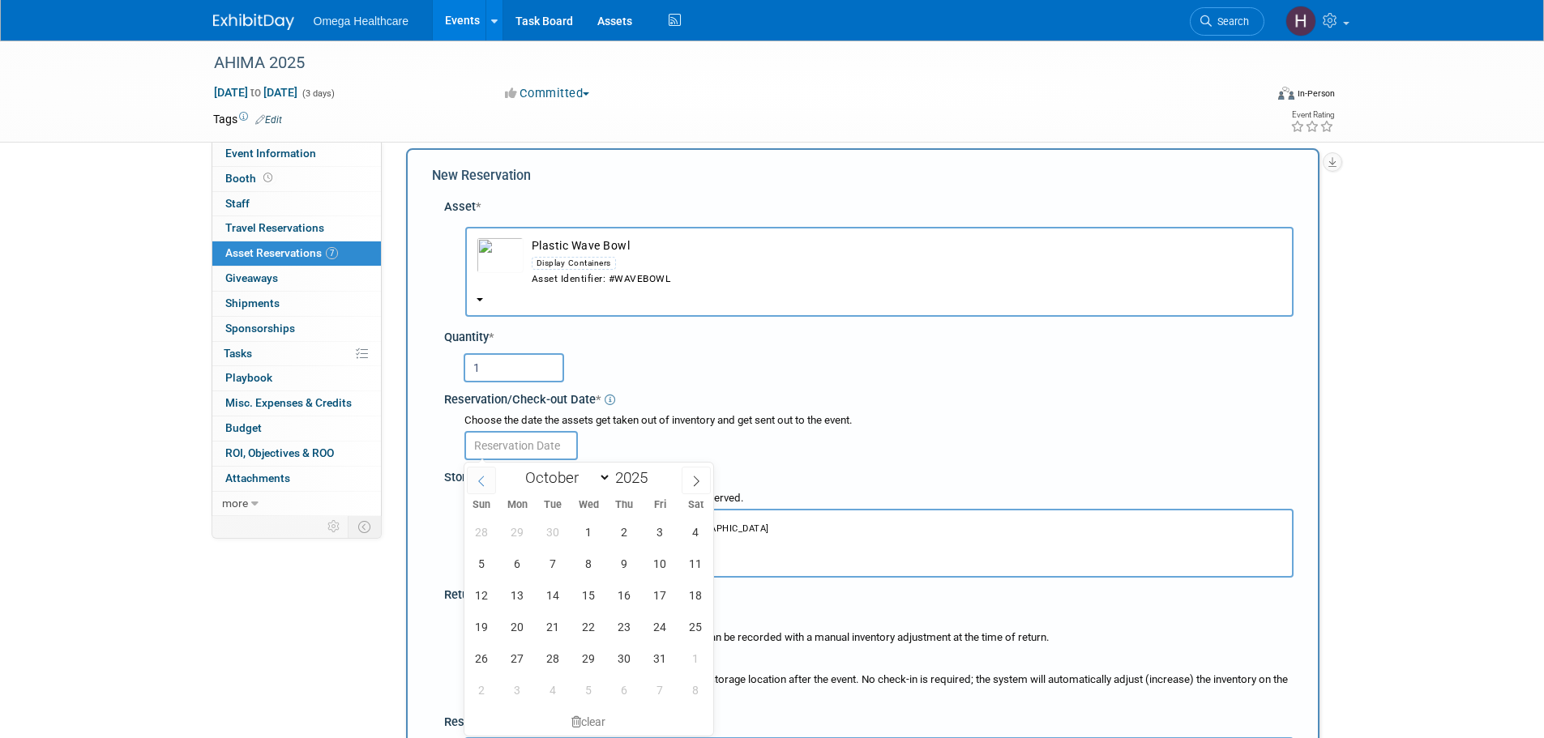
click at [481, 477] on icon at bounding box center [481, 481] width 11 height 11
select select "8"
click at [553, 564] on span "9" at bounding box center [553, 564] width 32 height 32
type input "[DATE]"
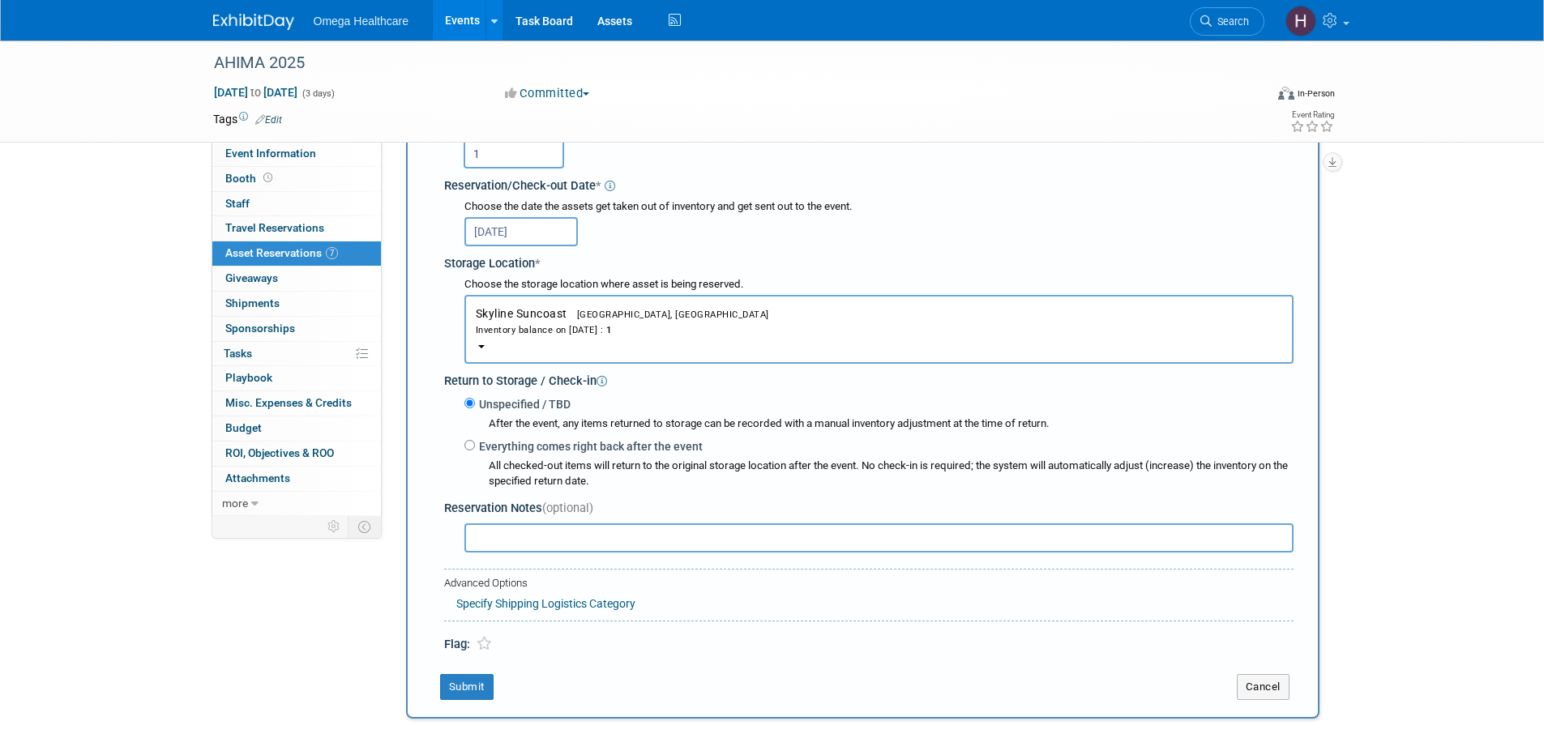
scroll to position [259, 0]
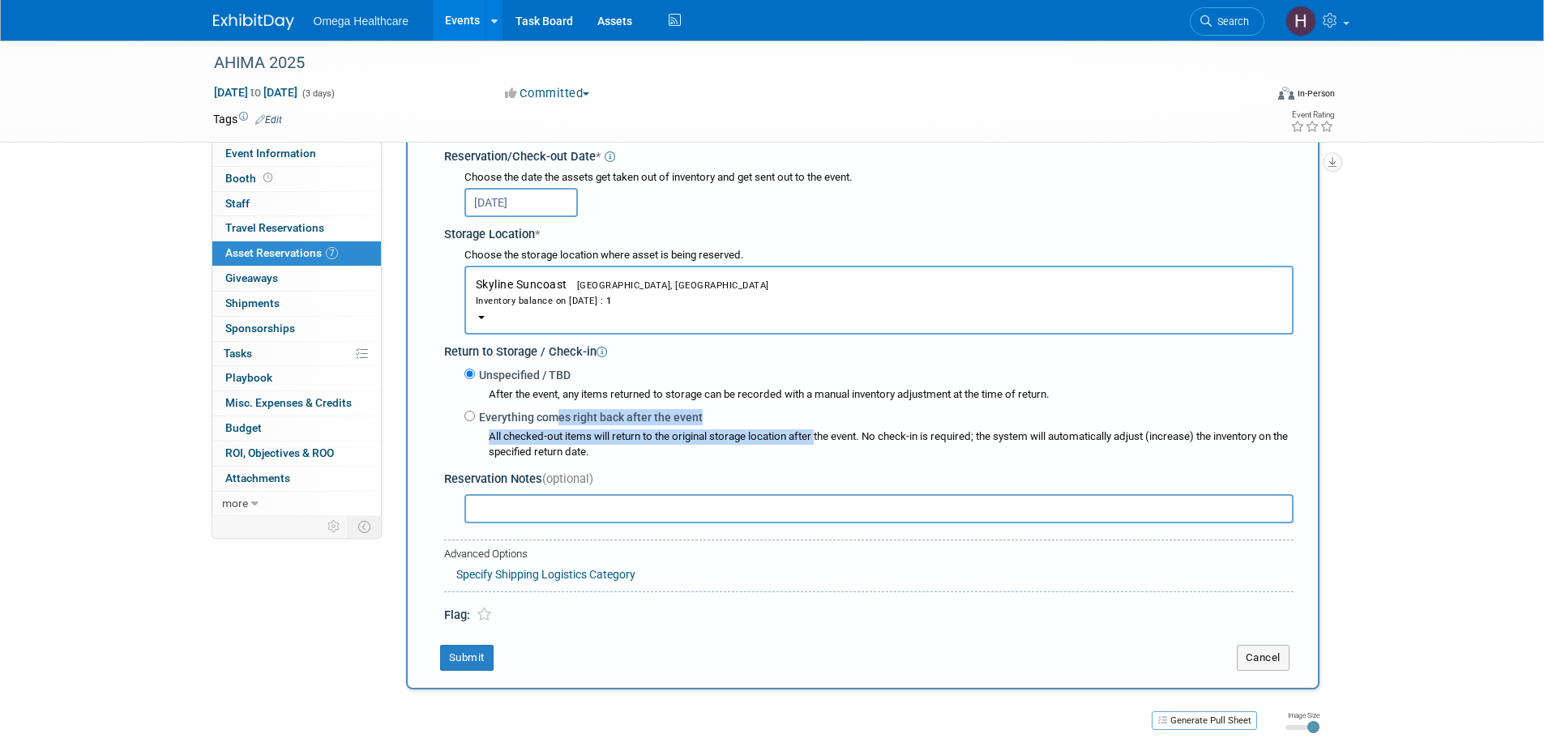
click at [548, 427] on div "Everything comes right back after the event All checked-out items will return t…" at bounding box center [878, 434] width 829 height 53
click at [469, 413] on input "Everything comes right back after the event" at bounding box center [469, 416] width 11 height 11
radio input "true"
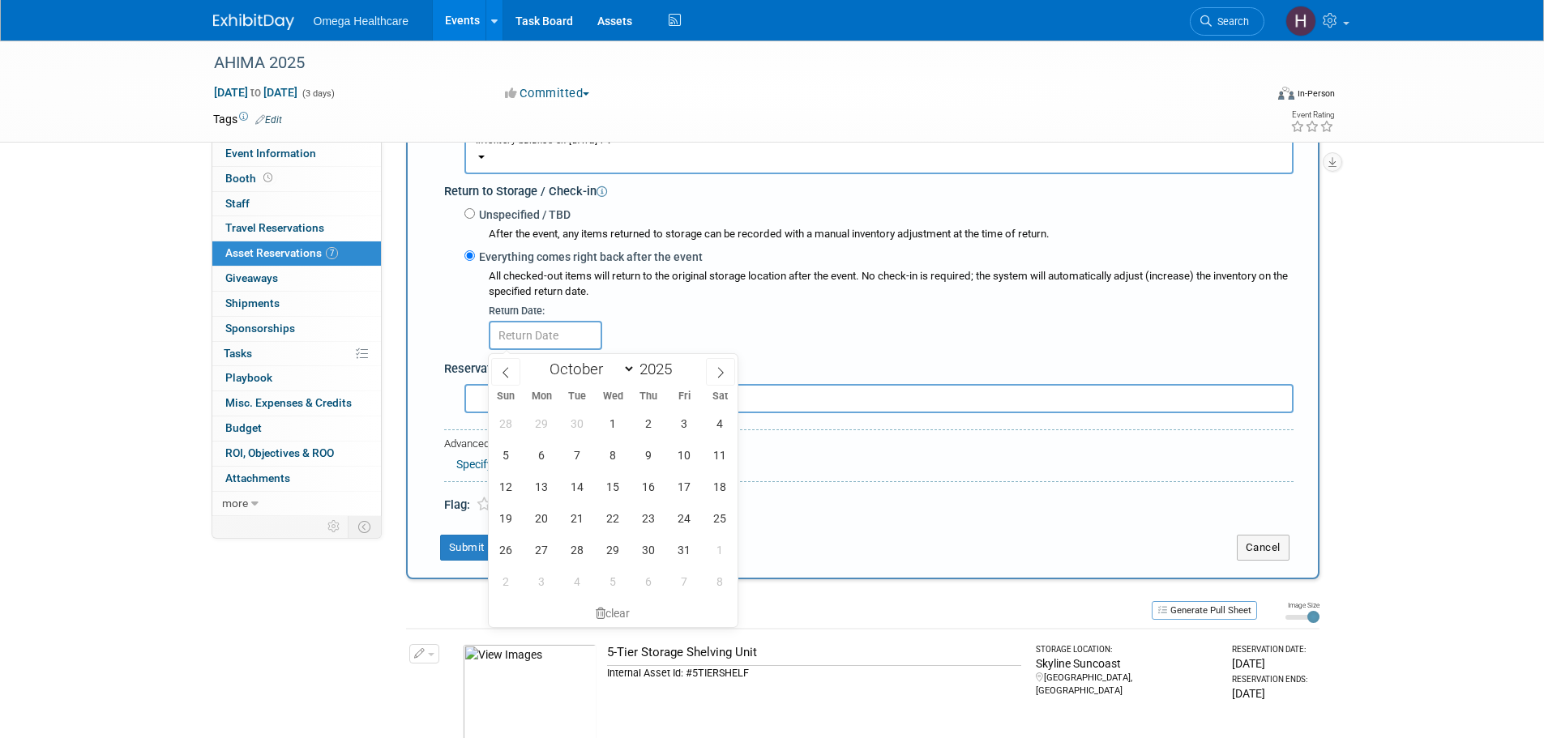
scroll to position [421, 0]
click at [513, 366] on span at bounding box center [505, 371] width 29 height 28
drag, startPoint x: 713, startPoint y: 367, endPoint x: 709, endPoint y: 387, distance: 19.9
click at [713, 366] on span at bounding box center [720, 371] width 29 height 28
select select "9"
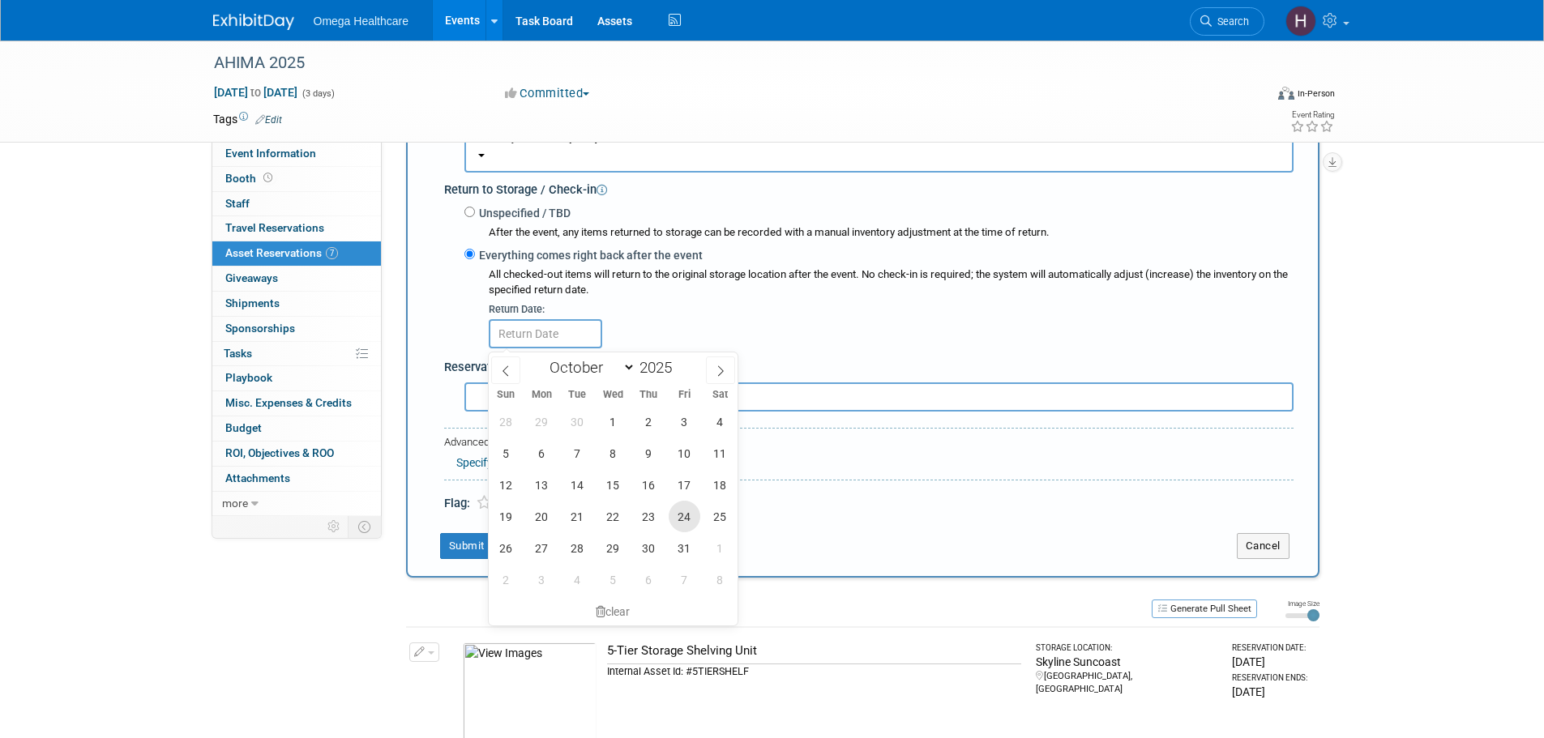
click at [675, 519] on span "24" at bounding box center [685, 517] width 32 height 32
type input "Oct 24, 2025"
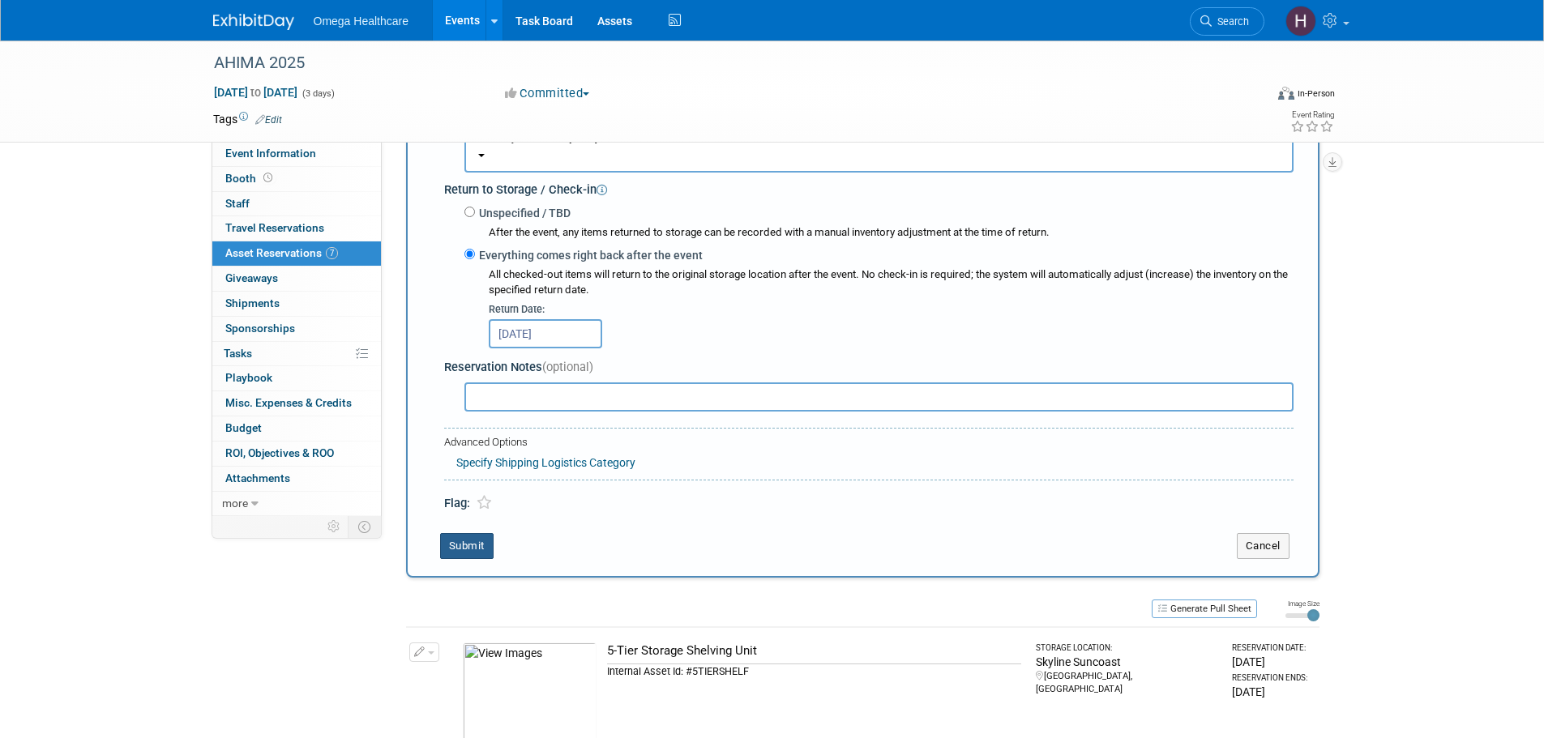
click at [453, 545] on button "Submit" at bounding box center [466, 546] width 53 height 26
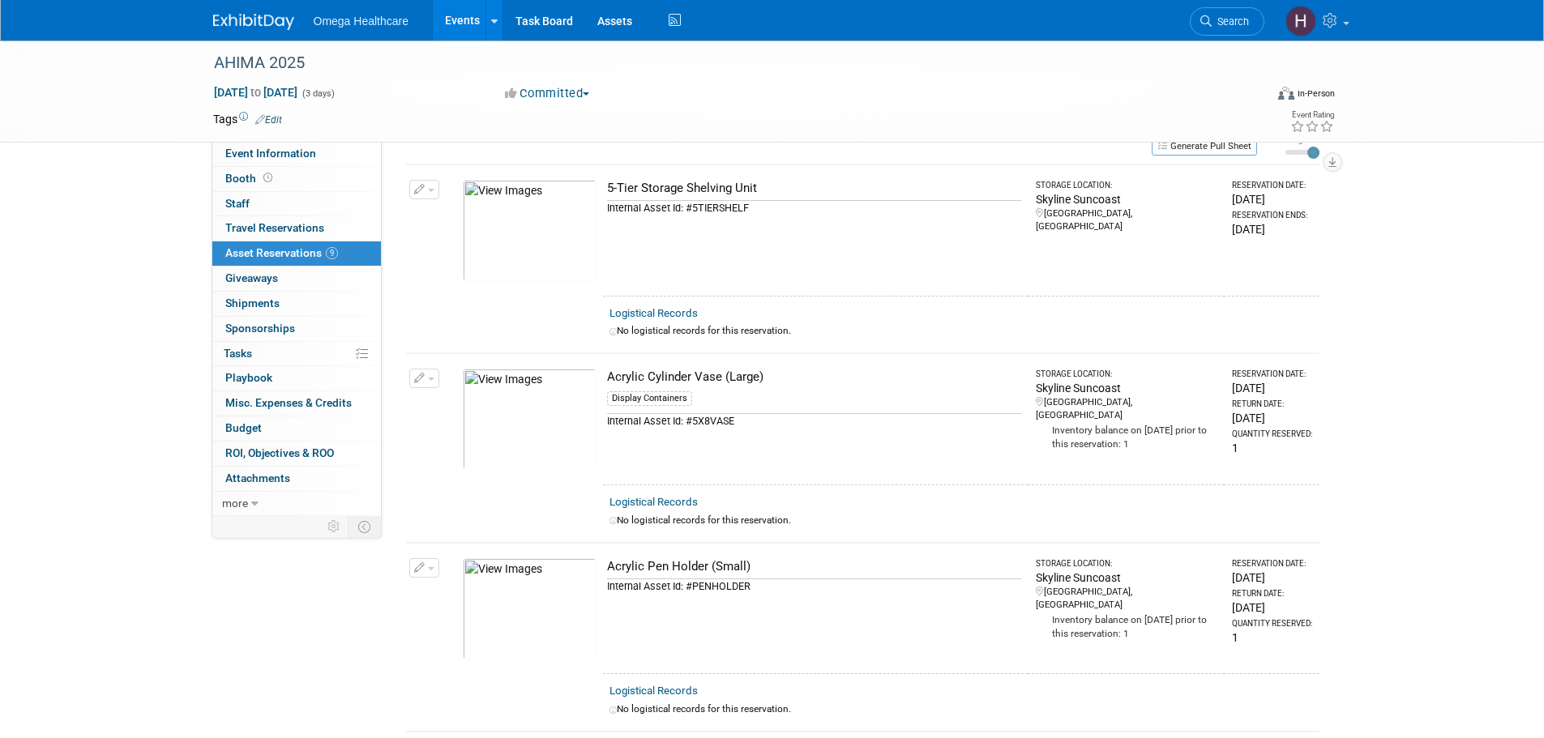
scroll to position [0, 0]
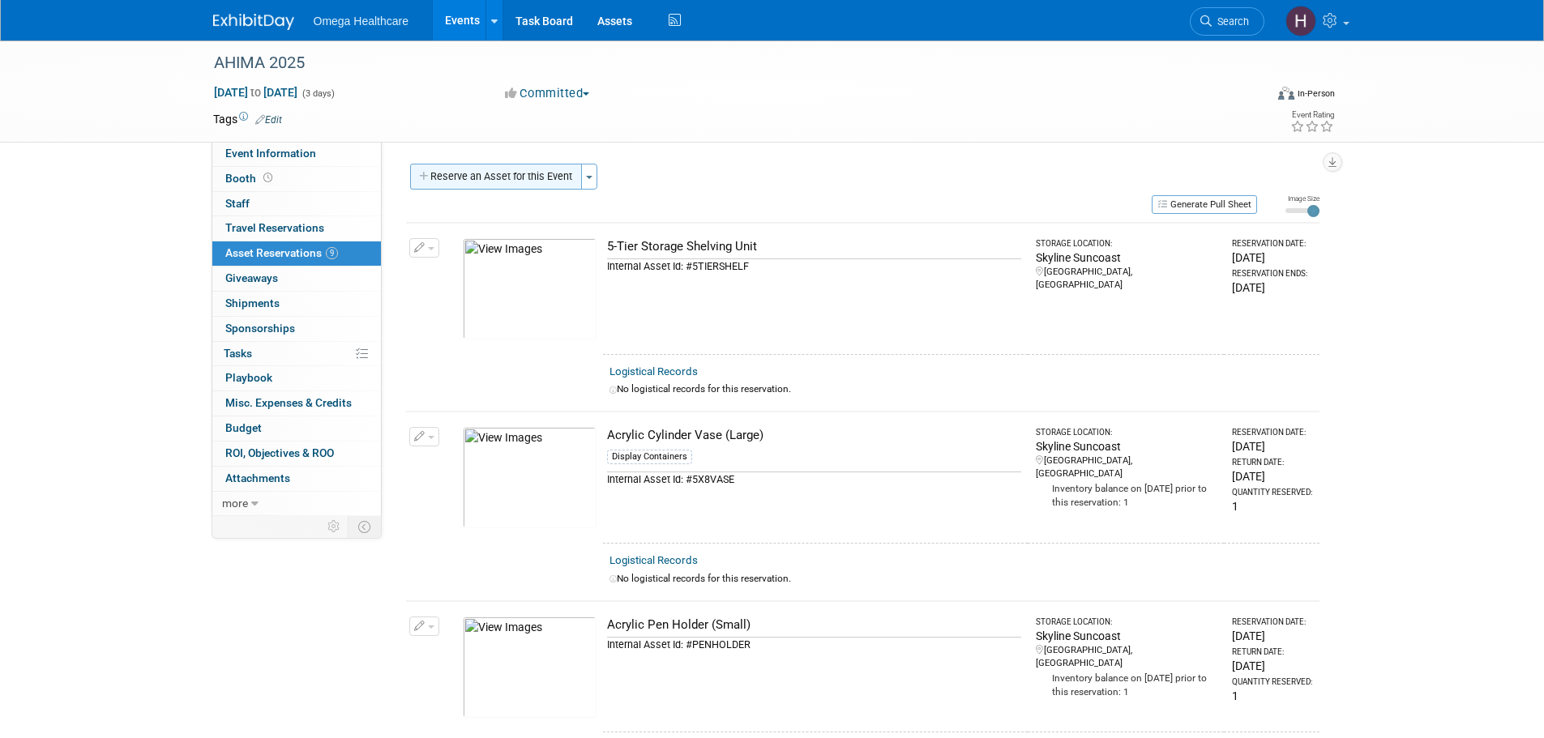
click at [541, 170] on button "Reserve an Asset for this Event" at bounding box center [496, 177] width 172 height 26
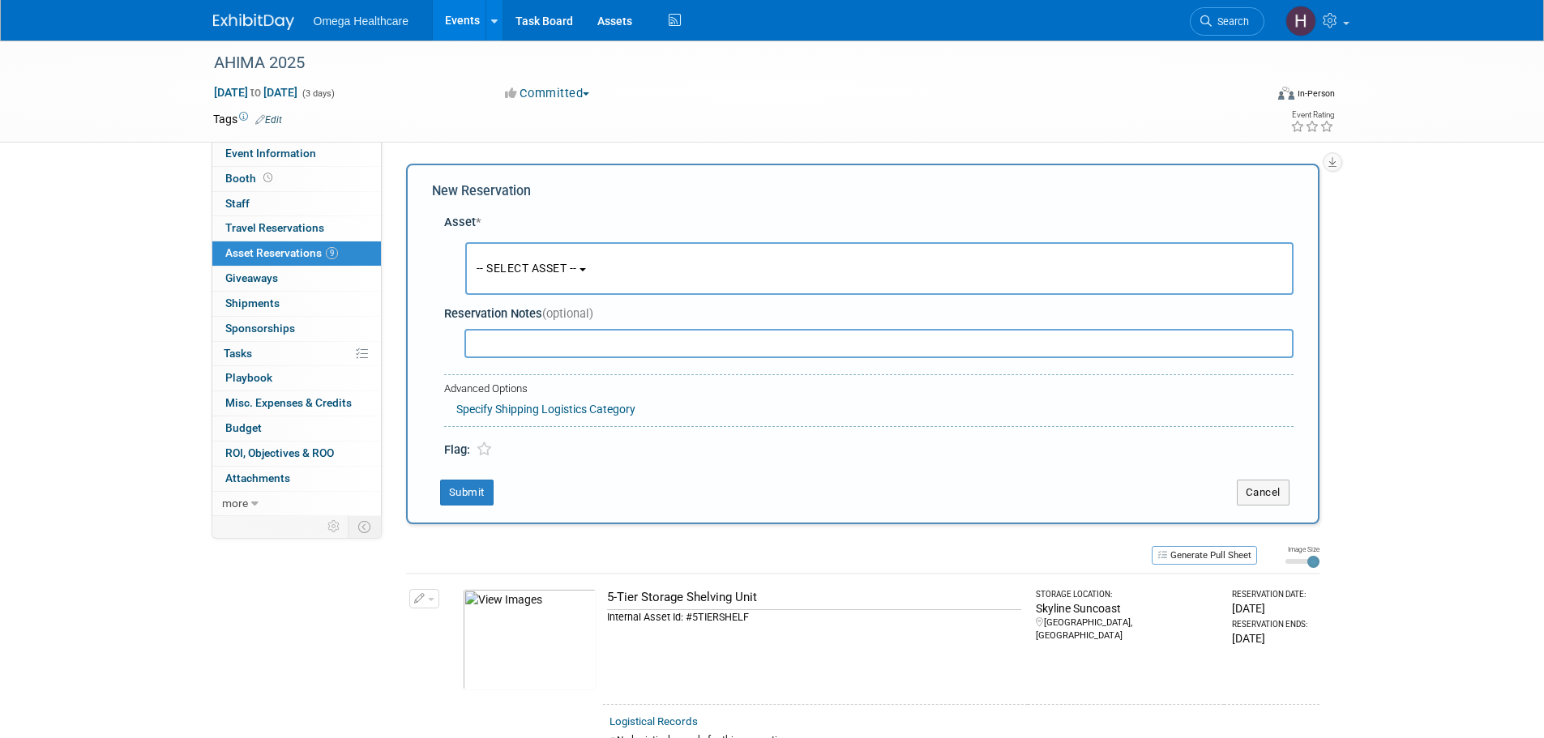
scroll to position [15, 0]
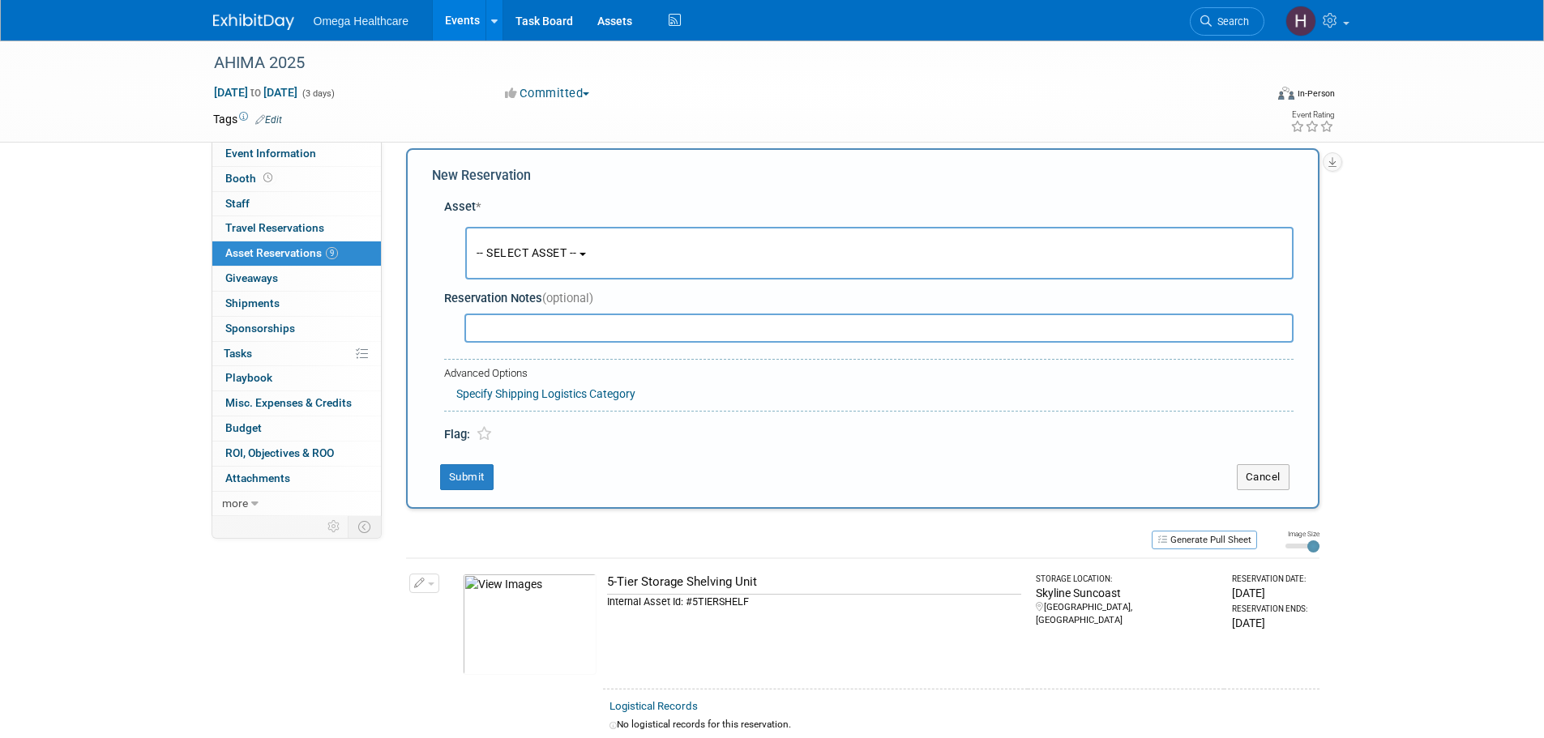
click at [563, 248] on span "-- SELECT ASSET --" at bounding box center [527, 252] width 101 height 13
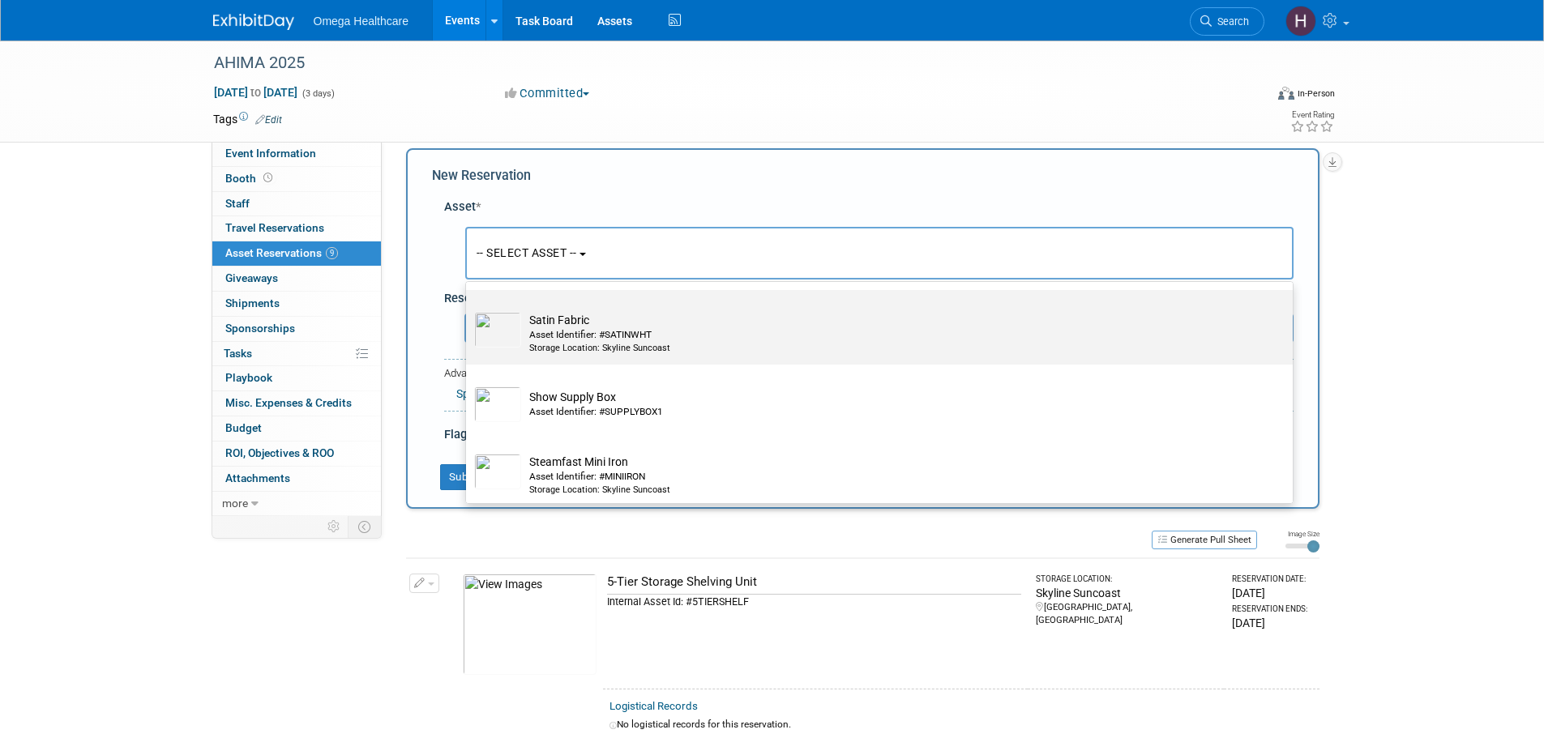
scroll to position [3323, 0]
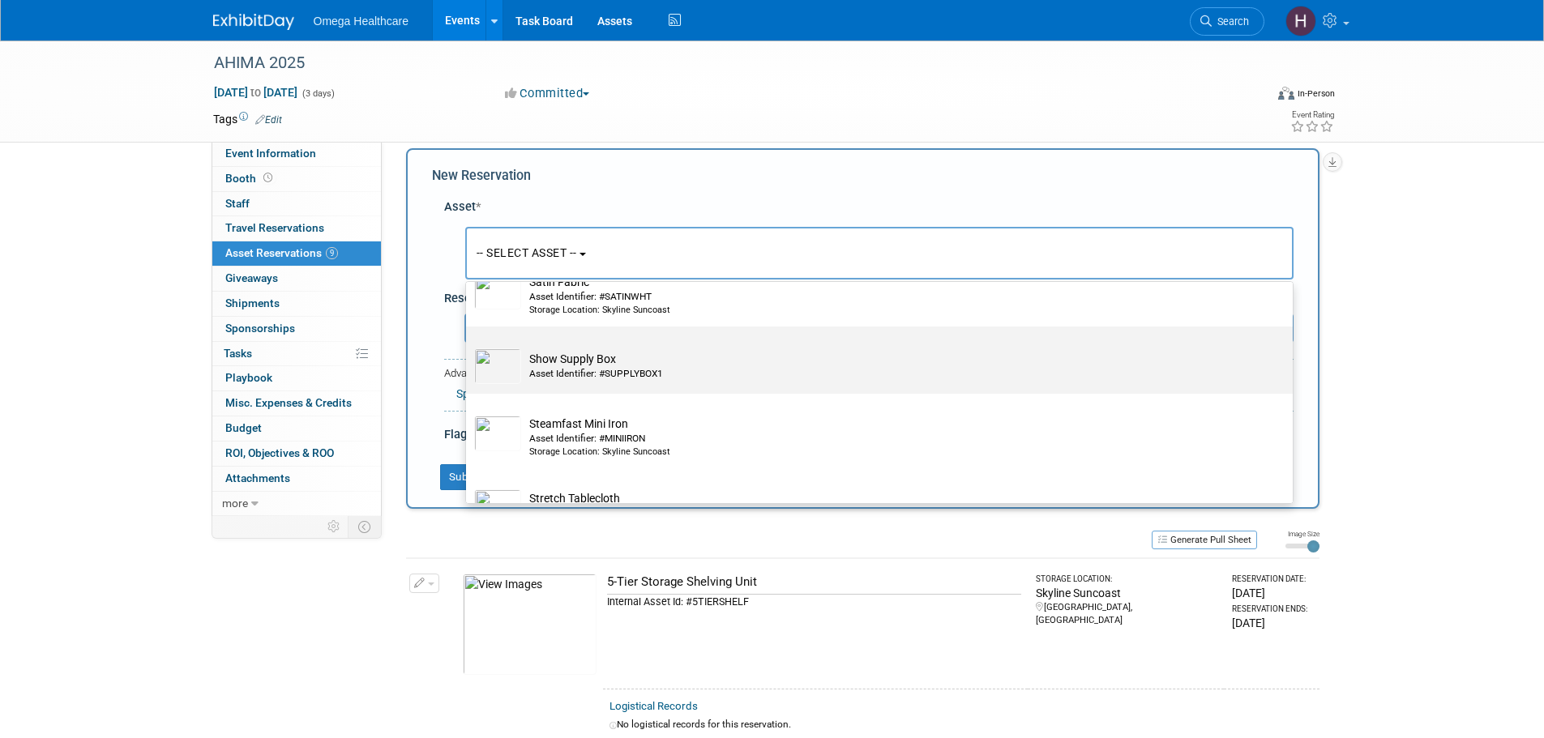
click at [652, 375] on td "Show Supply Box Asset Identifier: #SUPPLYBOX1" at bounding box center [890, 367] width 739 height 36
click at [468, 346] on input "Show Supply Box Asset Identifier: #SUPPLYBOX1" at bounding box center [463, 341] width 11 height 11
select select "10714881"
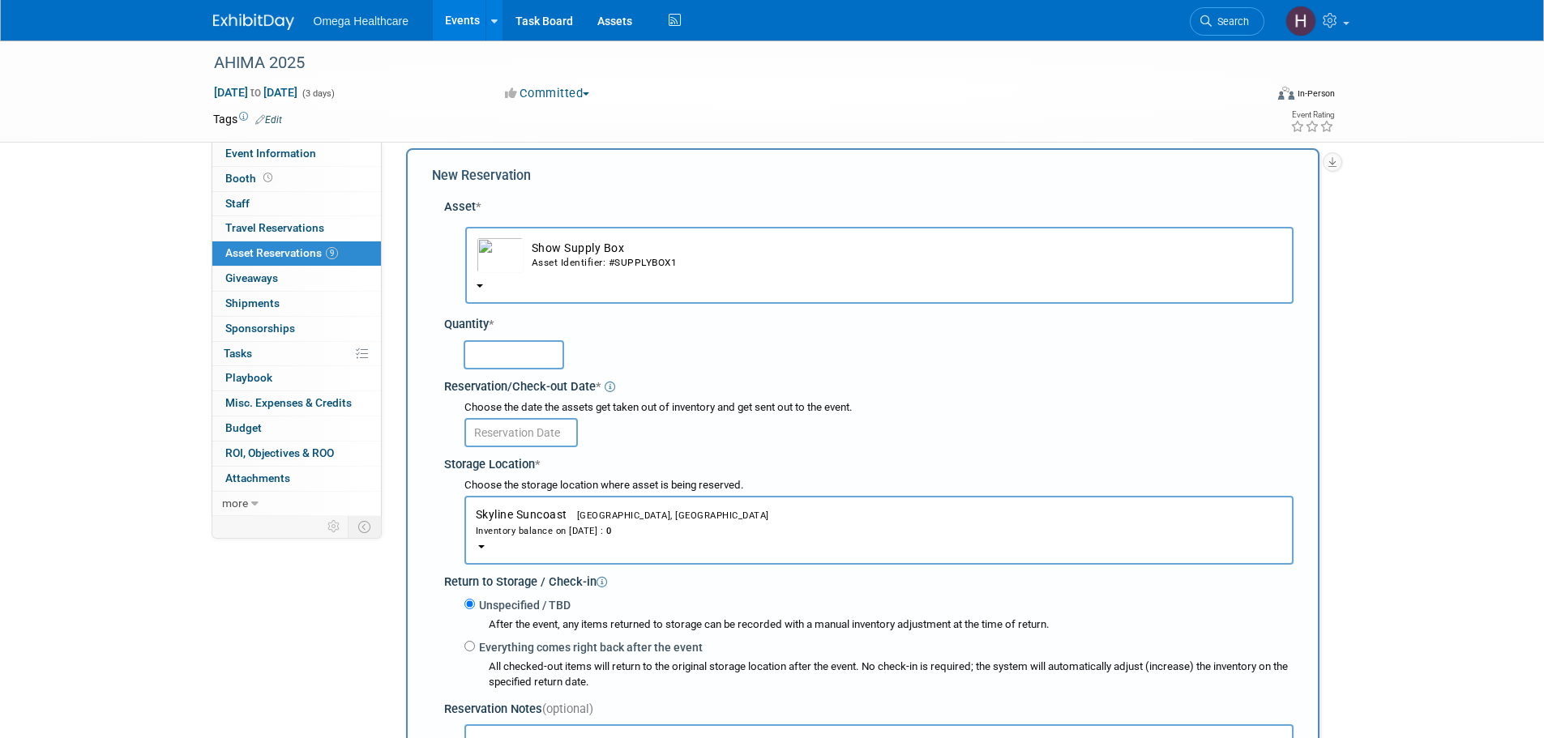
click at [560, 356] on input "text" at bounding box center [514, 354] width 101 height 29
type input "1"
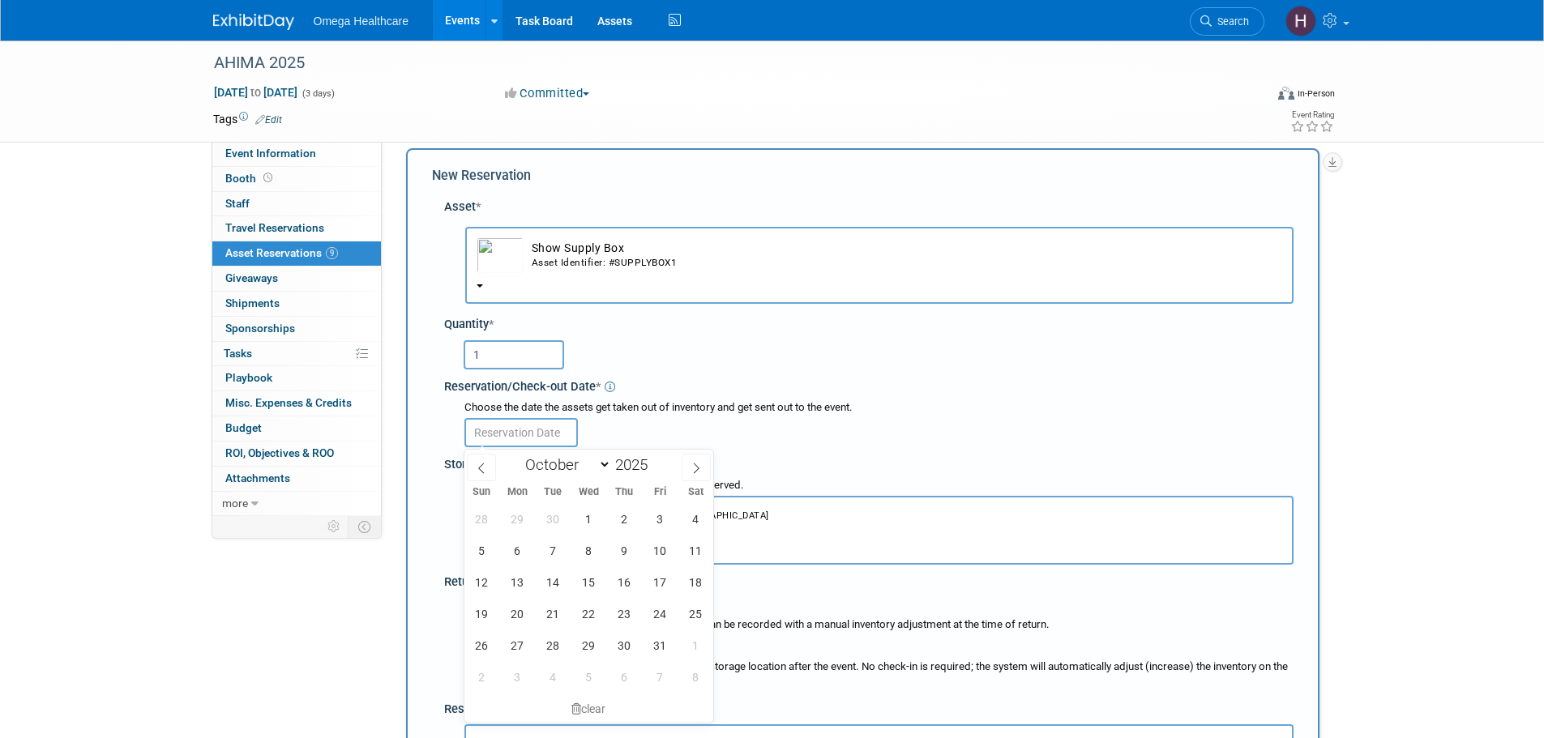
click at [533, 423] on input "text" at bounding box center [520, 432] width 113 height 29
click at [486, 464] on icon at bounding box center [481, 468] width 11 height 11
select select "8"
click at [565, 545] on span "9" at bounding box center [553, 551] width 32 height 32
type input "[DATE]"
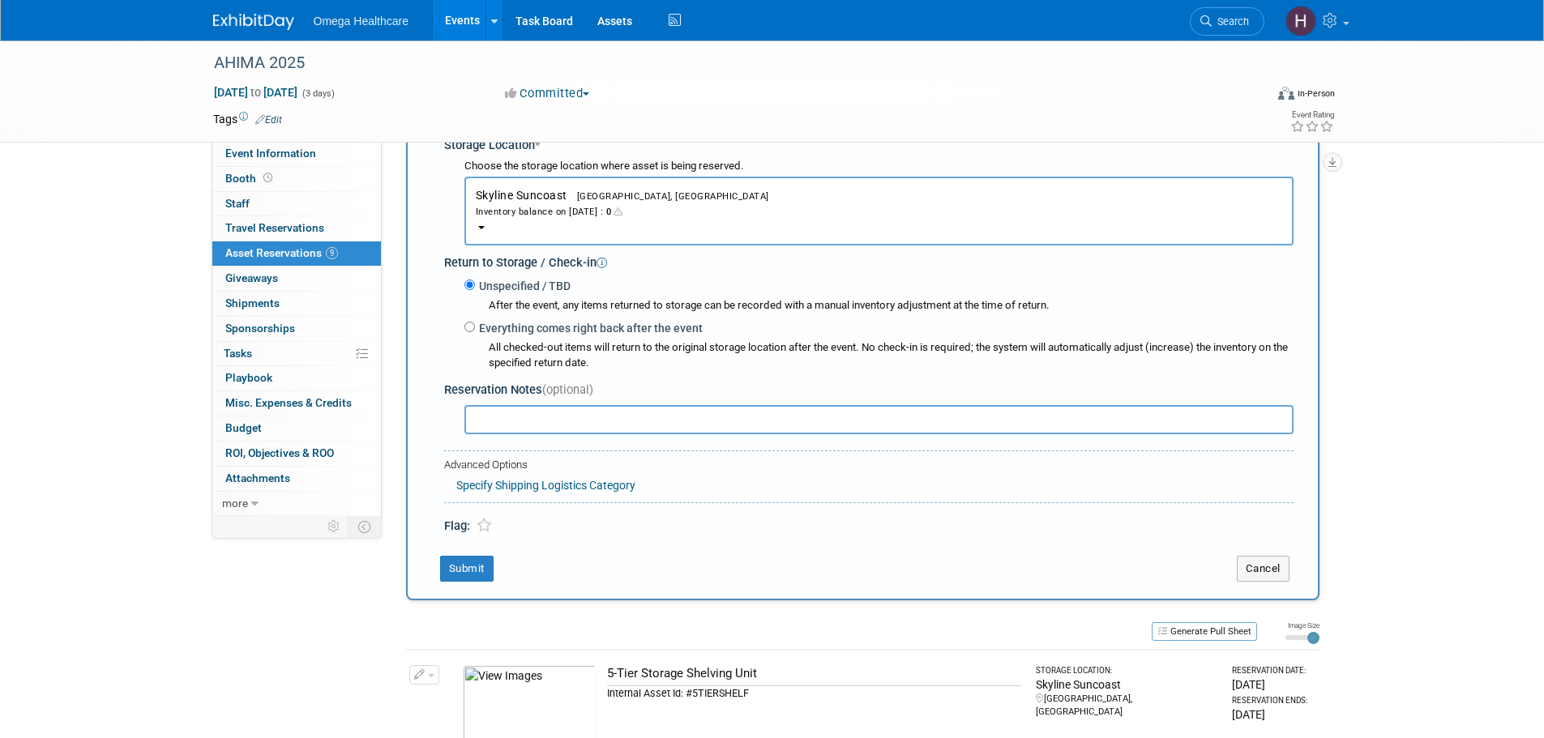
scroll to position [340, 0]
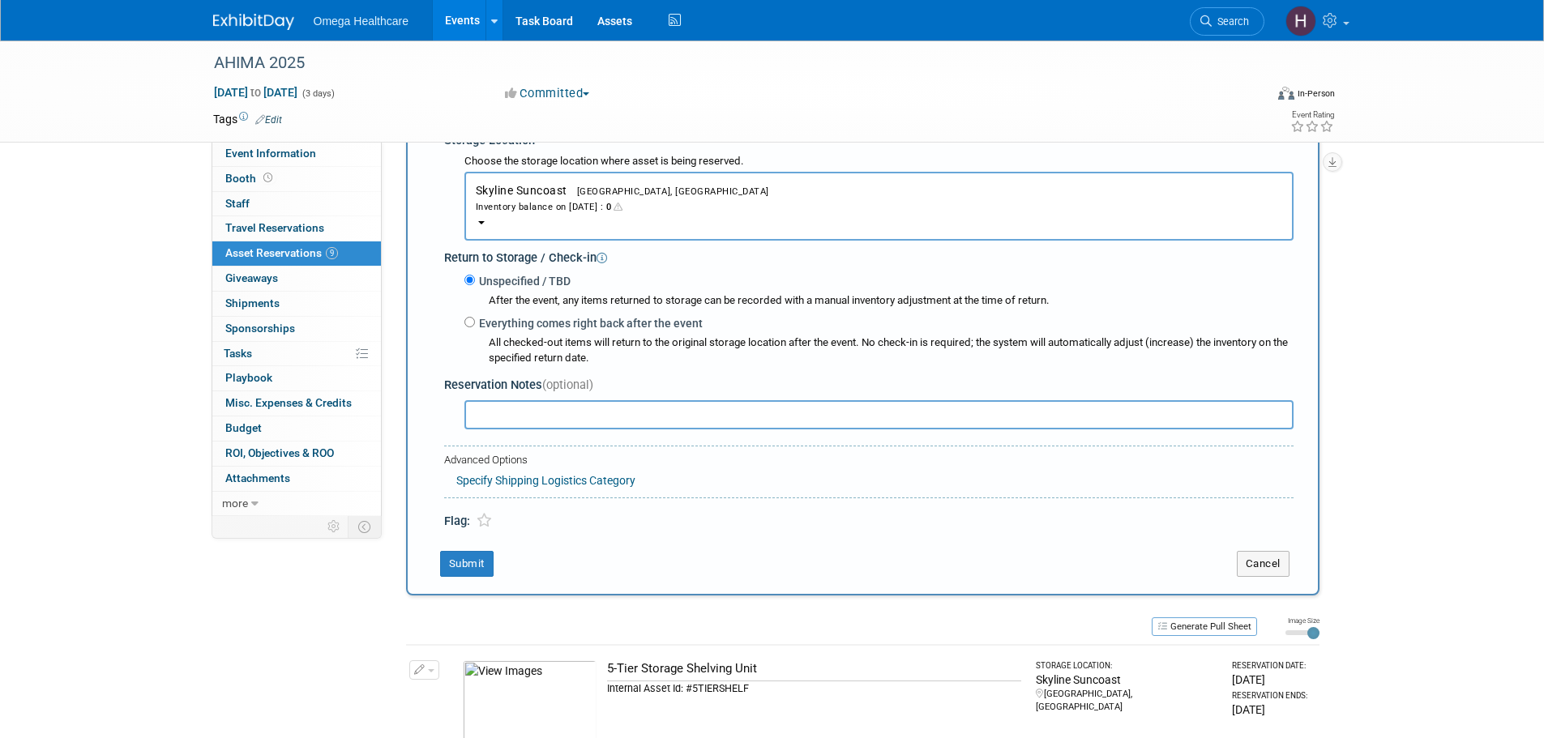
click at [479, 323] on label "Everything comes right back after the event" at bounding box center [589, 323] width 228 height 16
click at [475, 323] on input "Everything comes right back after the event" at bounding box center [469, 322] width 11 height 11
radio input "true"
select select "9"
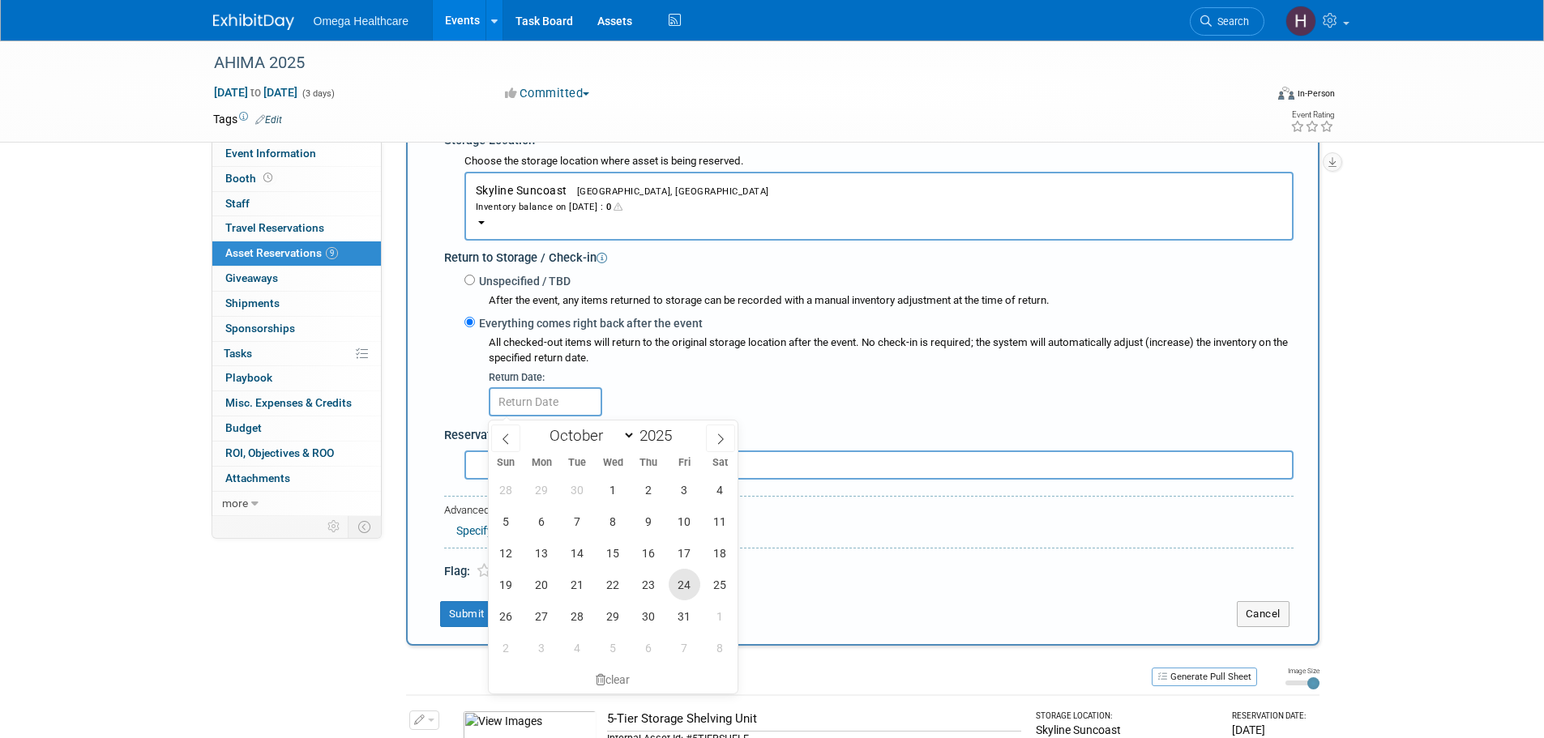
click at [683, 584] on span "24" at bounding box center [685, 585] width 32 height 32
type input "Oct 24, 2025"
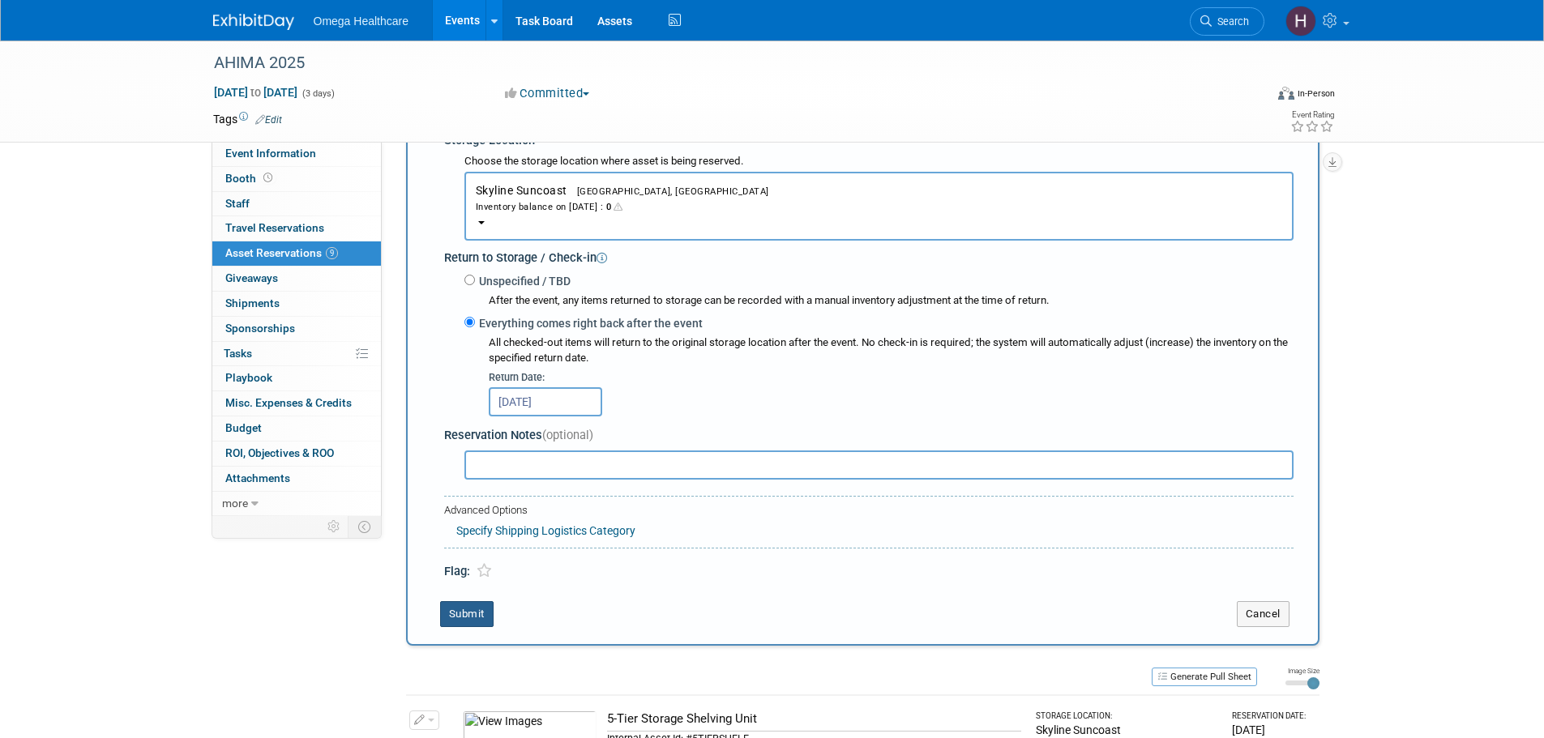
click at [475, 609] on button "Submit" at bounding box center [466, 614] width 53 height 26
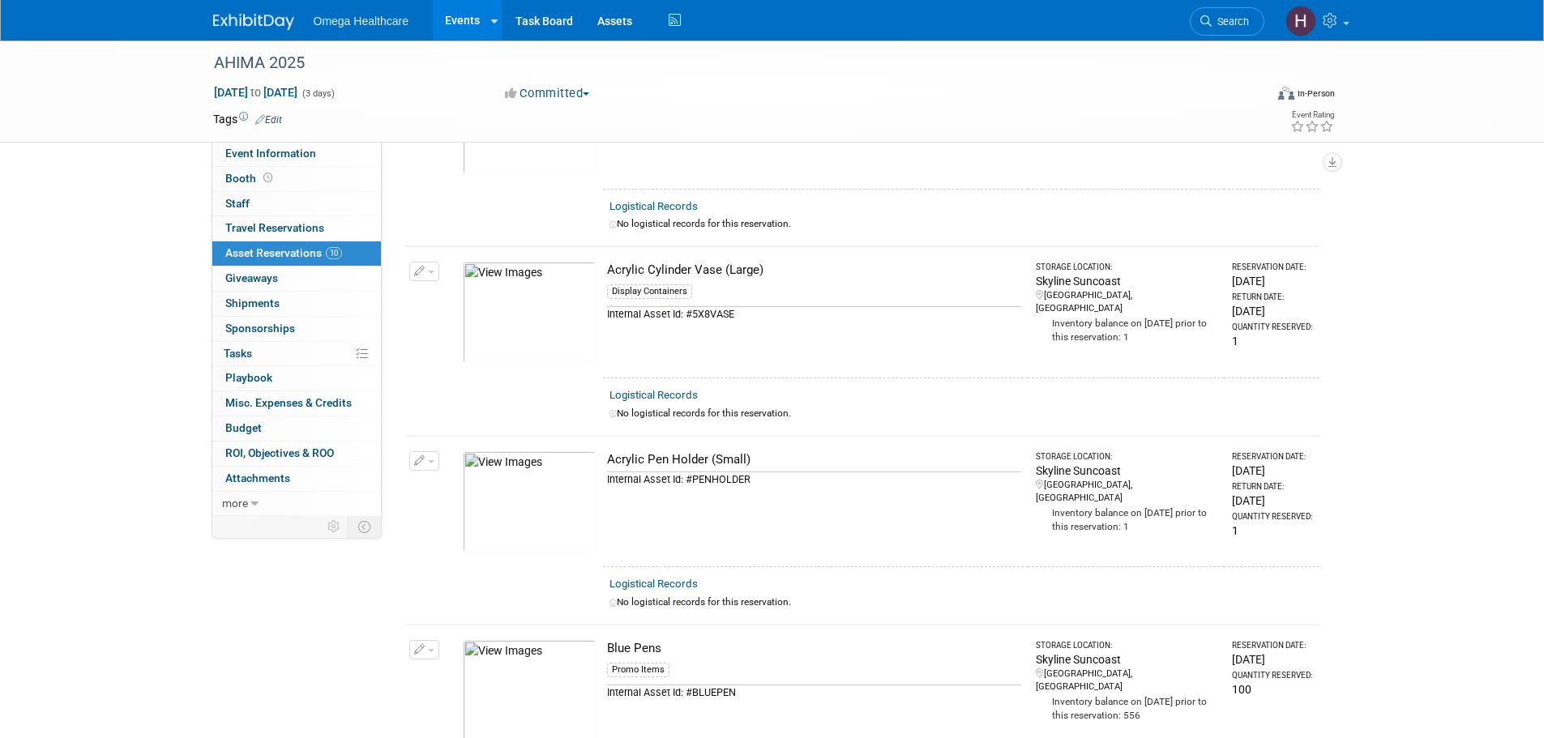
scroll to position [0, 0]
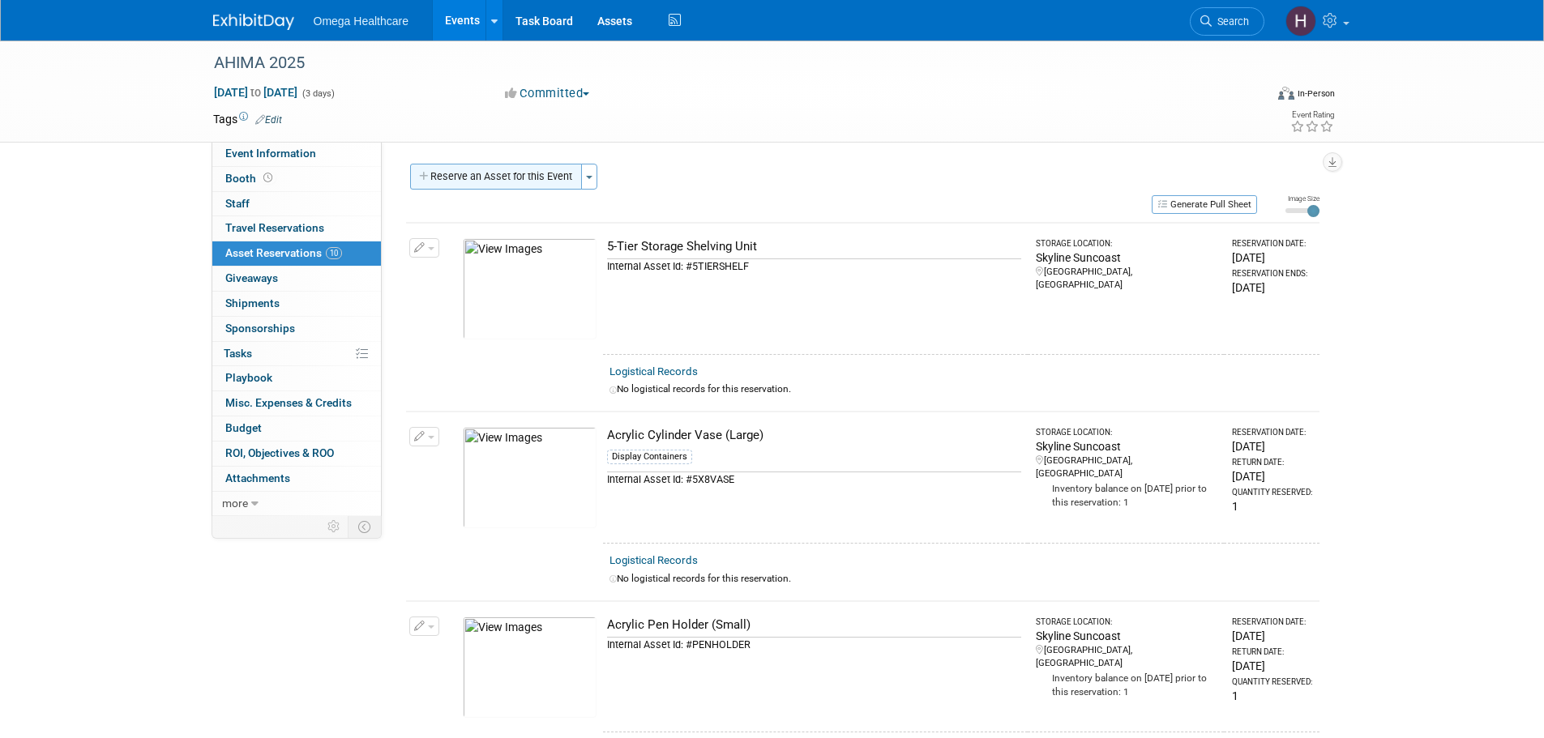
click at [534, 172] on button "Reserve an Asset for this Event" at bounding box center [496, 177] width 172 height 26
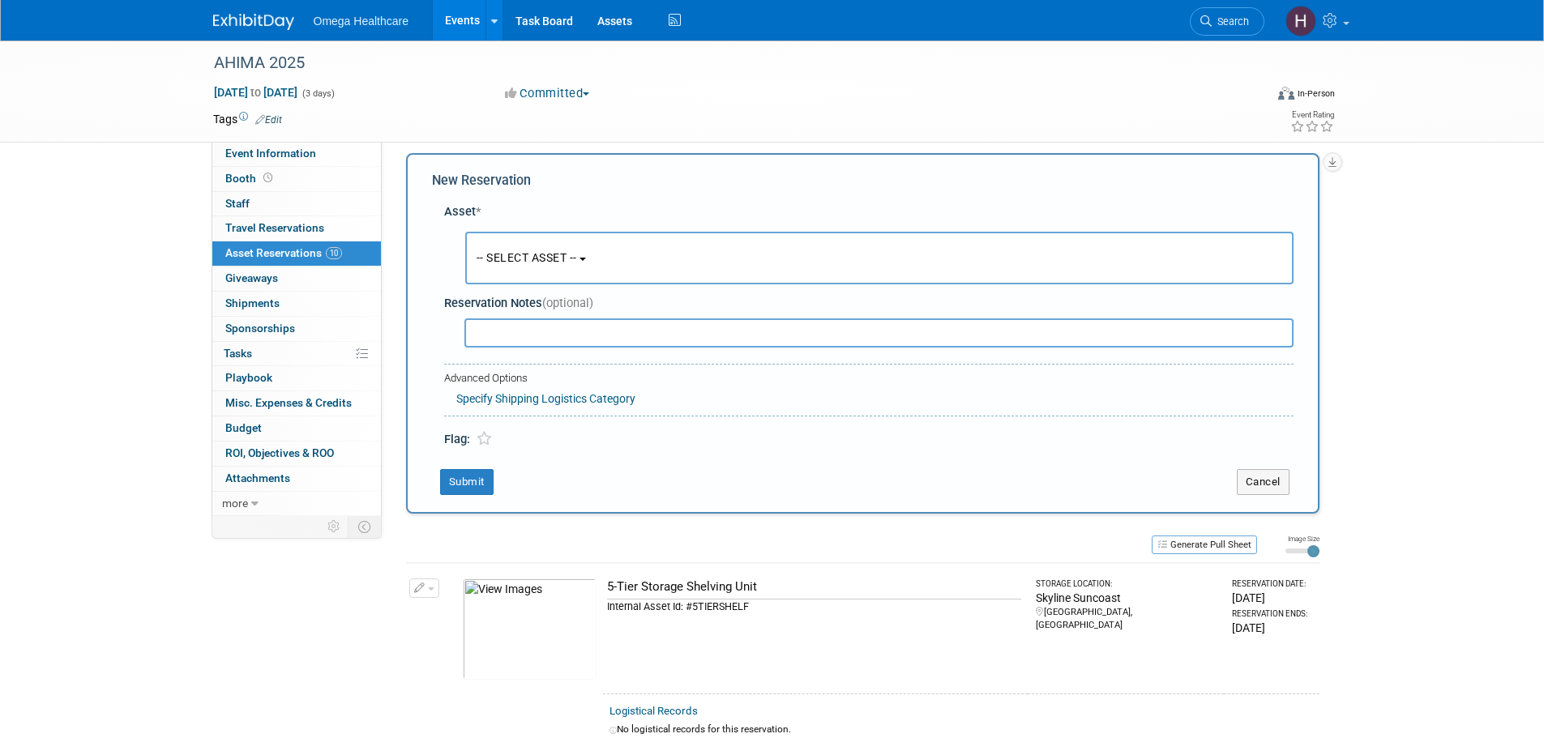
scroll to position [15, 0]
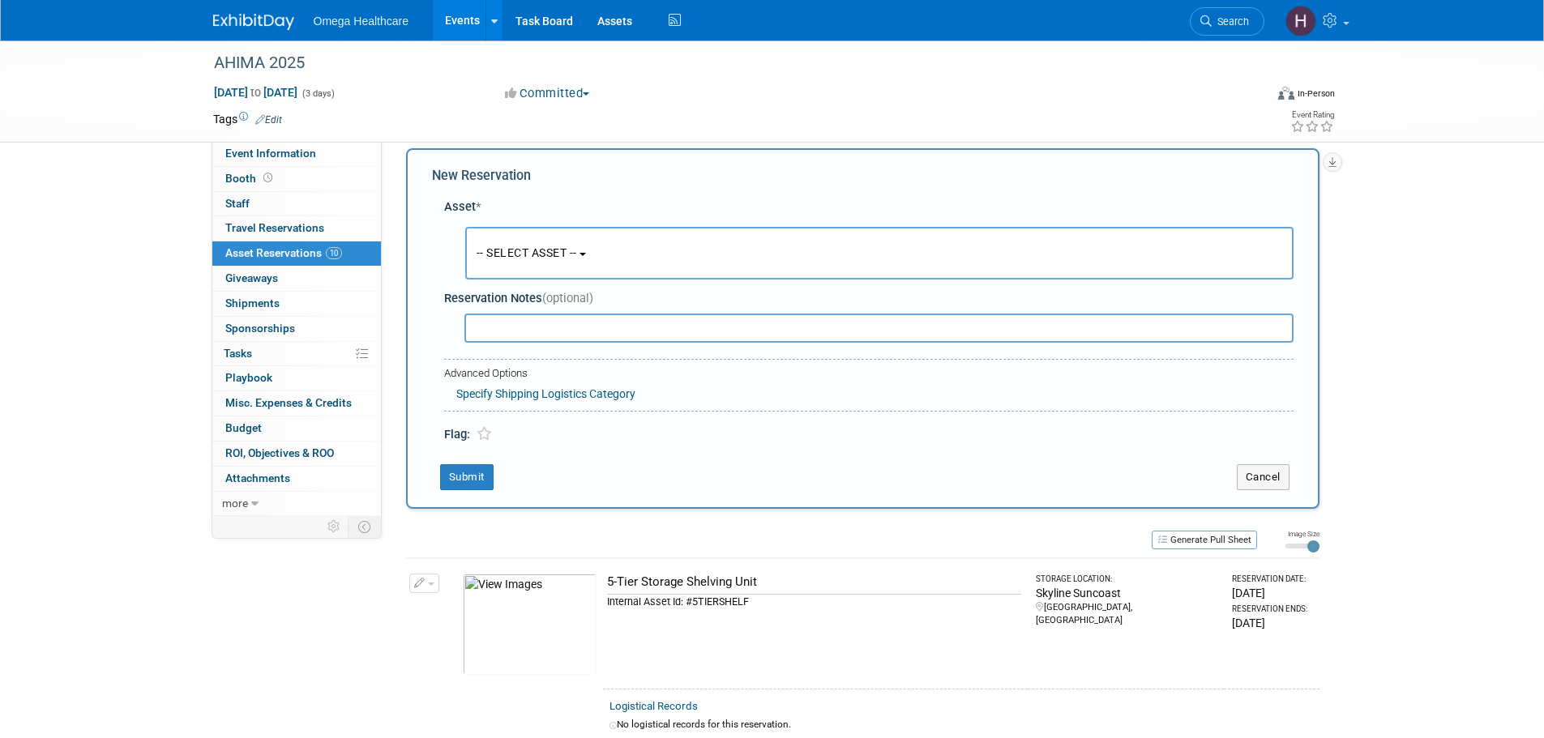
click at [575, 280] on div "-- SELECT ASSET -- <table style='display: inline-block; border-style:none;'><tr…" at bounding box center [872, 254] width 843 height 60
click at [580, 263] on button "-- SELECT ASSET --" at bounding box center [879, 253] width 828 height 53
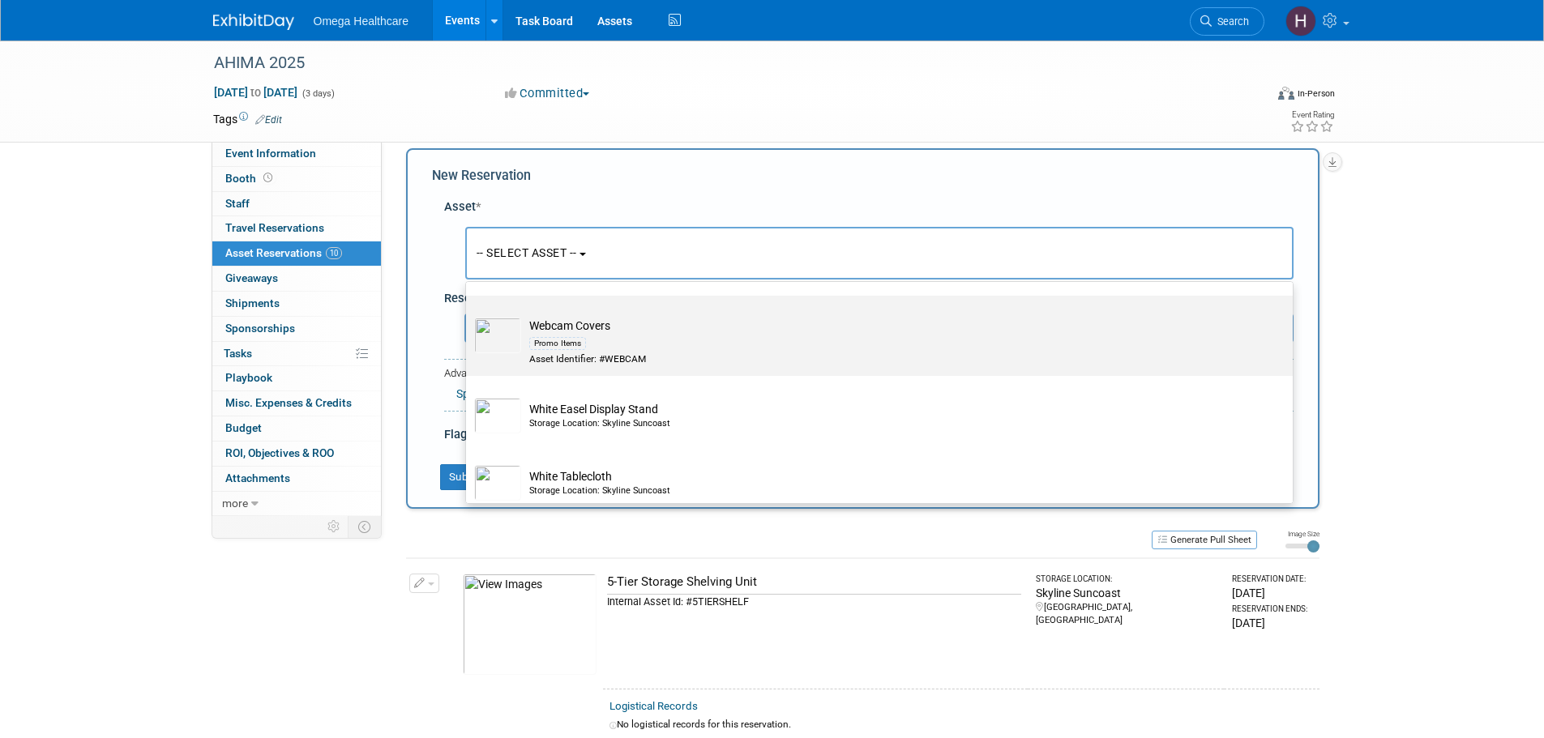
scroll to position [3969, 0]
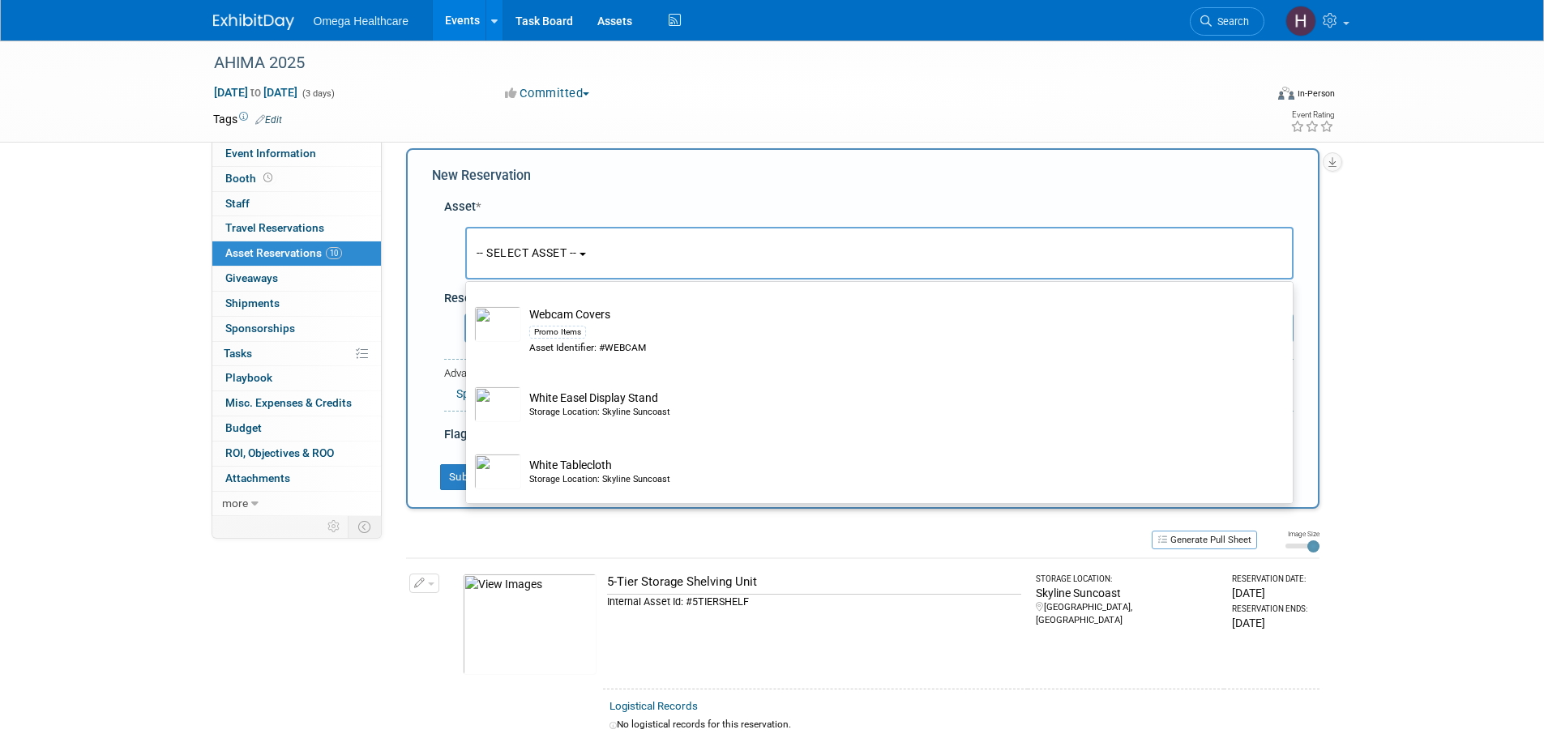
click at [747, 115] on td at bounding box center [713, 119] width 862 height 16
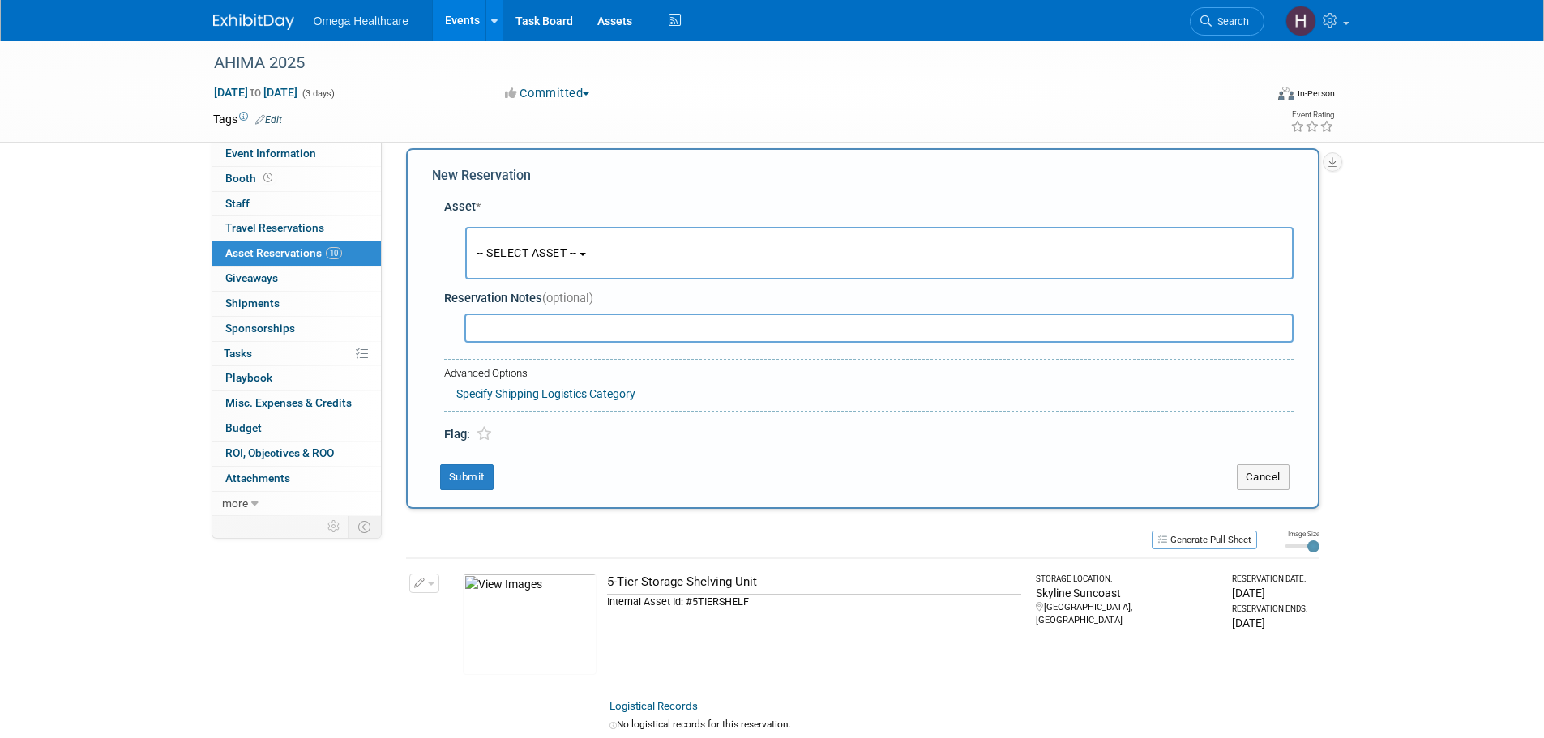
click at [312, 251] on span "Asset Reservations 10" at bounding box center [283, 252] width 117 height 13
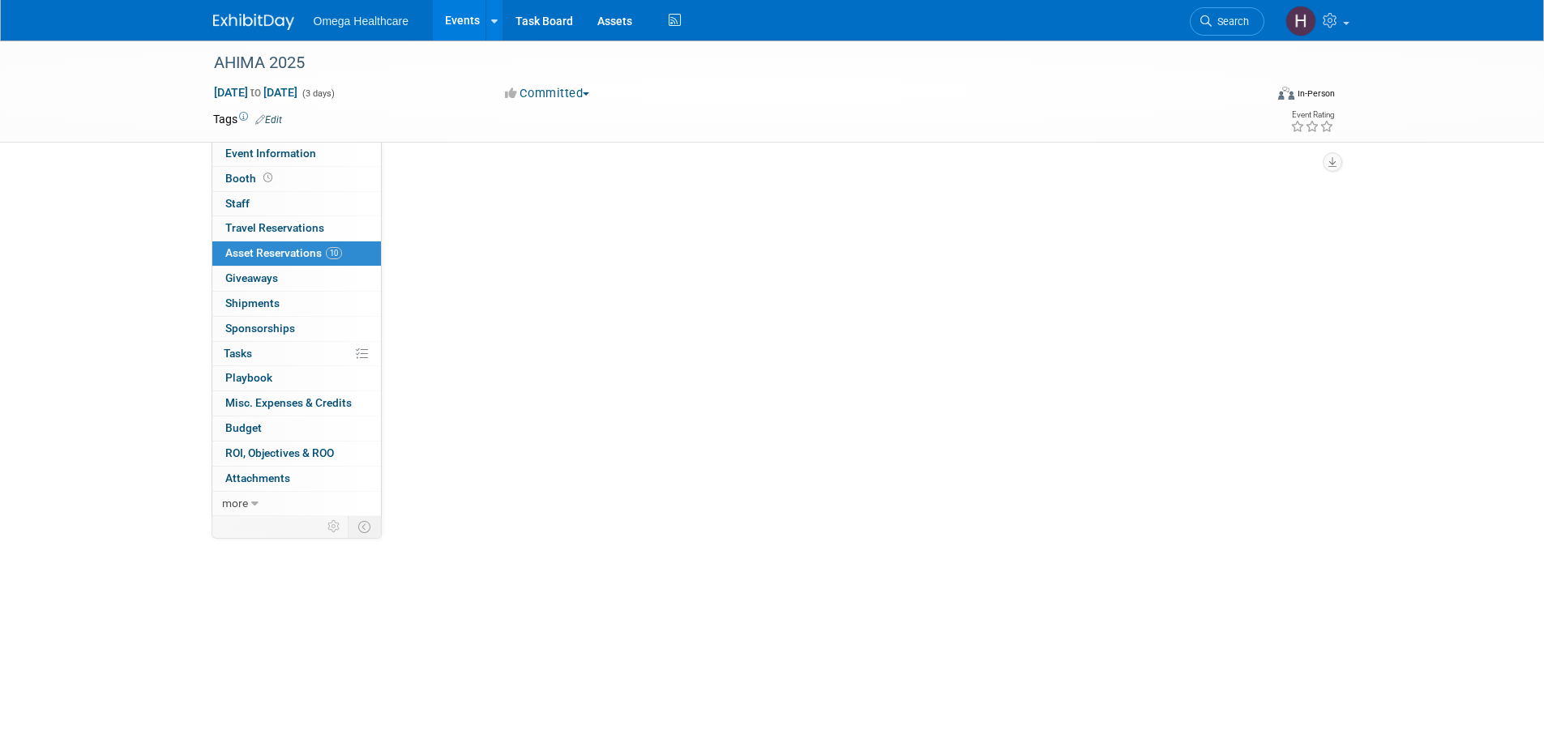
scroll to position [0, 0]
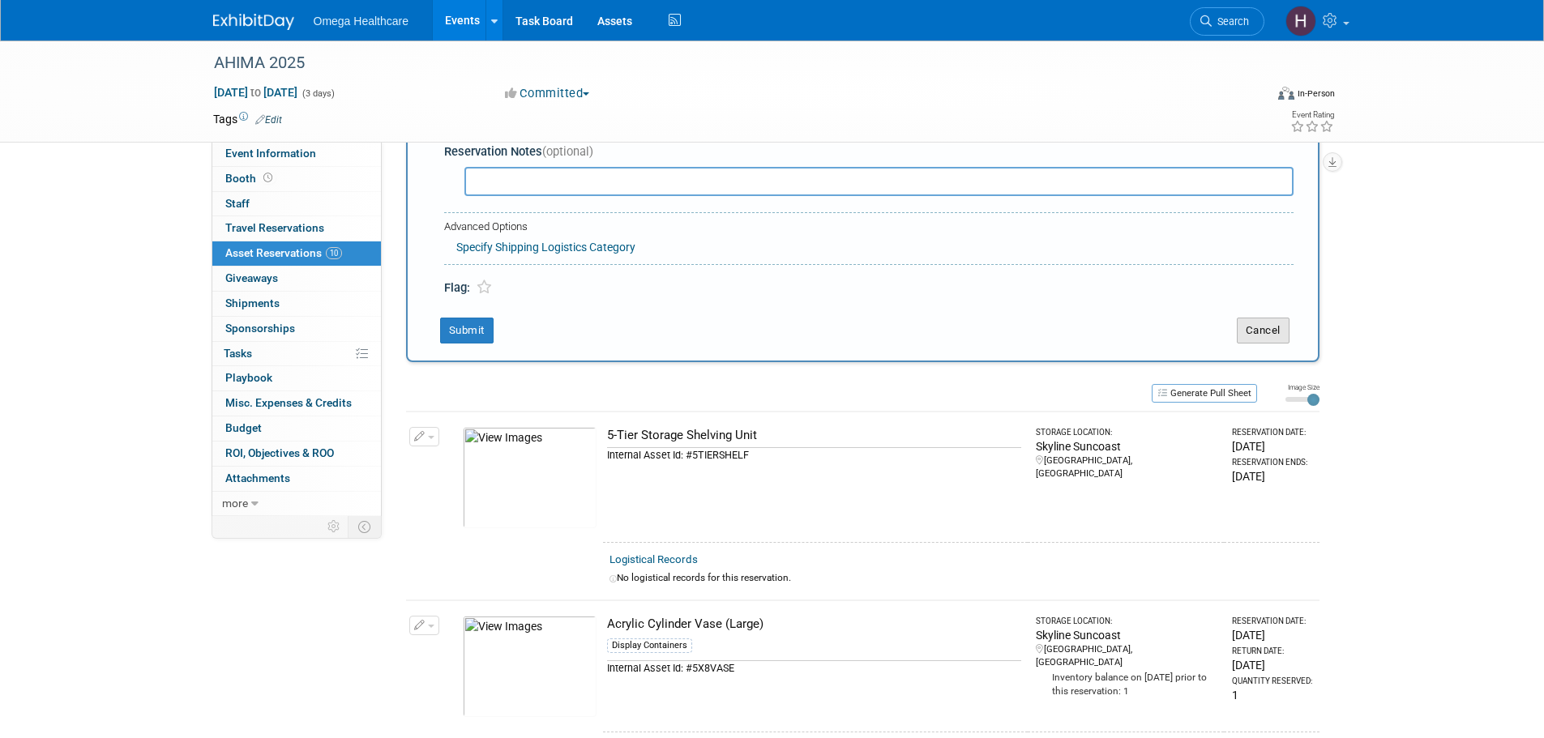
click at [1267, 333] on button "Cancel" at bounding box center [1263, 331] width 53 height 26
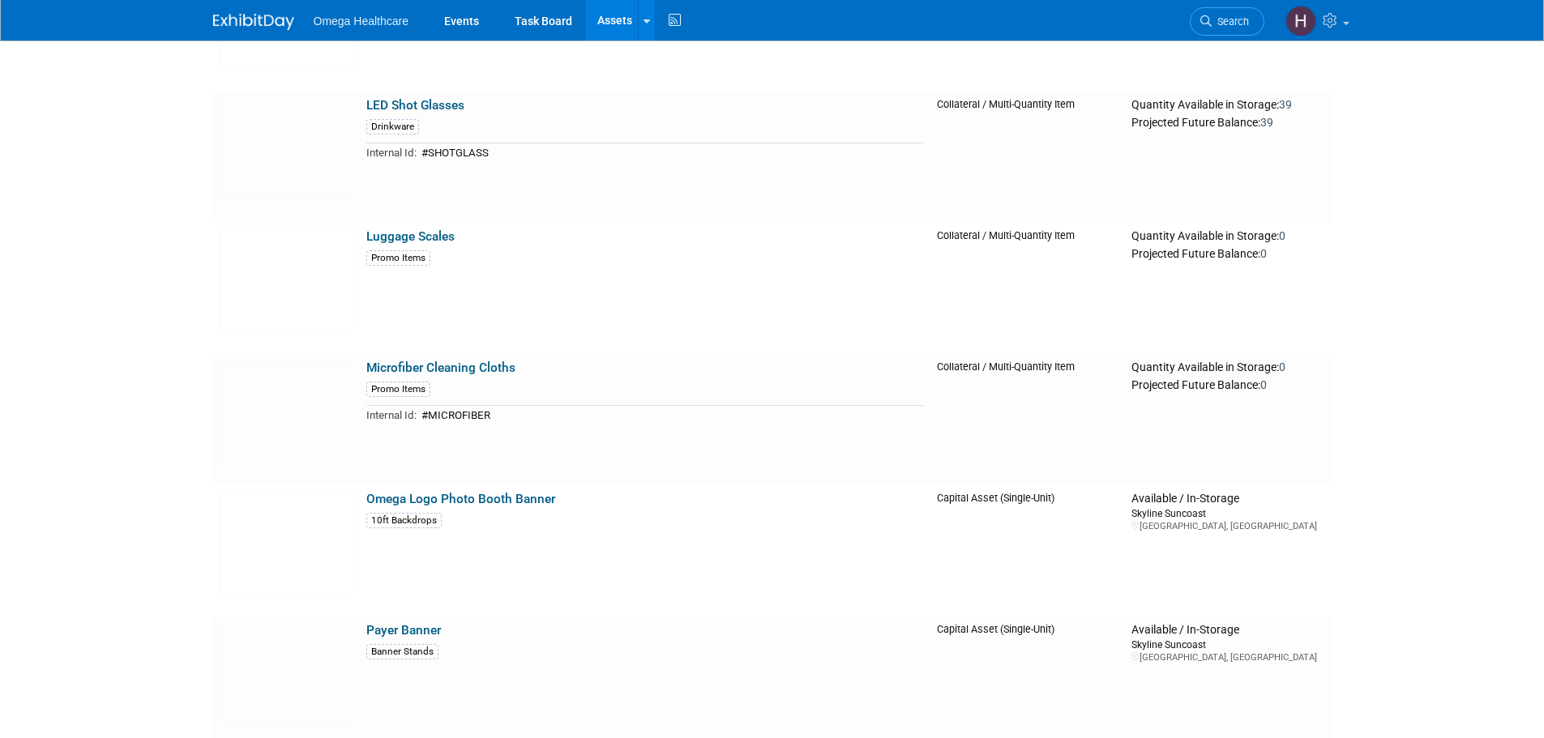
scroll to position [3080, 0]
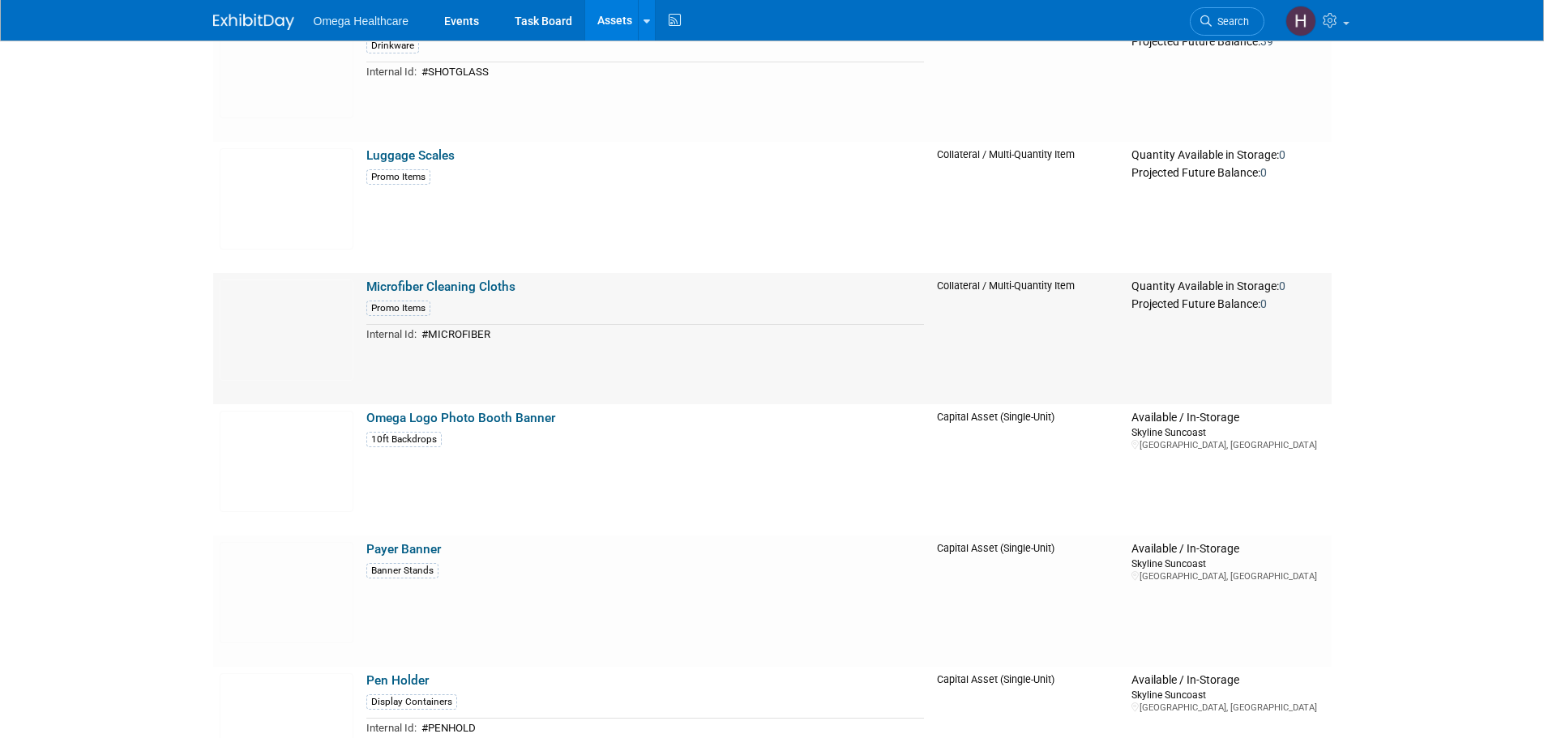
click at [424, 284] on link "Microfiber Cleaning Cloths" at bounding box center [440, 287] width 149 height 15
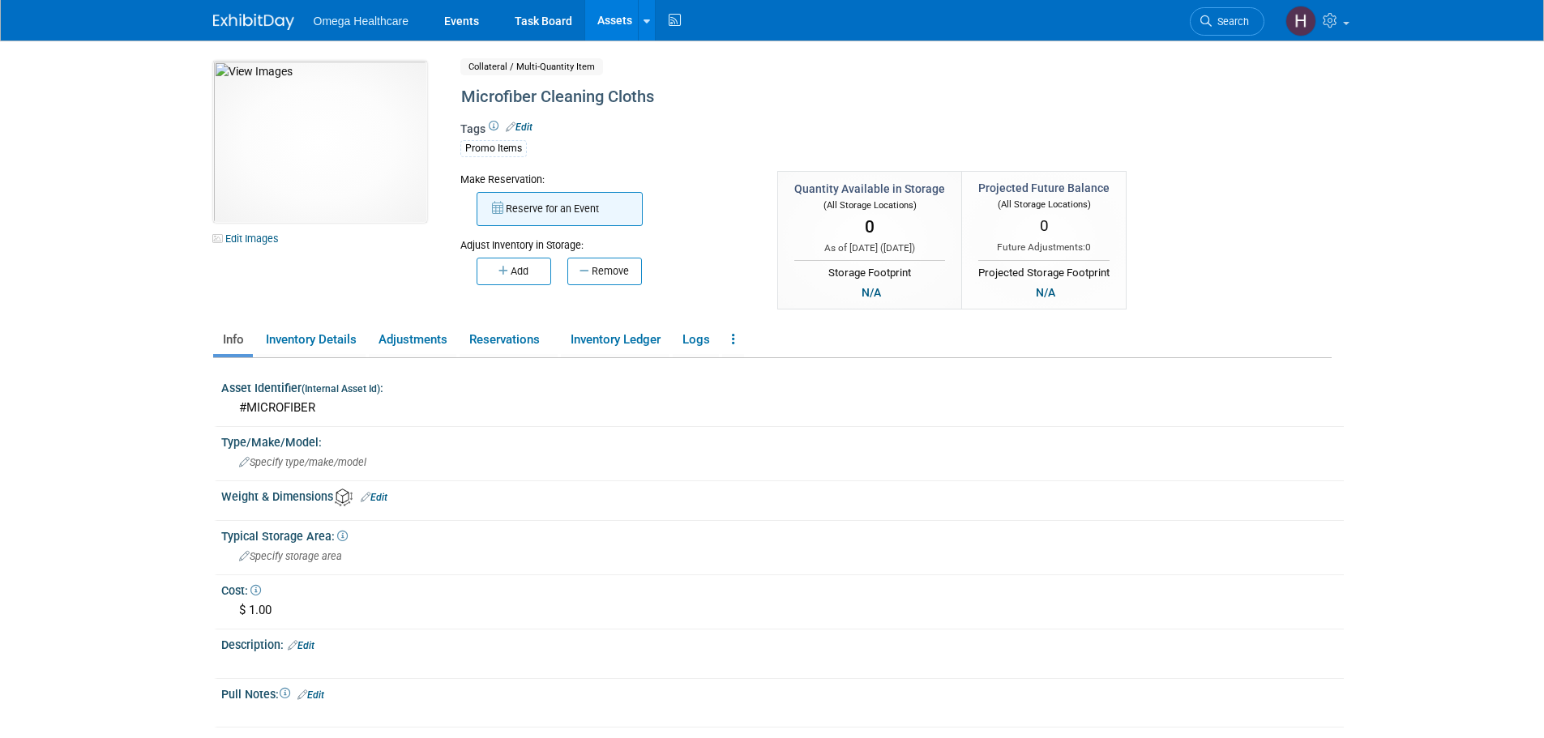
click at [570, 204] on button "Reserve for an Event" at bounding box center [560, 209] width 166 height 34
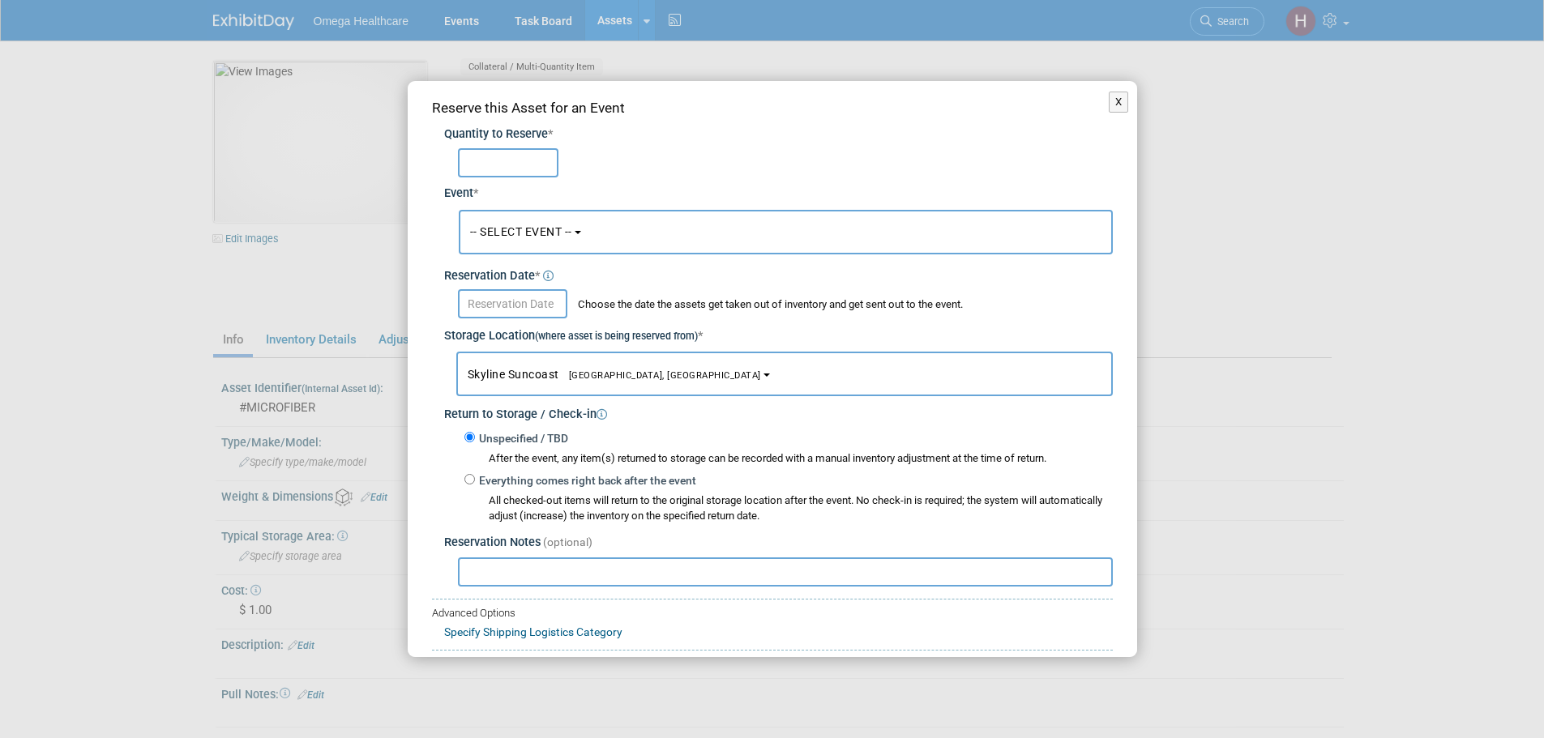
click at [528, 163] on input "text" at bounding box center [508, 162] width 101 height 29
type input "1"
click at [541, 580] on input "text" at bounding box center [785, 572] width 655 height 29
type input "PLEASE SEND HOWEVER MANY YOU HAVE, if any left"
click at [530, 323] on div "Storage Location (where asset is being reserved from) *" at bounding box center [778, 332] width 669 height 27
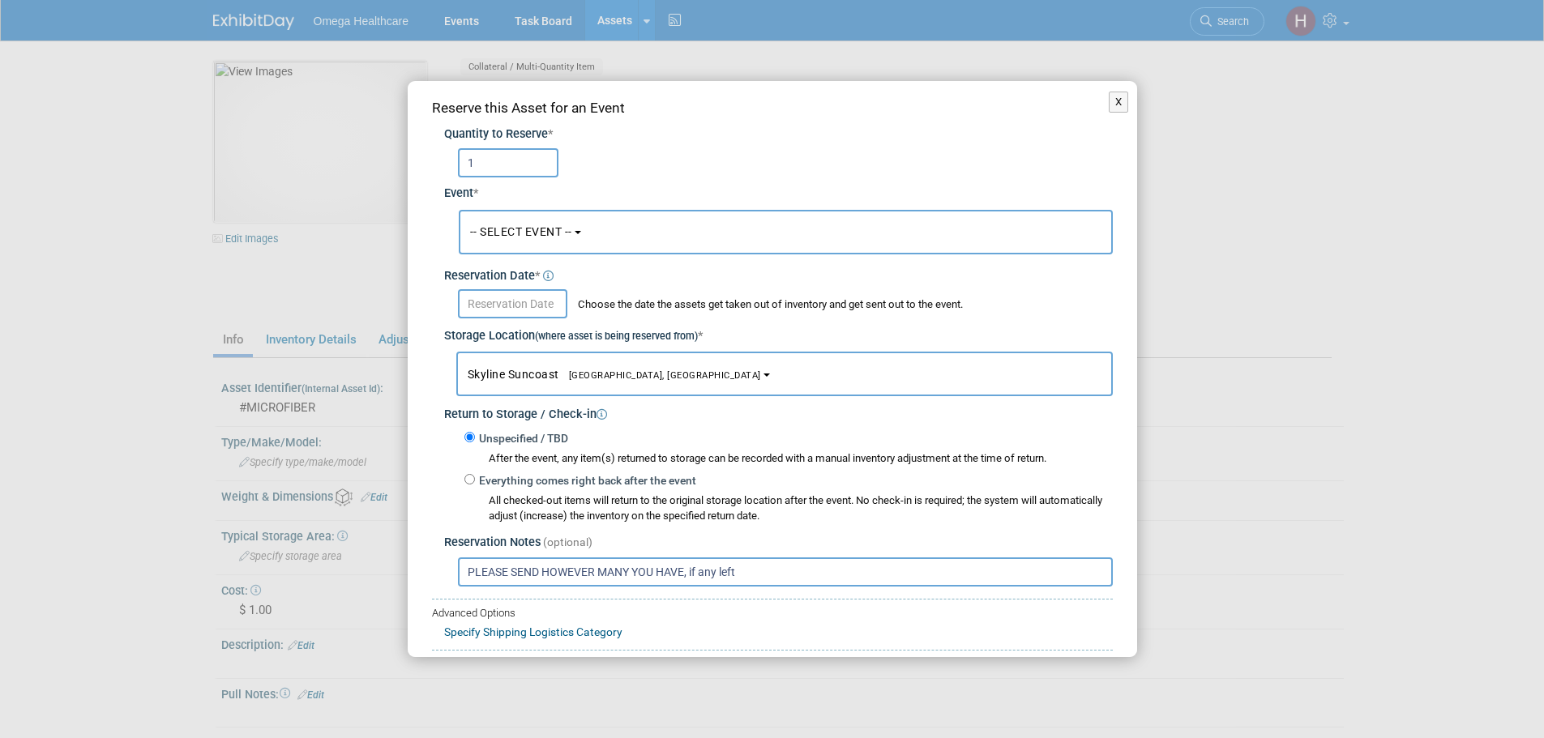
click at [532, 307] on input "text" at bounding box center [512, 303] width 109 height 29
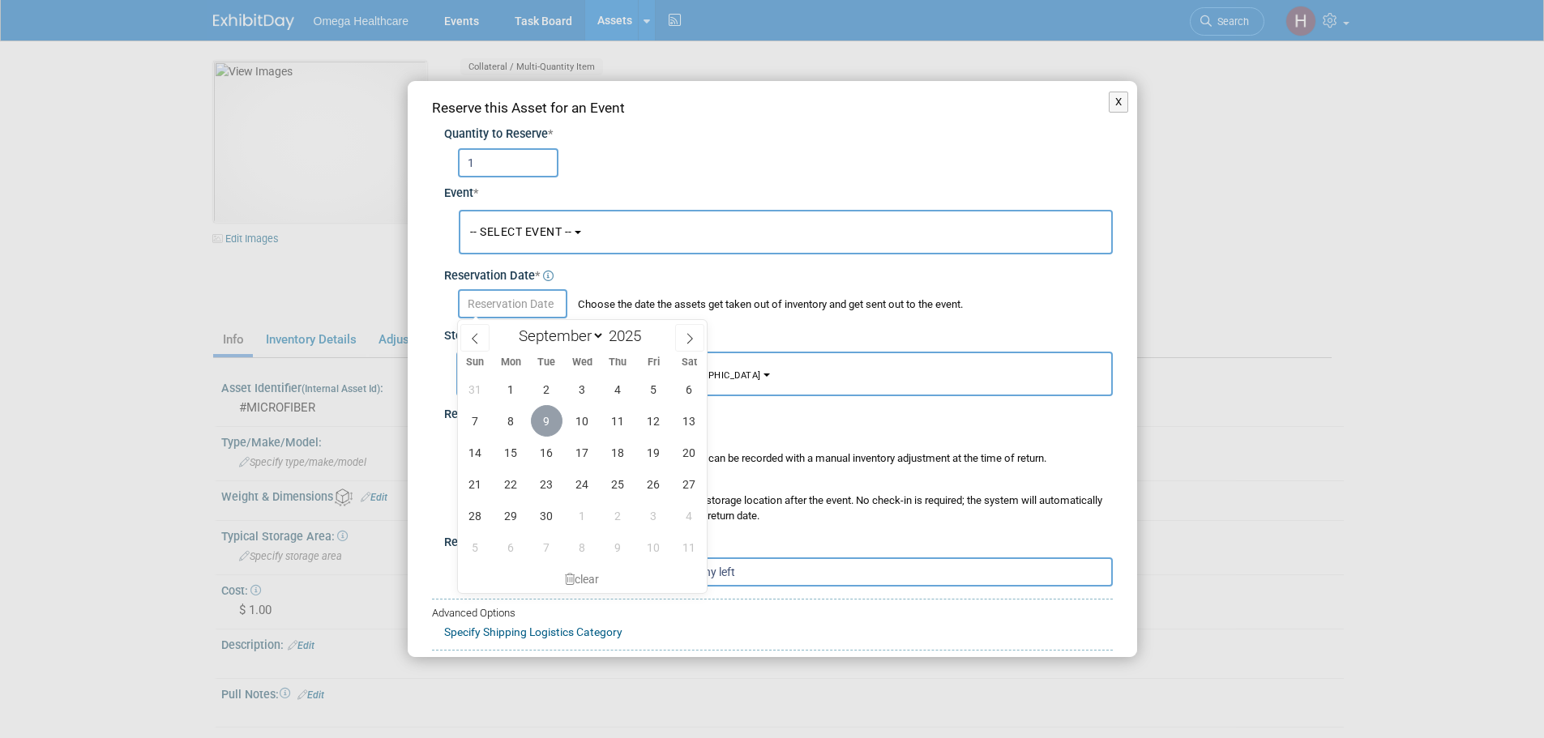
click at [544, 427] on span "9" at bounding box center [547, 421] width 32 height 32
type input "[DATE]"
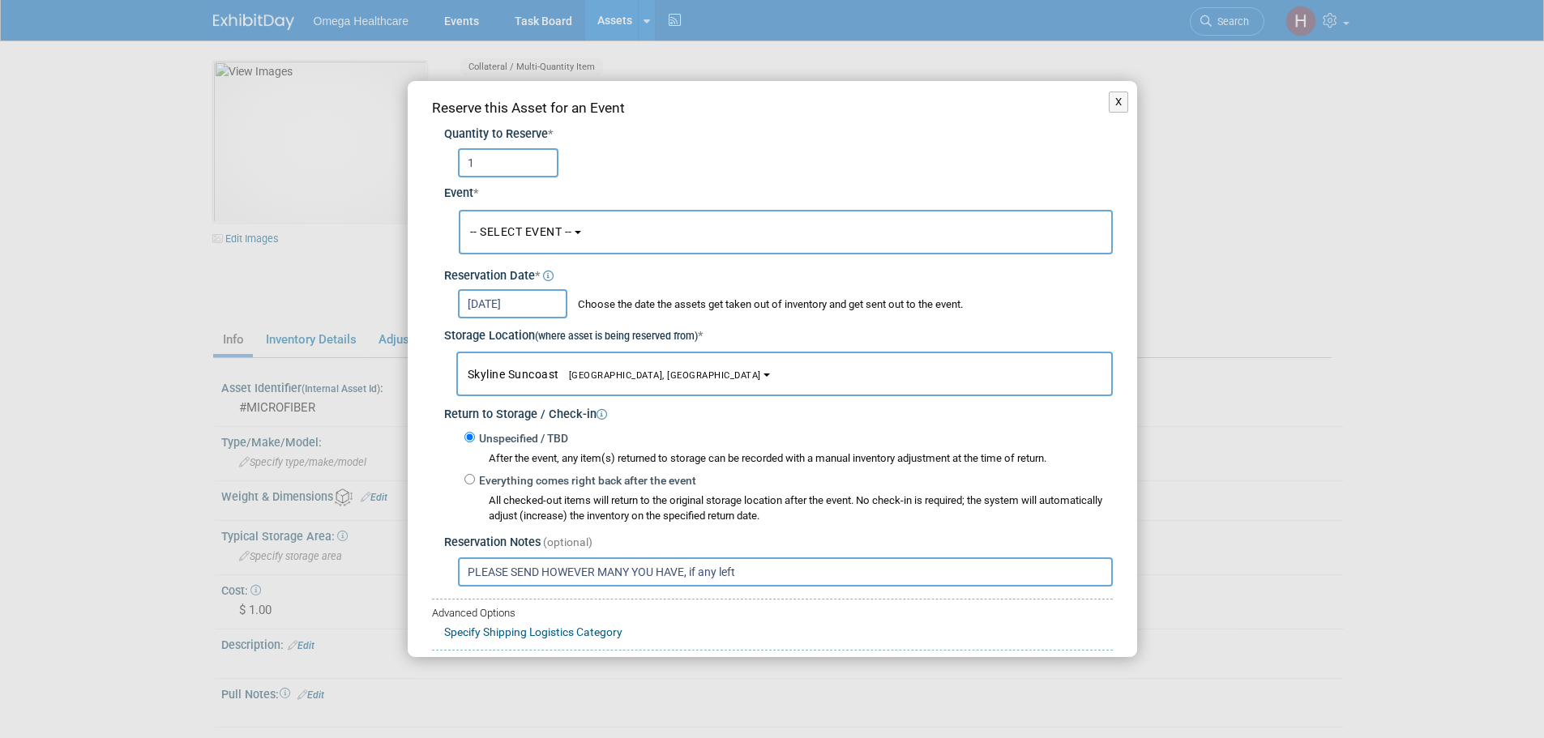
click at [546, 233] on span "-- SELECT EVENT --" at bounding box center [521, 231] width 102 height 13
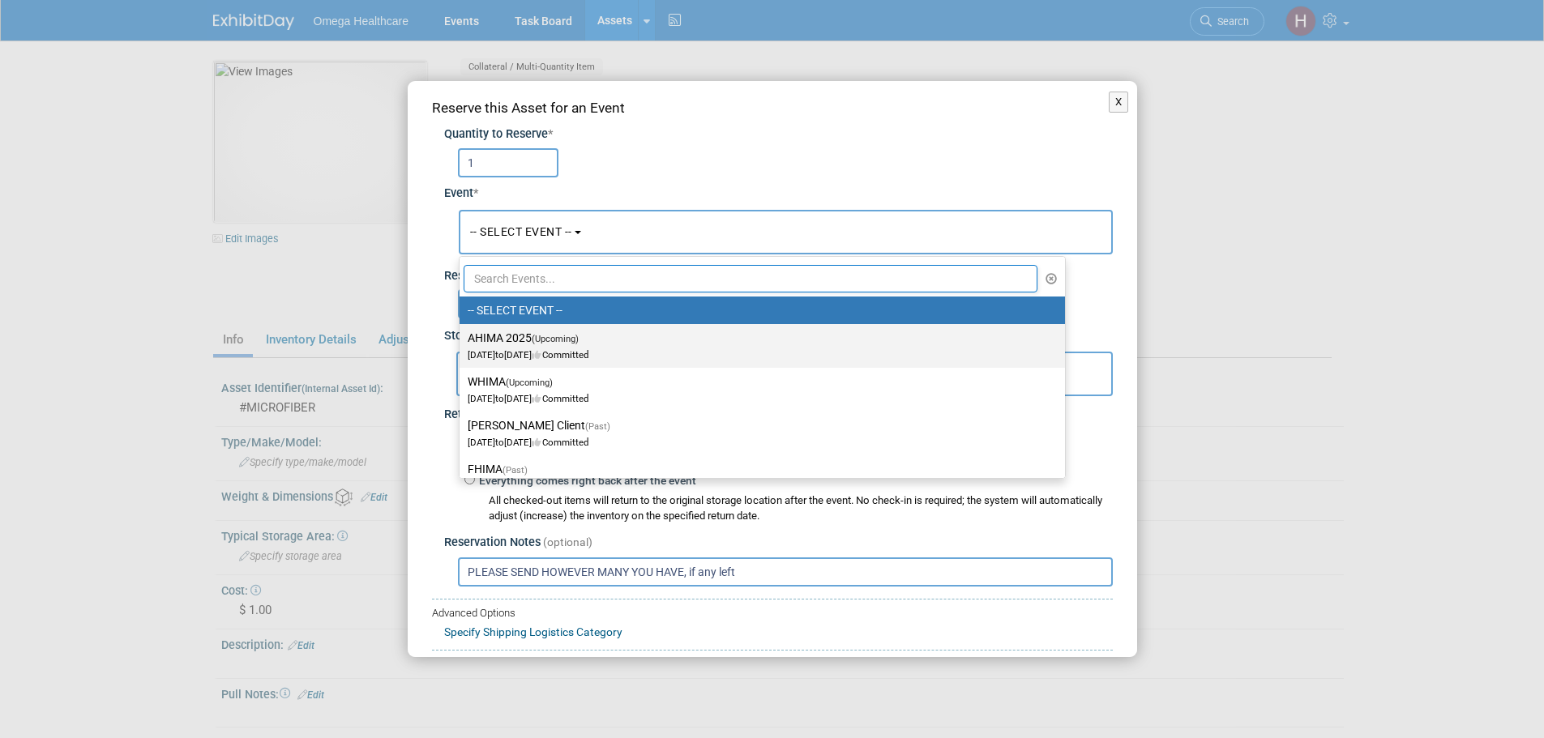
click at [567, 336] on span "(Upcoming)" at bounding box center [555, 339] width 47 height 11
click at [462, 336] on input "AHIMA 2025 (Upcoming) [DATE] to [DATE] Committed" at bounding box center [456, 338] width 11 height 11
select select "11151282"
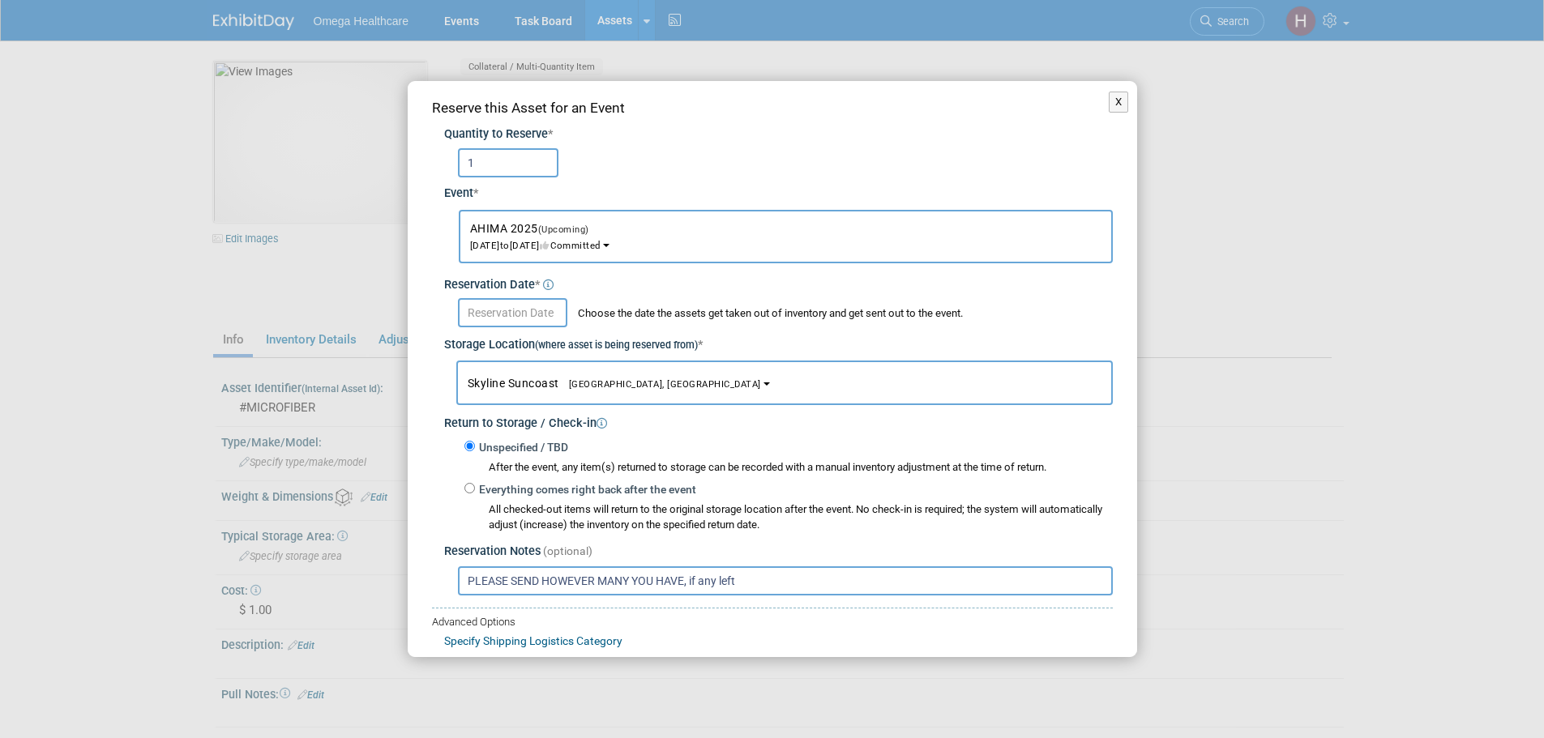
click at [478, 315] on input "text" at bounding box center [512, 312] width 109 height 29
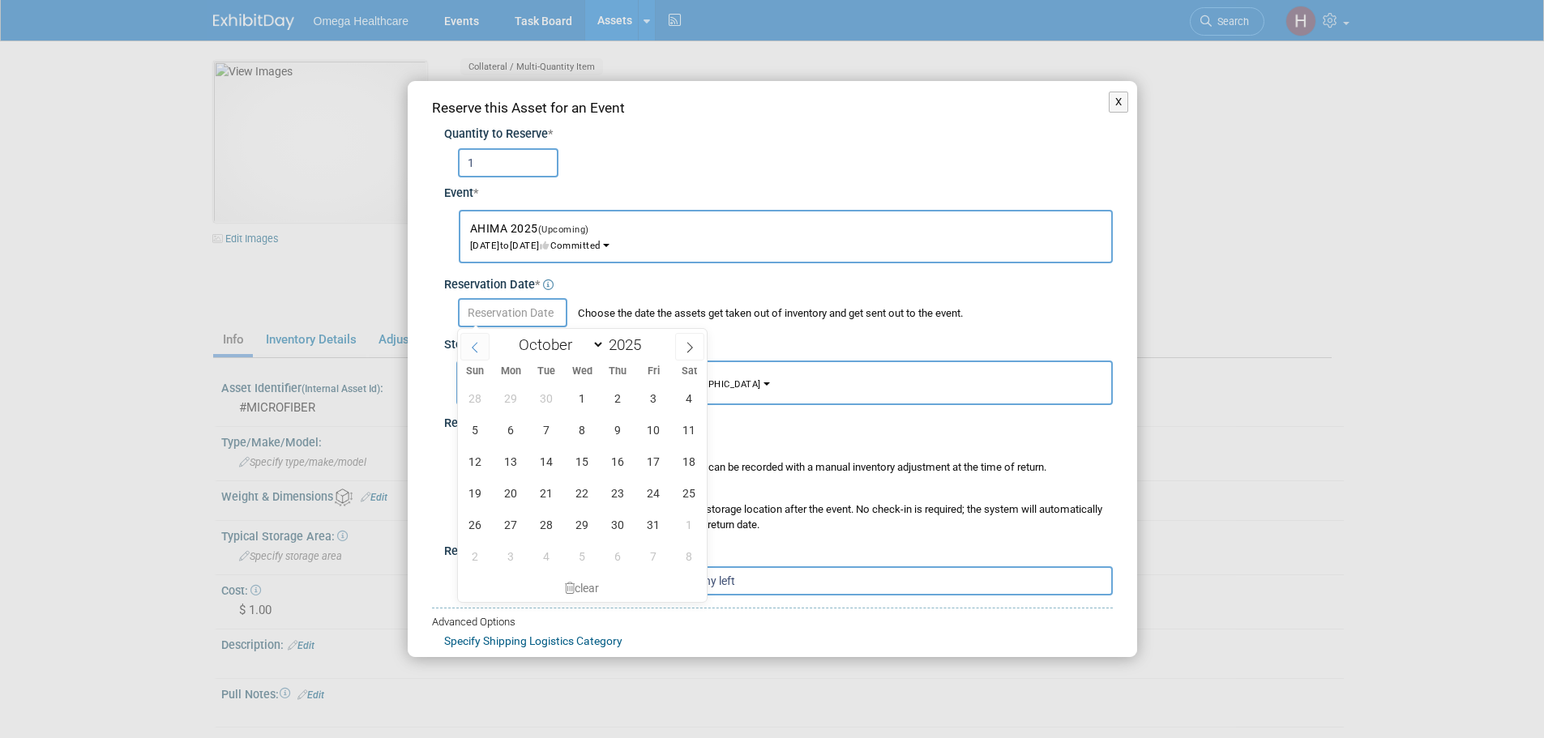
click at [481, 347] on span at bounding box center [474, 347] width 29 height 28
select select "8"
click at [553, 430] on span "9" at bounding box center [547, 430] width 32 height 32
type input "Sep 9, 2025"
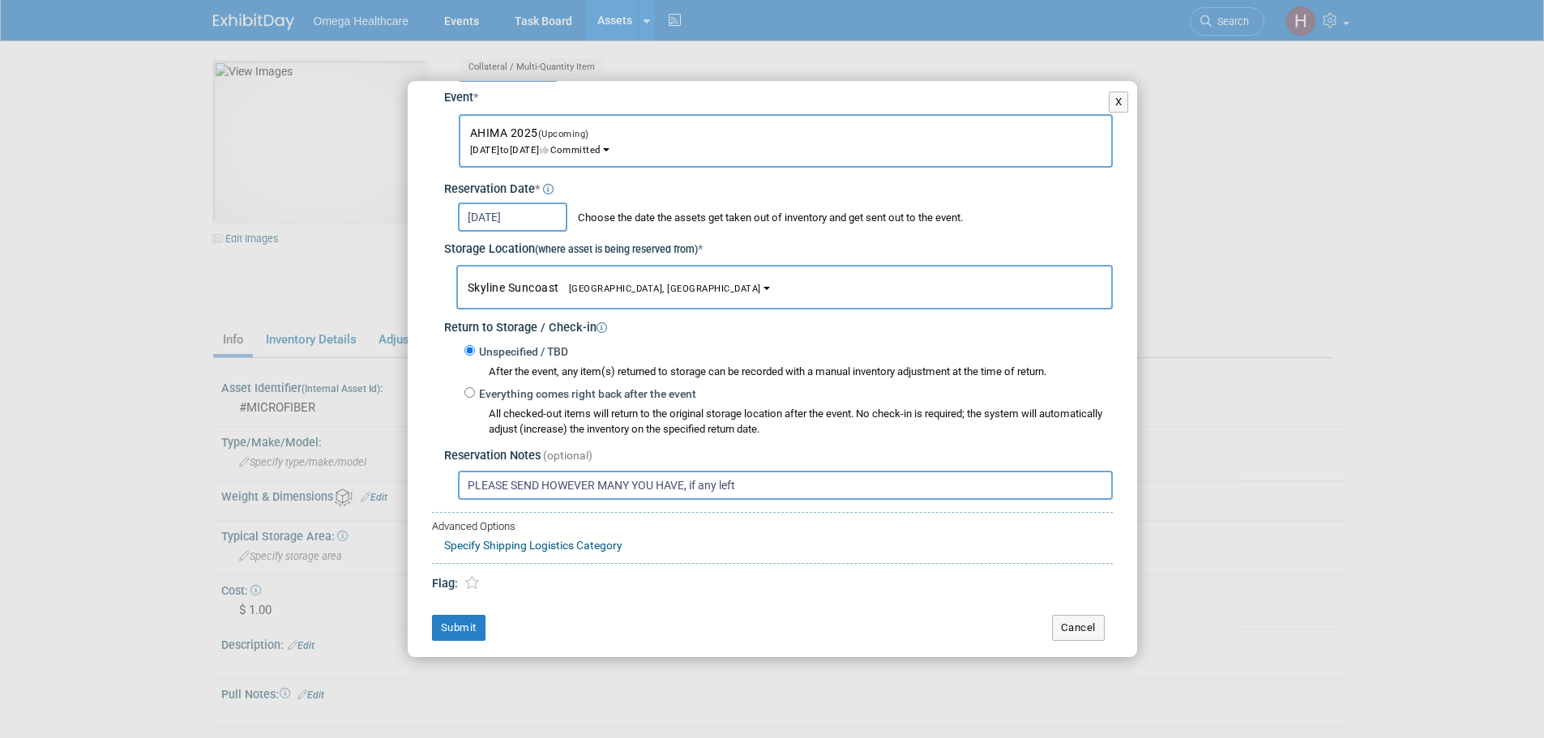
scroll to position [96, 0]
drag, startPoint x: 443, startPoint y: 625, endPoint x: 698, endPoint y: 636, distance: 254.8
click at [698, 636] on tr "Submit Cancel" at bounding box center [772, 627] width 681 height 26
click at [475, 622] on button "Submit" at bounding box center [458, 627] width 53 height 26
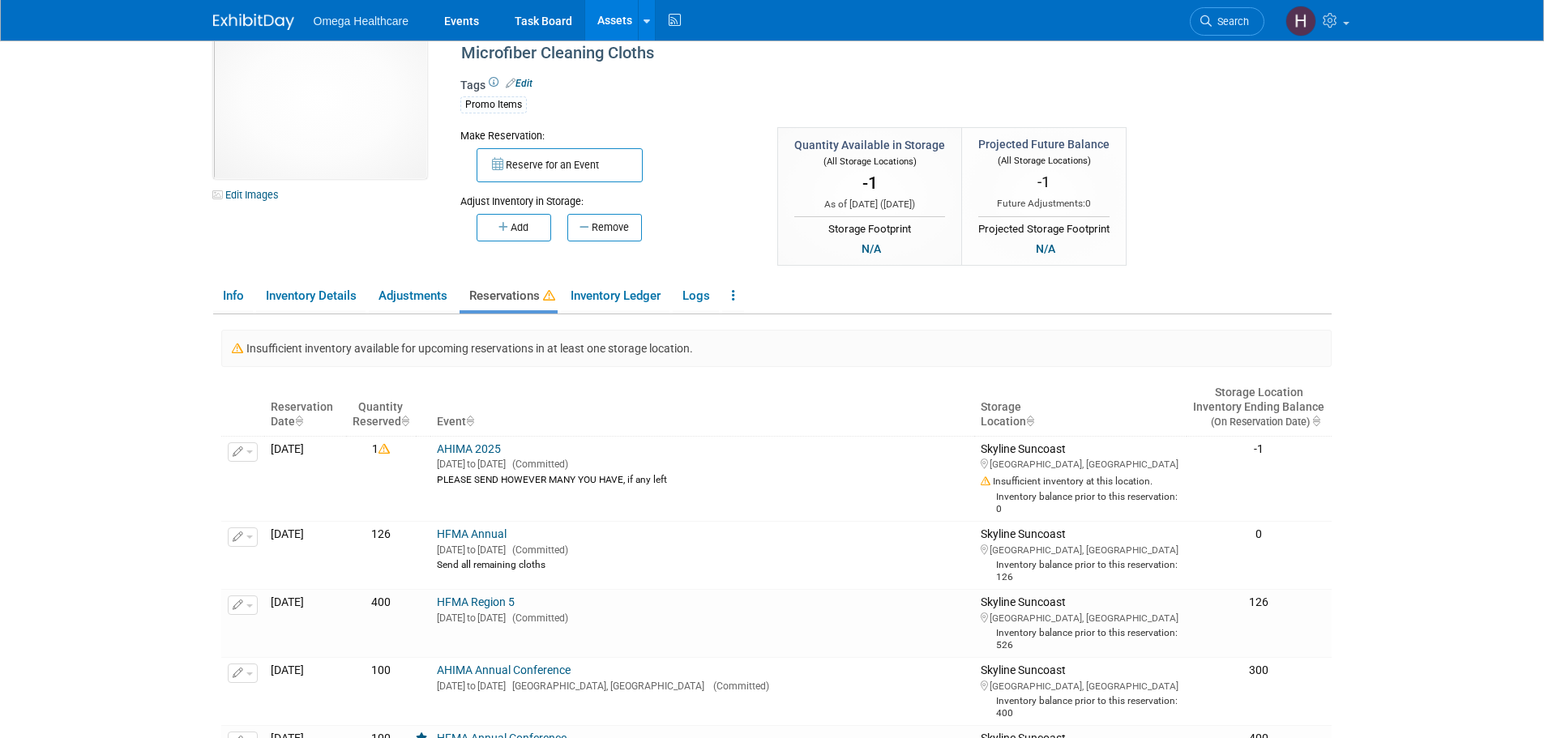
scroll to position [81, 0]
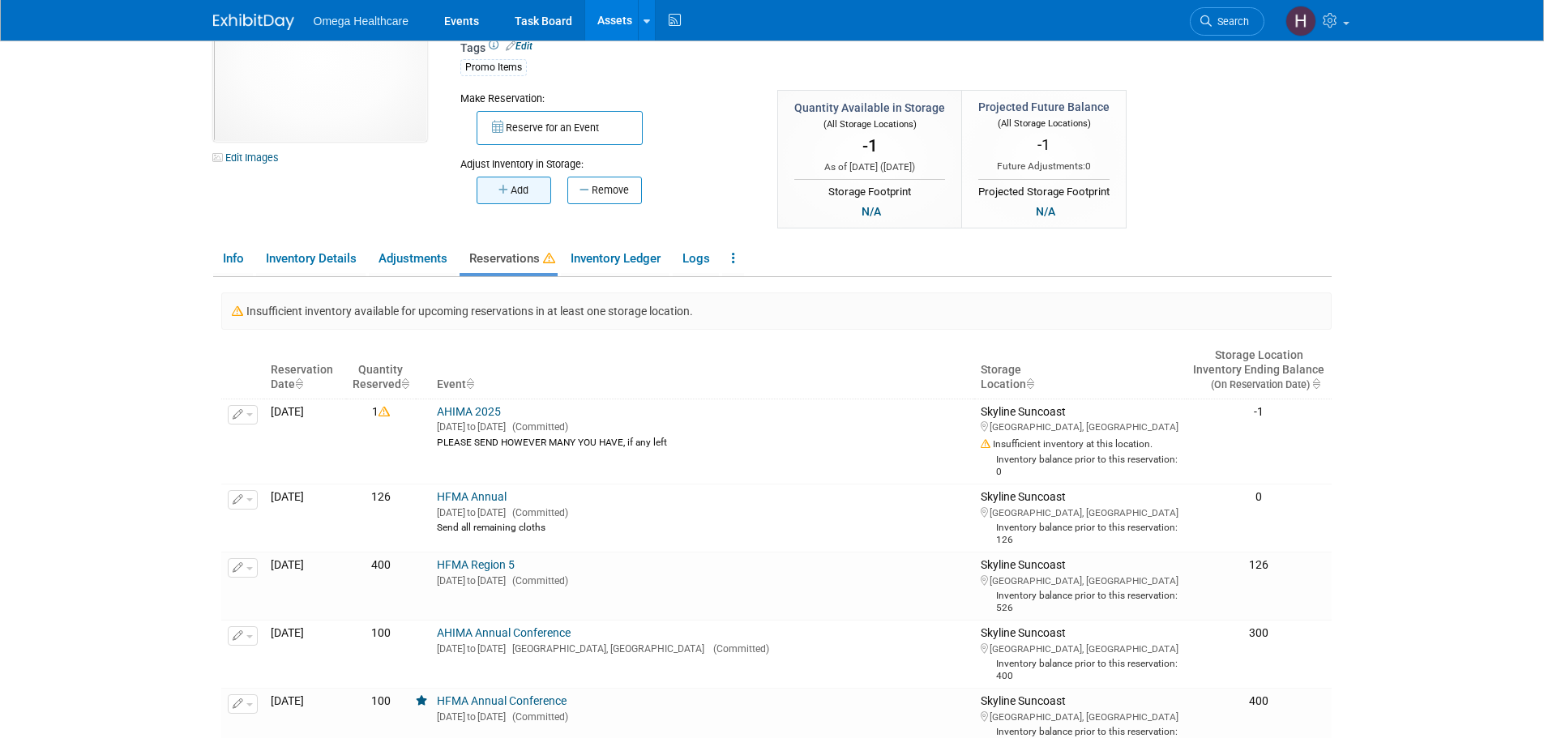
click at [531, 191] on button "Add" at bounding box center [514, 191] width 75 height 28
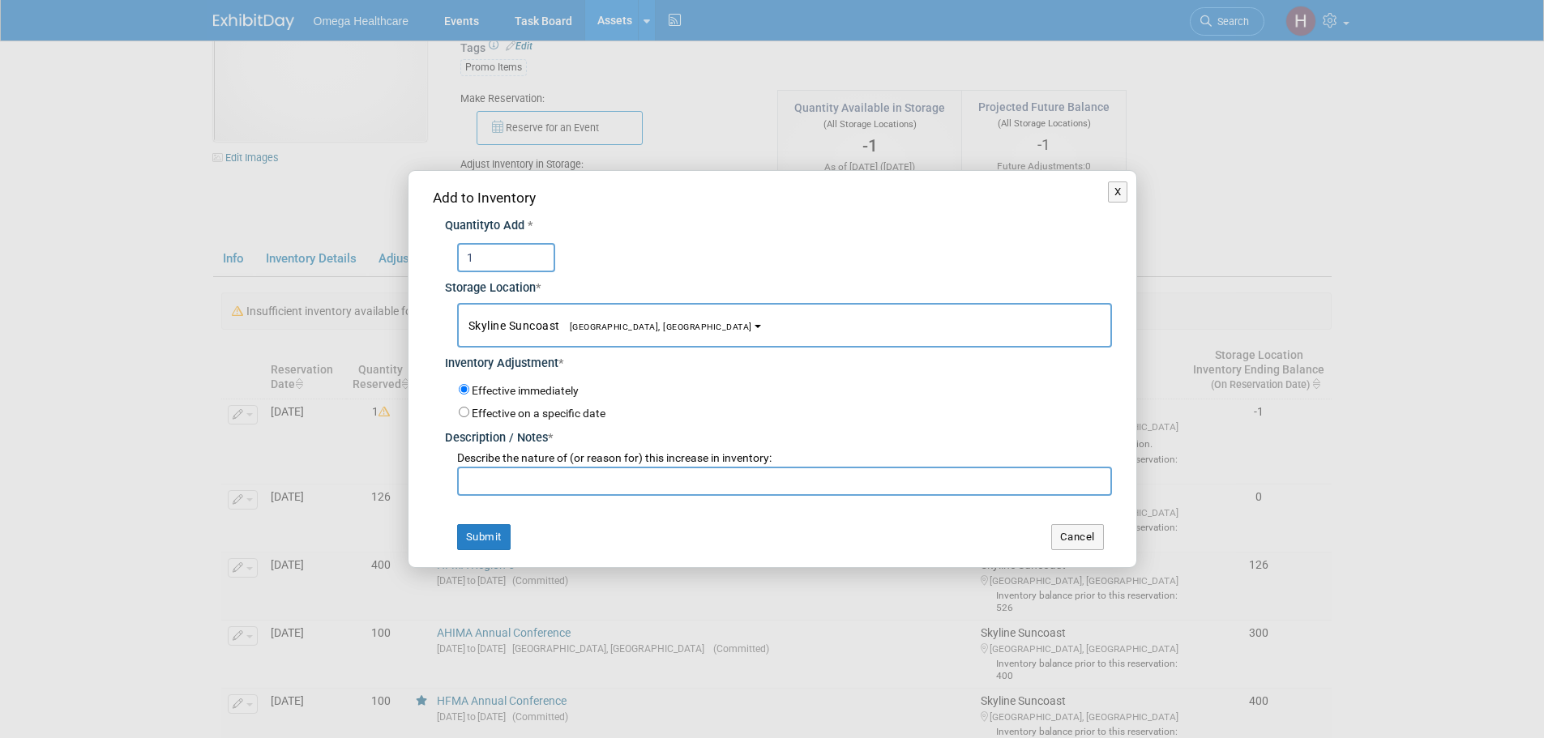
type input "1"
click at [509, 491] on input "text" at bounding box center [784, 481] width 655 height 29
drag, startPoint x: 700, startPoint y: 480, endPoint x: 665, endPoint y: 480, distance: 35.7
click at [661, 481] on input "ahima - unsure quantity returned from HFMA" at bounding box center [784, 481] width 655 height 29
type input "ahima - unsure quantity returned from other events"
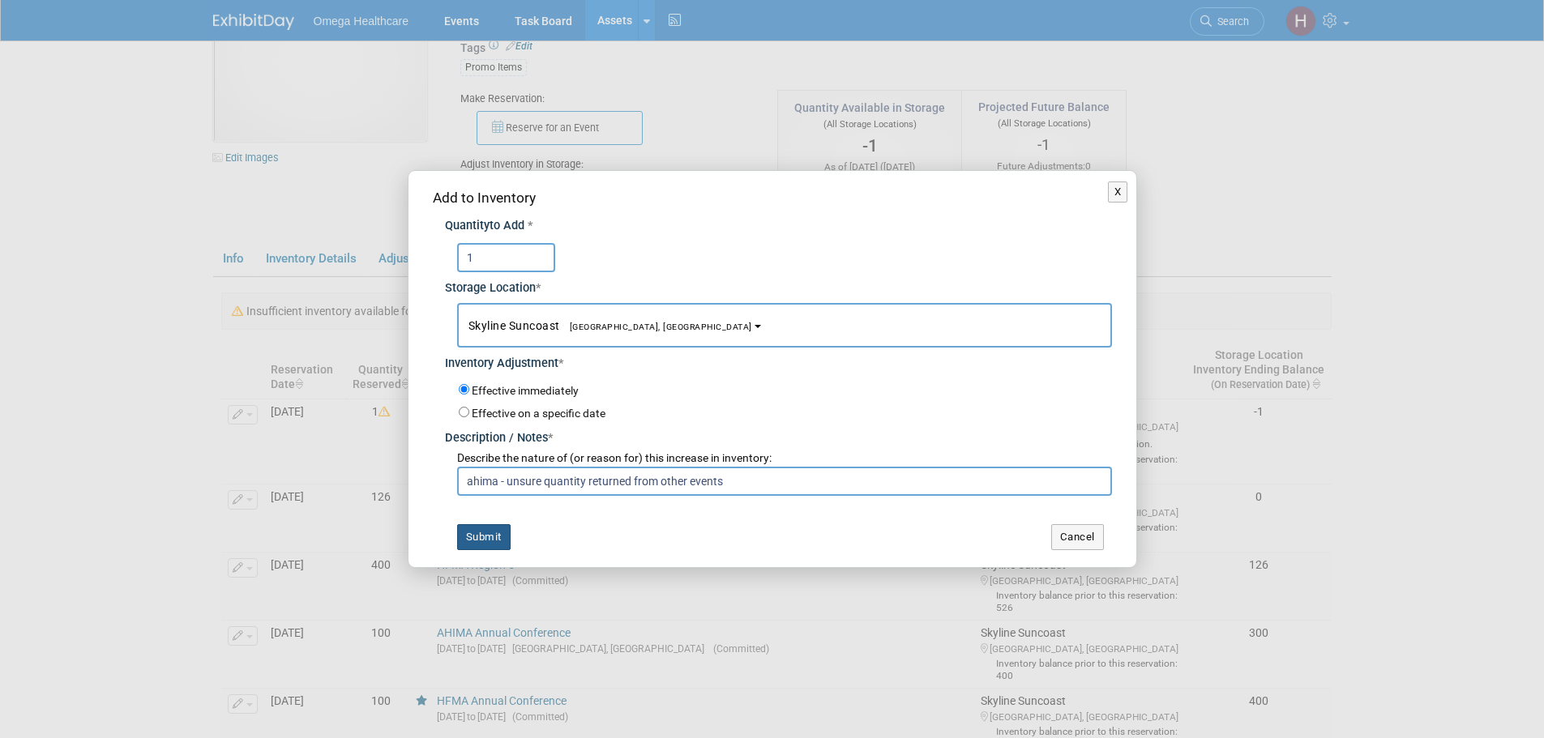
click at [469, 540] on button "Submit" at bounding box center [483, 537] width 53 height 26
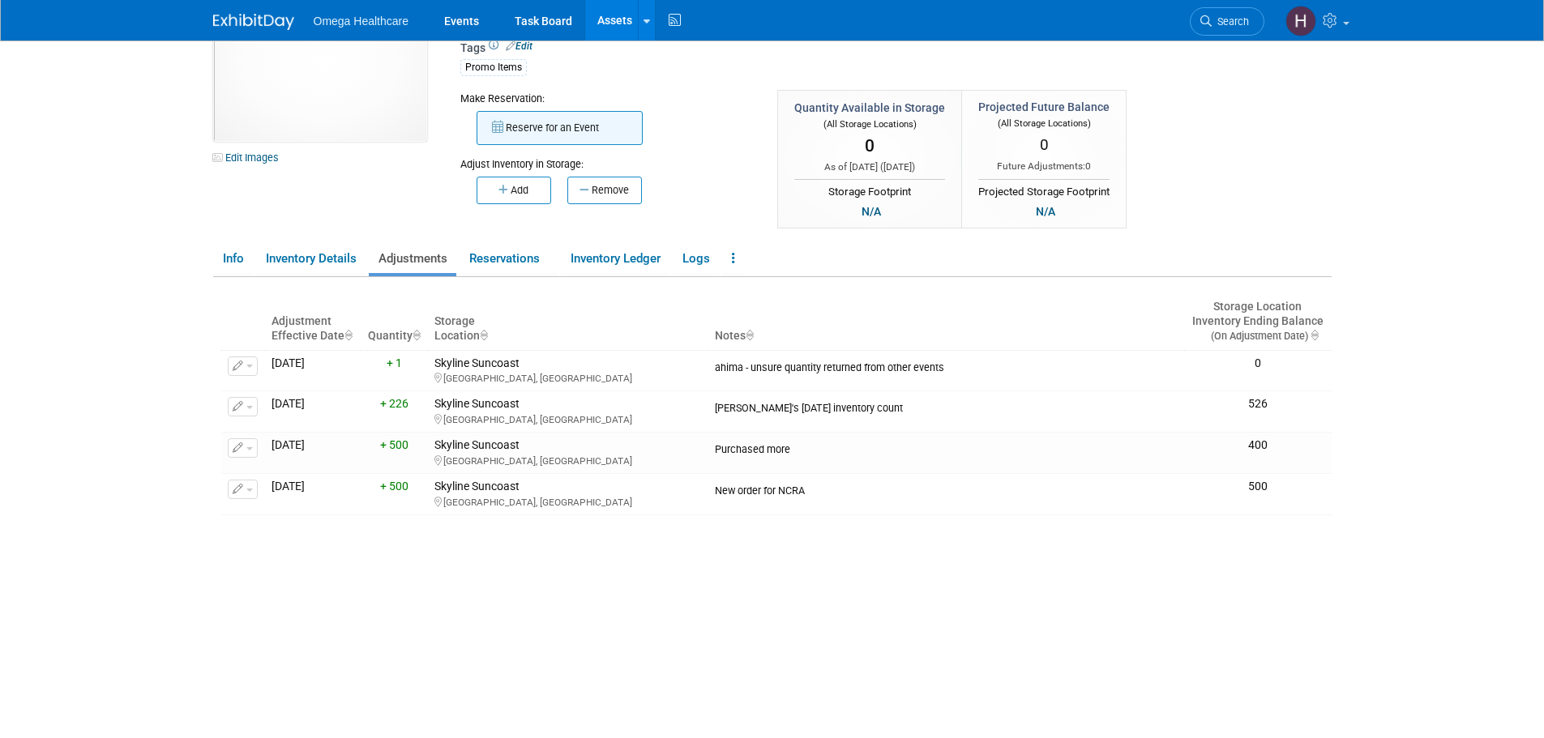
click at [557, 126] on button "Reserve for an Event" at bounding box center [560, 128] width 166 height 34
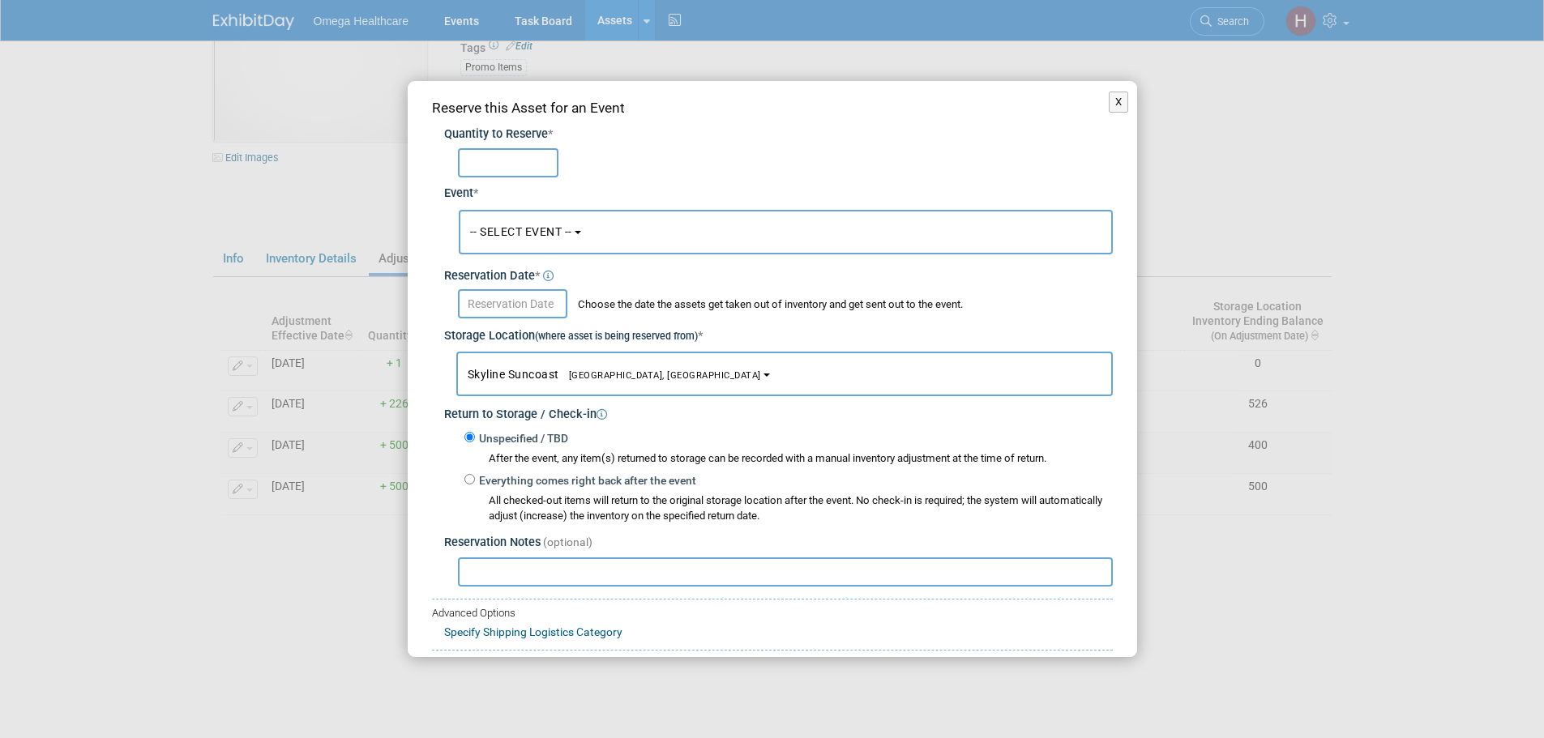
click at [524, 159] on input "text" at bounding box center [508, 162] width 101 height 29
type input "1"
click at [548, 233] on span "-- SELECT EVENT --" at bounding box center [521, 231] width 102 height 13
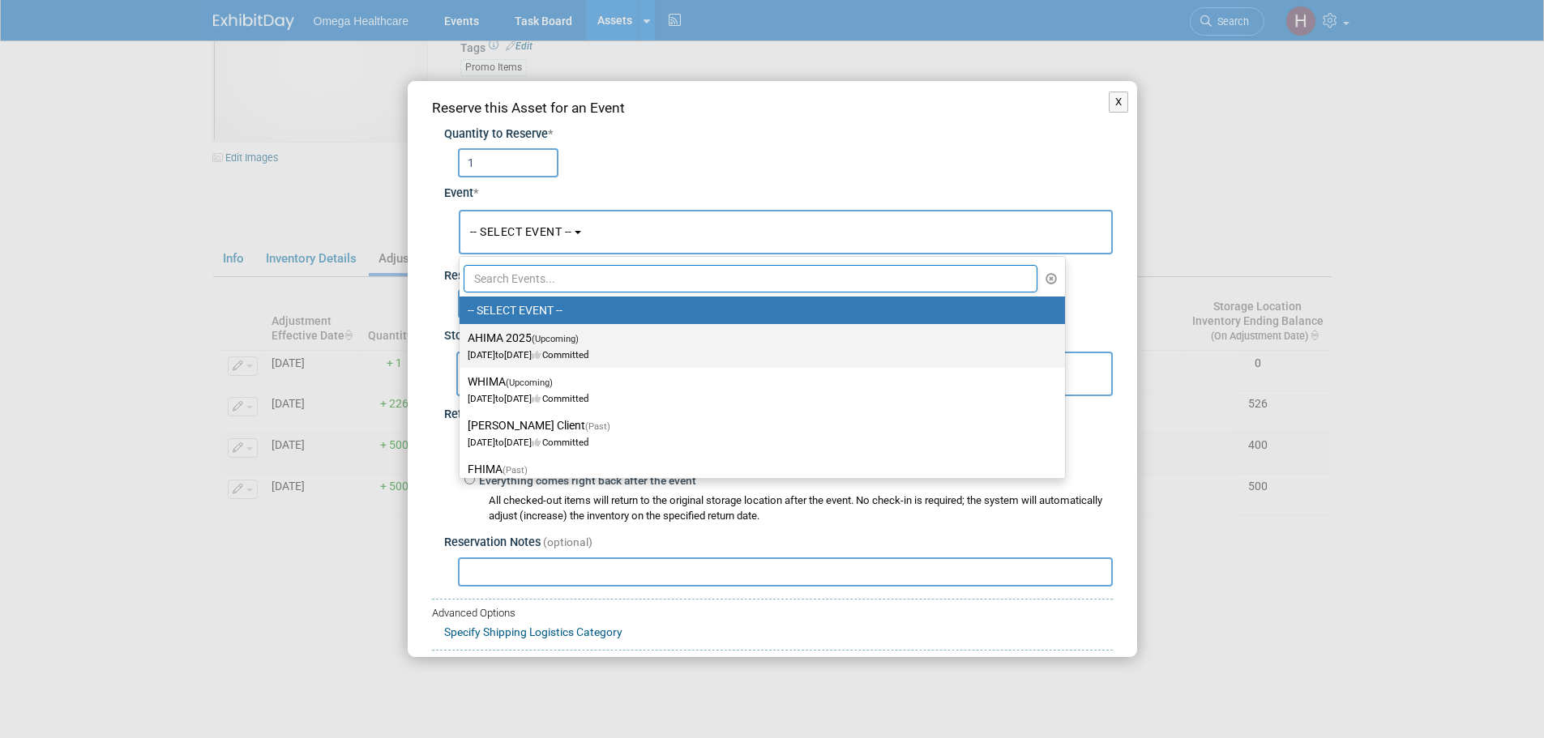
click at [569, 347] on label "AHIMA 2025 (Upcoming) [DATE] to [DATE] Committed" at bounding box center [758, 345] width 581 height 37
click at [462, 344] on input "AHIMA 2025 (Upcoming) [DATE] to [DATE] Committed" at bounding box center [456, 338] width 11 height 11
select select "11151282"
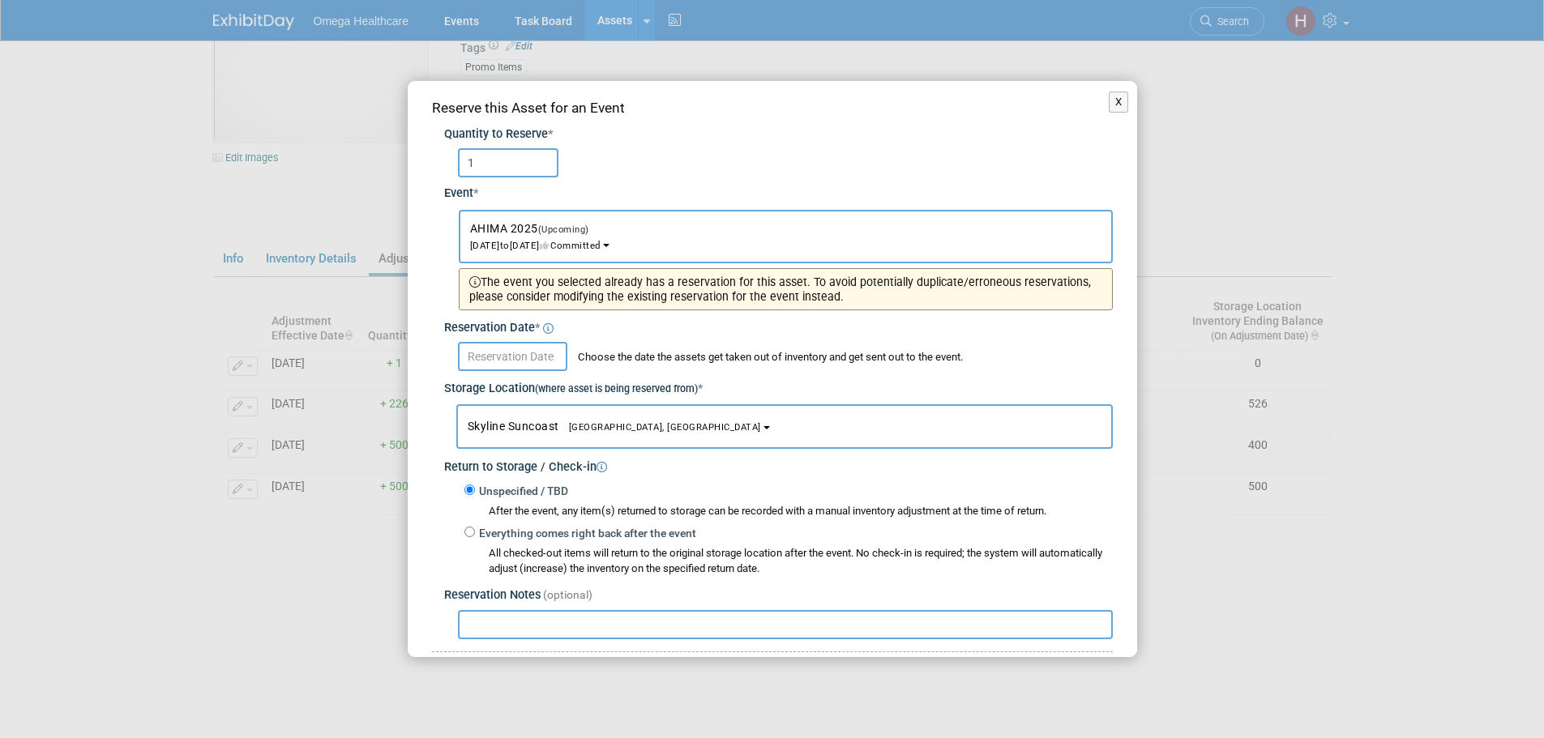
click at [540, 357] on input "text" at bounding box center [512, 356] width 109 height 29
click at [730, 185] on div "Event *" at bounding box center [778, 190] width 669 height 25
click at [1109, 96] on button "X" at bounding box center [1119, 102] width 20 height 21
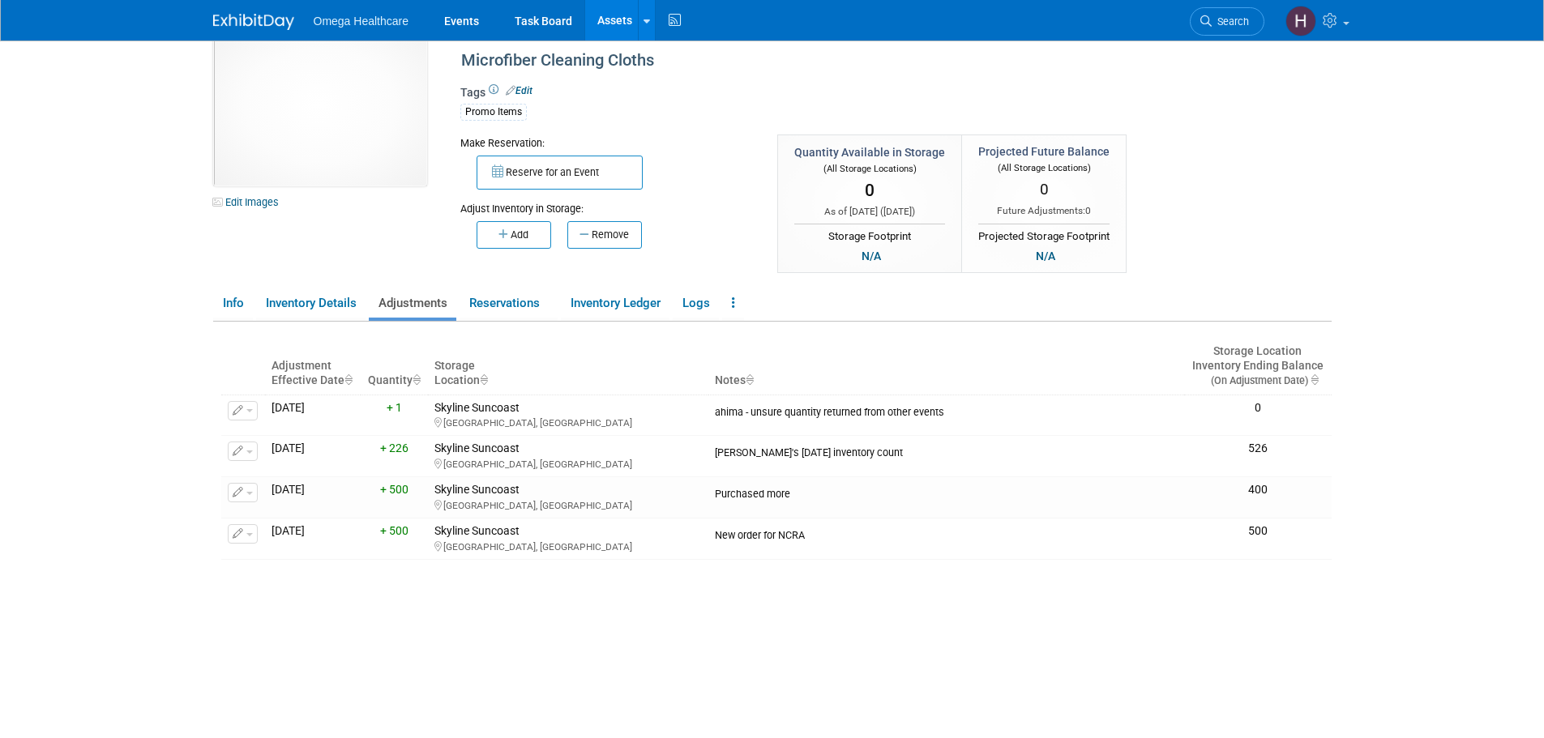
scroll to position [0, 0]
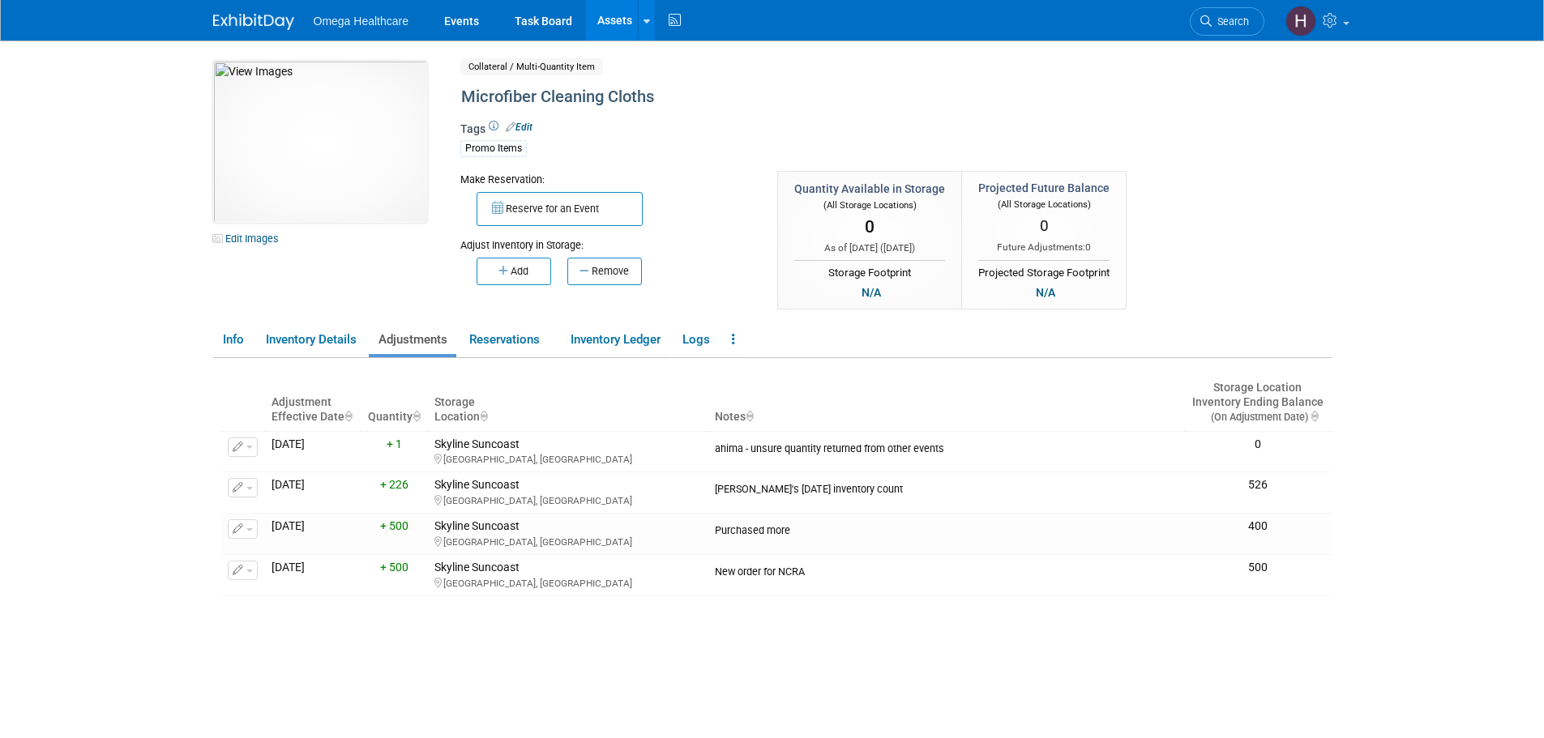
click at [596, 24] on link "Assets" at bounding box center [614, 20] width 59 height 41
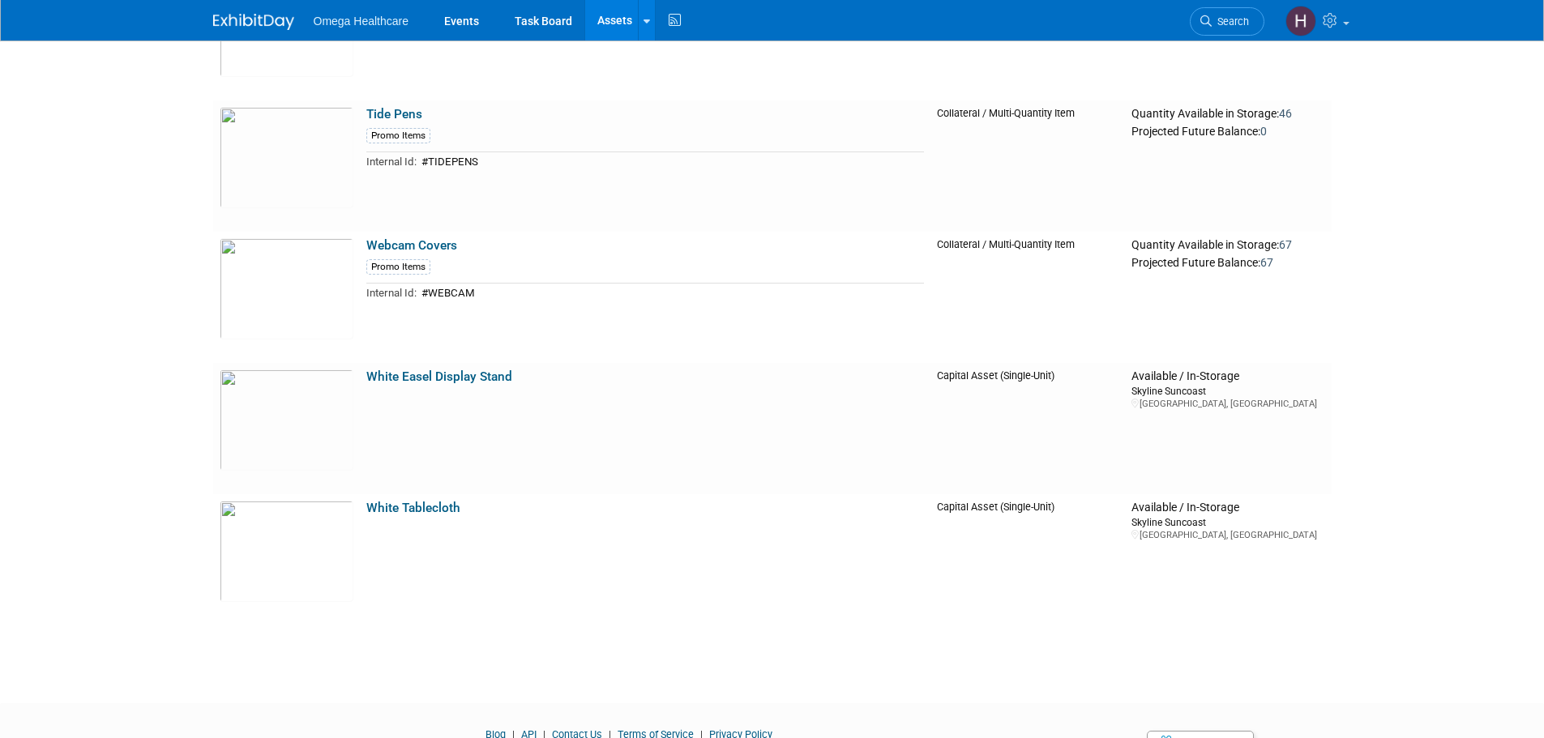
scroll to position [6160, 0]
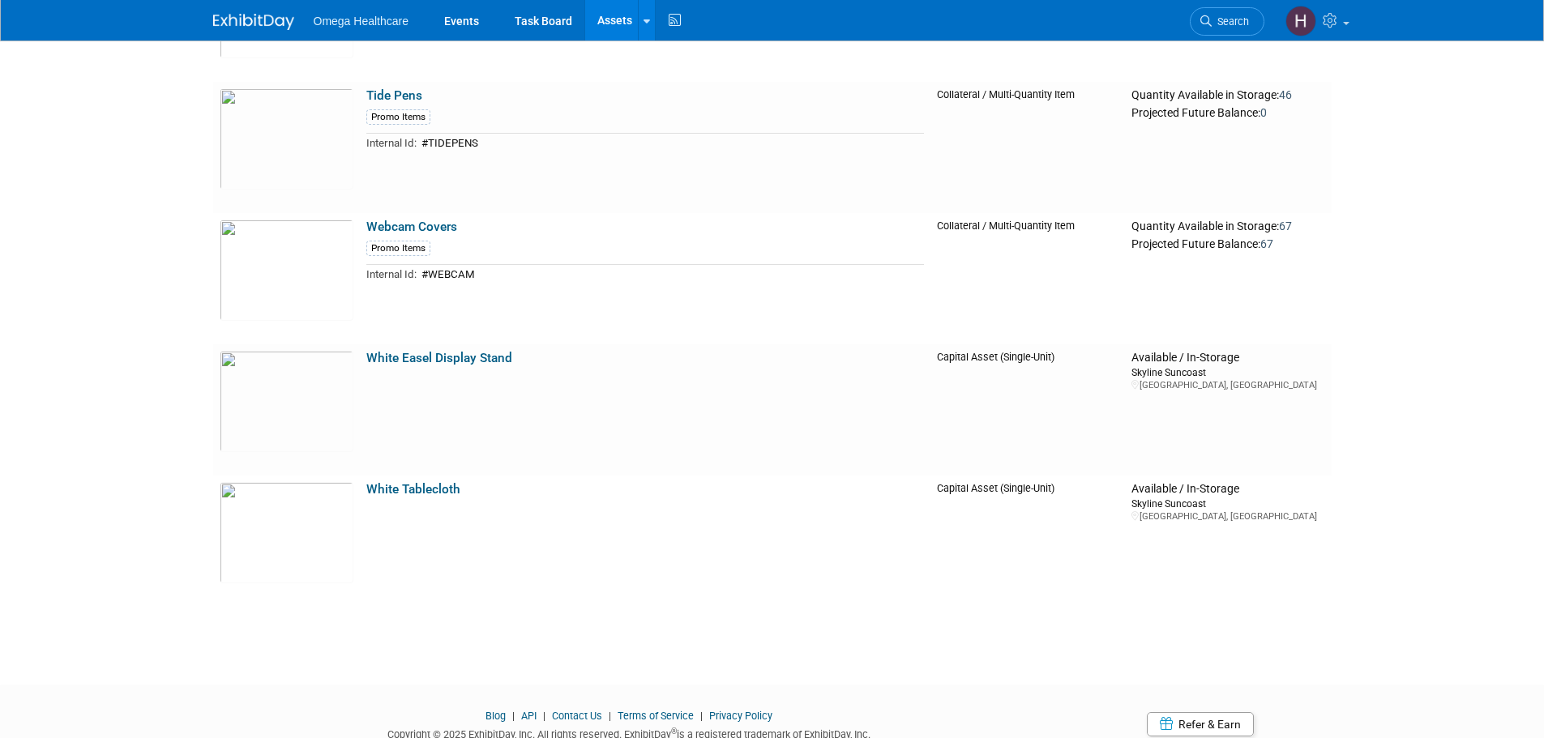
click at [648, 23] on link at bounding box center [646, 20] width 17 height 41
click at [676, 54] on link "New Asset" at bounding box center [710, 58] width 143 height 23
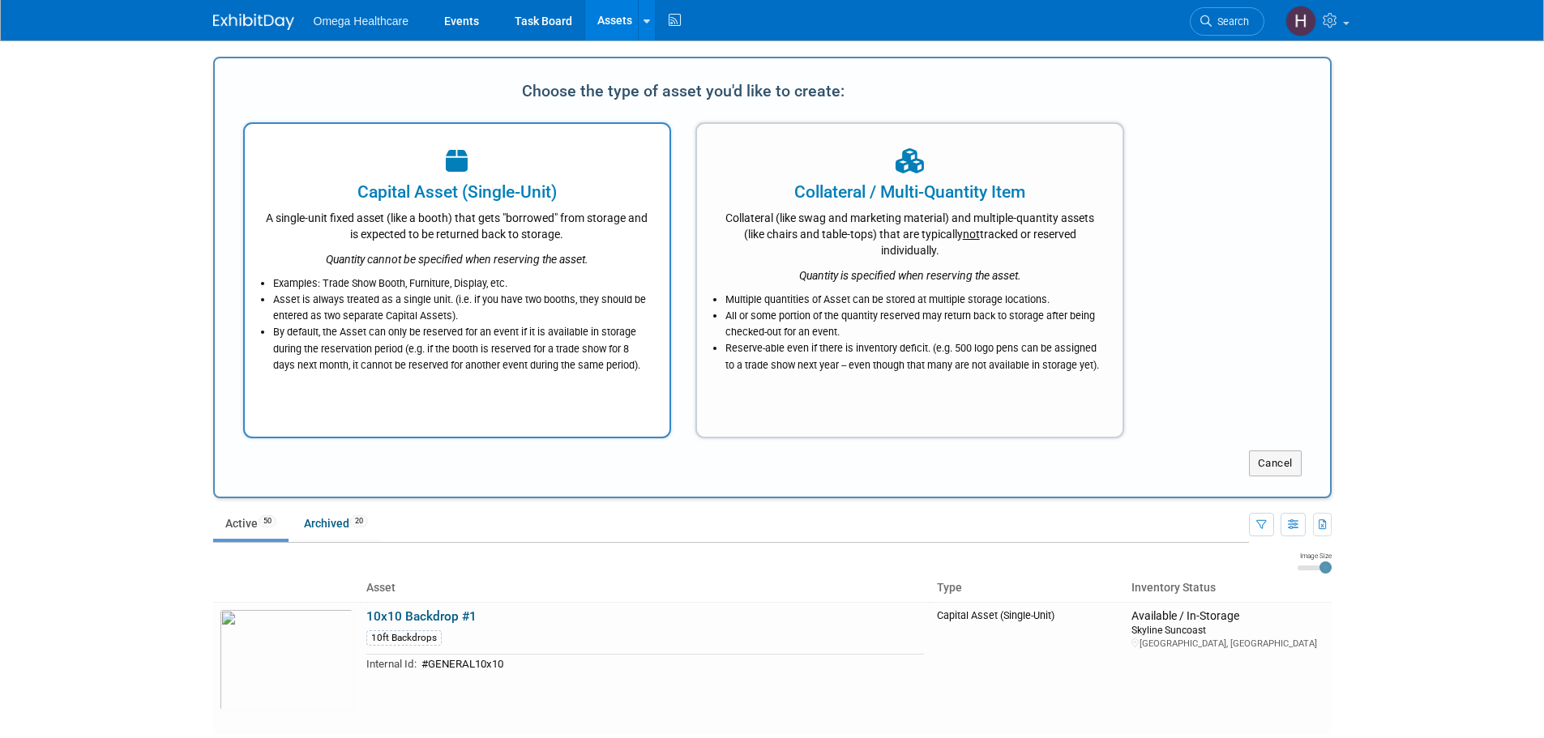
scroll to position [0, 0]
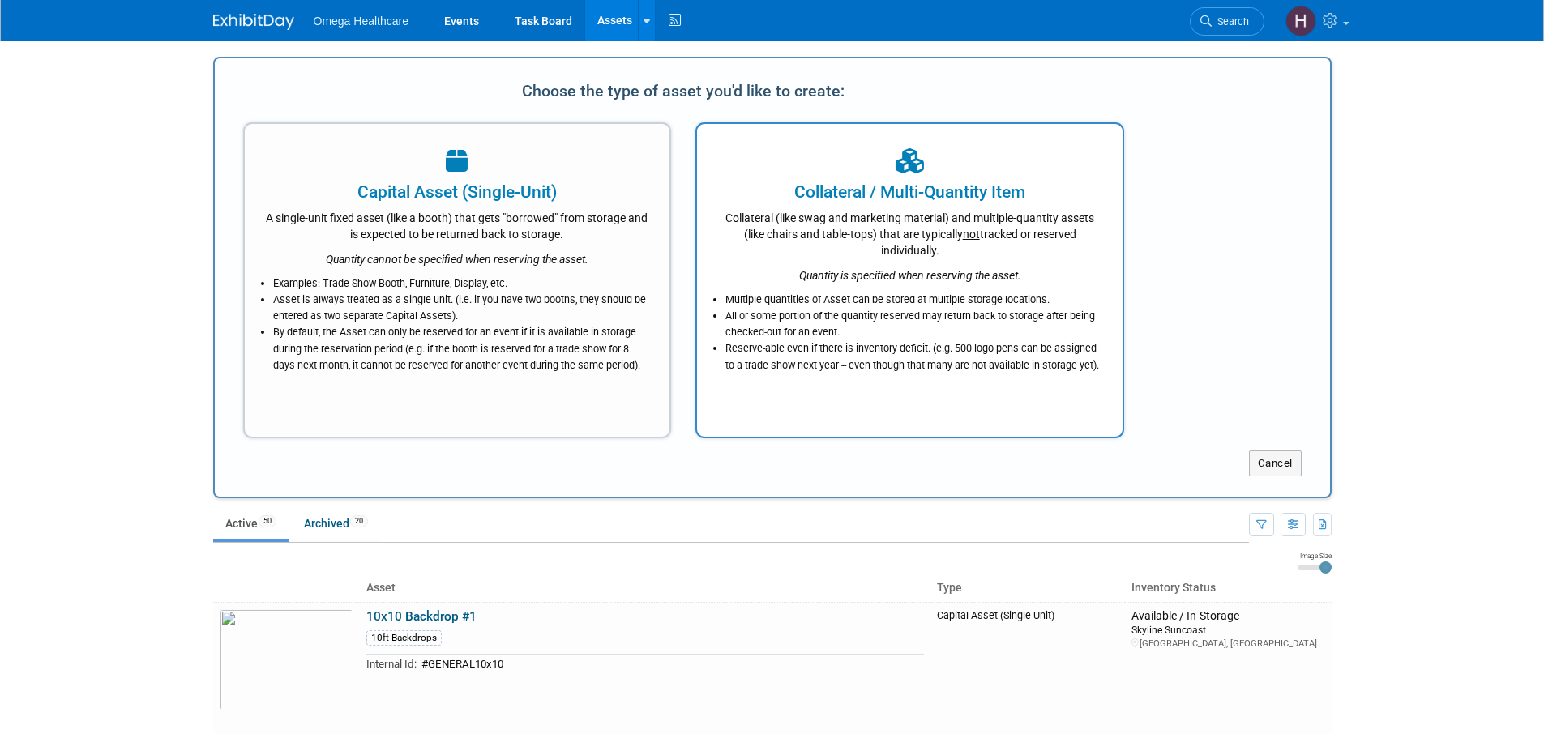
click at [874, 234] on div "Collateral (like swag and marketing material) and multiple-quantity assets (lik…" at bounding box center [909, 231] width 385 height 54
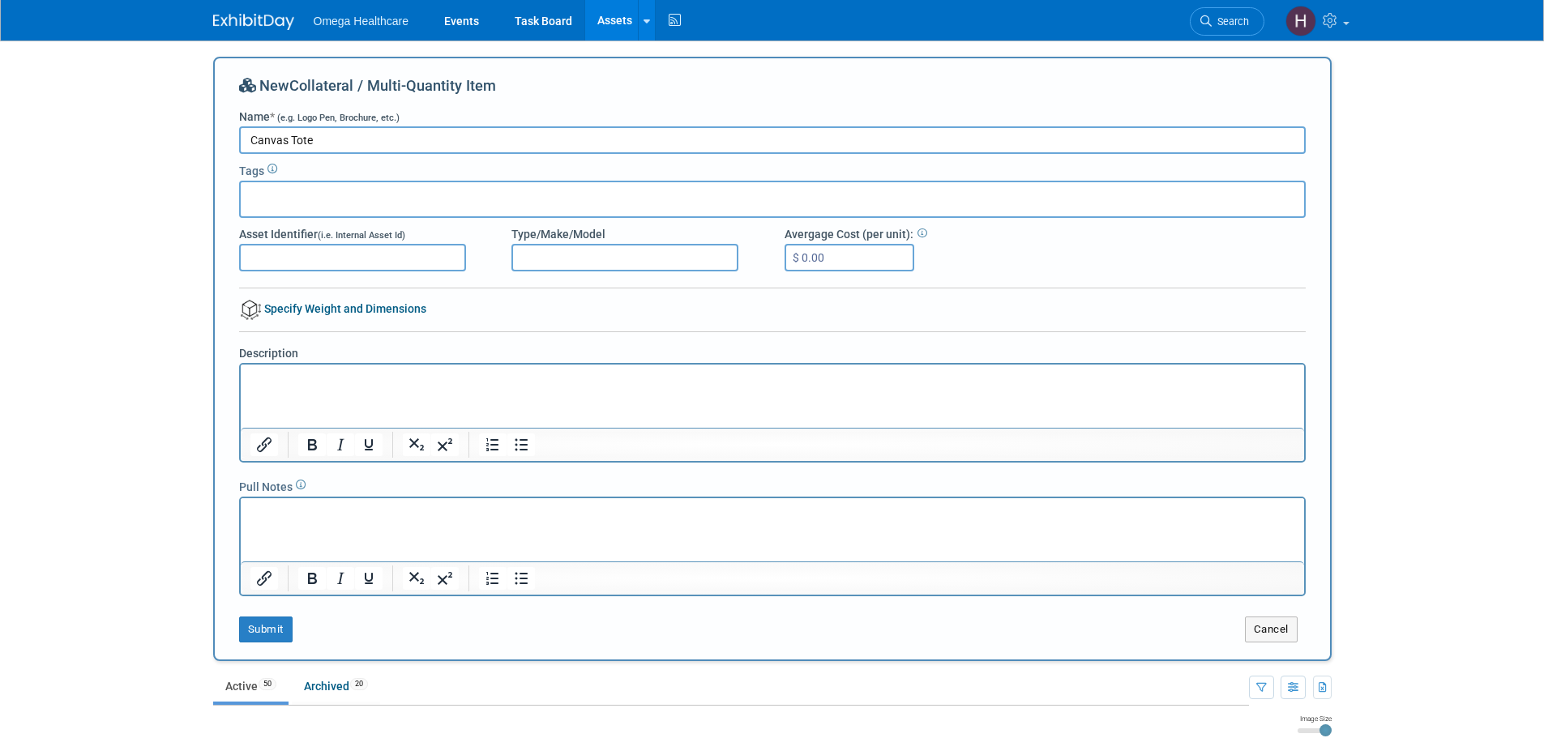
type input "Canvas Tote"
click at [400, 192] on div at bounding box center [772, 199] width 1067 height 37
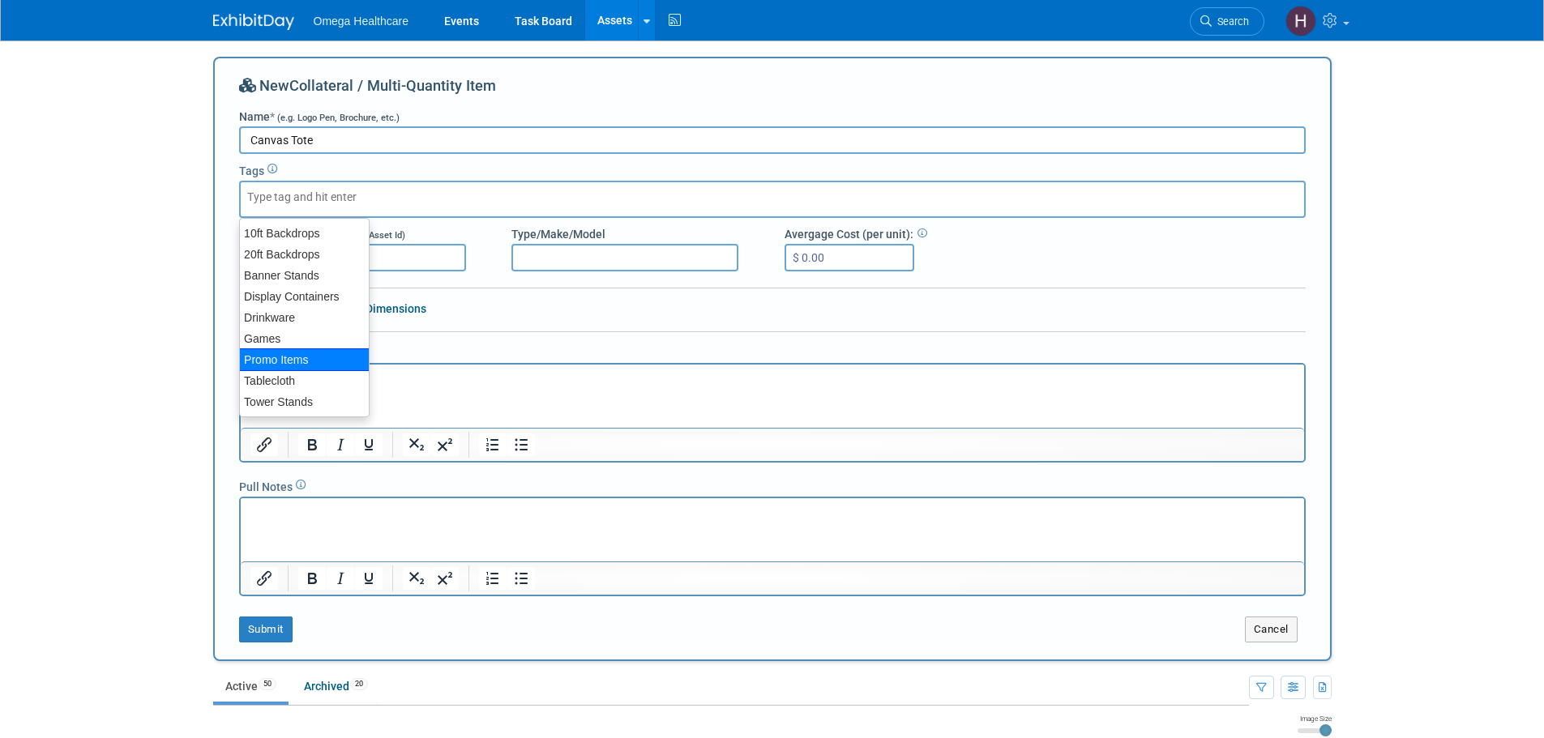
click at [301, 352] on div "Promo Items" at bounding box center [304, 360] width 130 height 23
type input "Promo Items"
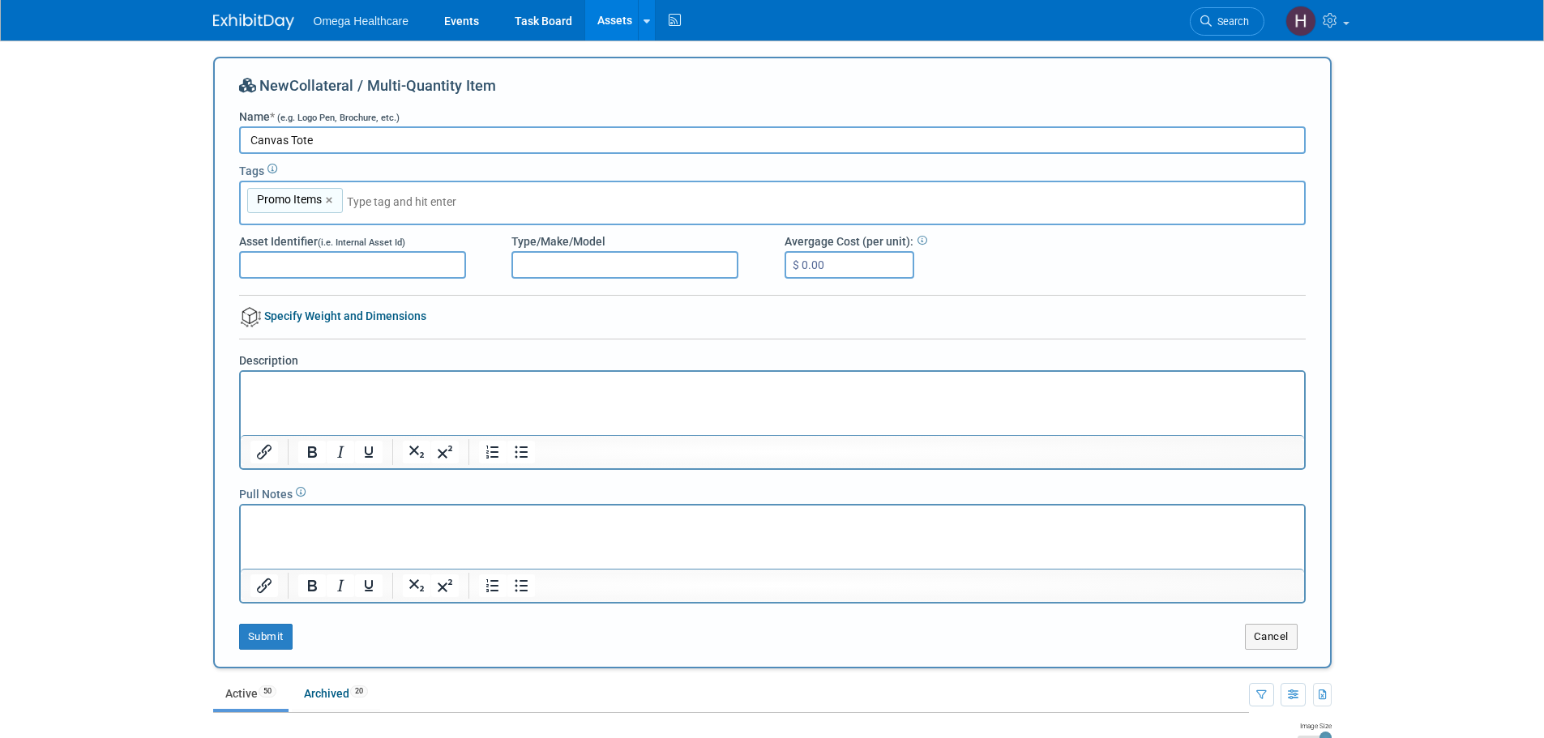
click at [265, 652] on div "New Collateral / Multi-Quantity Item Name * (e.g. Logo Pen, Brochure, etc.) Can…" at bounding box center [772, 363] width 1119 height 612
click at [272, 635] on button "Submit" at bounding box center [265, 637] width 53 height 26
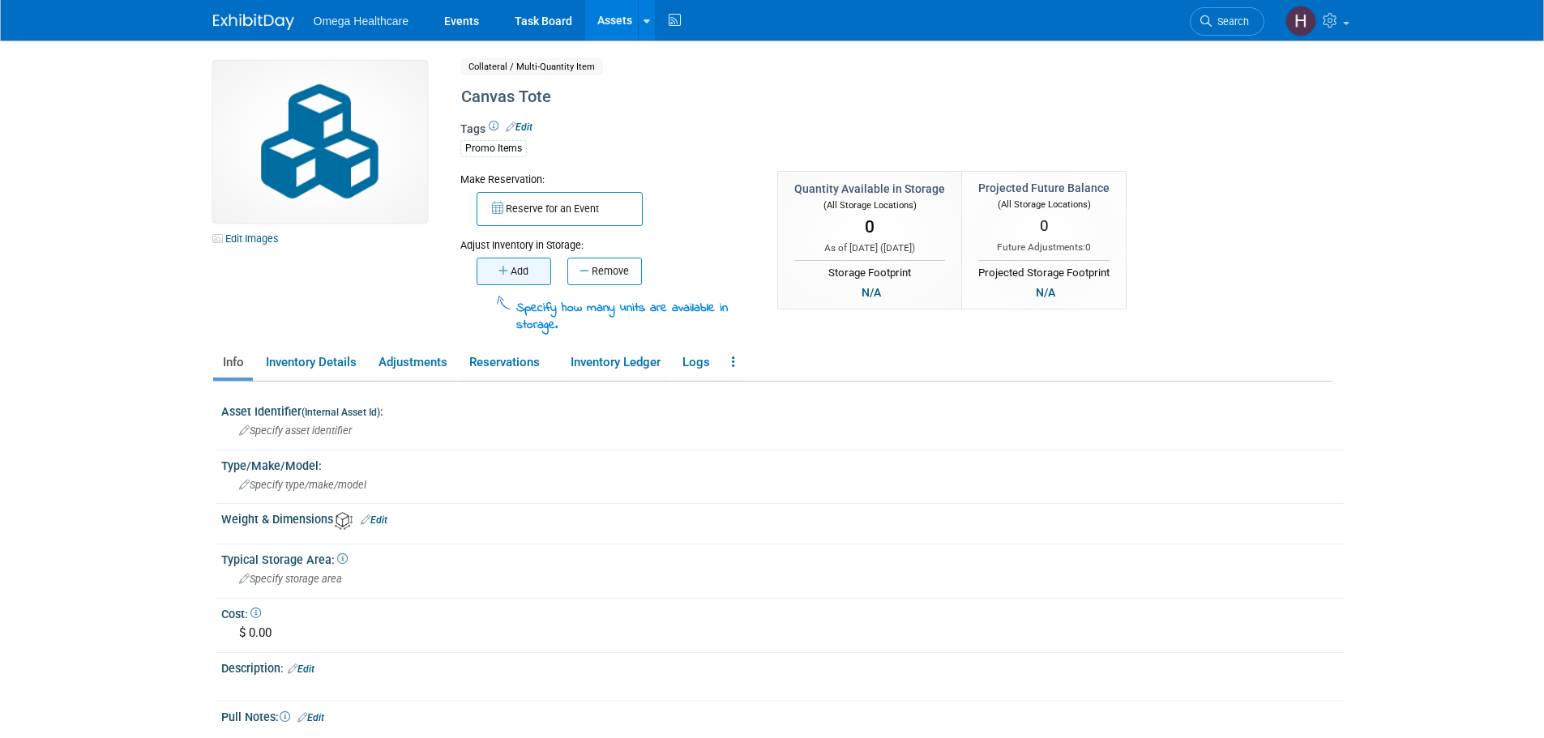
click at [518, 274] on button "Add" at bounding box center [514, 272] width 75 height 28
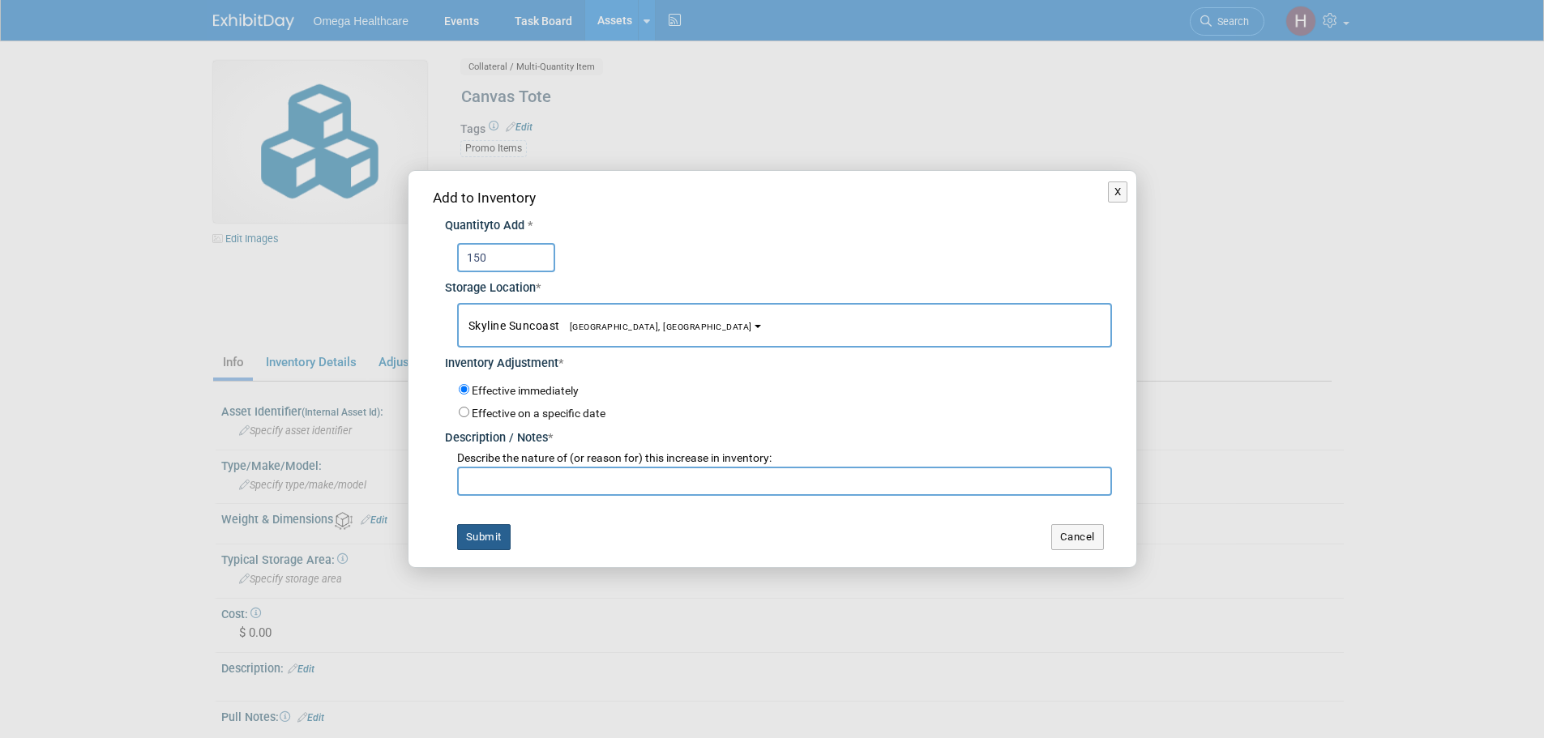
type input "150"
click at [485, 535] on button "Submit" at bounding box center [483, 537] width 53 height 26
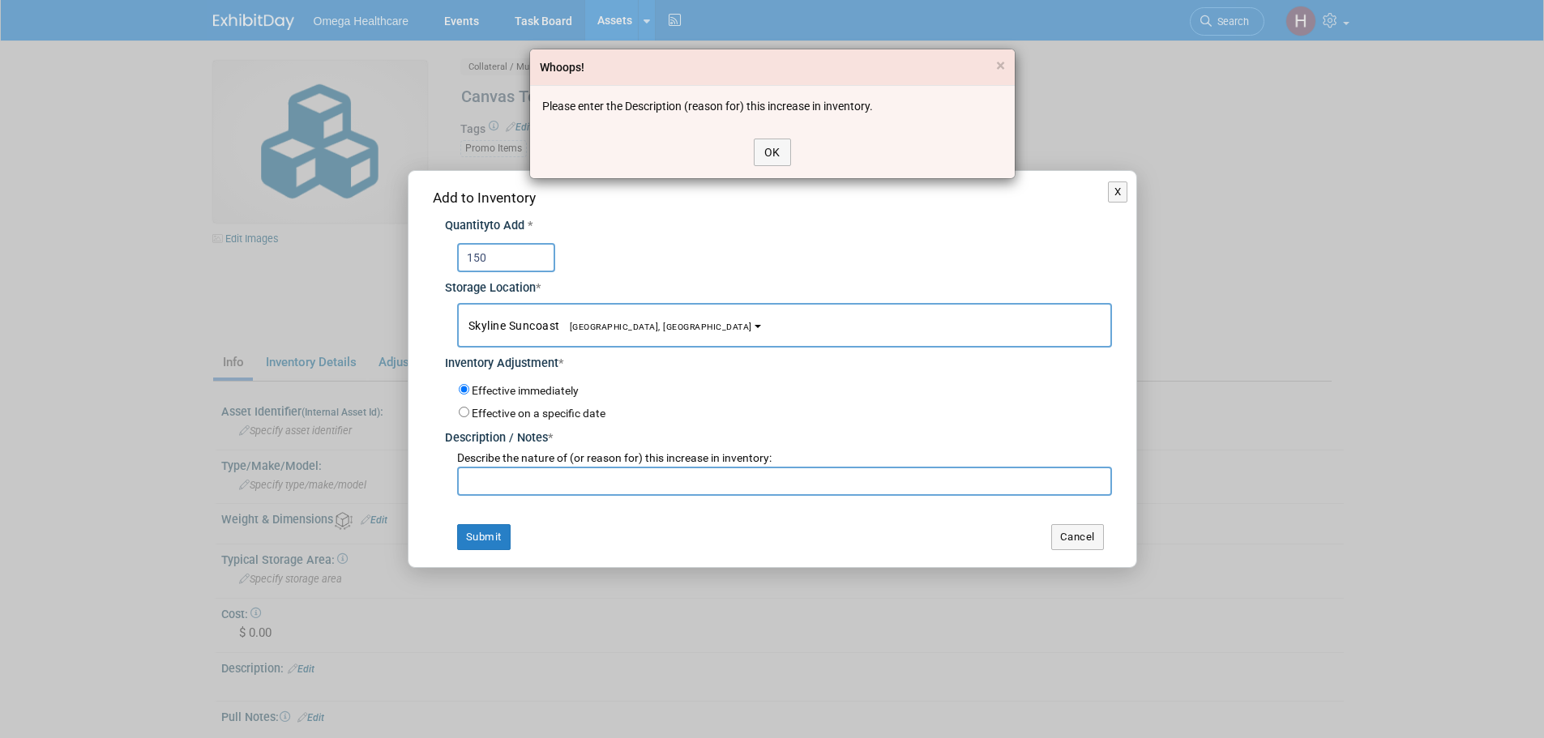
click at [545, 481] on div "Whoops! × Please enter the Description (reason for) this increase in inventory.…" at bounding box center [772, 369] width 1544 height 738
click at [769, 148] on button "OK" at bounding box center [772, 153] width 37 height 28
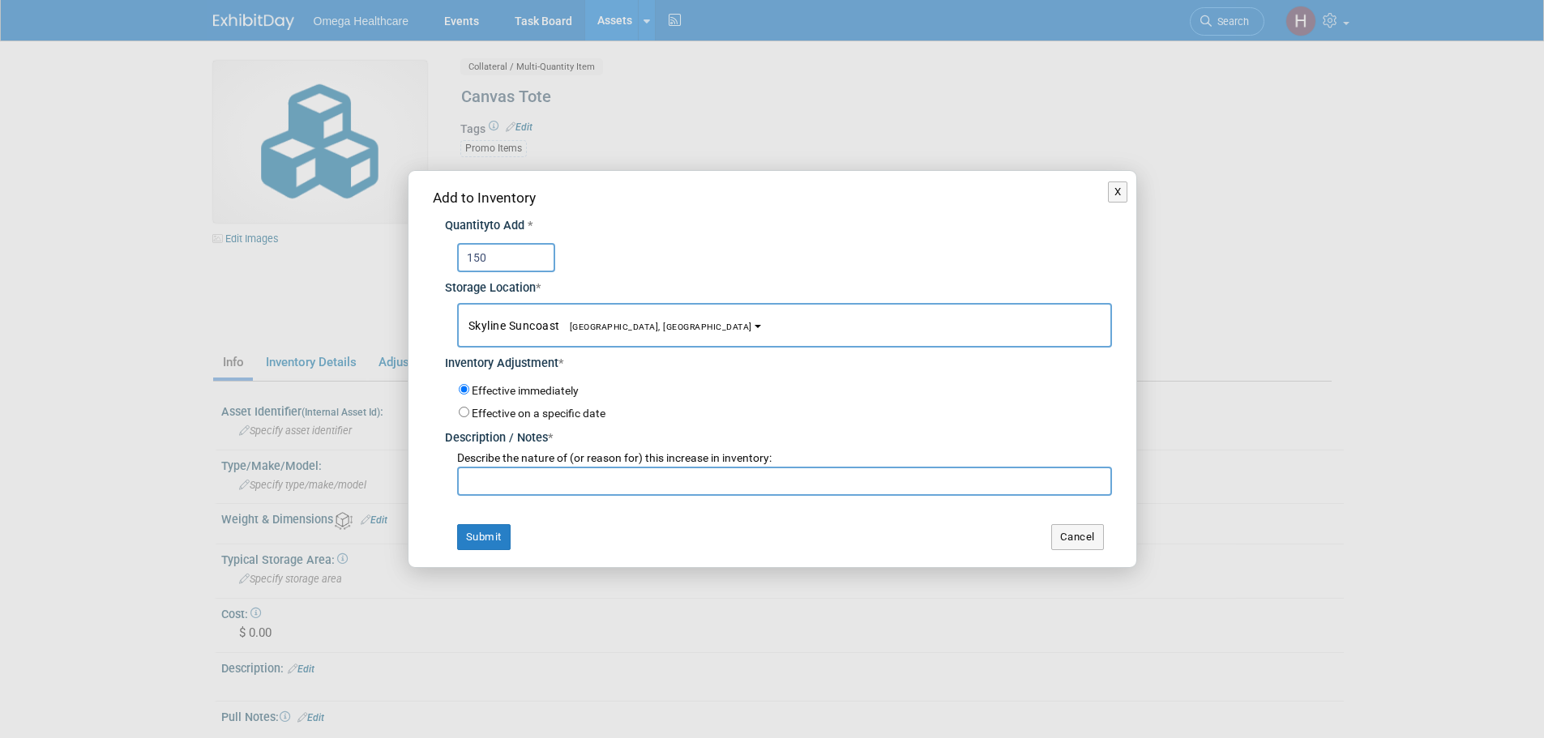
click at [622, 473] on input "text" at bounding box center [784, 481] width 655 height 29
type input "returned from HFMA"
click at [477, 541] on button "Submit" at bounding box center [483, 537] width 53 height 26
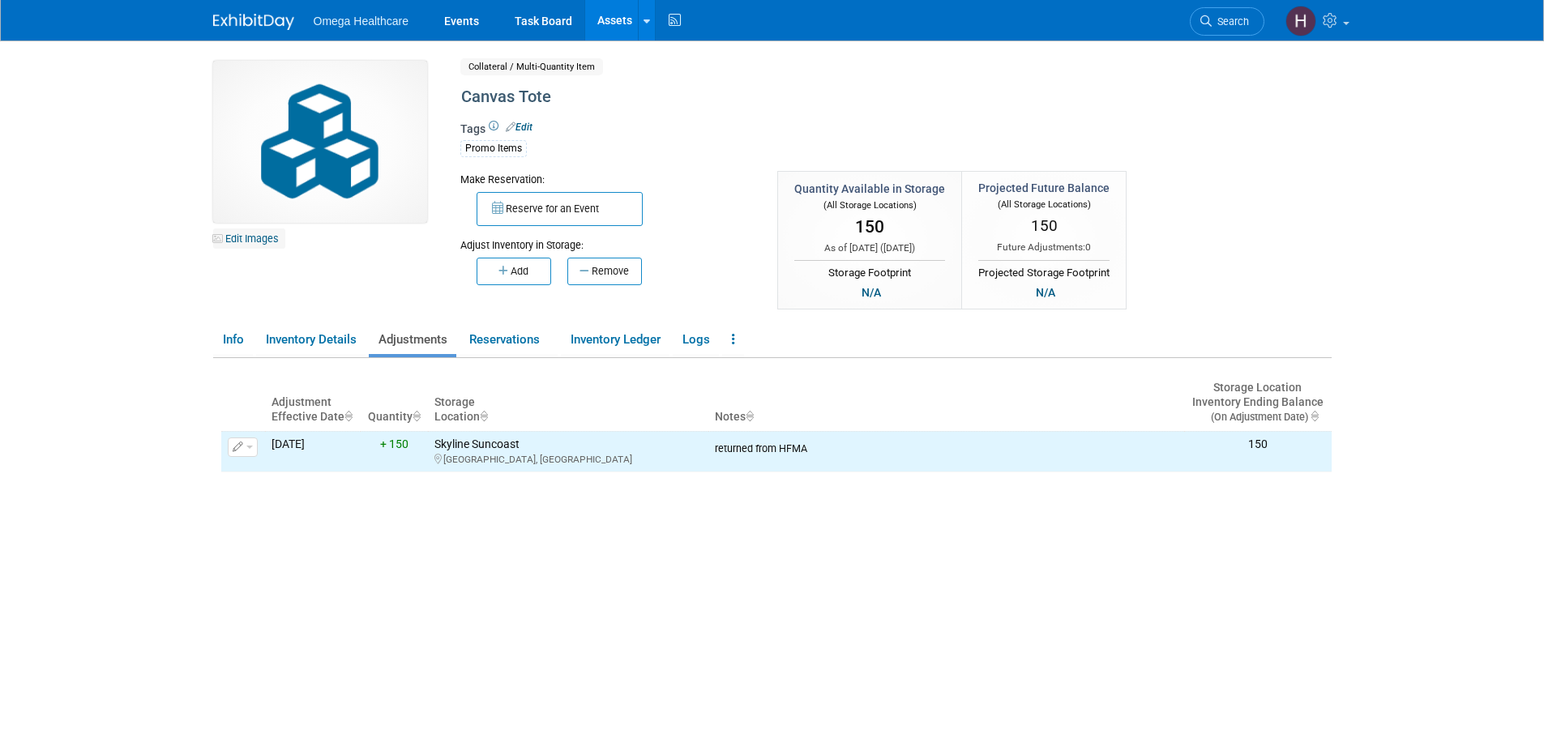
click at [259, 235] on link "Edit Images" at bounding box center [249, 239] width 72 height 20
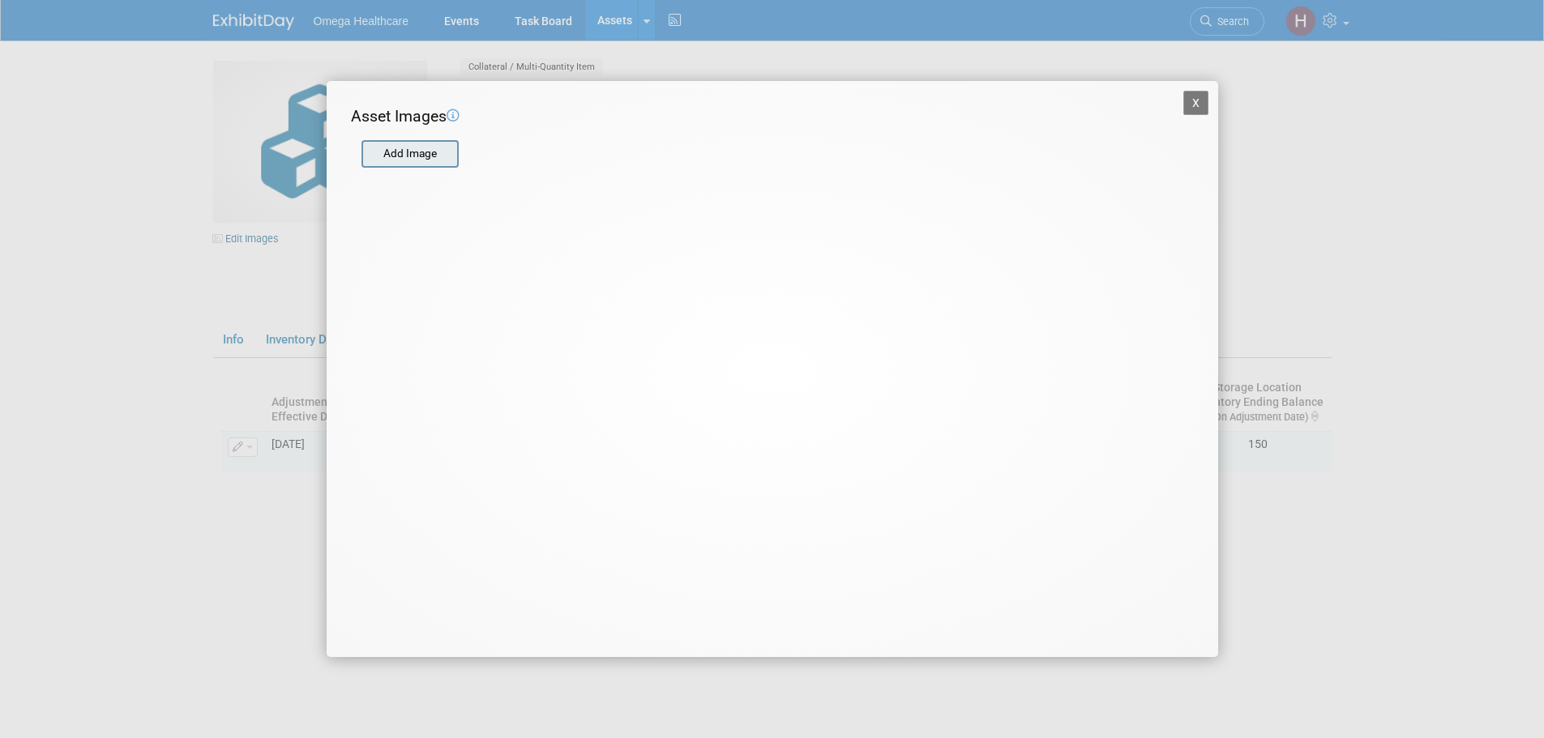
click at [380, 158] on input "file" at bounding box center [360, 154] width 193 height 24
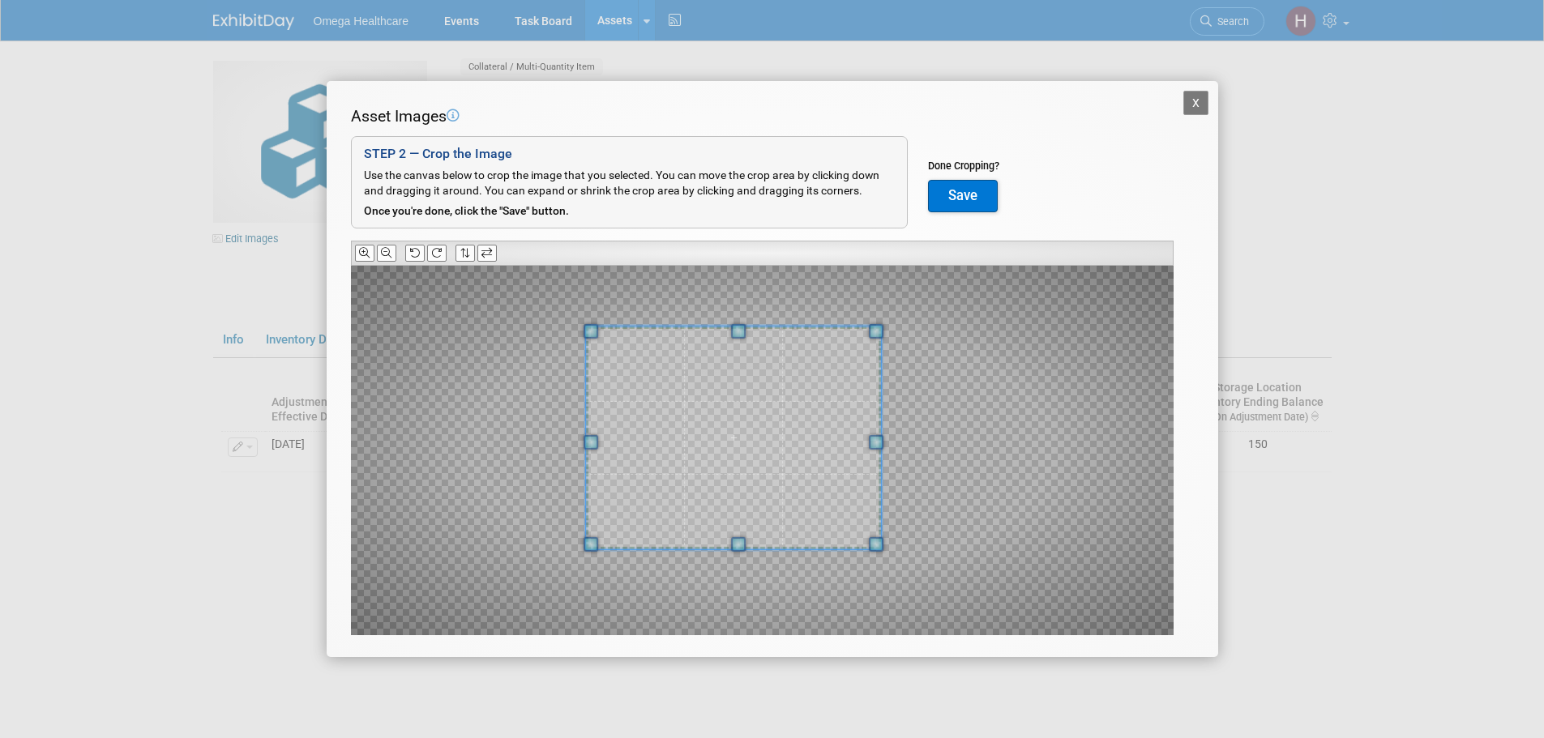
click at [730, 427] on span at bounding box center [734, 438] width 296 height 222
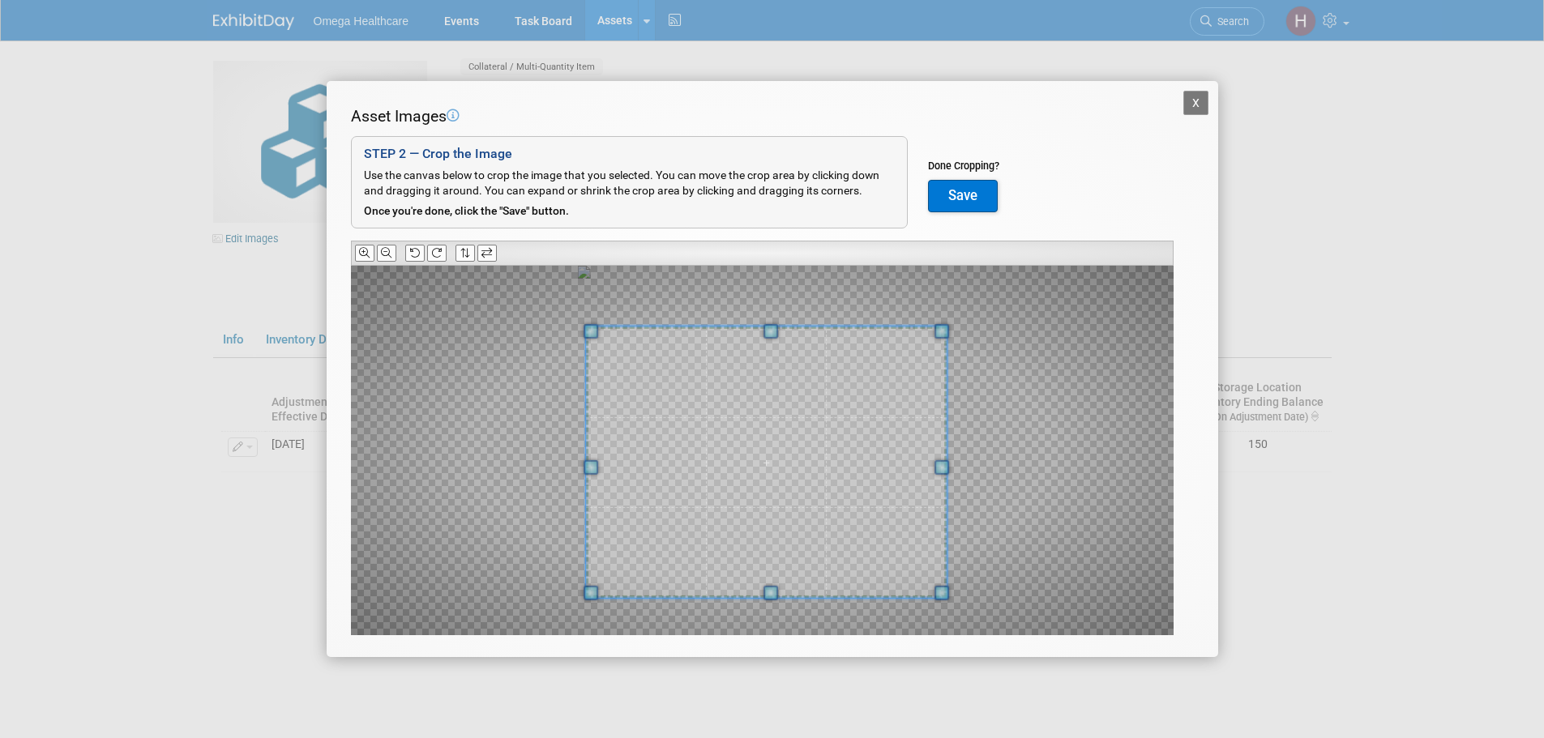
click at [938, 659] on div "X Asset Images Add Image STEP 2 — Crop the Image Use the canvas below to crop t…" at bounding box center [772, 369] width 1544 height 738
click at [876, 587] on span at bounding box center [766, 466] width 361 height 272
click at [866, 576] on span at bounding box center [766, 469] width 361 height 272
click at [970, 198] on button "Save" at bounding box center [963, 196] width 70 height 32
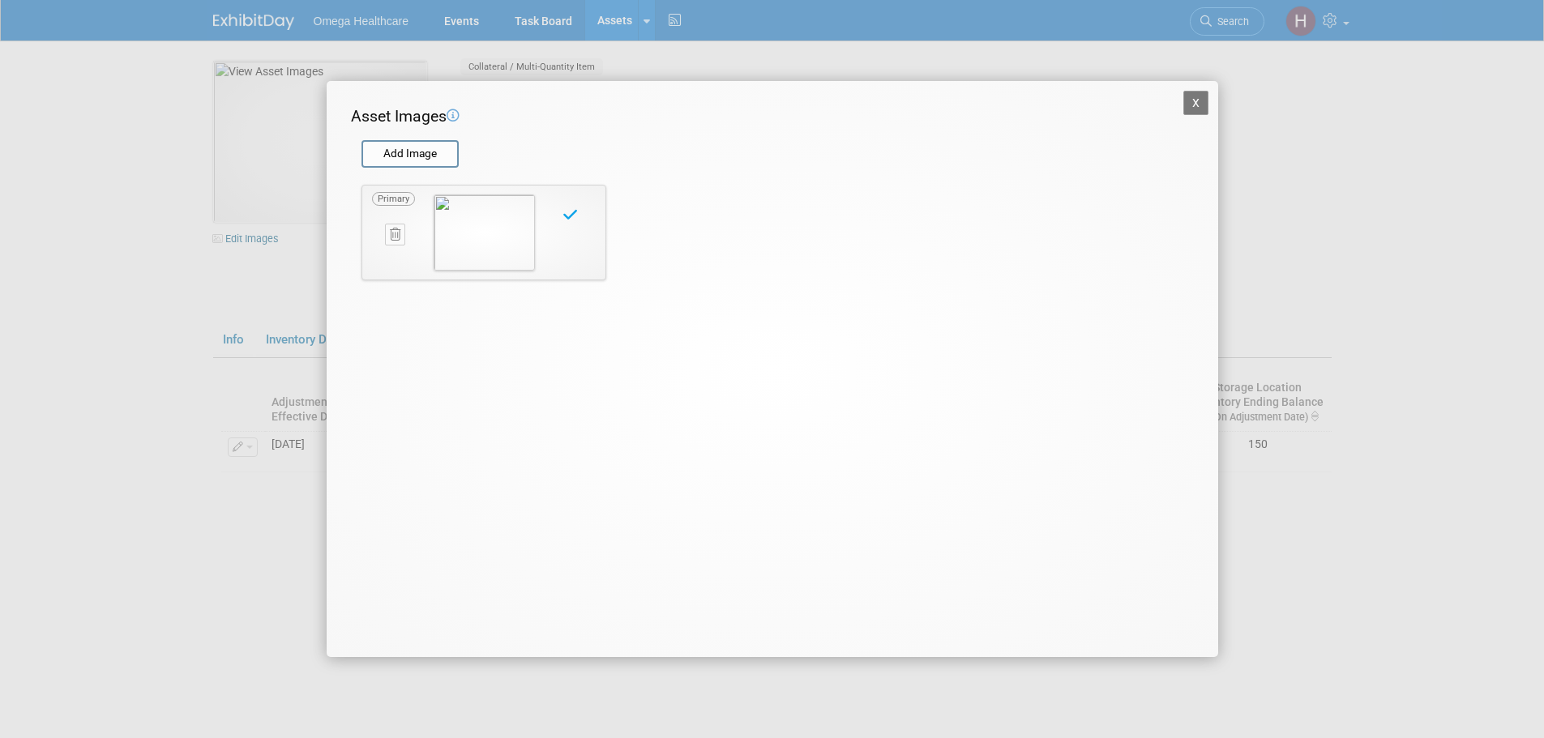
click at [1192, 104] on button "X" at bounding box center [1196, 103] width 26 height 24
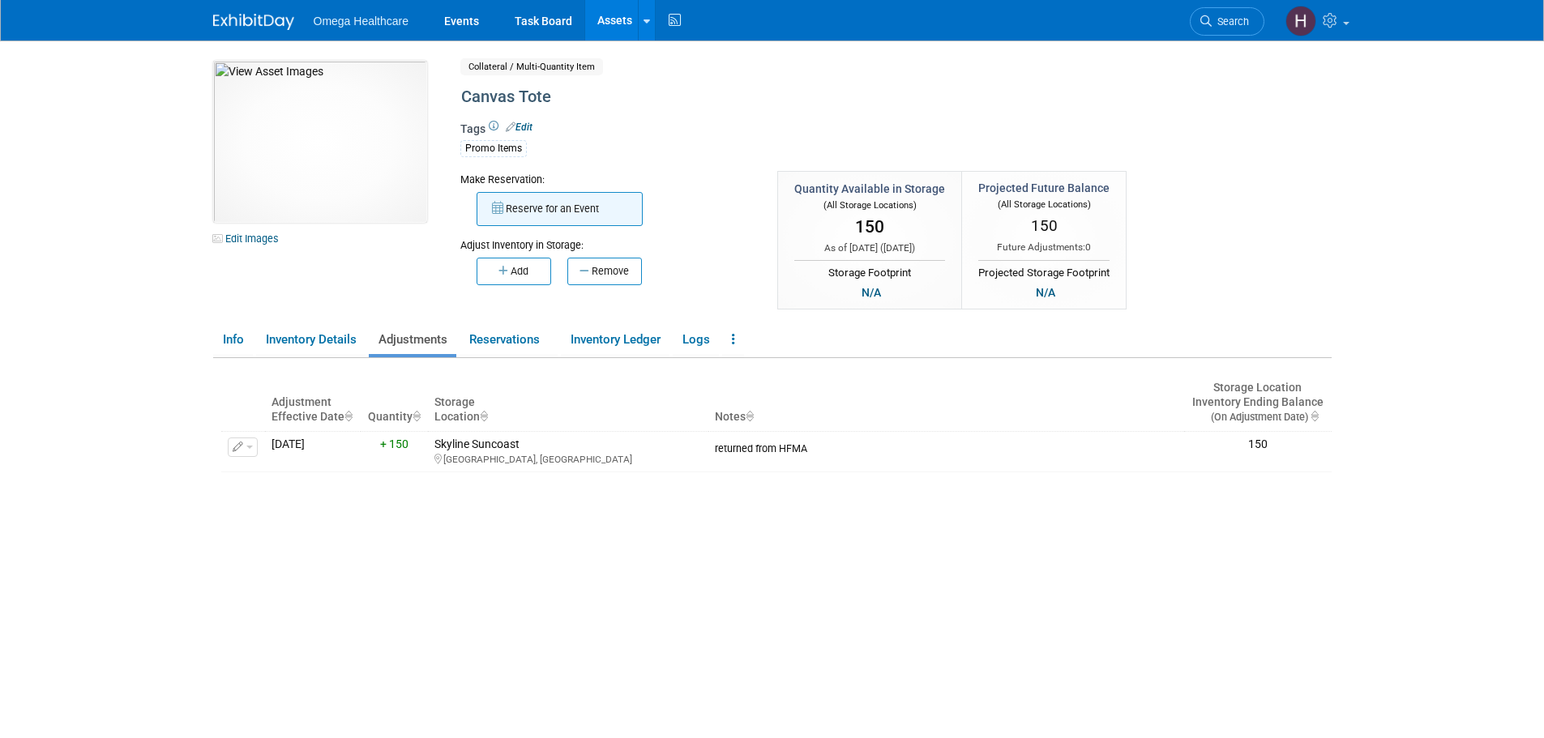
click at [585, 198] on button "Reserve for an Event" at bounding box center [560, 209] width 166 height 34
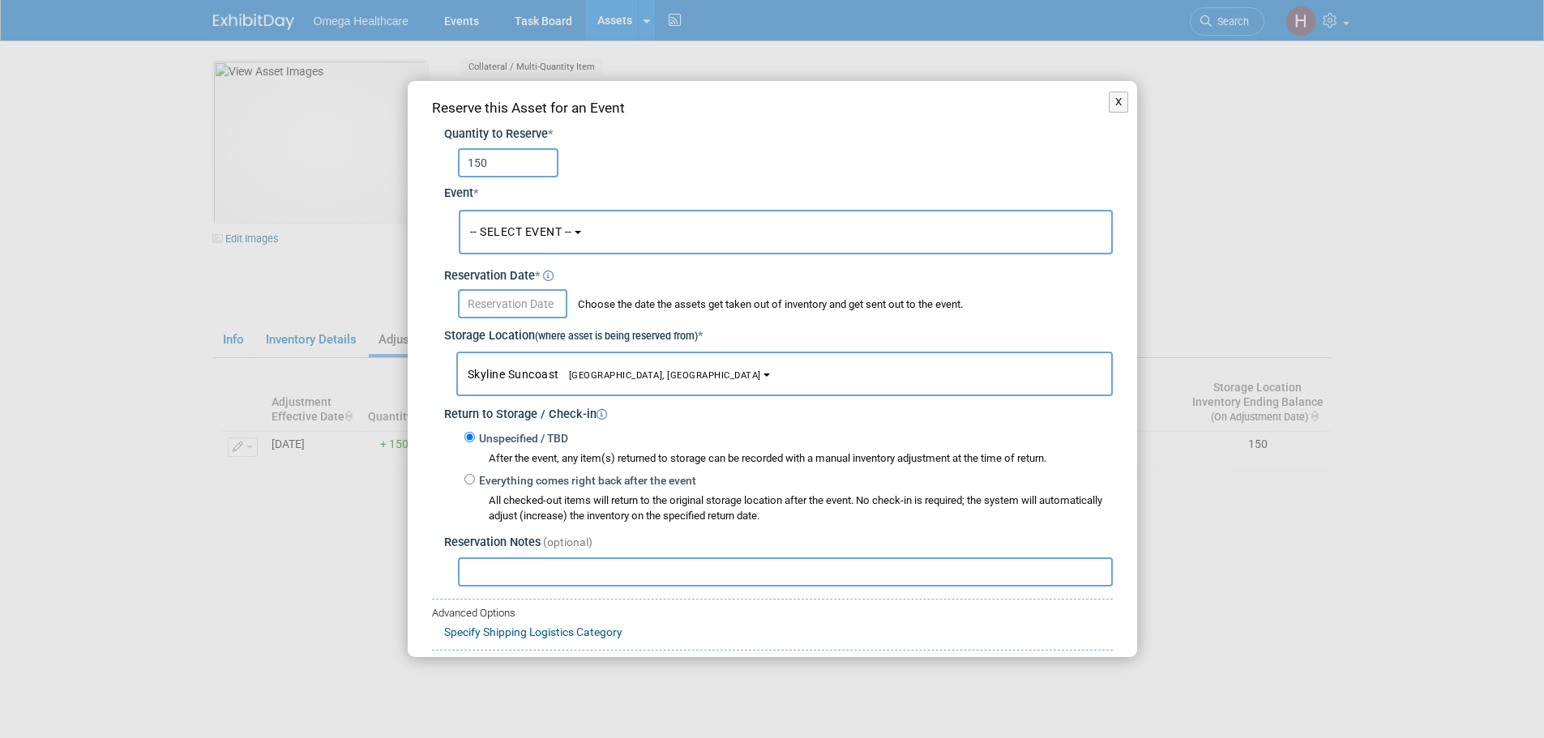
type input "150"
click at [550, 253] on button "-- SELECT EVENT --" at bounding box center [786, 232] width 654 height 45
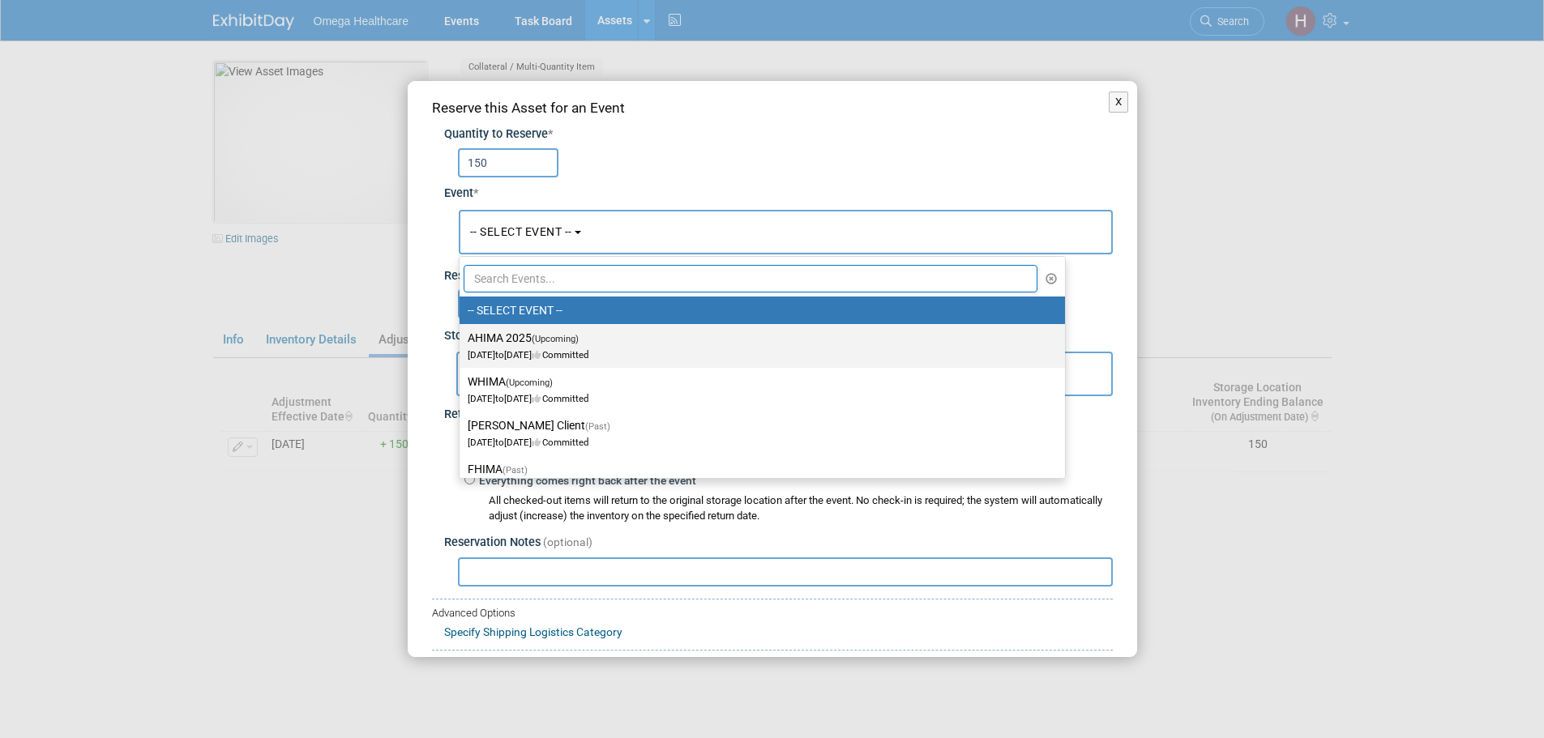
click at [567, 348] on label "AHIMA 2025 (Upcoming) Oct 12, 2025 to Oct 14, 2025 Committed" at bounding box center [758, 345] width 581 height 37
click at [462, 344] on input "AHIMA 2025 (Upcoming) Oct 12, 2025 to Oct 14, 2025 Committed" at bounding box center [456, 338] width 11 height 11
select select "11151282"
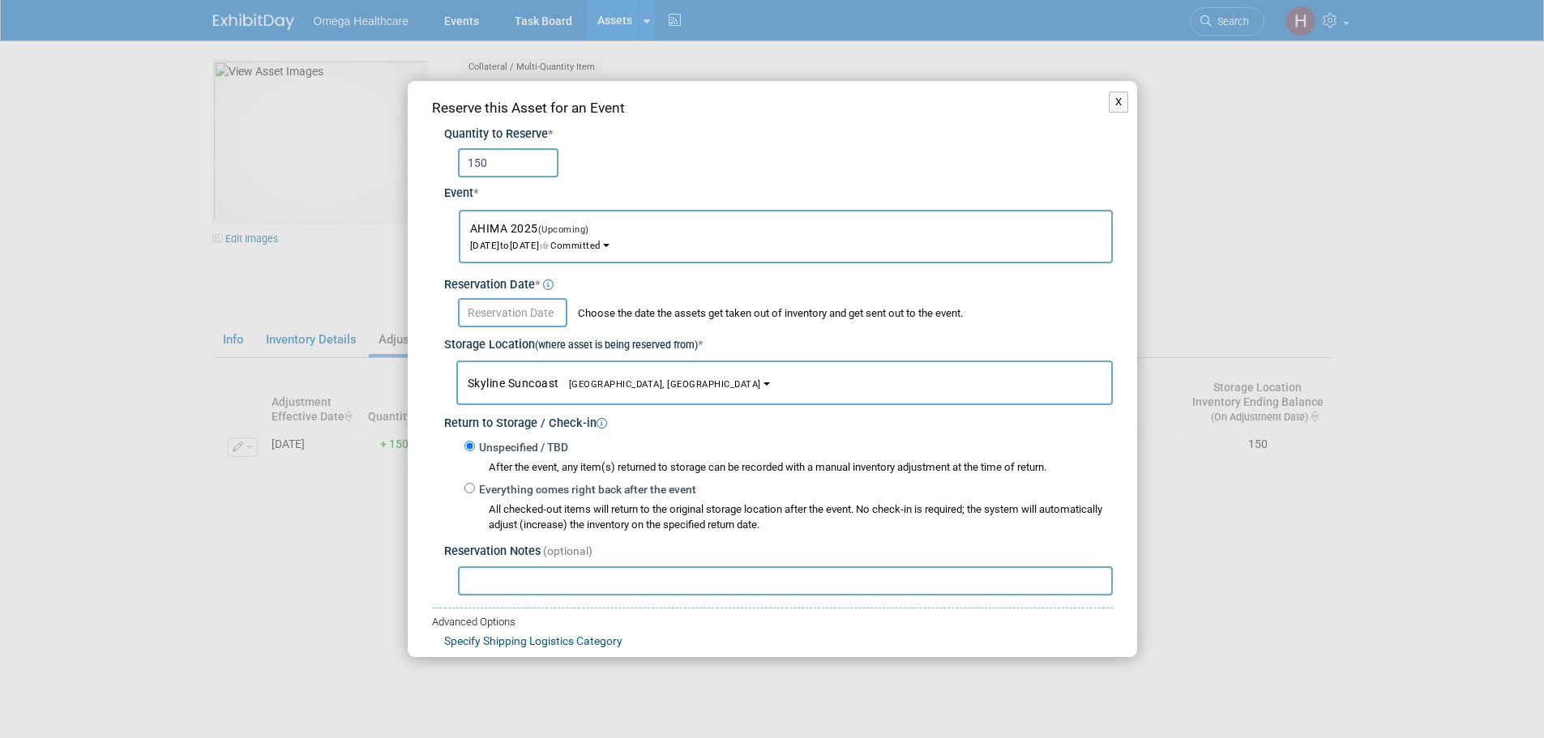
click at [519, 299] on input "text" at bounding box center [512, 312] width 109 height 29
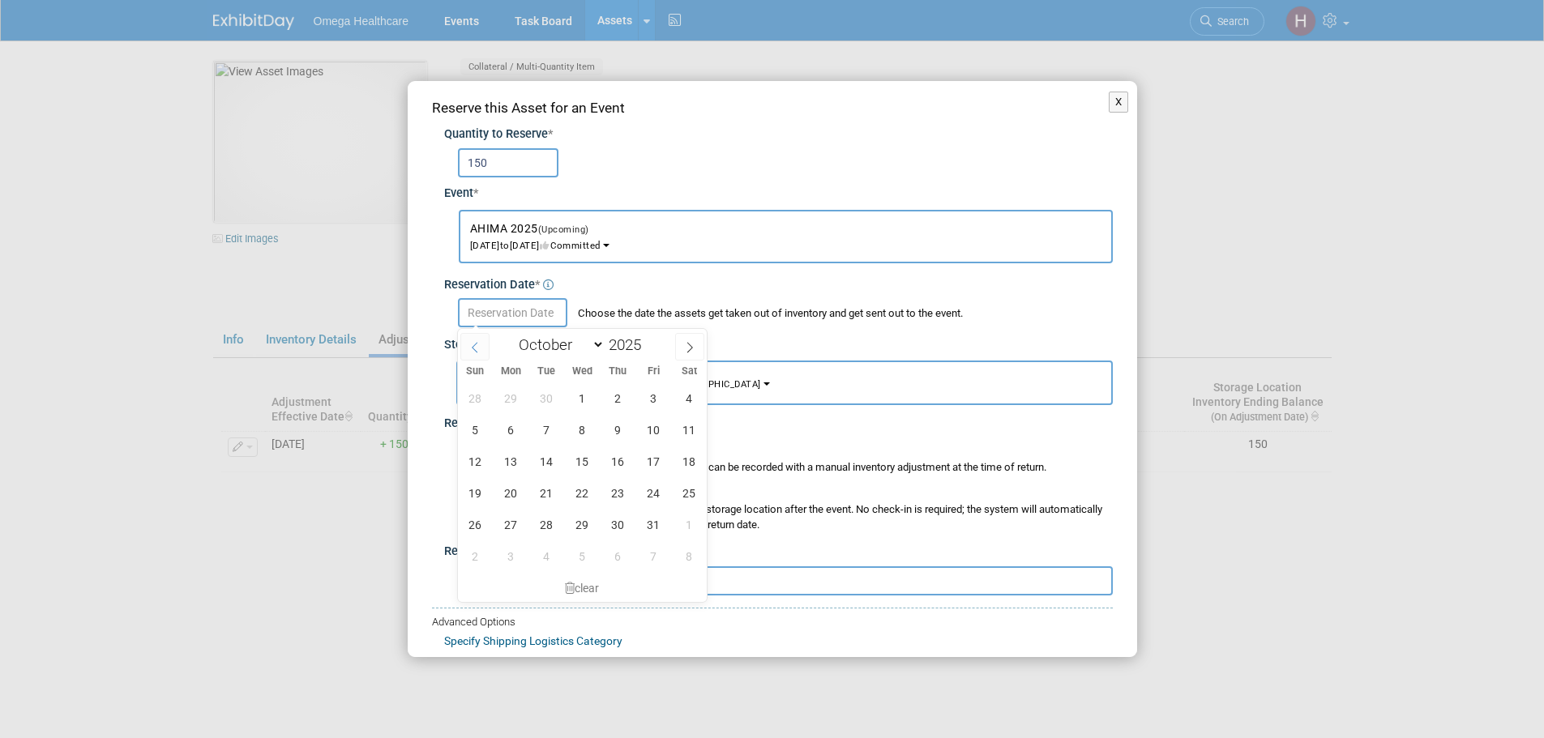
click at [473, 343] on icon at bounding box center [474, 347] width 11 height 11
select select "8"
click at [552, 435] on span "9" at bounding box center [547, 430] width 32 height 32
type input "Sep 9, 2025"
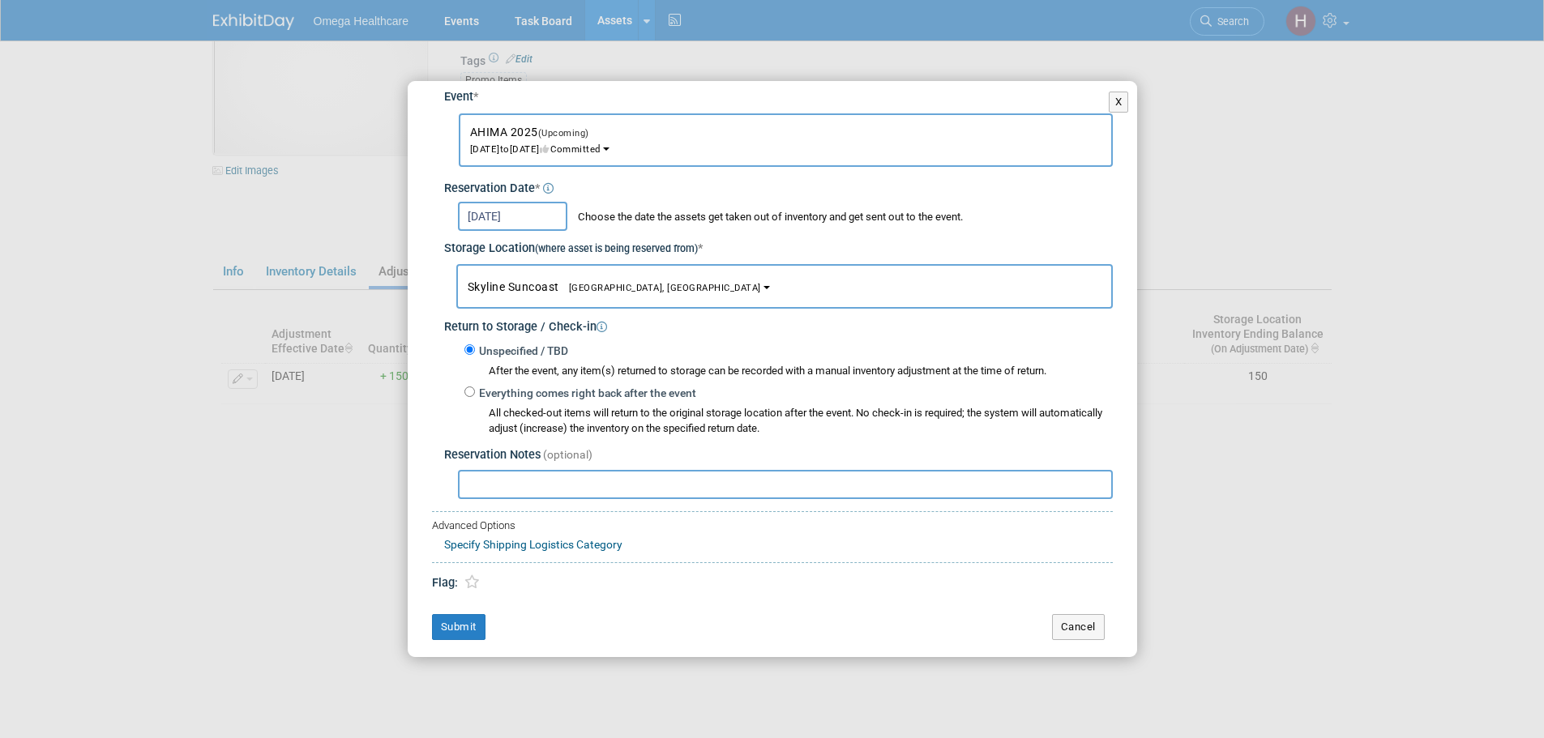
scroll to position [209, 0]
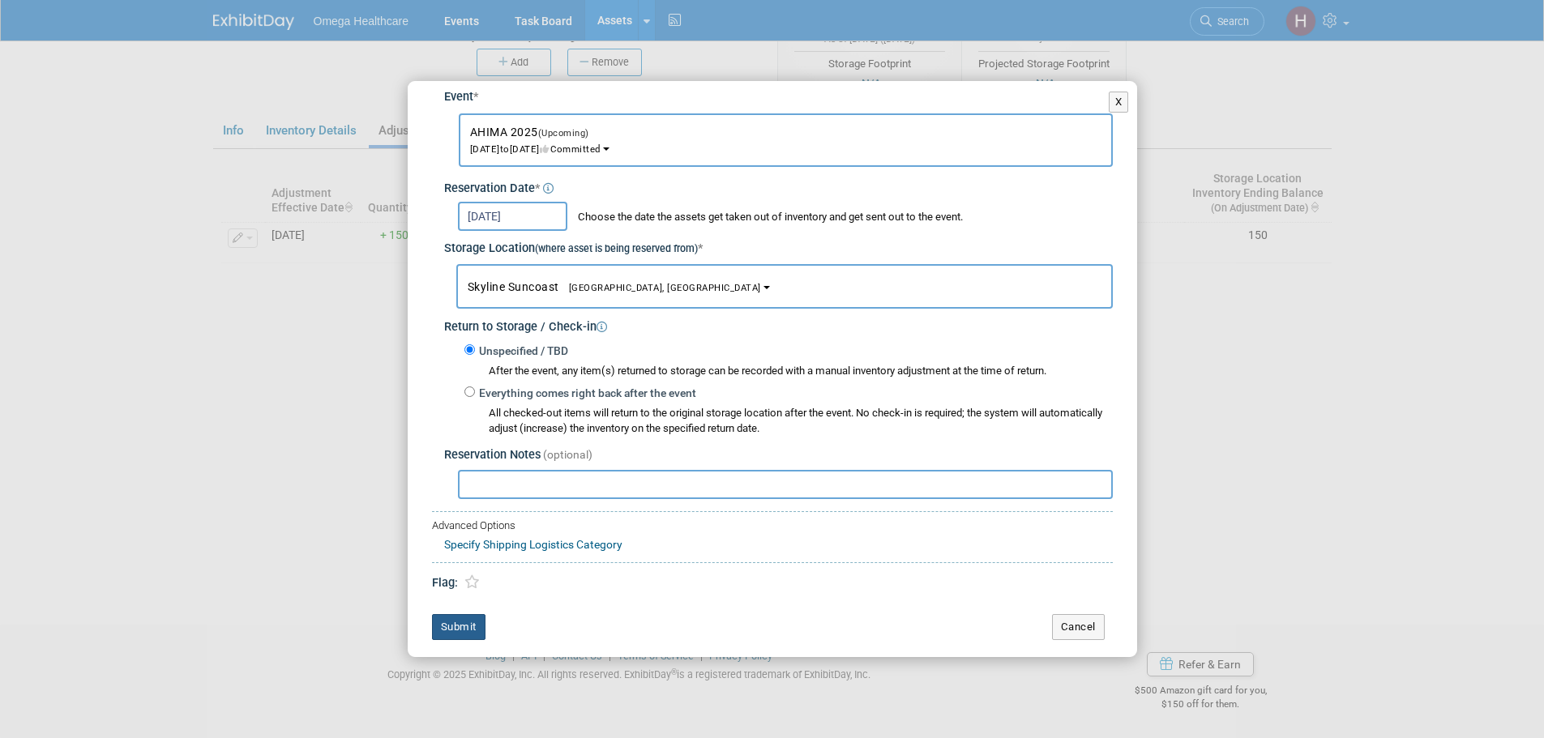
click at [464, 629] on button "Submit" at bounding box center [458, 627] width 53 height 26
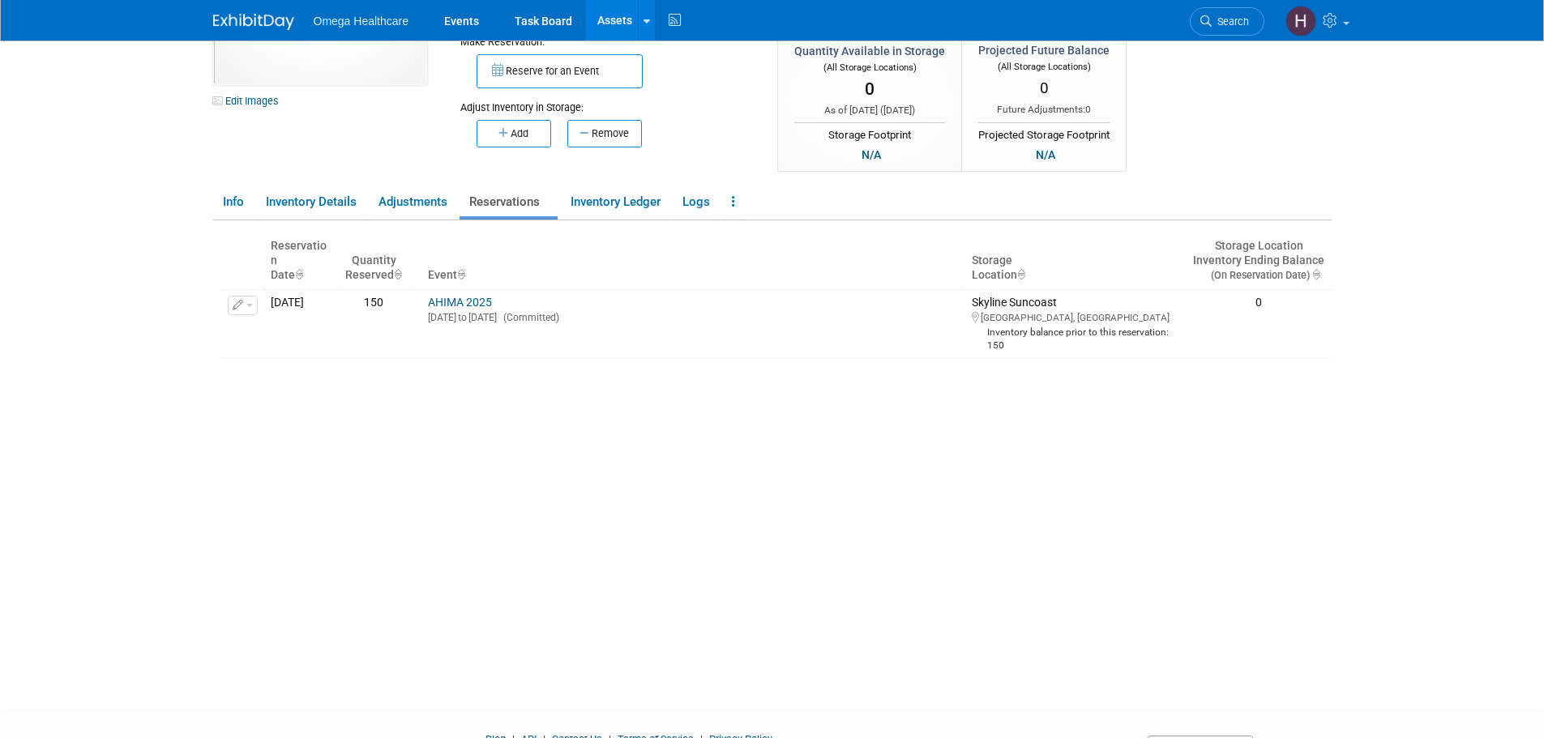
scroll to position [0, 0]
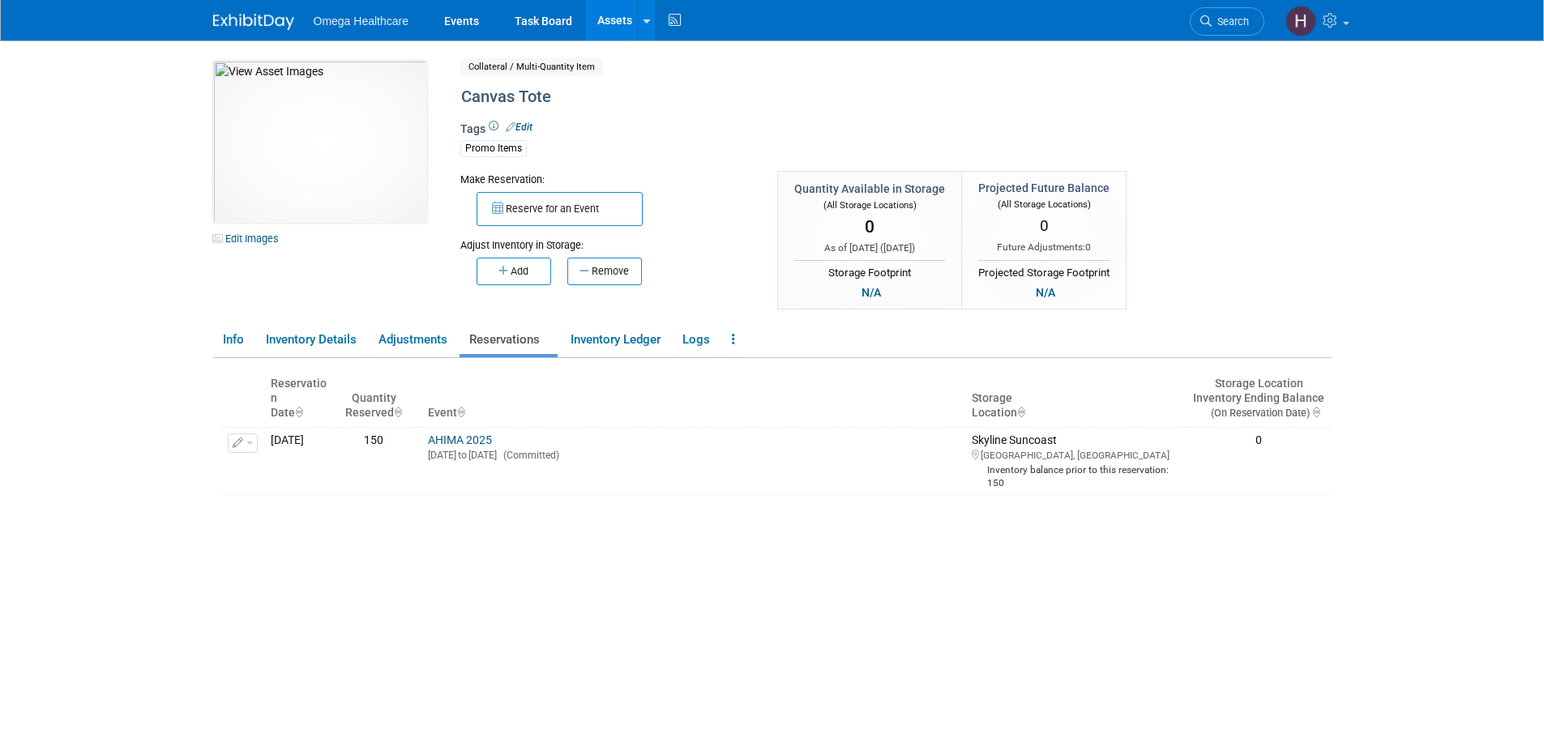
click at [612, 27] on link "Assets" at bounding box center [614, 20] width 59 height 41
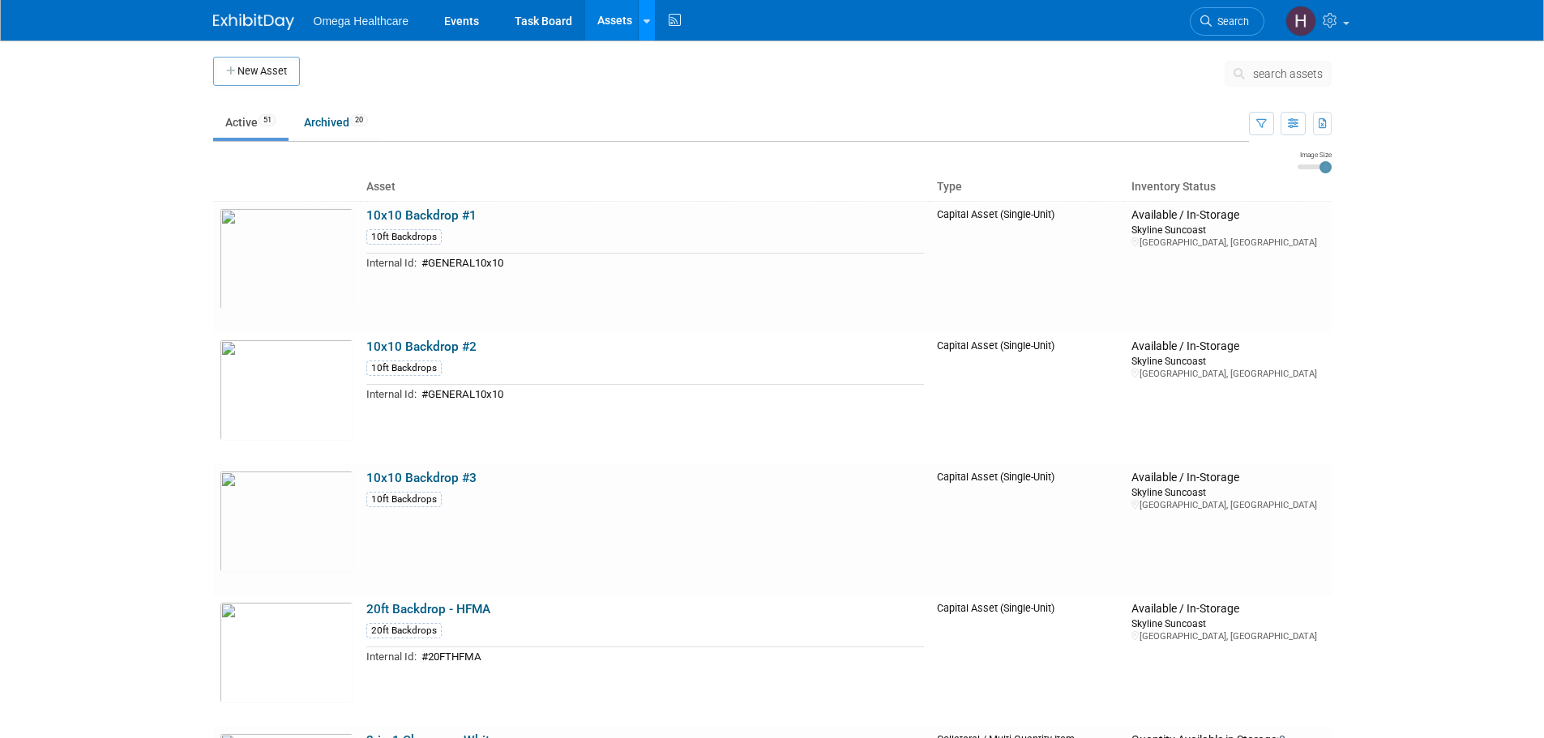
click at [644, 23] on icon at bounding box center [647, 21] width 6 height 11
click at [680, 56] on link "New Asset" at bounding box center [710, 58] width 143 height 23
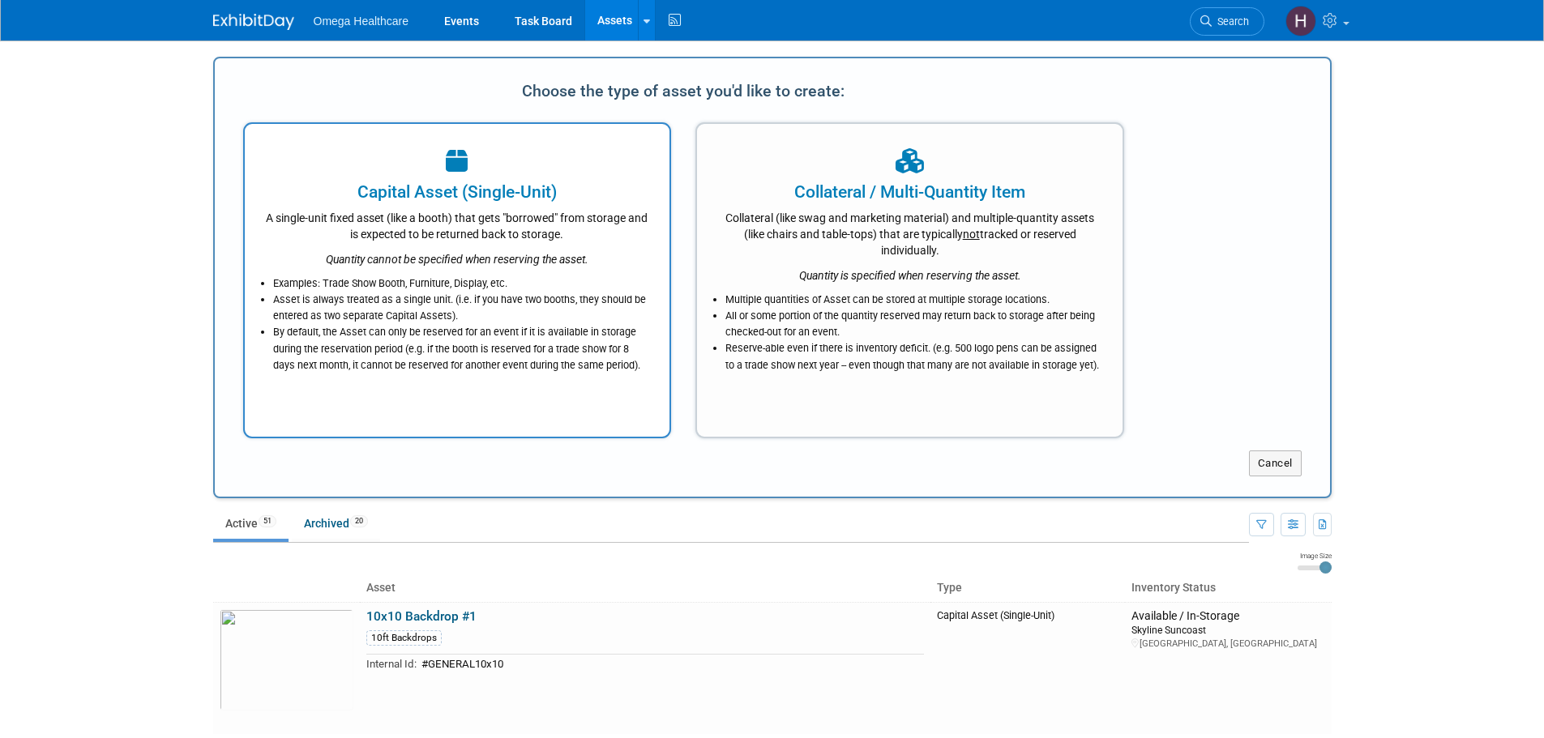
click at [495, 208] on div "A single-unit fixed asset (like a booth) that gets "borrowed" from storage and …" at bounding box center [457, 223] width 385 height 38
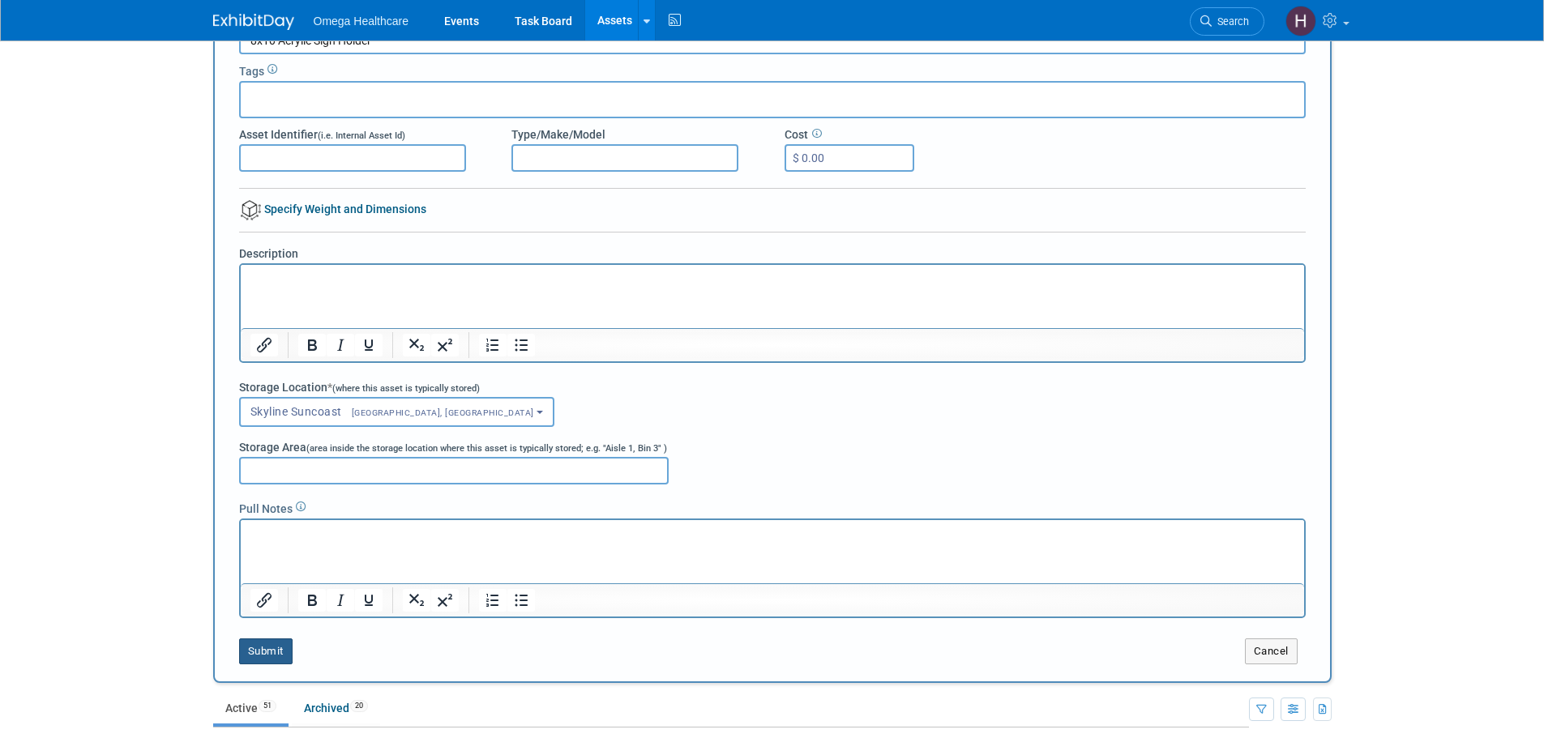
scroll to position [243, 0]
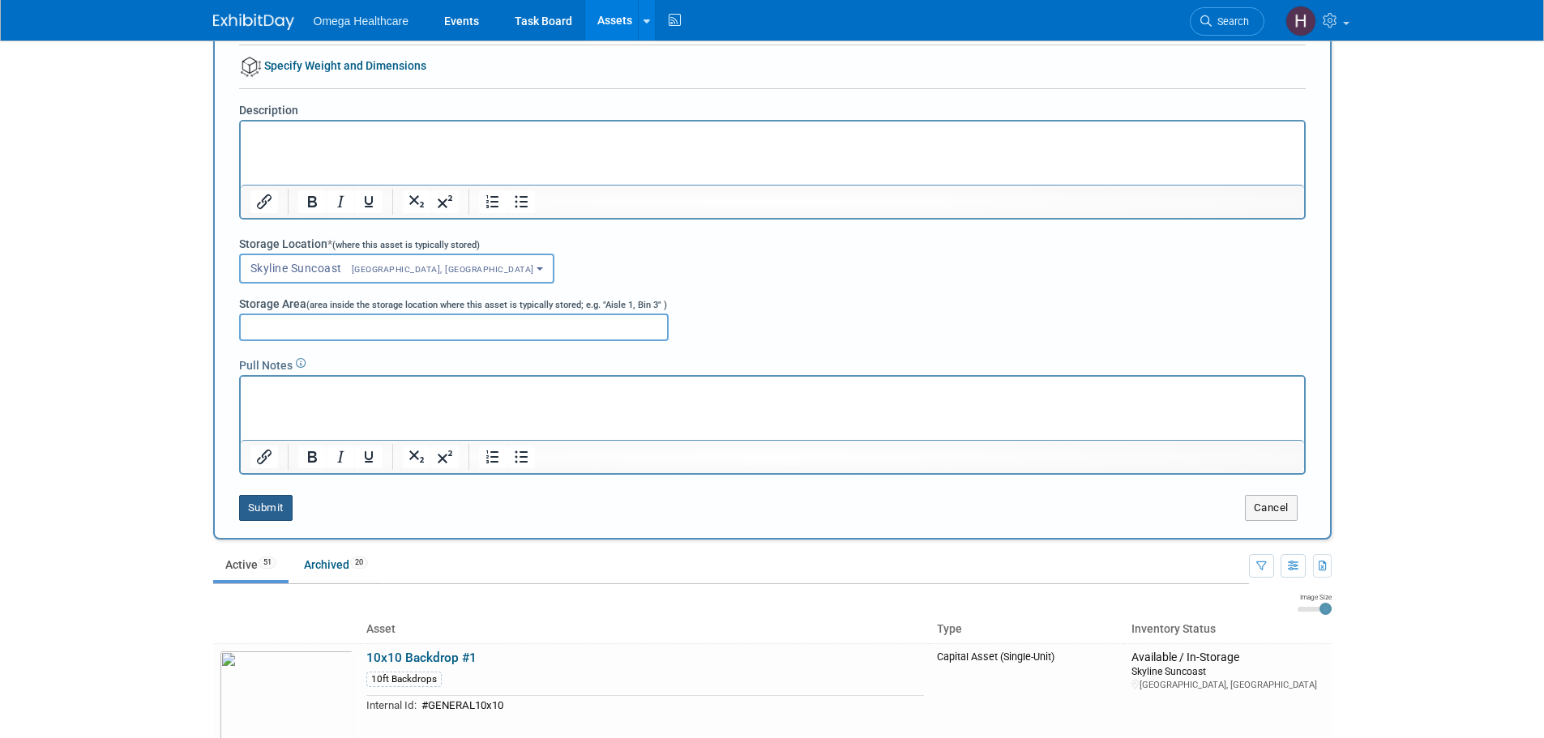
type input "8x10 Acrylic Sign Holder"
click at [259, 504] on button "Submit" at bounding box center [265, 508] width 53 height 26
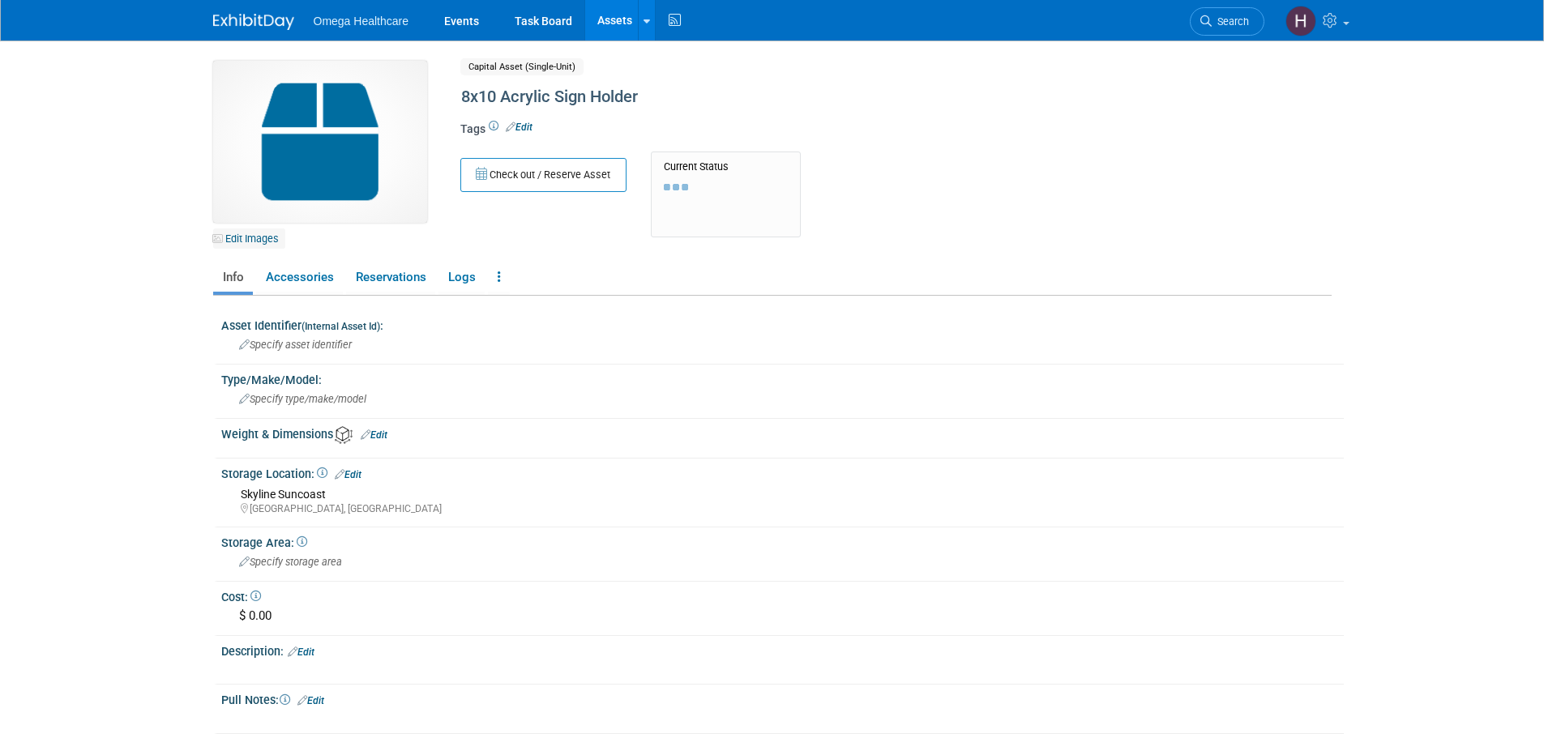
click at [259, 241] on link "Edit Images" at bounding box center [249, 239] width 72 height 20
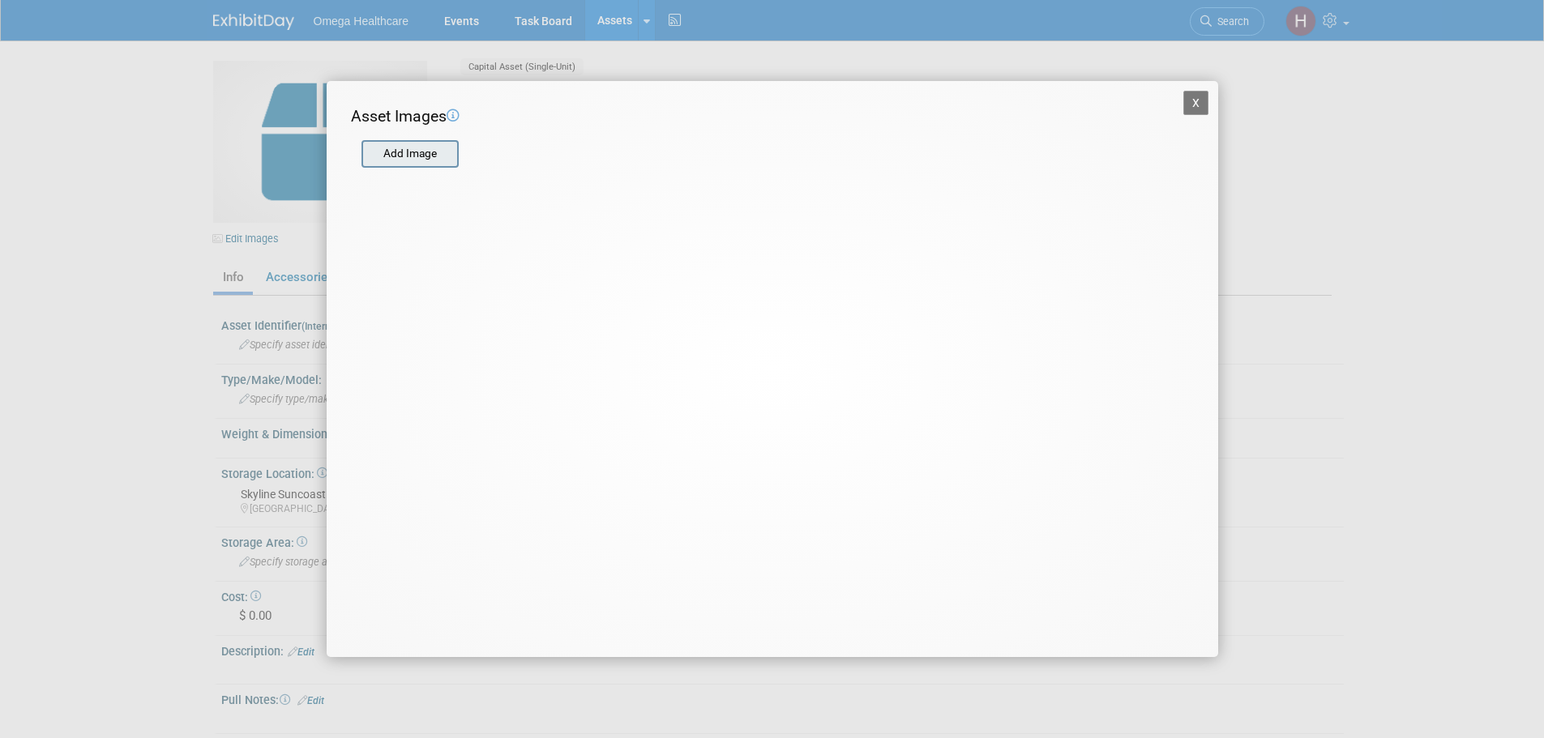
click at [426, 147] on input "file" at bounding box center [360, 154] width 193 height 24
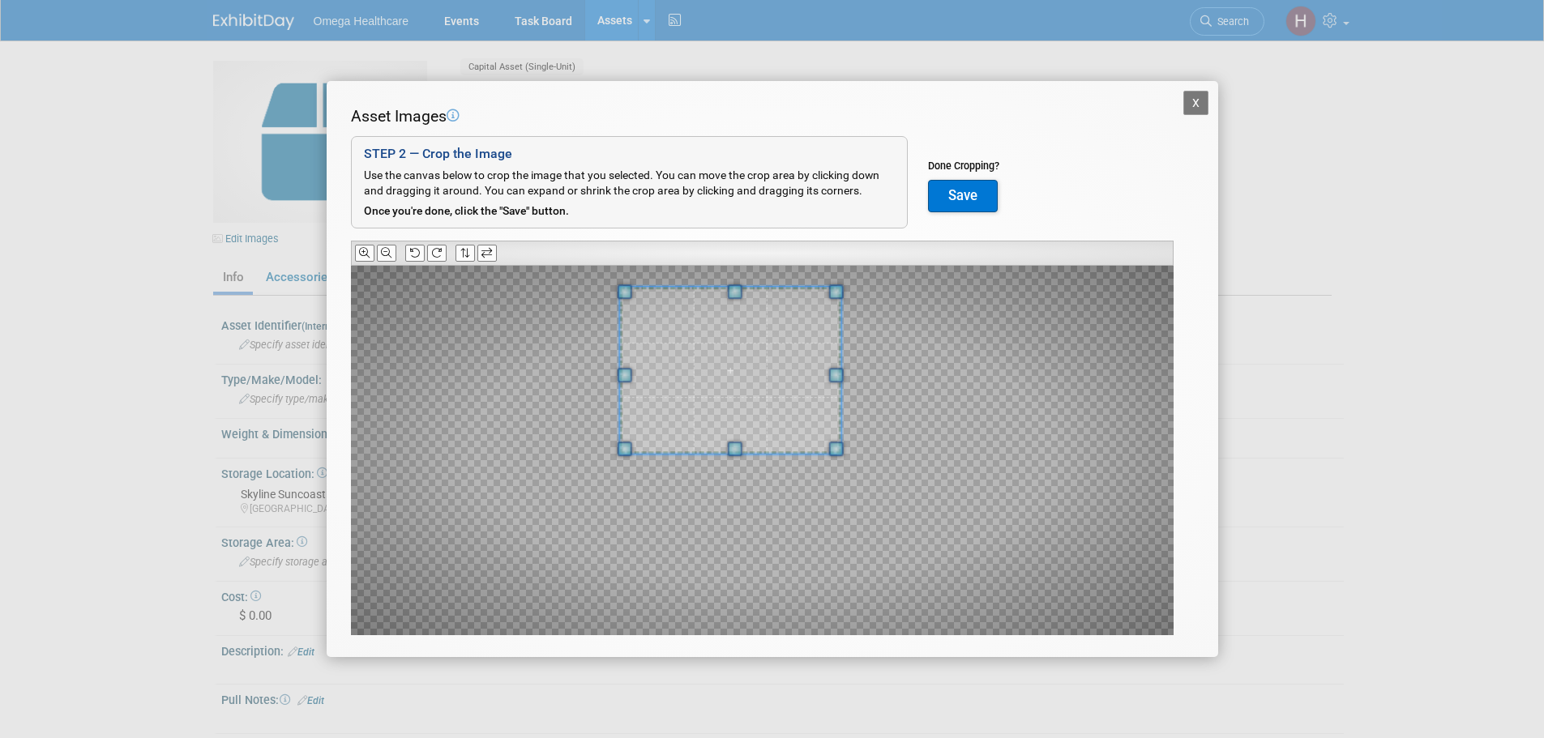
click at [721, 349] on span at bounding box center [730, 370] width 222 height 167
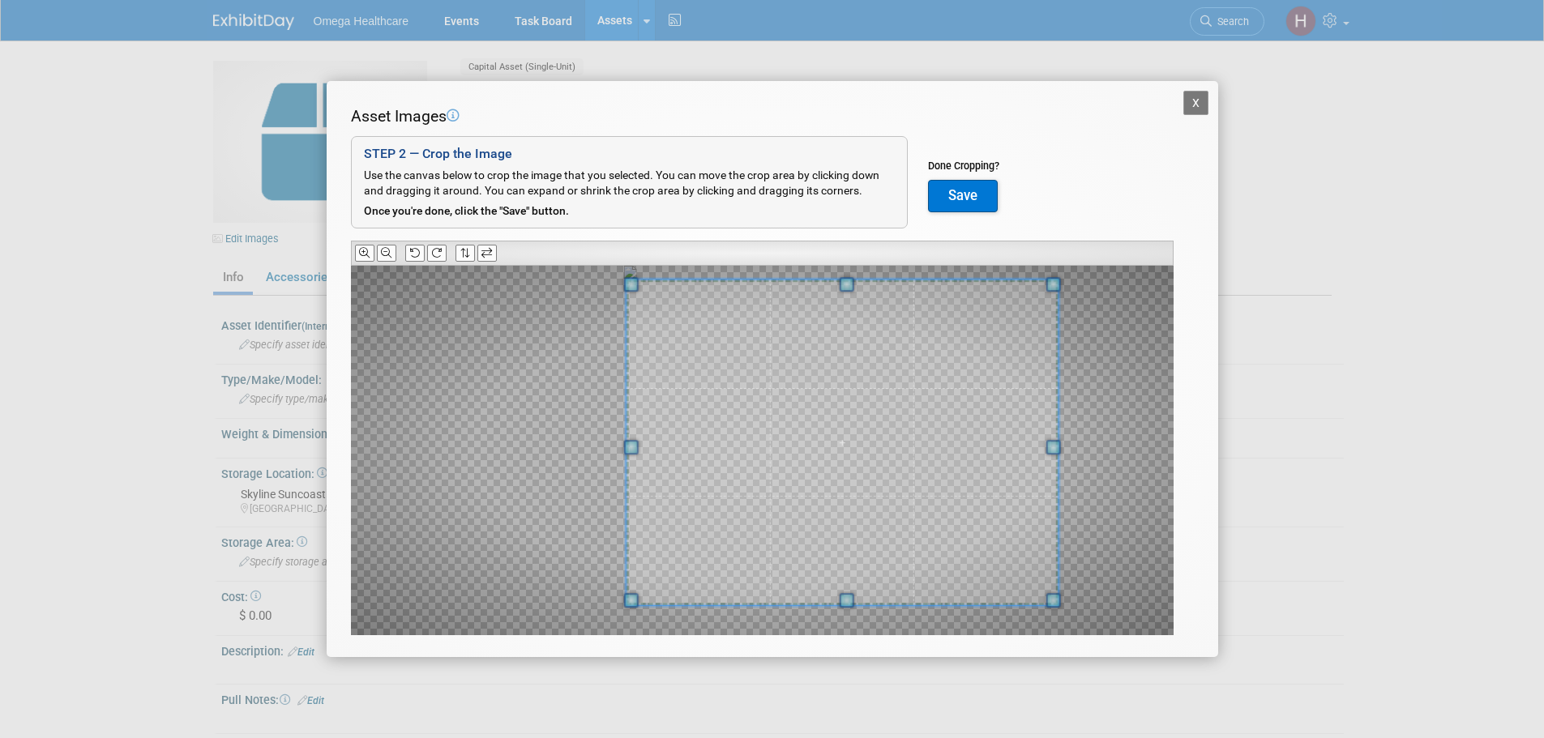
click at [1054, 738] on html "Omega Healthcare Events Task Board Assets New Asset" at bounding box center [772, 369] width 1544 height 738
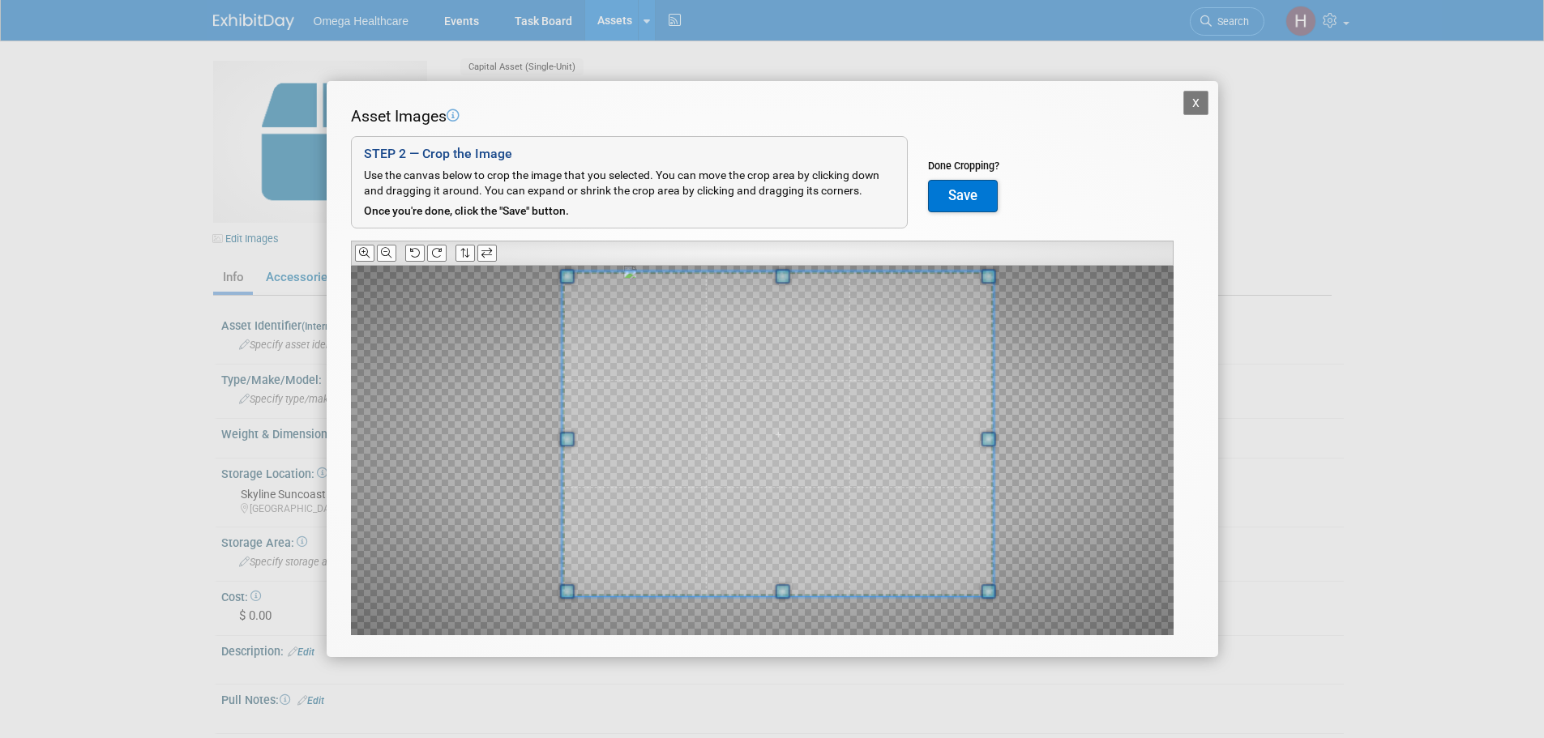
click at [827, 413] on span at bounding box center [778, 434] width 432 height 325
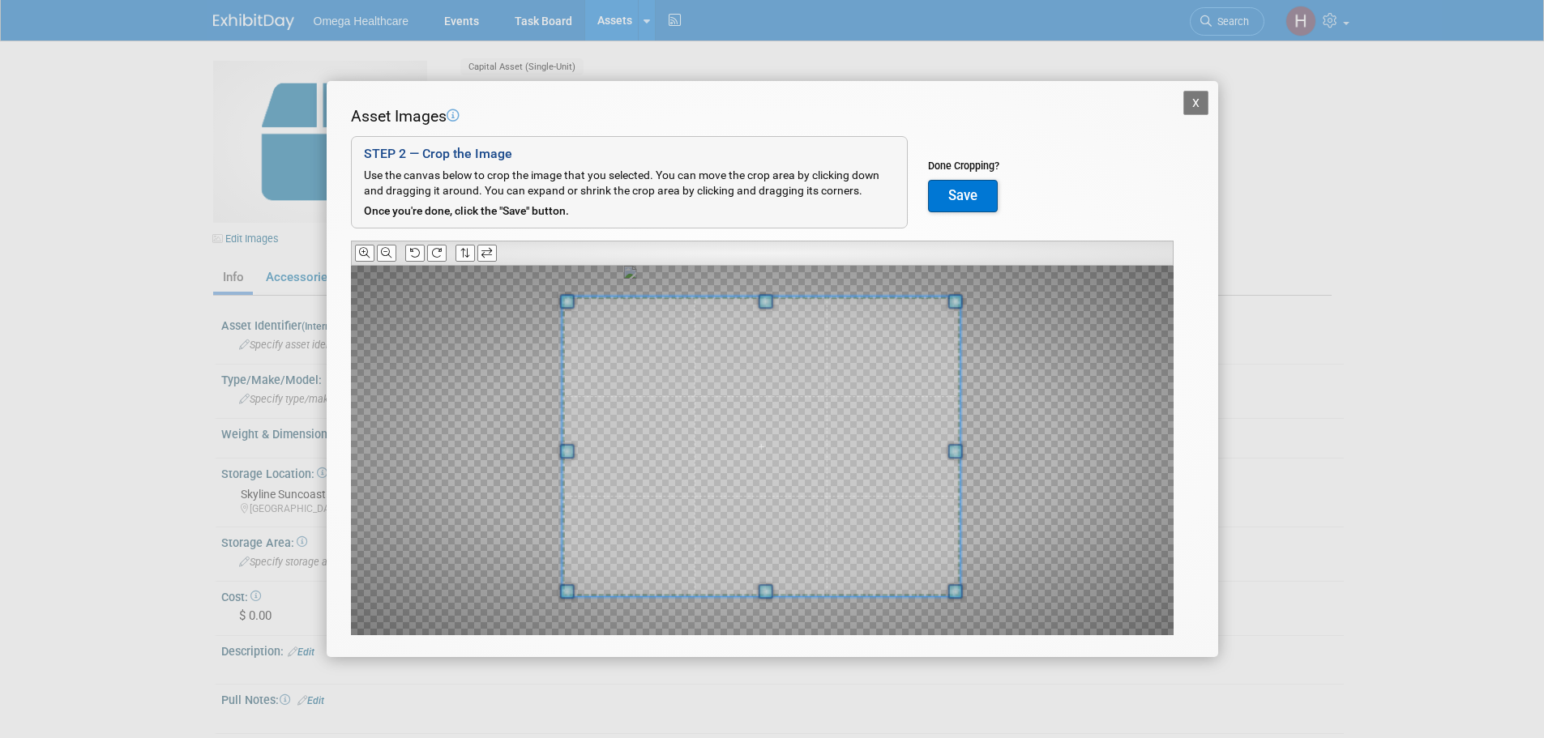
click at [944, 304] on div at bounding box center [761, 447] width 398 height 300
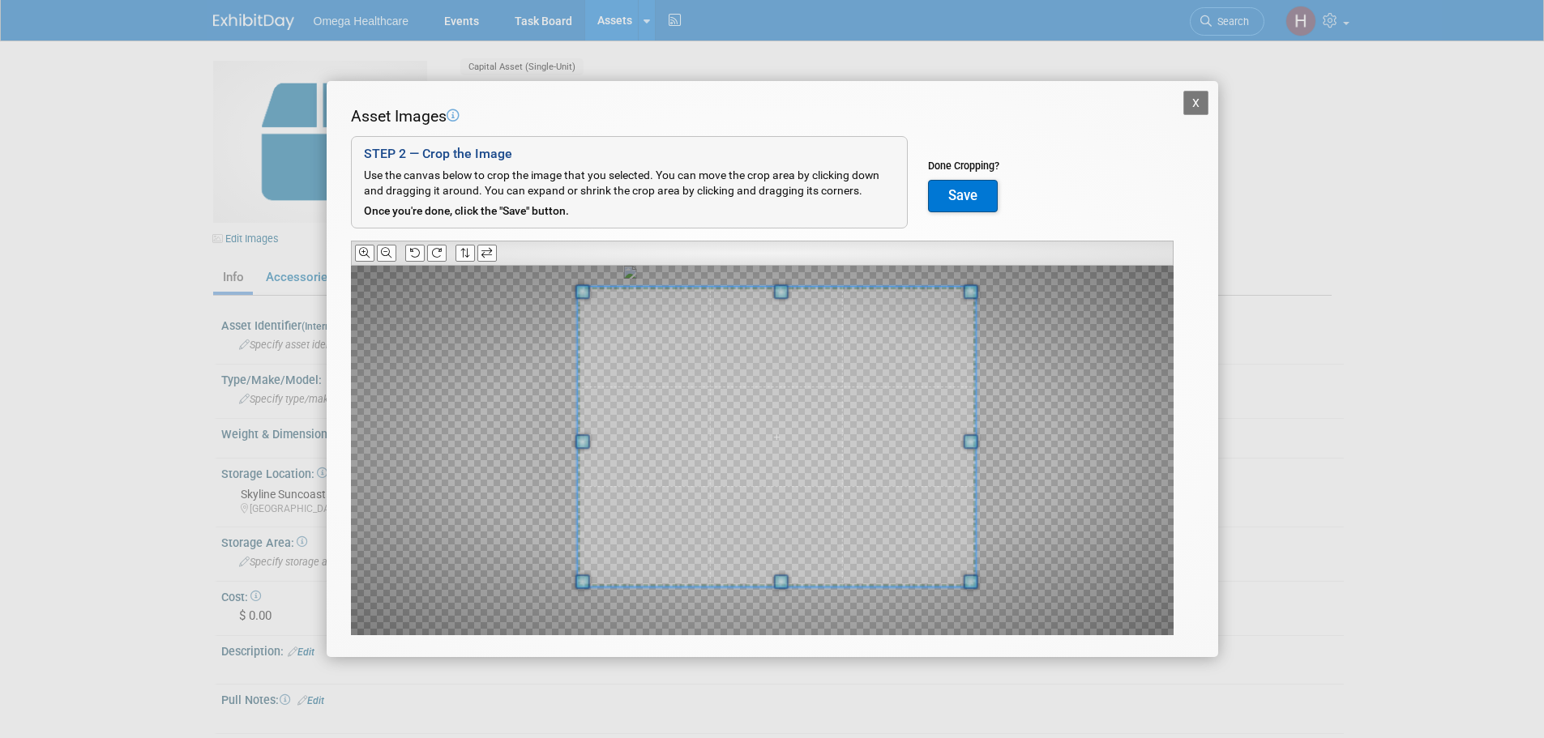
click at [881, 376] on span at bounding box center [776, 437] width 398 height 300
click at [961, 197] on button "Save" at bounding box center [963, 196] width 70 height 32
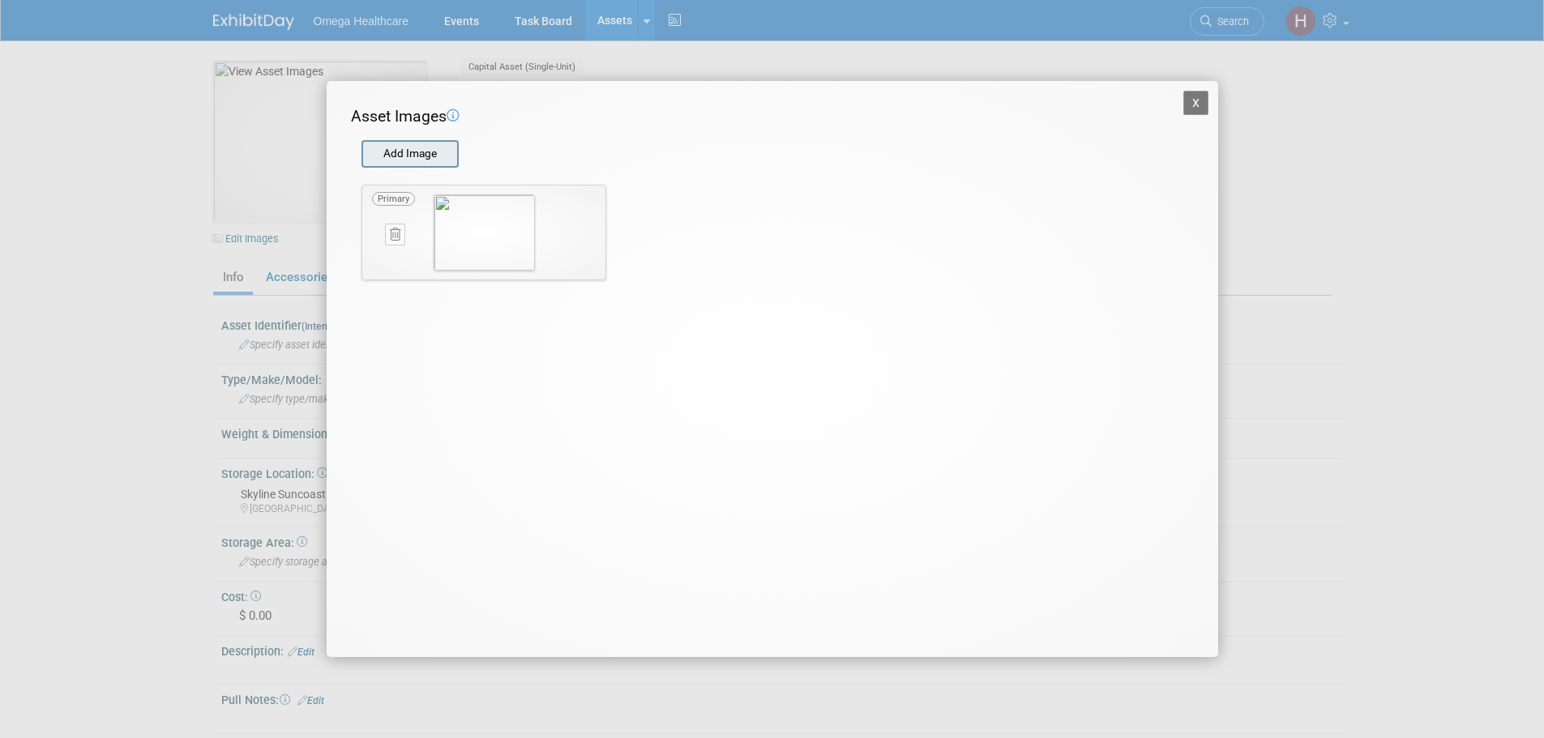
click at [415, 155] on input "file" at bounding box center [360, 154] width 193 height 24
click at [1186, 101] on button "X" at bounding box center [1196, 103] width 26 height 24
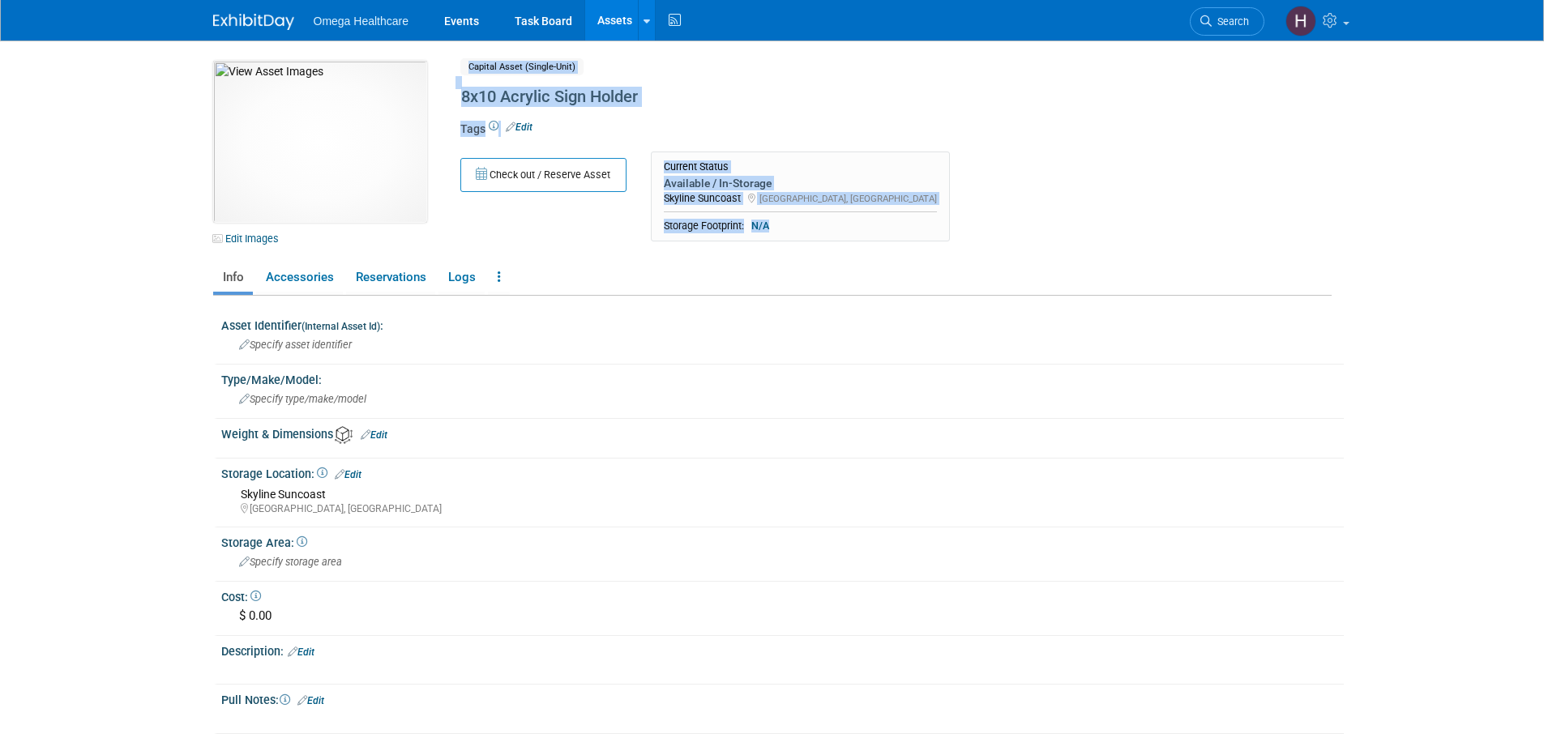
click at [102, 247] on body "Omega Healthcare Events Task Board Assets New Asset ..." at bounding box center [772, 369] width 1544 height 738
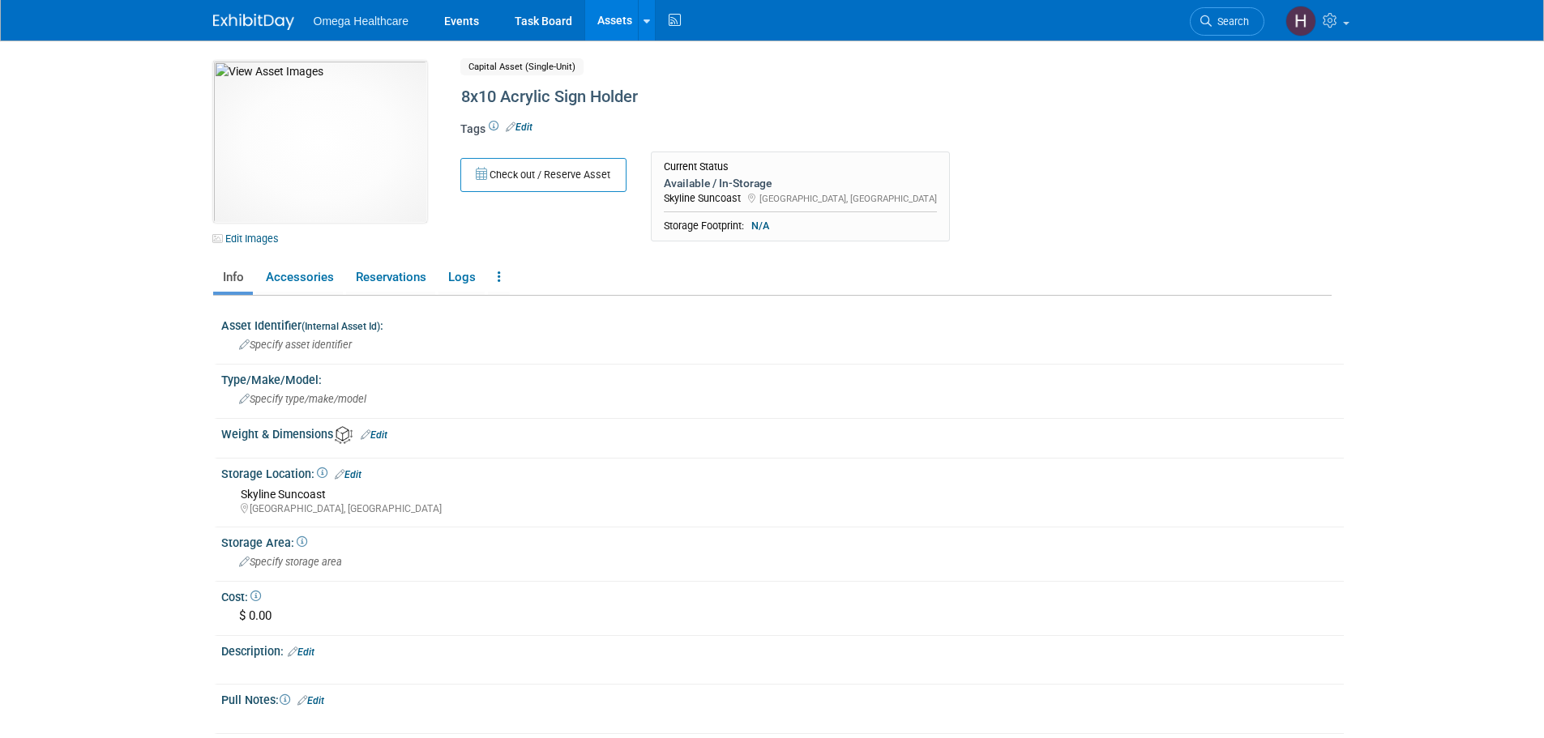
click at [101, 232] on body "Omega Healthcare Events Task Board Assets New Asset ..." at bounding box center [772, 369] width 1544 height 738
click at [585, 167] on button "Check out / Reserve Asset" at bounding box center [543, 175] width 166 height 34
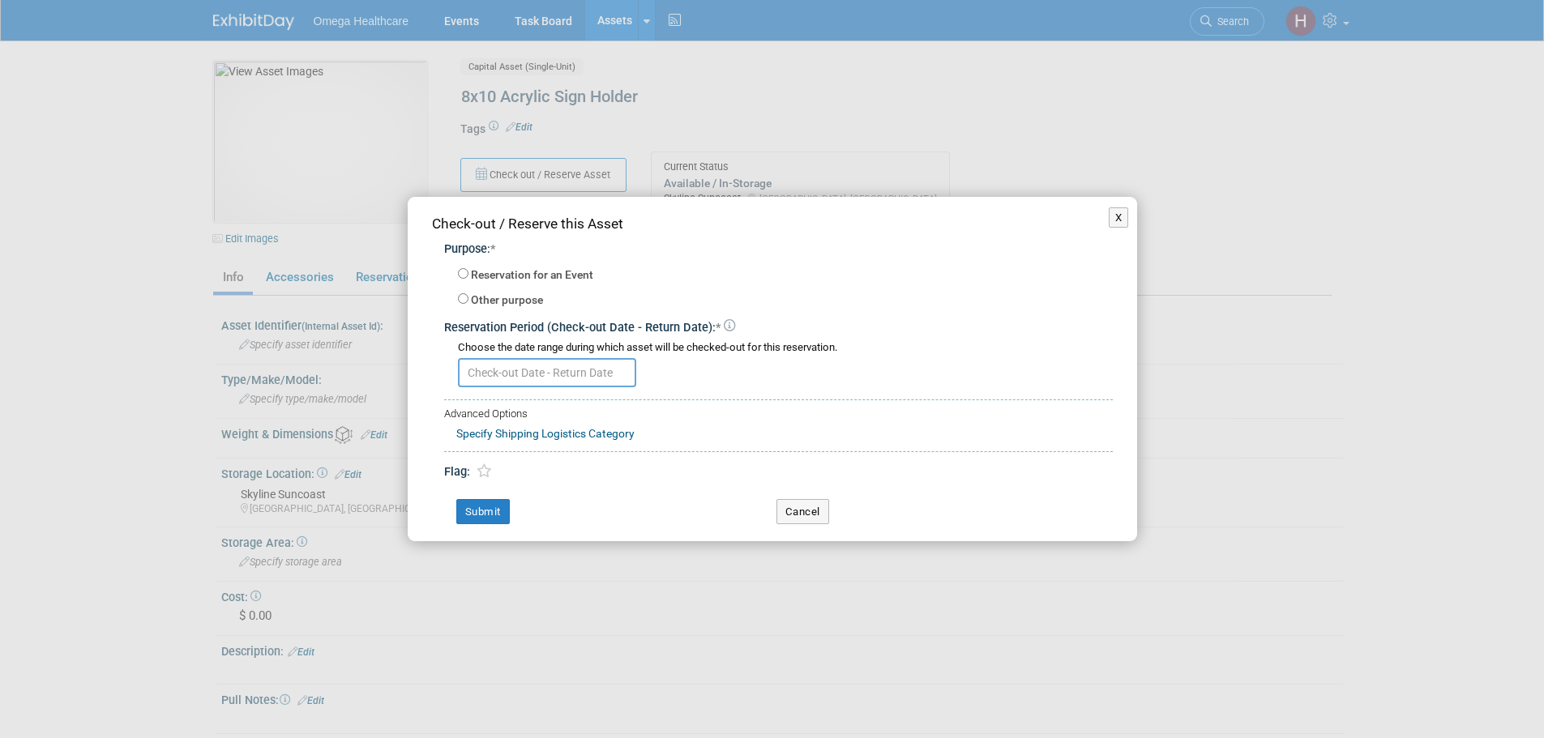
click at [473, 264] on div "Reservation for an Event -- SELECT EVENT -- AHIMA 2025<span style='font-size: 0…" at bounding box center [785, 286] width 655 height 54
click at [474, 267] on label "Reservation for an Event" at bounding box center [532, 275] width 122 height 16
click at [468, 268] on input "Reservation for an Event" at bounding box center [463, 273] width 11 height 11
radio input "true"
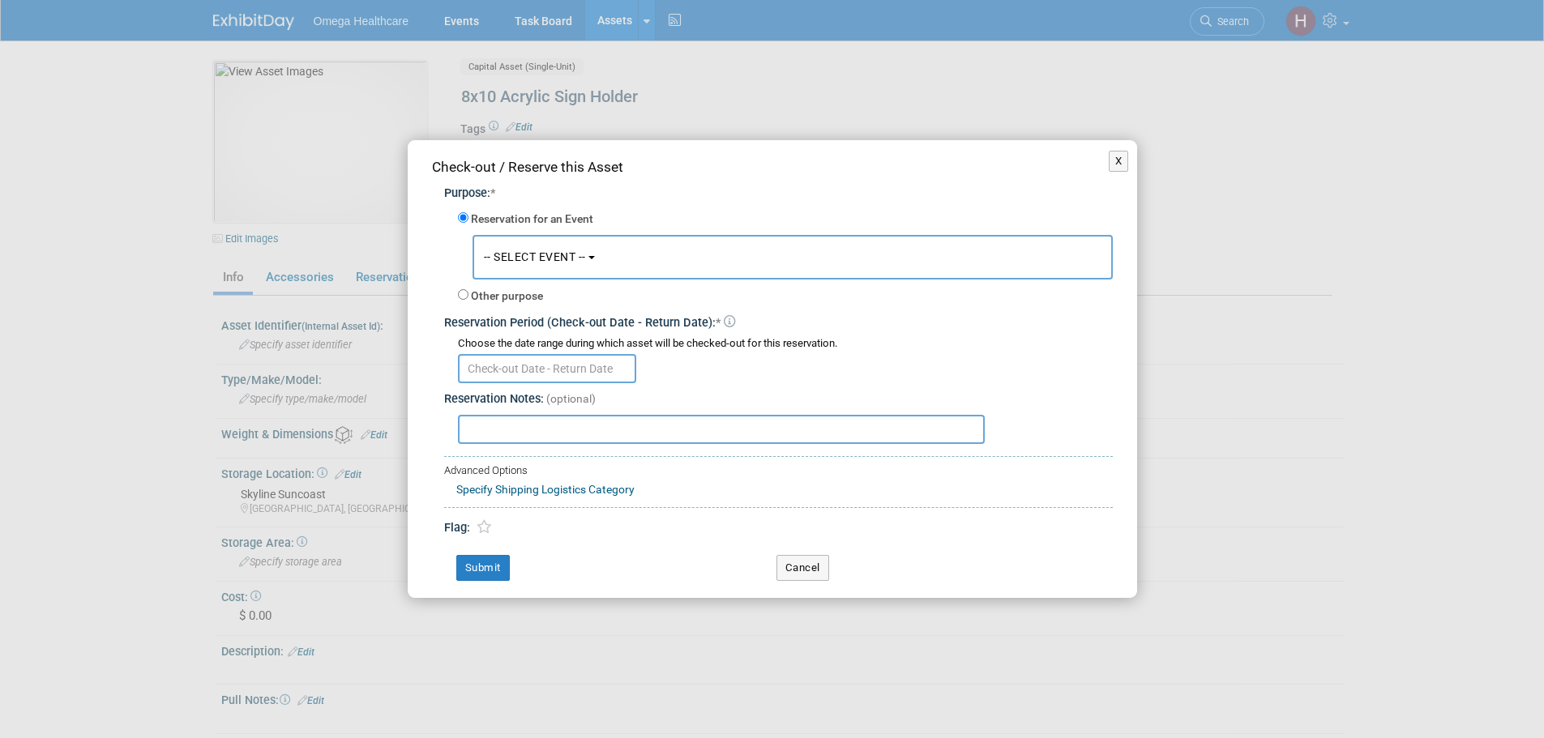
click at [533, 279] on div "-- SELECT EVENT -- AHIMA 2025<span style='font-size: 0.8em; color: #292929;'> (…" at bounding box center [785, 258] width 655 height 52
click at [542, 262] on span "-- SELECT EVENT --" at bounding box center [535, 256] width 102 height 13
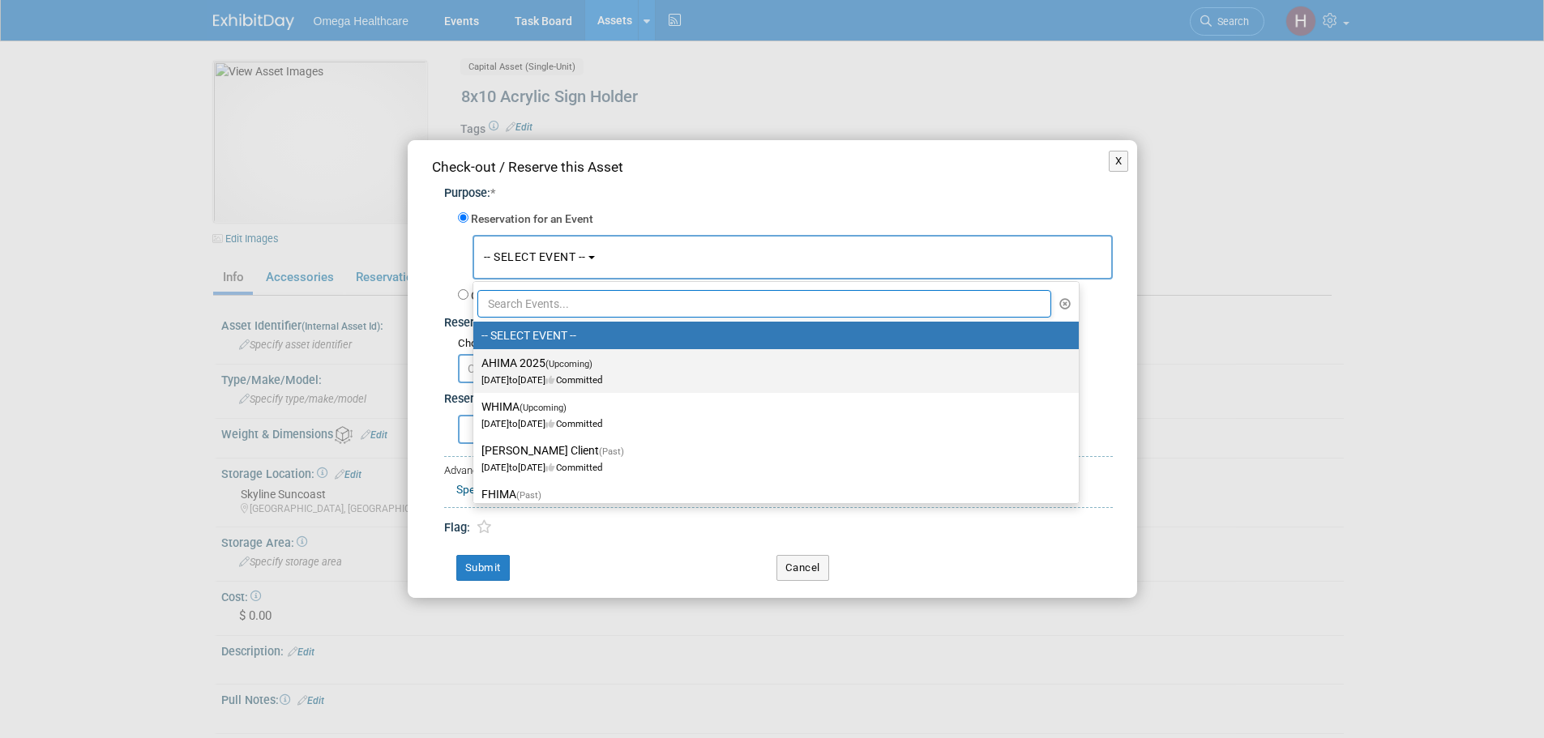
click at [575, 361] on span "(Upcoming)" at bounding box center [568, 364] width 47 height 11
click at [476, 361] on input "AHIMA 2025 (Upcoming) Oct 12, 2025 to Oct 14, 2025 Committed" at bounding box center [470, 363] width 11 height 11
select select "11151282"
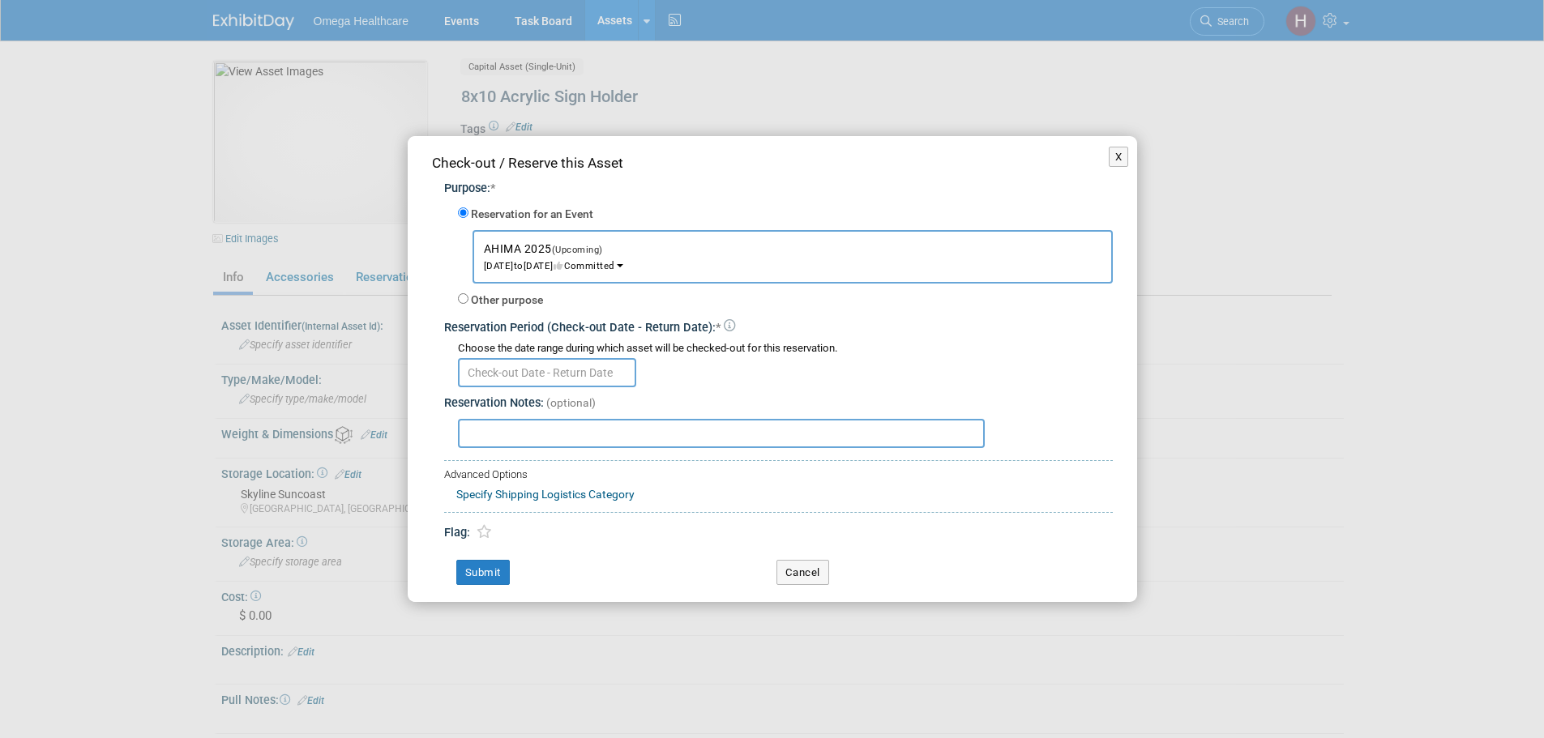
click at [537, 443] on input "text" at bounding box center [721, 433] width 527 height 29
click at [520, 383] on input "text" at bounding box center [547, 372] width 178 height 29
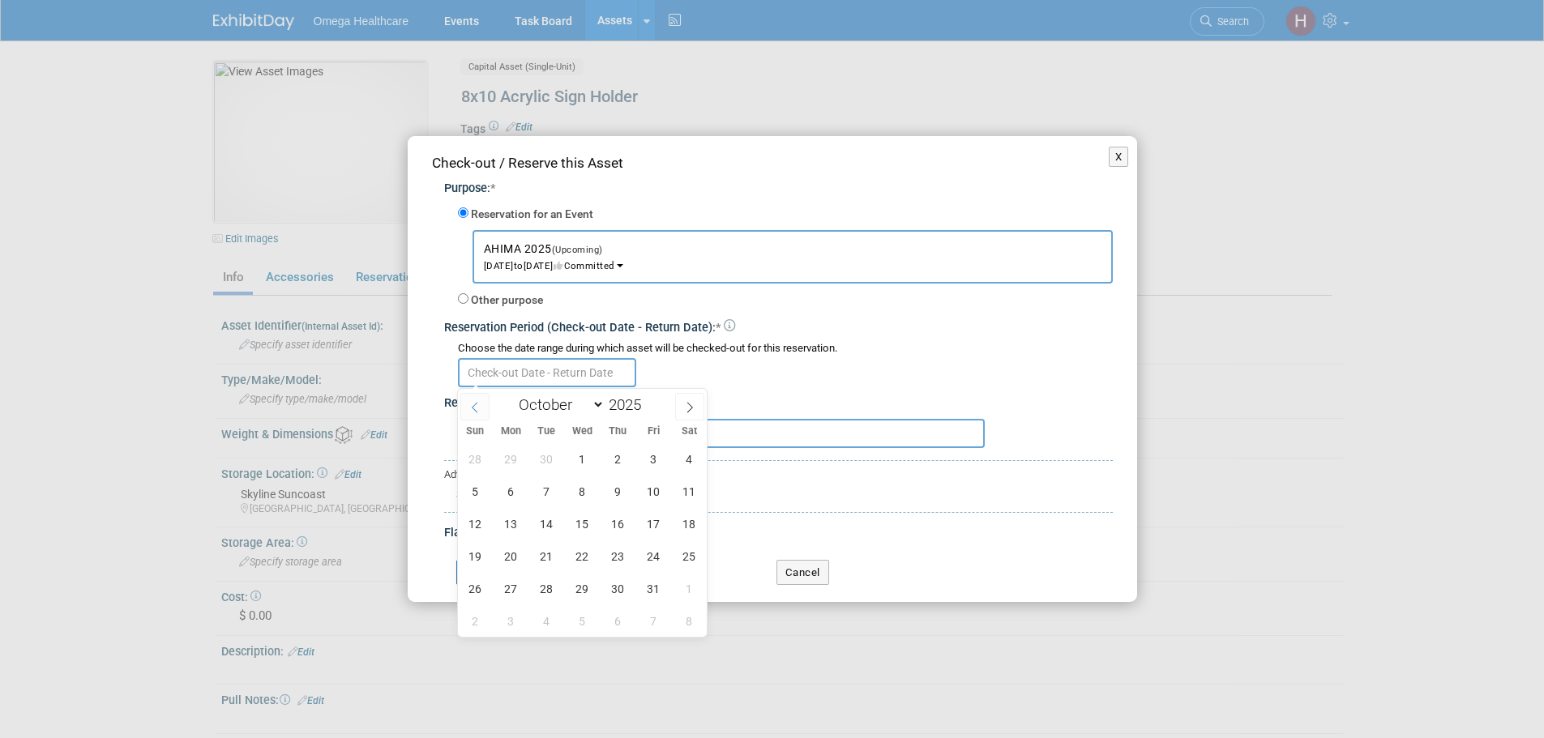
click at [478, 404] on icon at bounding box center [474, 407] width 11 height 11
select select "8"
click at [549, 490] on span "9" at bounding box center [547, 492] width 32 height 32
type input "Sep 9, 2025"
click at [696, 409] on span at bounding box center [689, 407] width 29 height 28
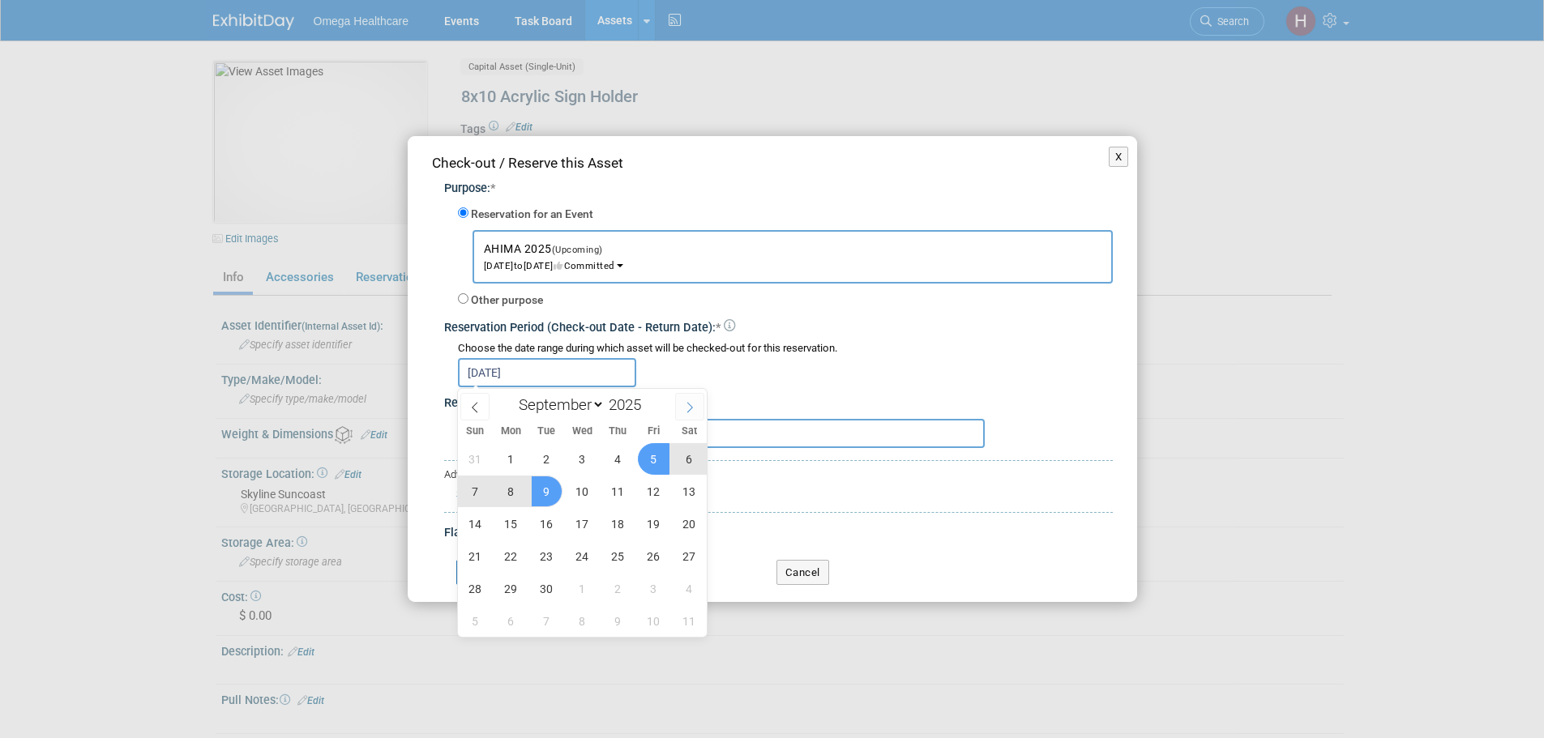
select select "9"
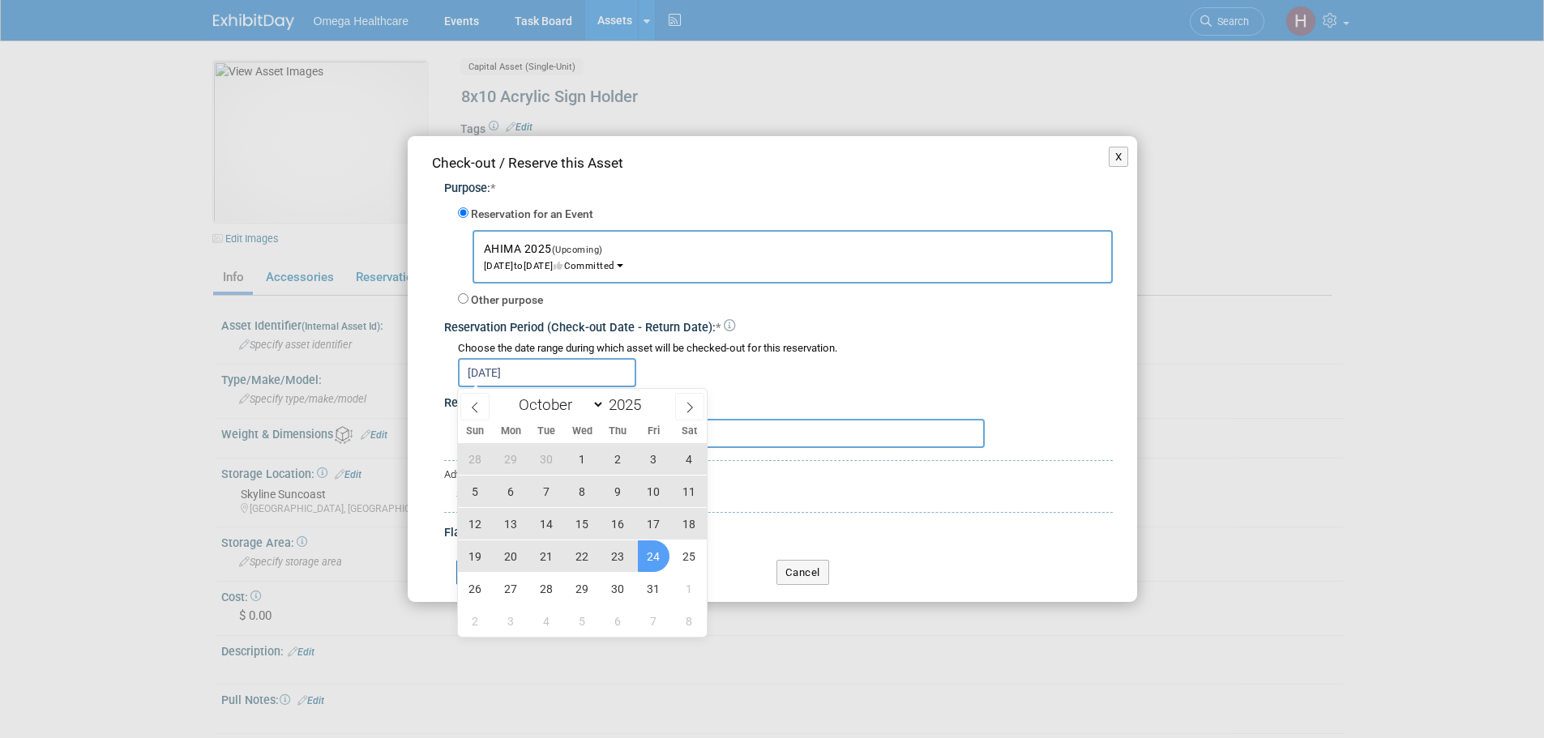
click at [655, 558] on span "24" at bounding box center [654, 557] width 32 height 32
type input "Sep 9, 2025 to Oct 24, 2025"
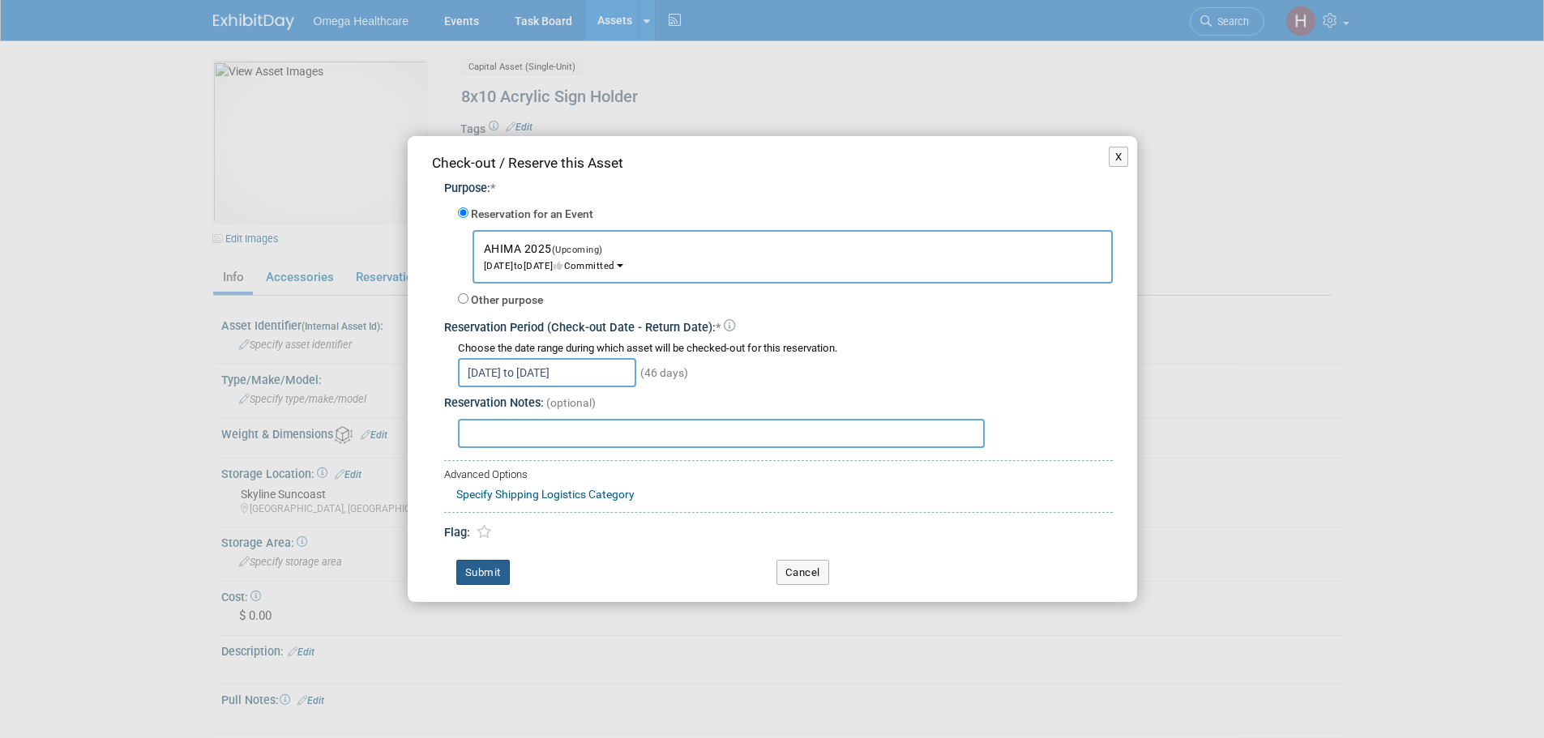
click at [498, 567] on button "Submit" at bounding box center [482, 573] width 53 height 26
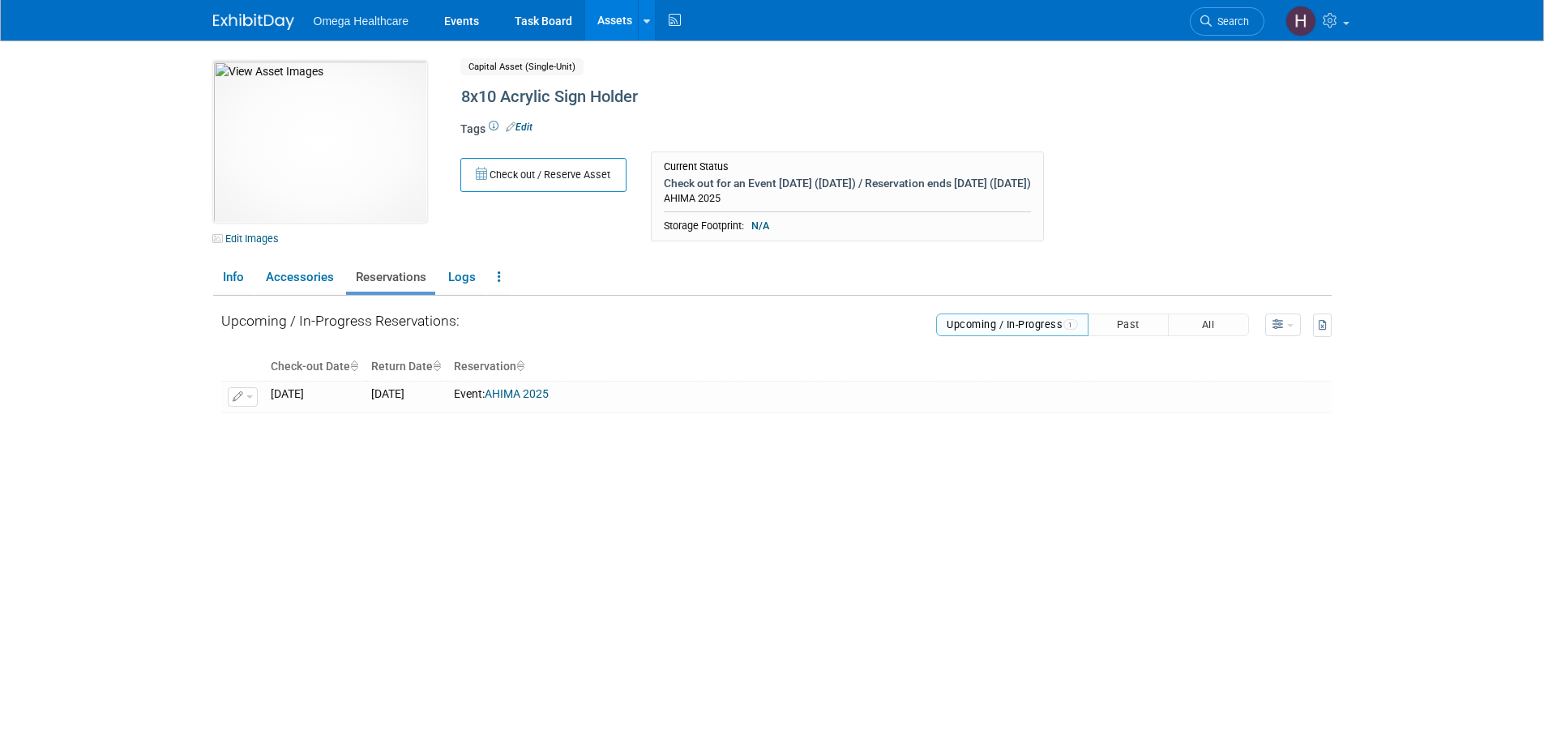
click at [630, 22] on link "Assets" at bounding box center [614, 20] width 59 height 41
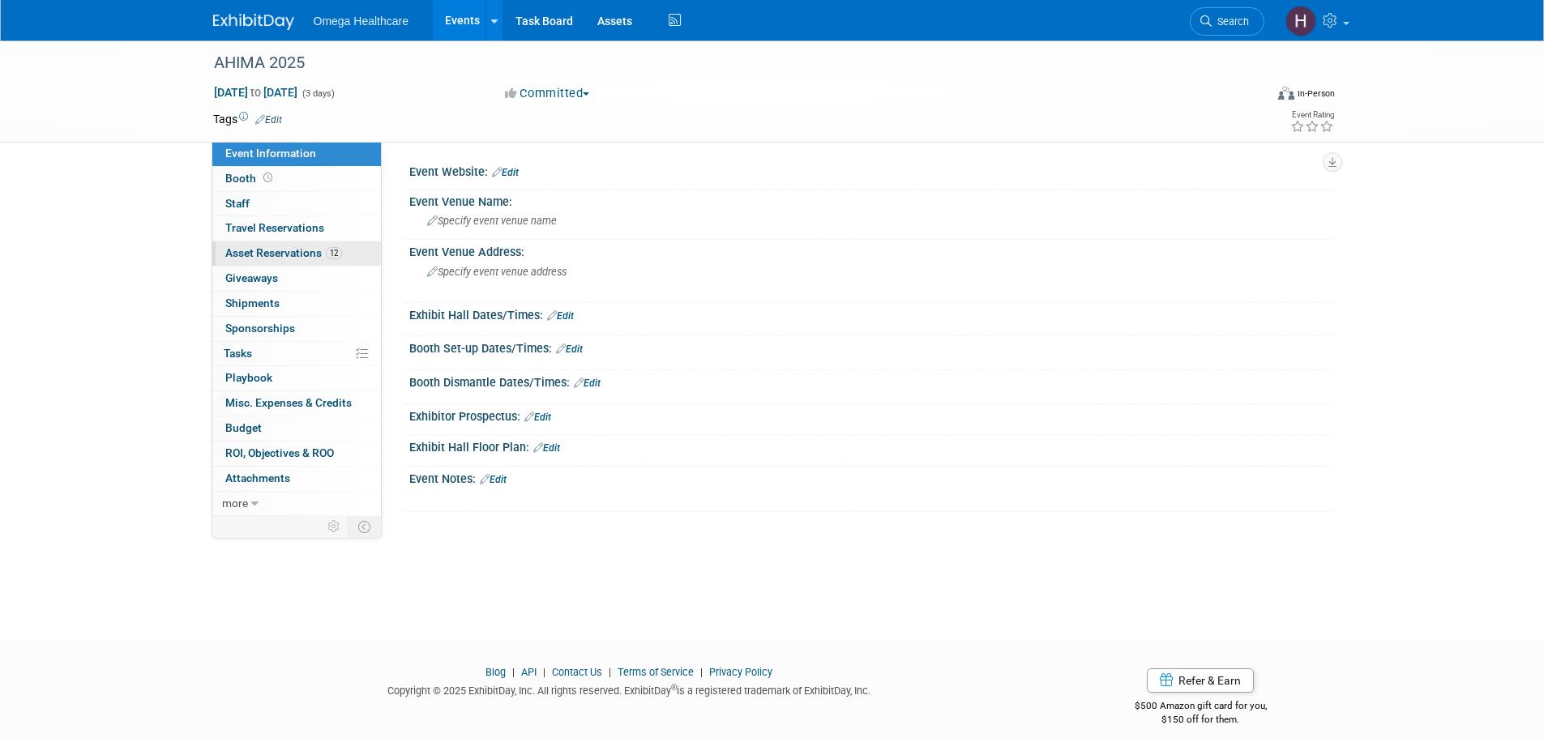
click at [359, 251] on link "12 Asset Reservations 12" at bounding box center [296, 254] width 169 height 24
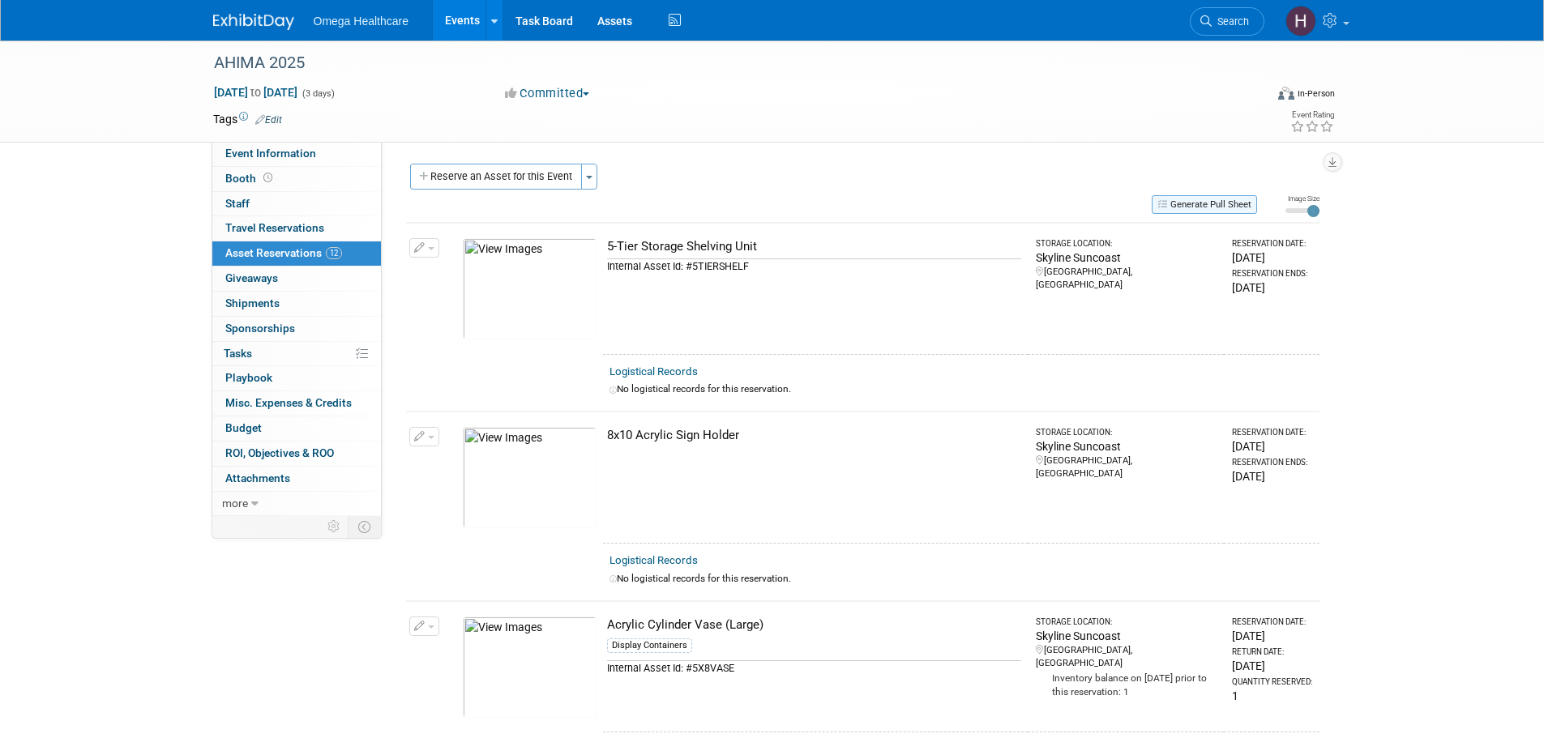
click at [1237, 201] on button "Generate Pull Sheet" at bounding box center [1204, 204] width 105 height 19
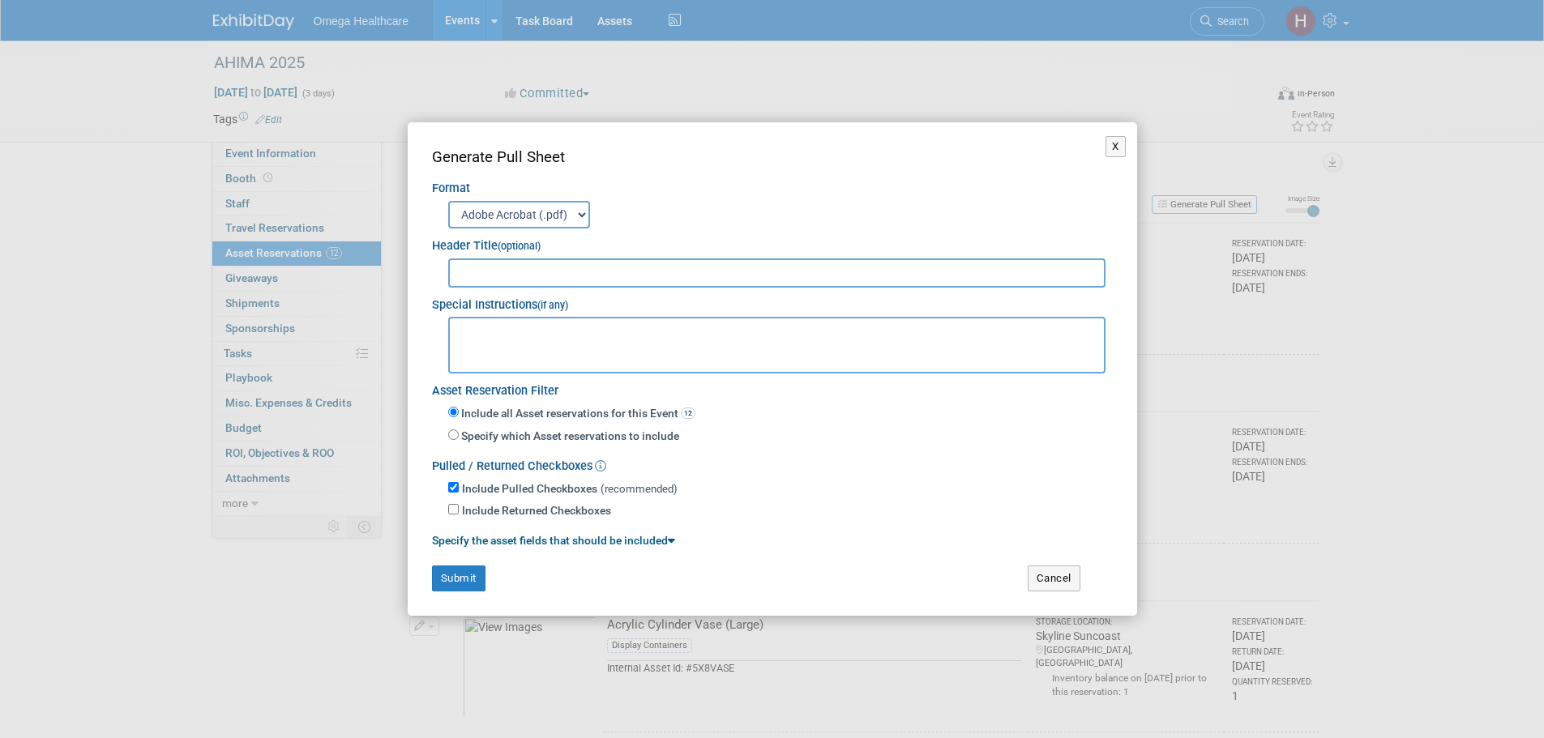
click at [657, 282] on input "text" at bounding box center [777, 273] width 658 height 29
type input "AHIMA 2026"
click at [534, 350] on textarea at bounding box center [777, 345] width 658 height 57
click at [580, 331] on textarea "To enrich screen reader interactions, please activate Accessibility in Grammarl…" at bounding box center [777, 345] width 658 height 57
click at [461, 574] on button "Submit" at bounding box center [458, 579] width 53 height 26
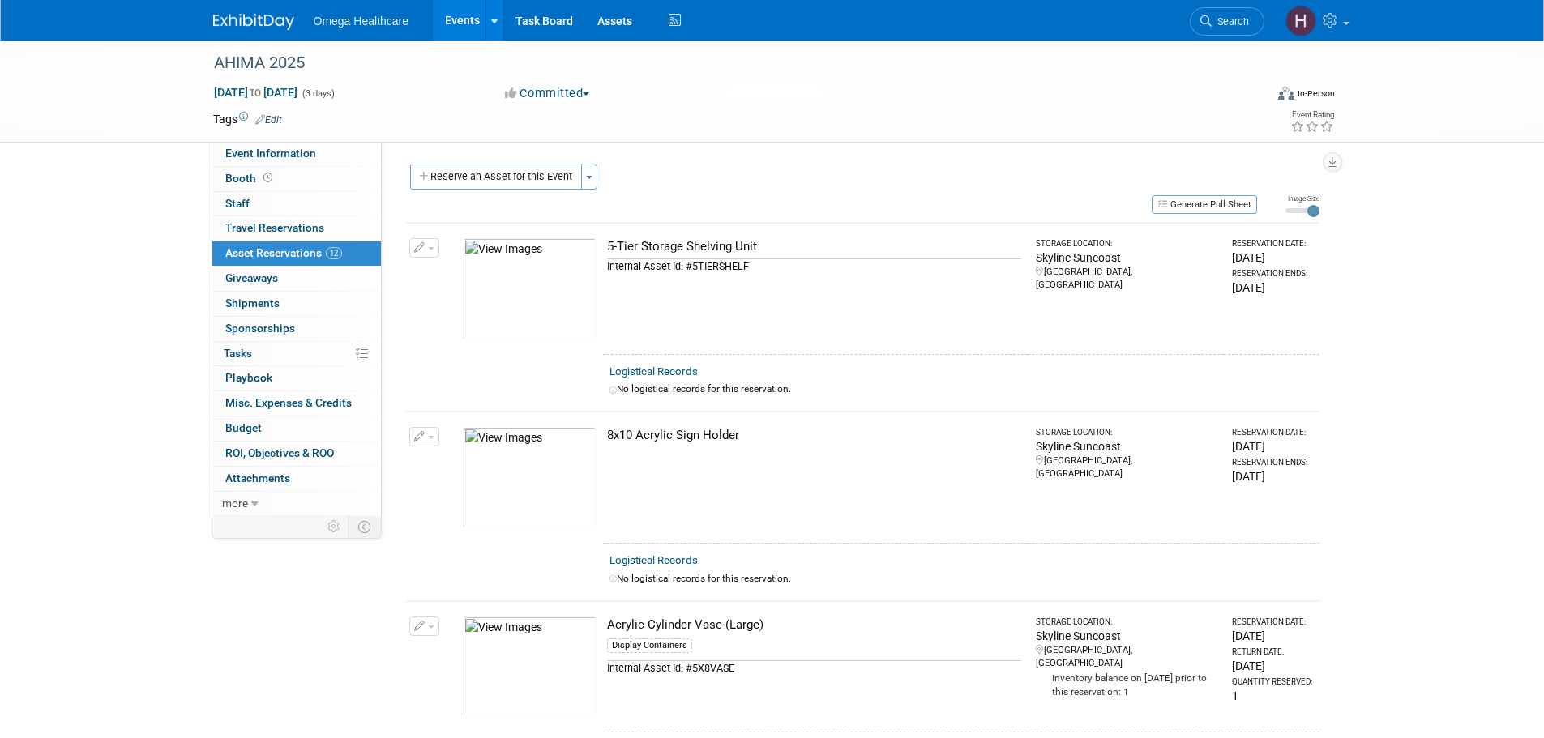
click at [545, 178] on button "Reserve an Asset for this Event" at bounding box center [496, 177] width 172 height 26
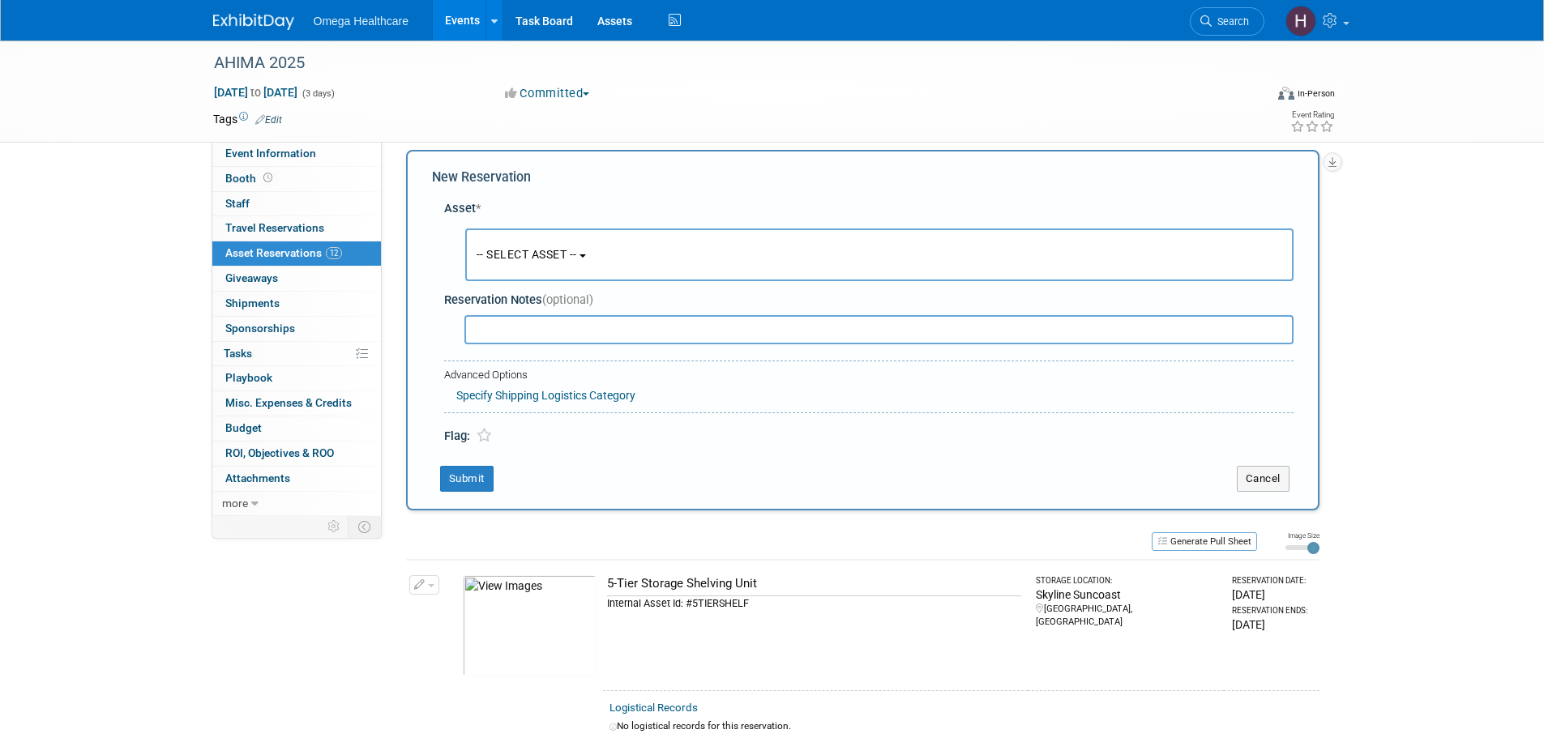
scroll to position [15, 0]
click at [572, 247] on span "-- SELECT ASSET --" at bounding box center [527, 252] width 101 height 13
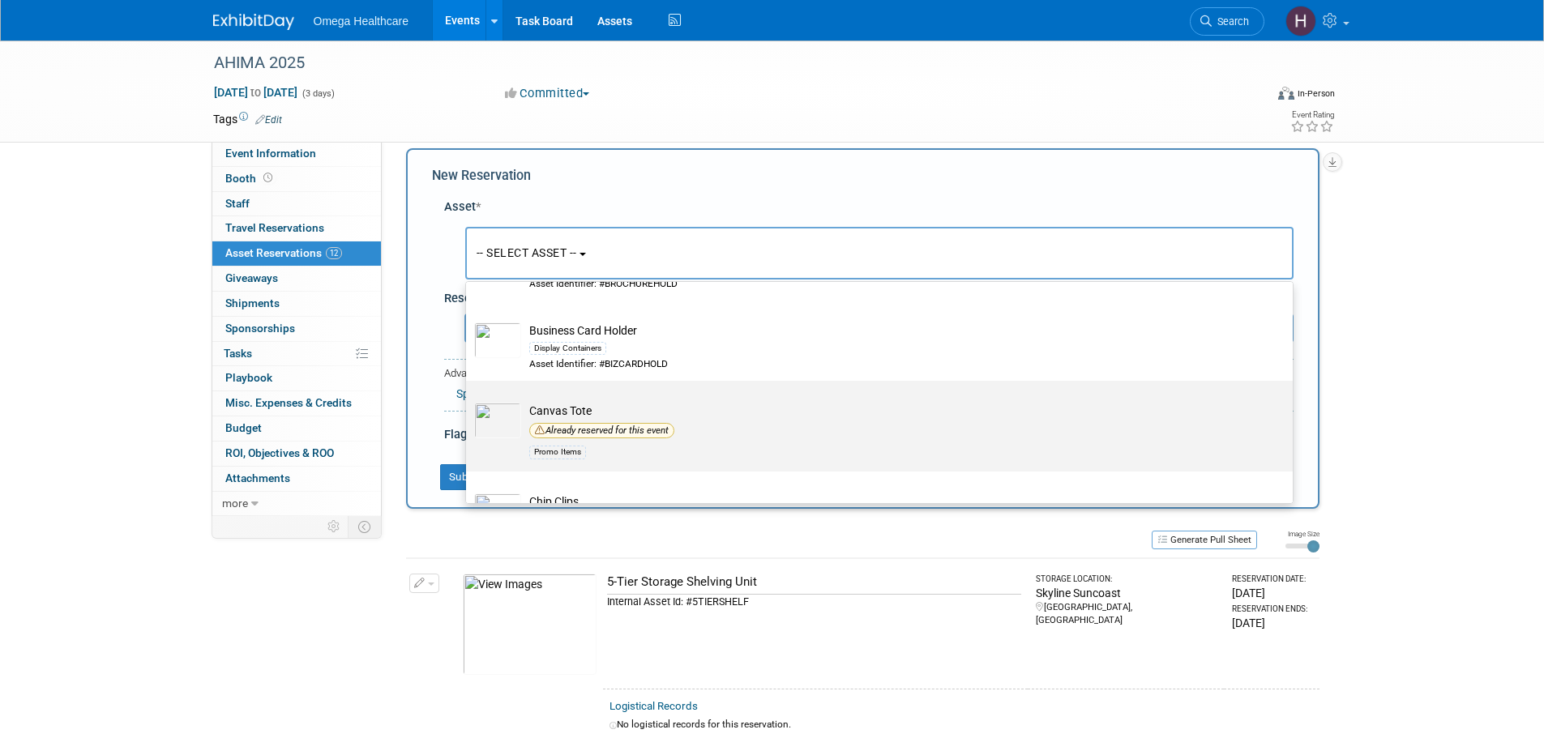
scroll to position [1378, 0]
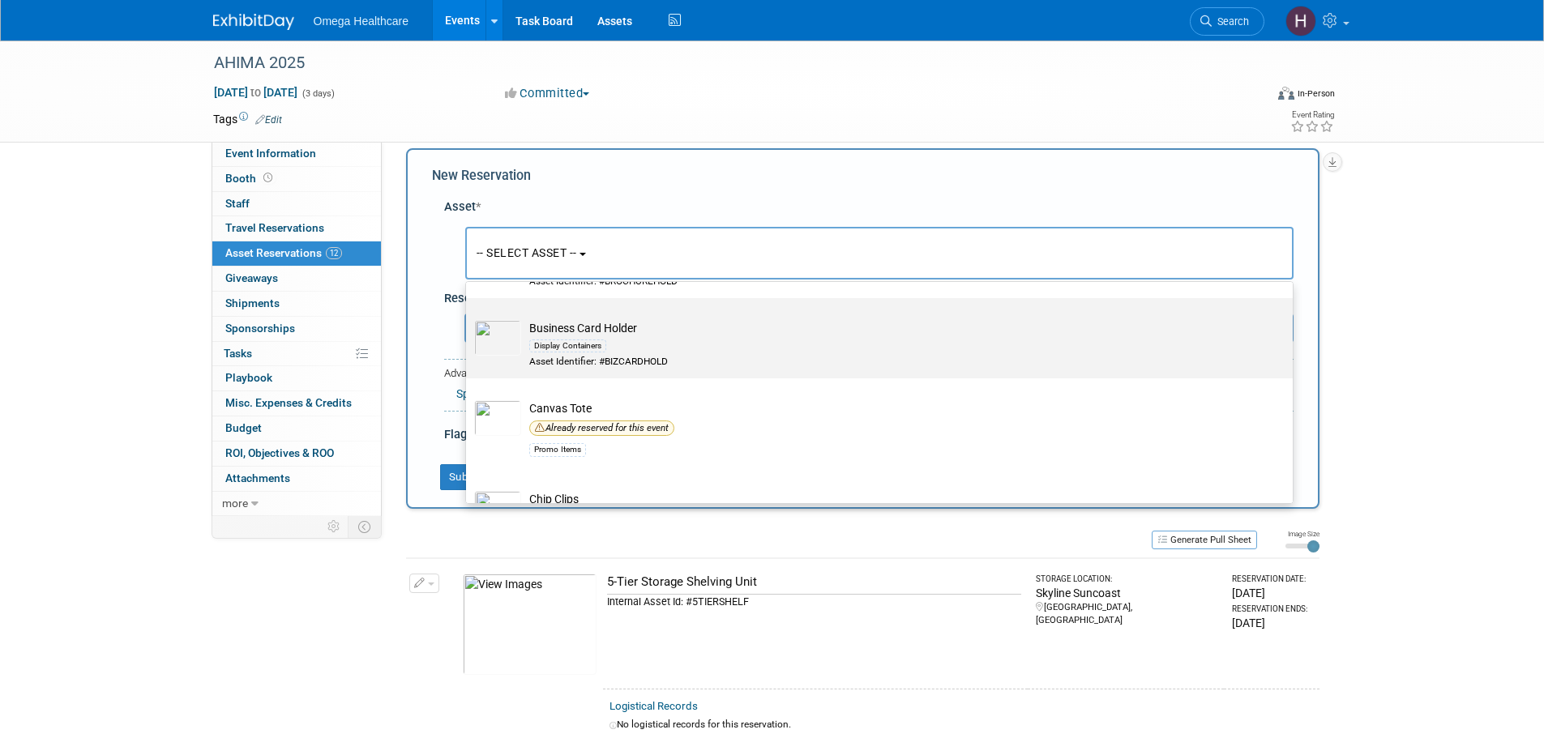
click at [583, 323] on label "Business Card Holder Display Containers Asset Identifier: #BIZCARDHOLD" at bounding box center [875, 339] width 802 height 74
click at [468, 318] on input "Business Card Holder Display Containers Asset Identifier: #BIZCARDHOLD" at bounding box center [463, 312] width 11 height 11
select select "10714882"
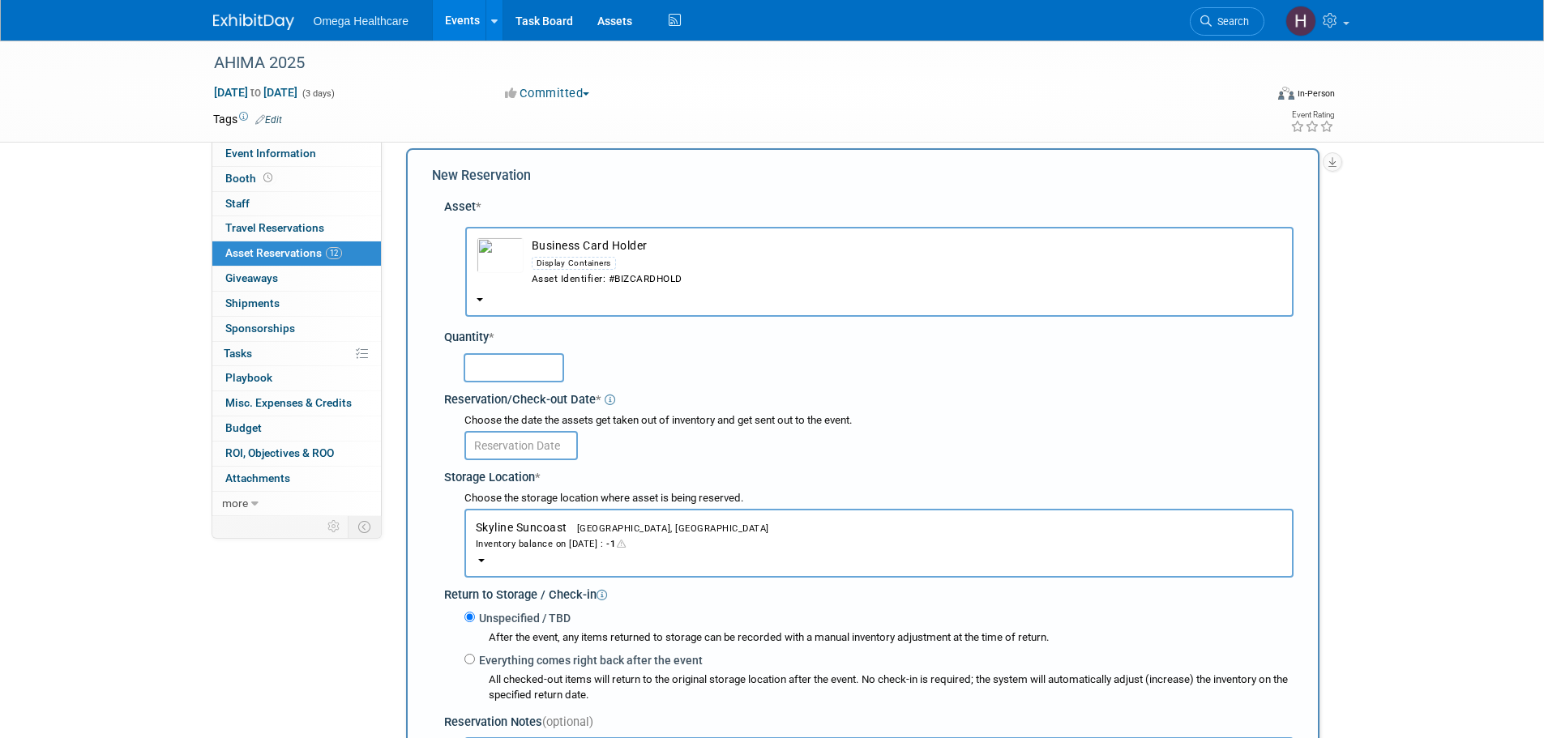
click at [519, 372] on input "text" at bounding box center [514, 367] width 101 height 29
type input "1"
click at [537, 434] on input "text" at bounding box center [520, 445] width 113 height 29
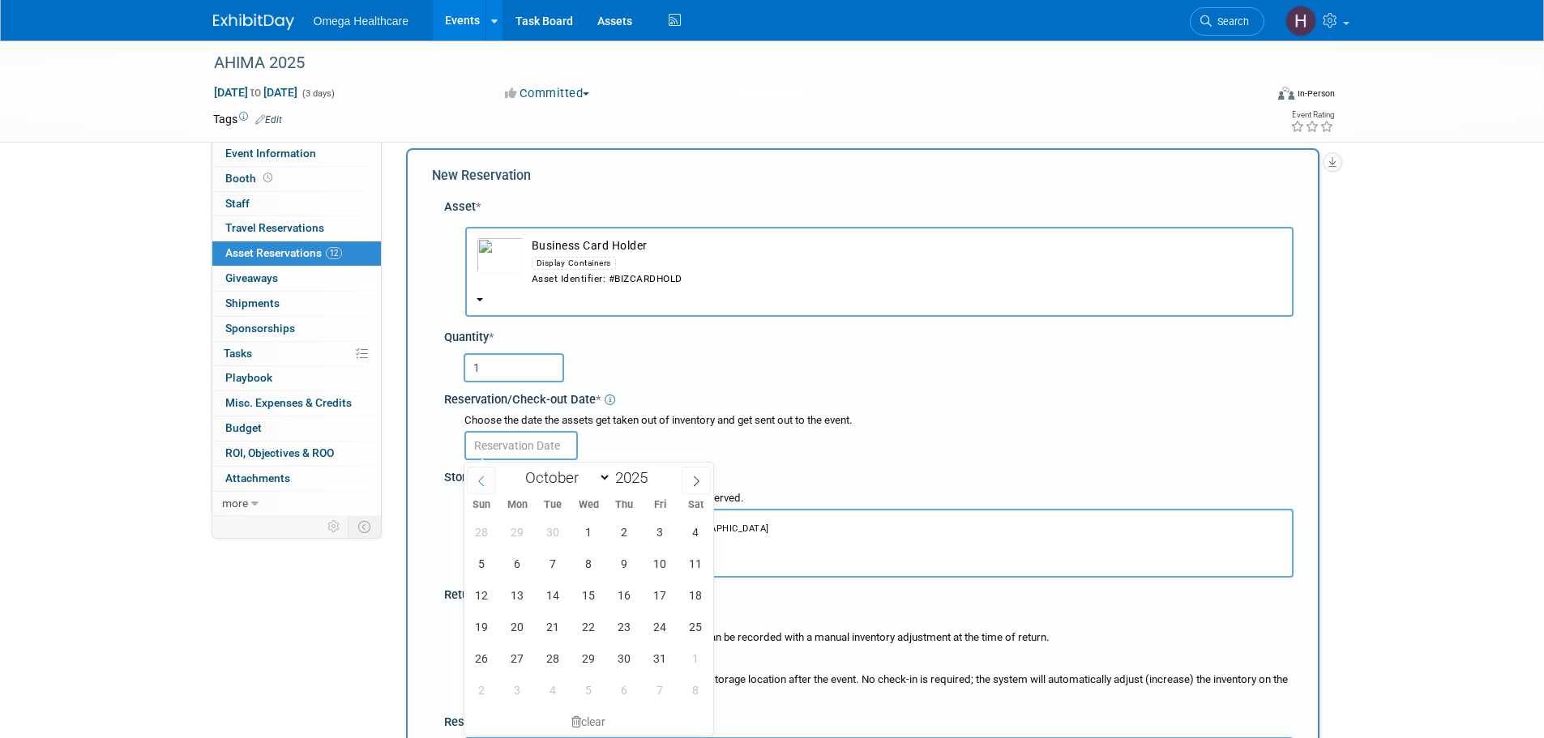
click at [467, 480] on span at bounding box center [481, 481] width 29 height 28
select select "8"
click at [557, 563] on span "9" at bounding box center [553, 564] width 32 height 32
type input "Sep 9, 2025"
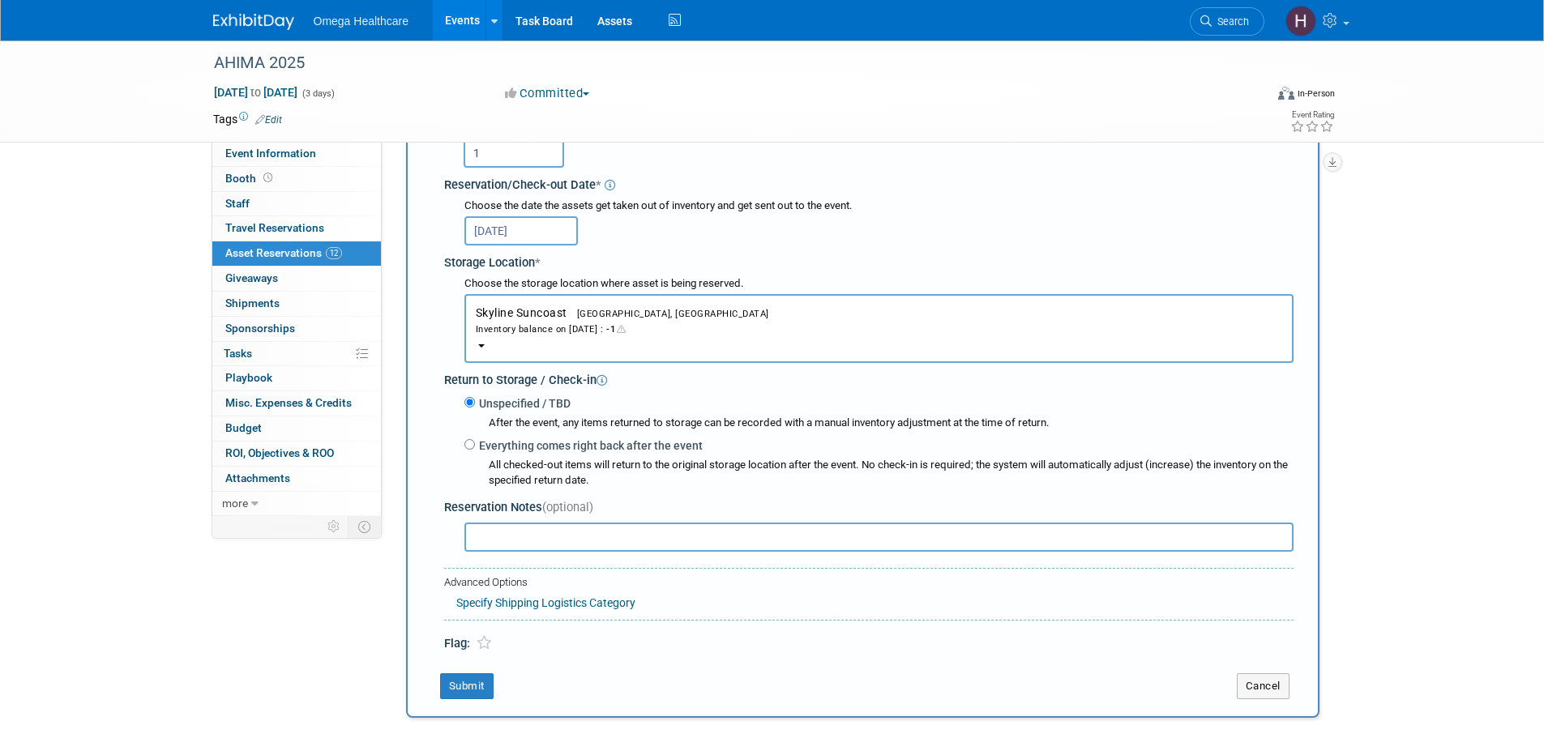
scroll to position [259, 0]
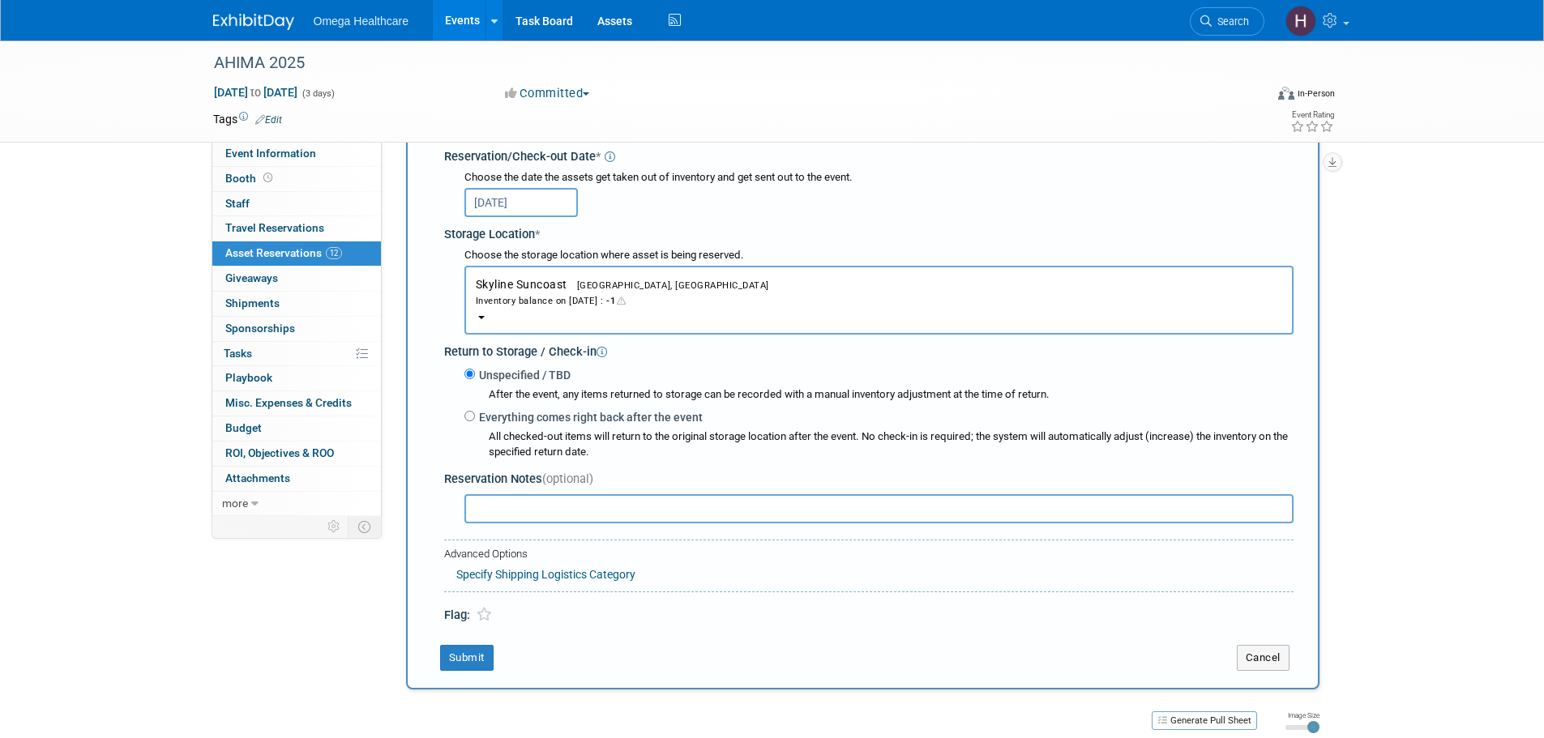
click at [494, 421] on label "Everything comes right back after the event" at bounding box center [589, 417] width 228 height 16
click at [475, 421] on input "Everything comes right back after the event" at bounding box center [469, 416] width 11 height 11
radio input "true"
select select "9"
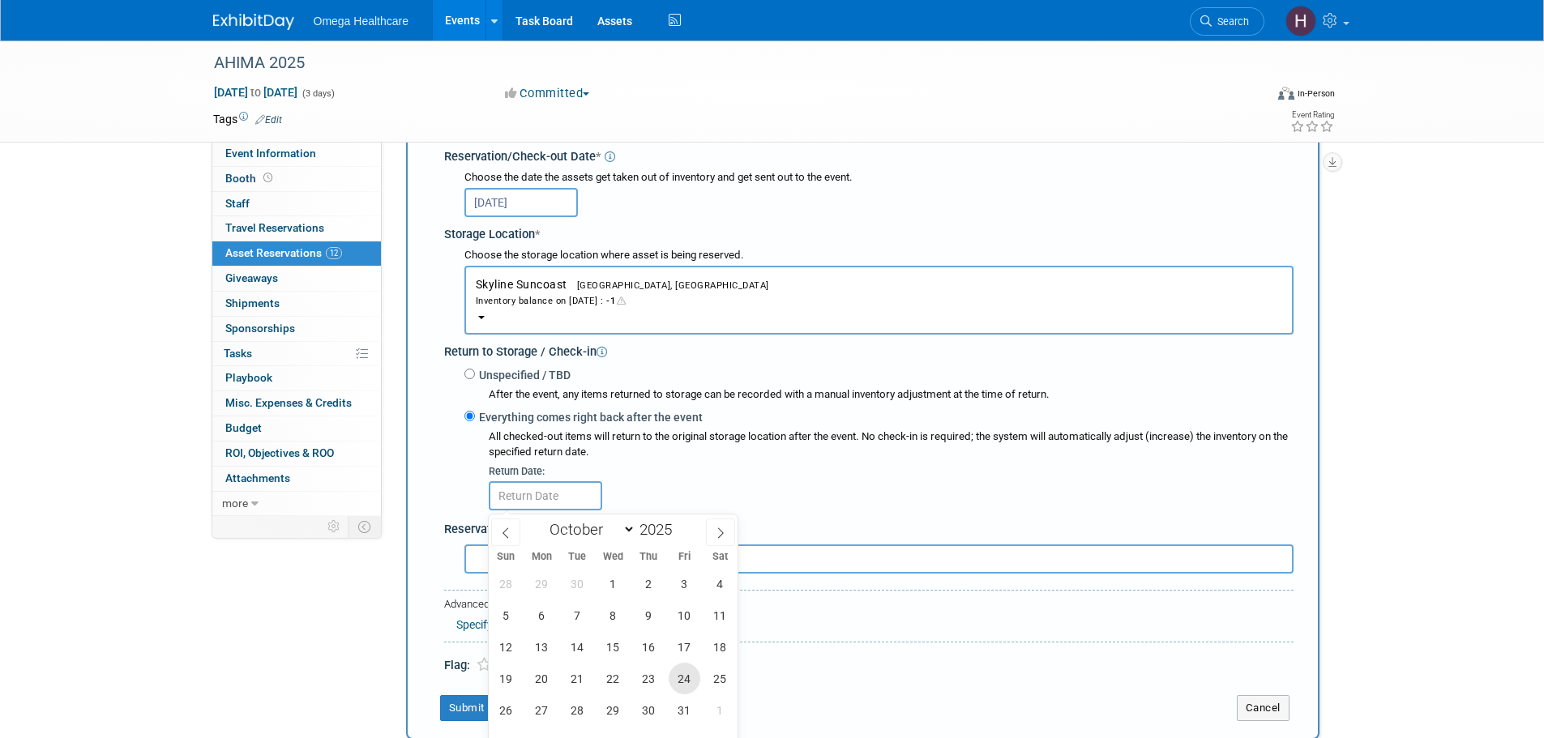
click at [683, 680] on span "24" at bounding box center [685, 679] width 32 height 32
type input "Oct 24, 2025"
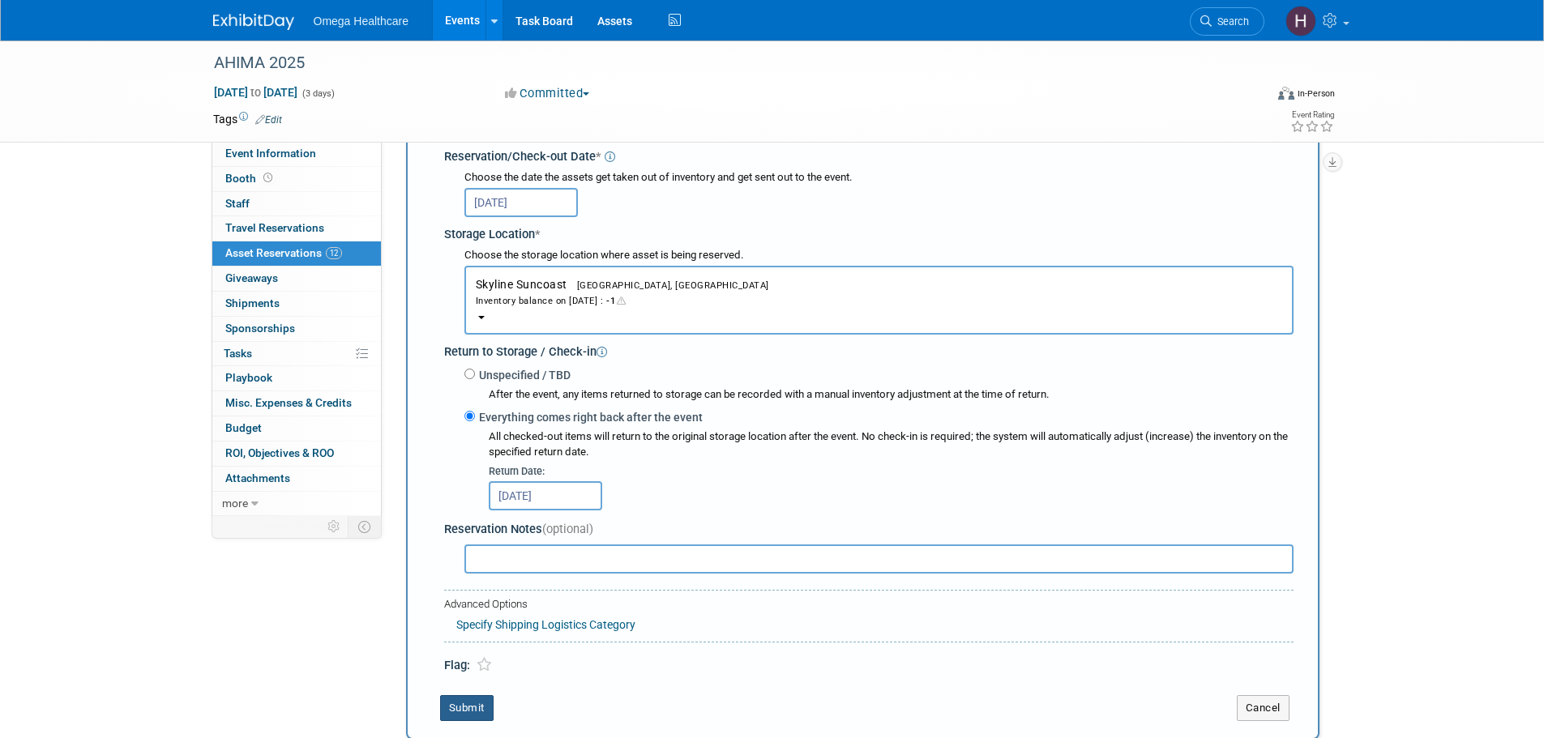
click at [482, 712] on button "Submit" at bounding box center [466, 708] width 53 height 26
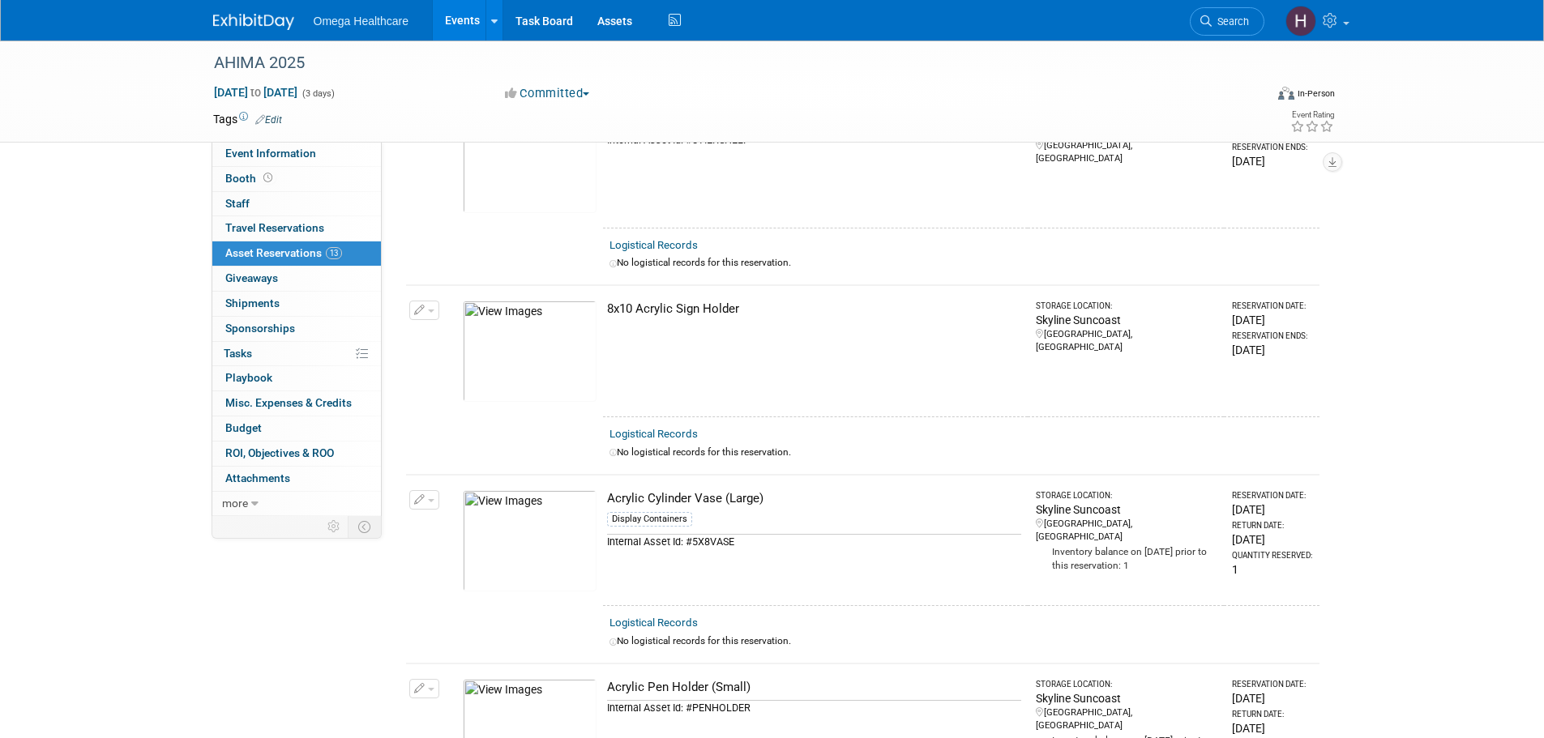
scroll to position [0, 0]
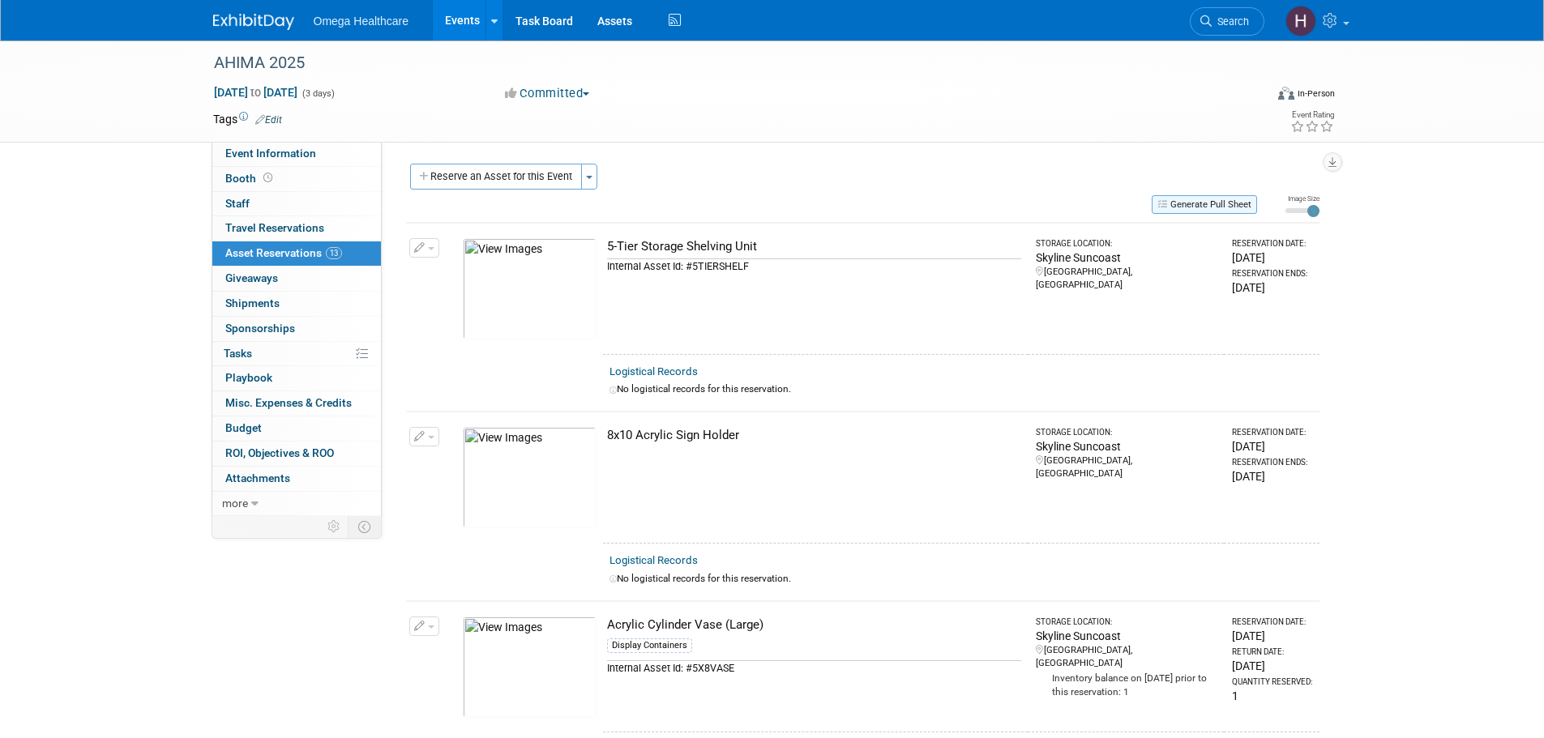
click at [1204, 204] on button "Generate Pull Sheet" at bounding box center [1204, 204] width 105 height 19
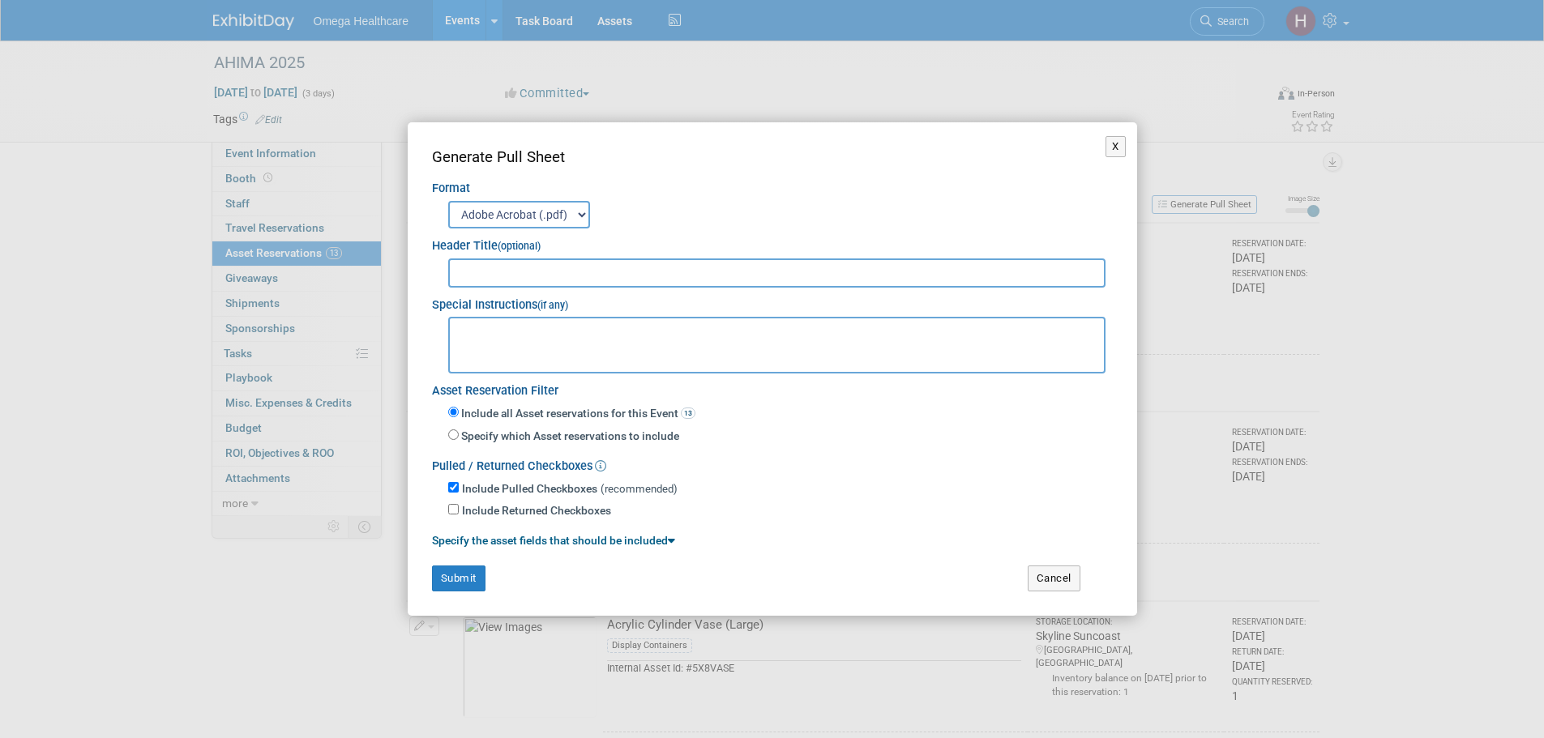
click at [622, 272] on input "text" at bounding box center [777, 273] width 658 height 29
type input "AHIMA 2025"
click at [457, 567] on button "Submit" at bounding box center [458, 579] width 53 height 26
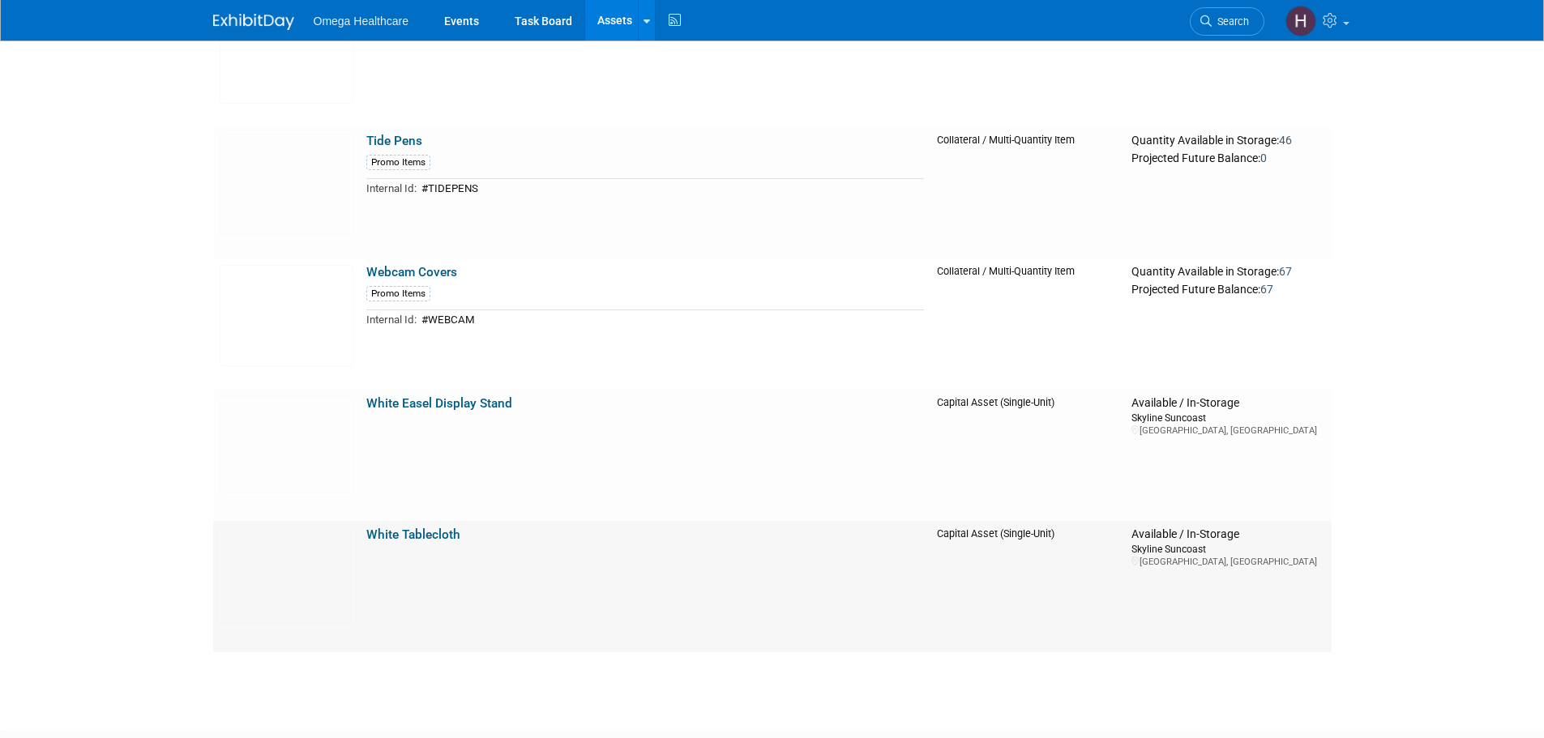
scroll to position [6483, 0]
